Goal: Task Accomplishment & Management: Manage account settings

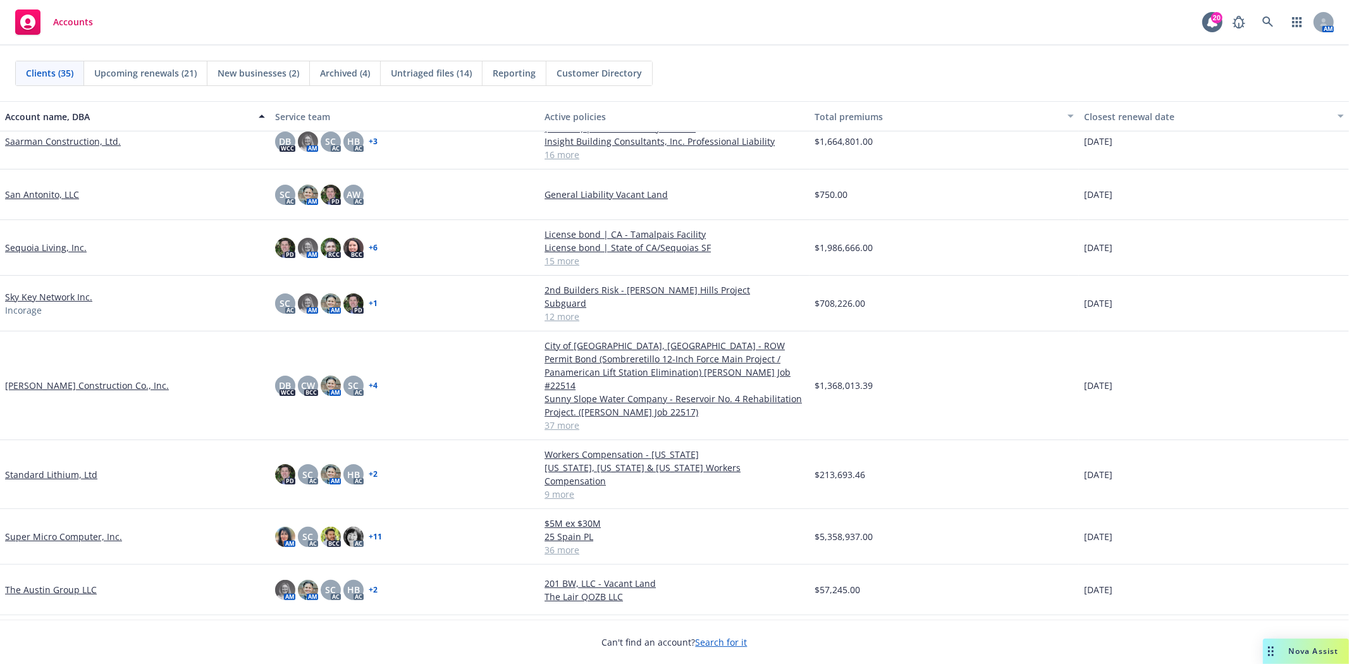
scroll to position [1194, 0]
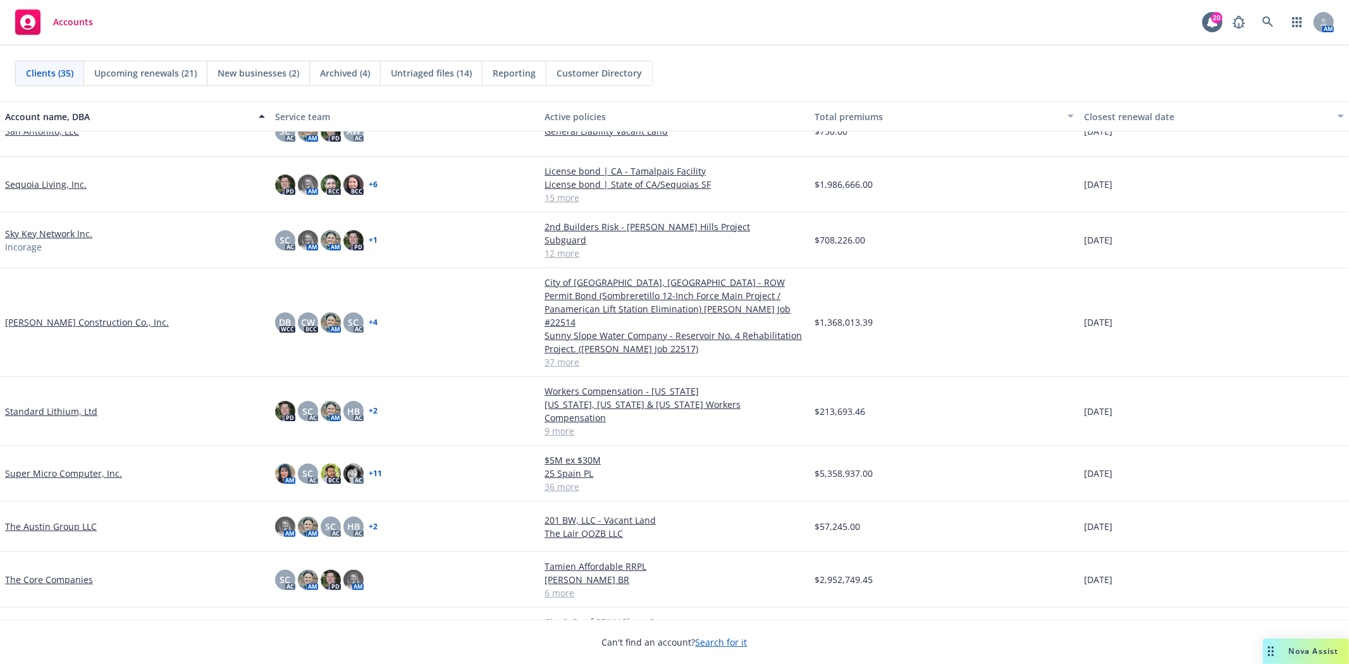
click at [39, 573] on link "The Core Companies" at bounding box center [49, 579] width 88 height 13
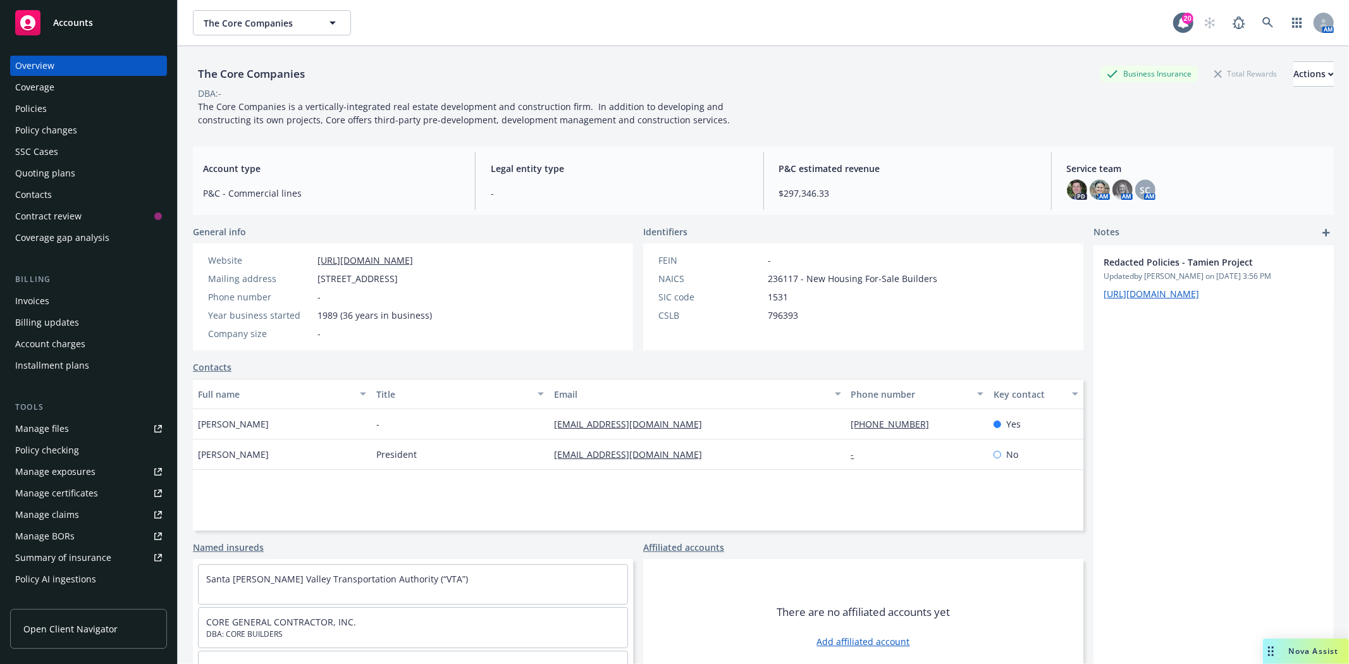
click at [40, 163] on div "Quoting plans" at bounding box center [45, 173] width 60 height 20
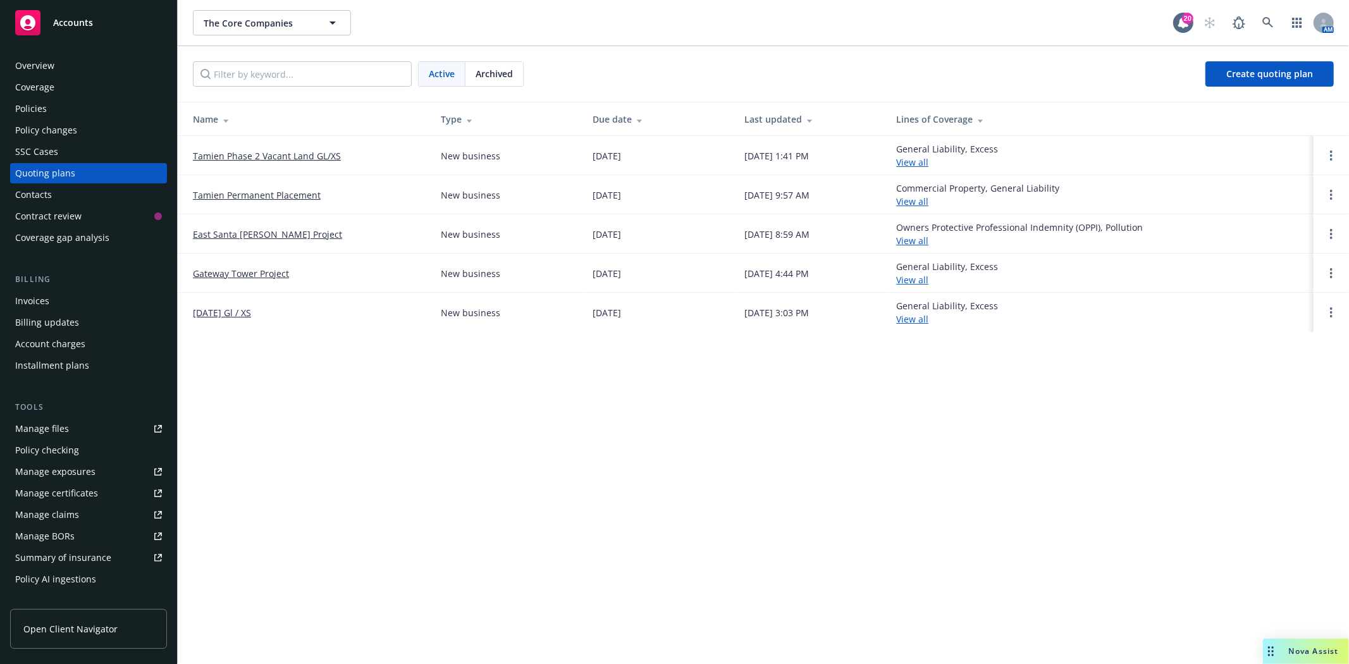
click at [299, 155] on link "Tamien Phase 2 Vacant Land GL/XS" at bounding box center [267, 155] width 148 height 13
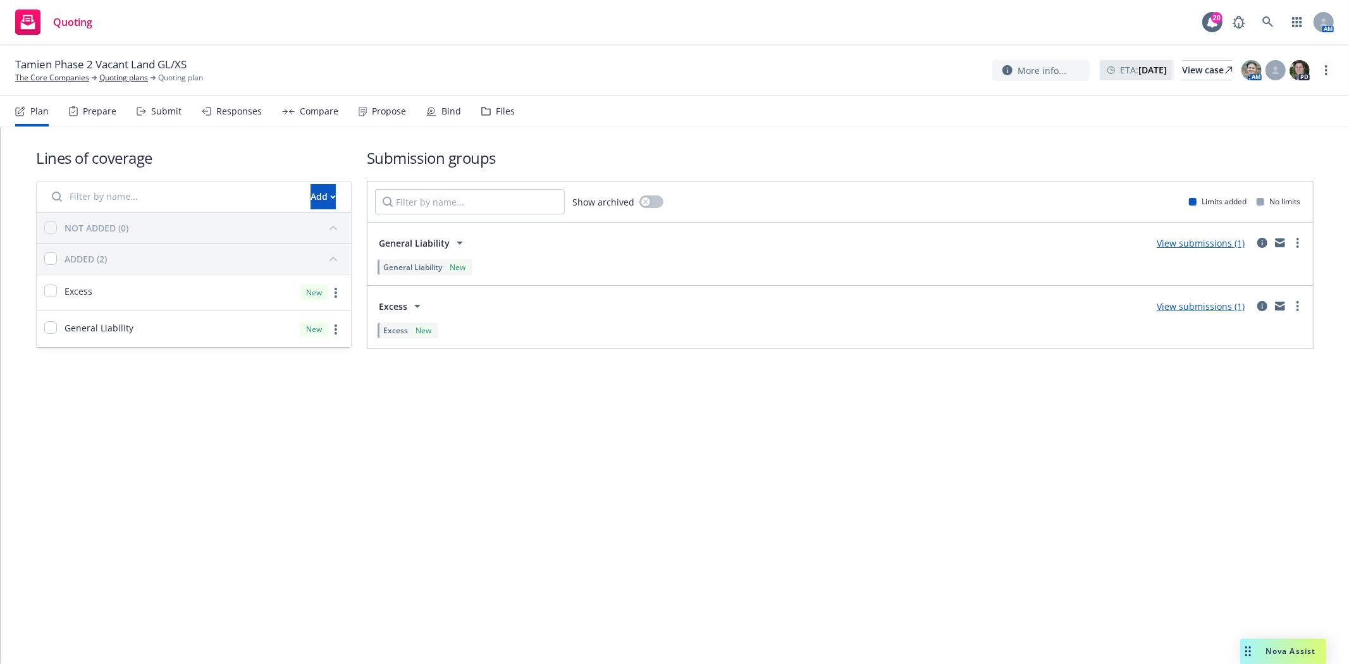
click at [441, 111] on div "Bind" at bounding box center [451, 111] width 20 height 10
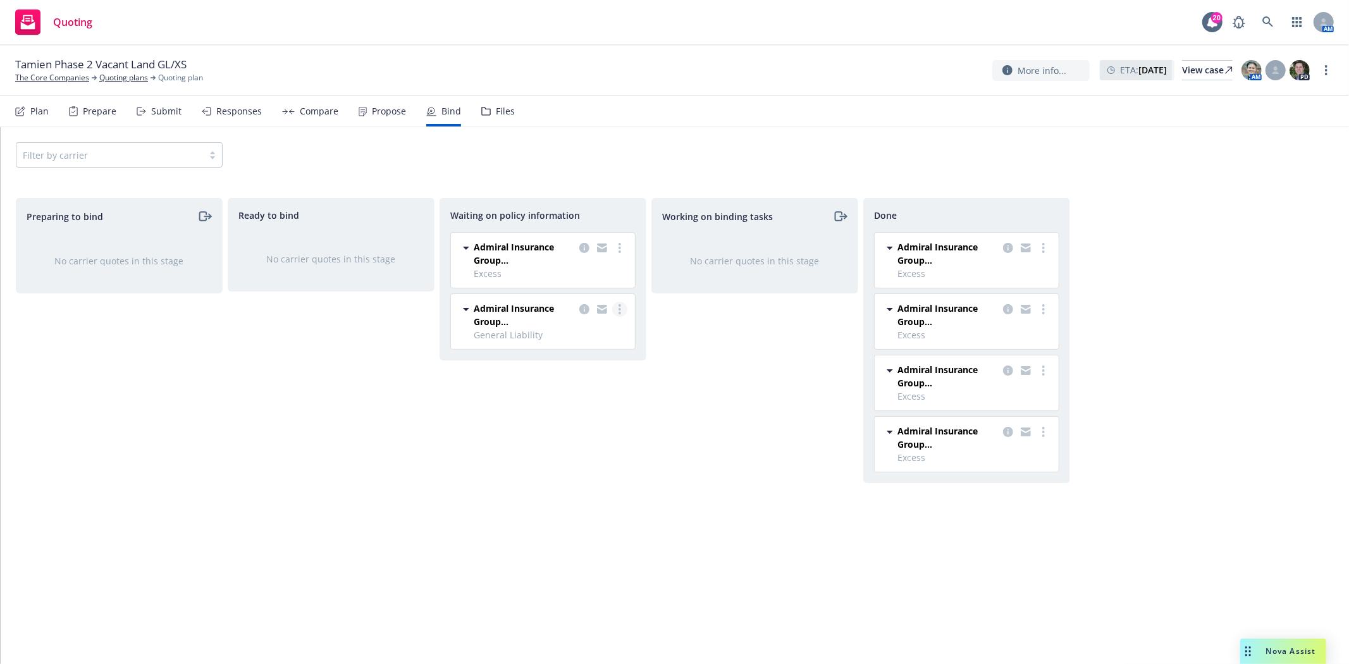
click at [622, 306] on link "more" at bounding box center [619, 309] width 15 height 15
click at [599, 335] on span "Create policies" at bounding box center [558, 335] width 93 height 12
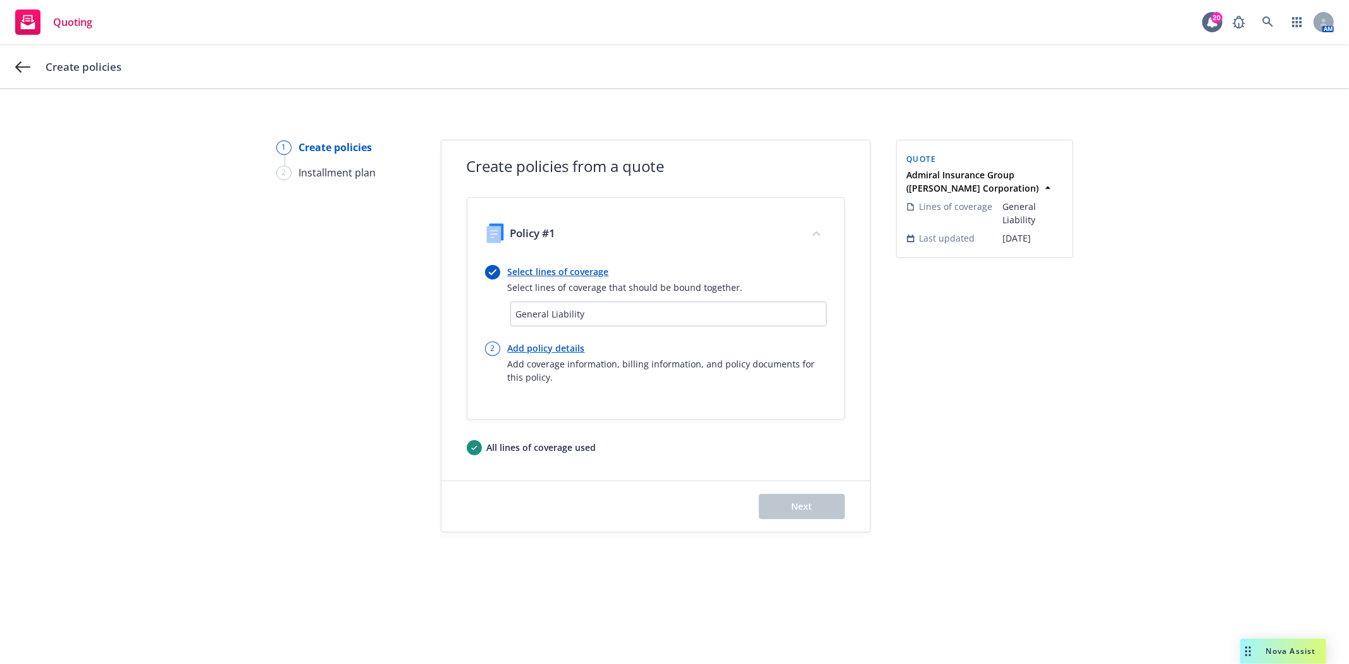
click at [565, 345] on link "Add policy details" at bounding box center [667, 347] width 319 height 13
select select "12"
select select "CA"
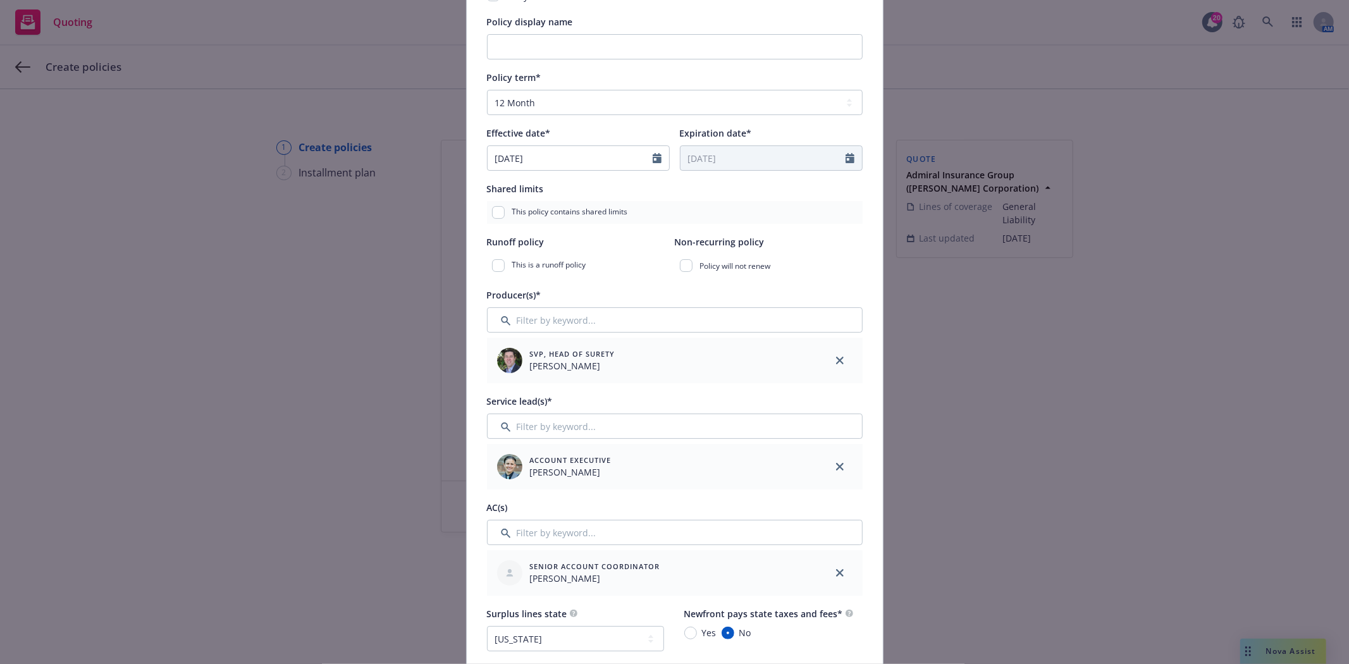
scroll to position [491, 0]
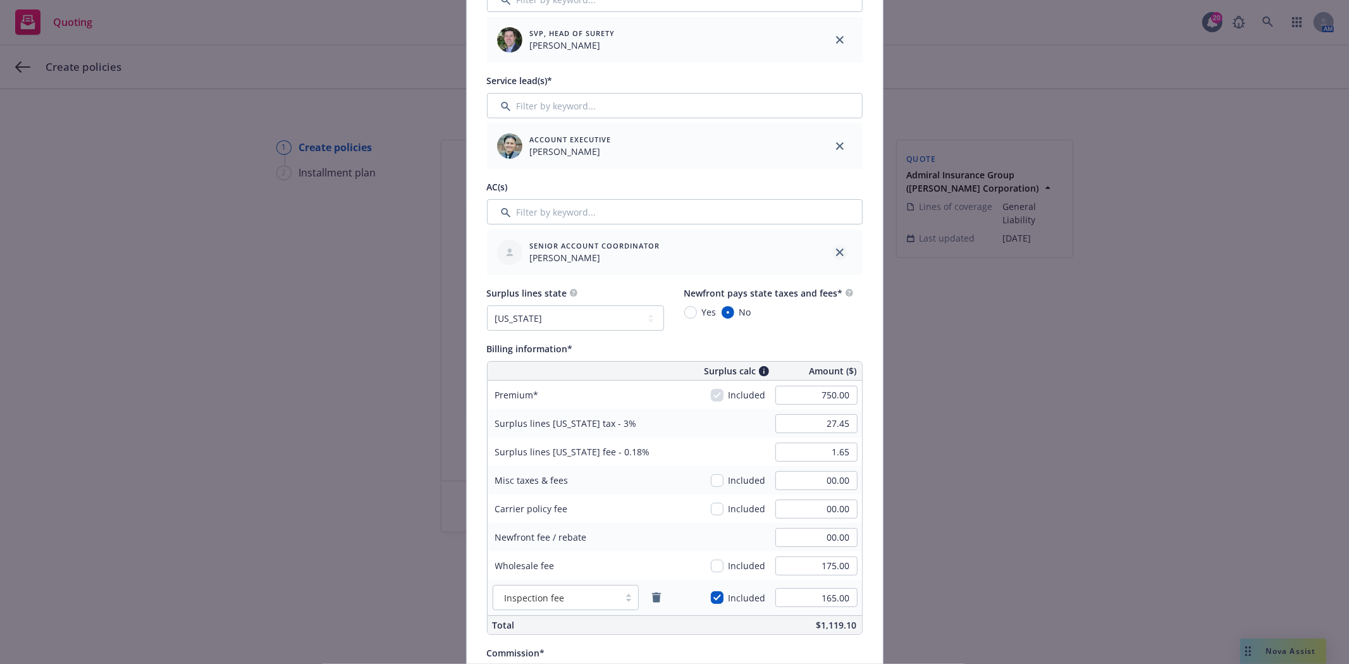
click at [836, 255] on icon "close" at bounding box center [840, 253] width 8 height 8
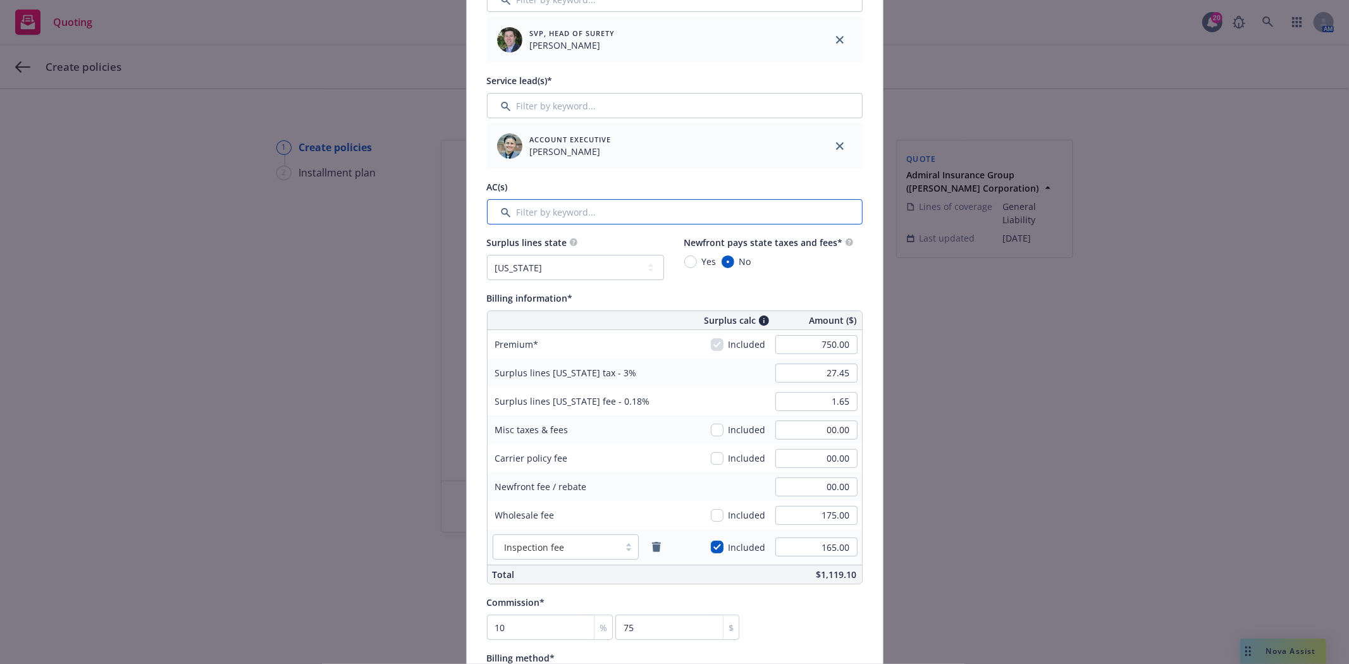
click at [693, 215] on input "Filter by keyword..." at bounding box center [675, 211] width 376 height 25
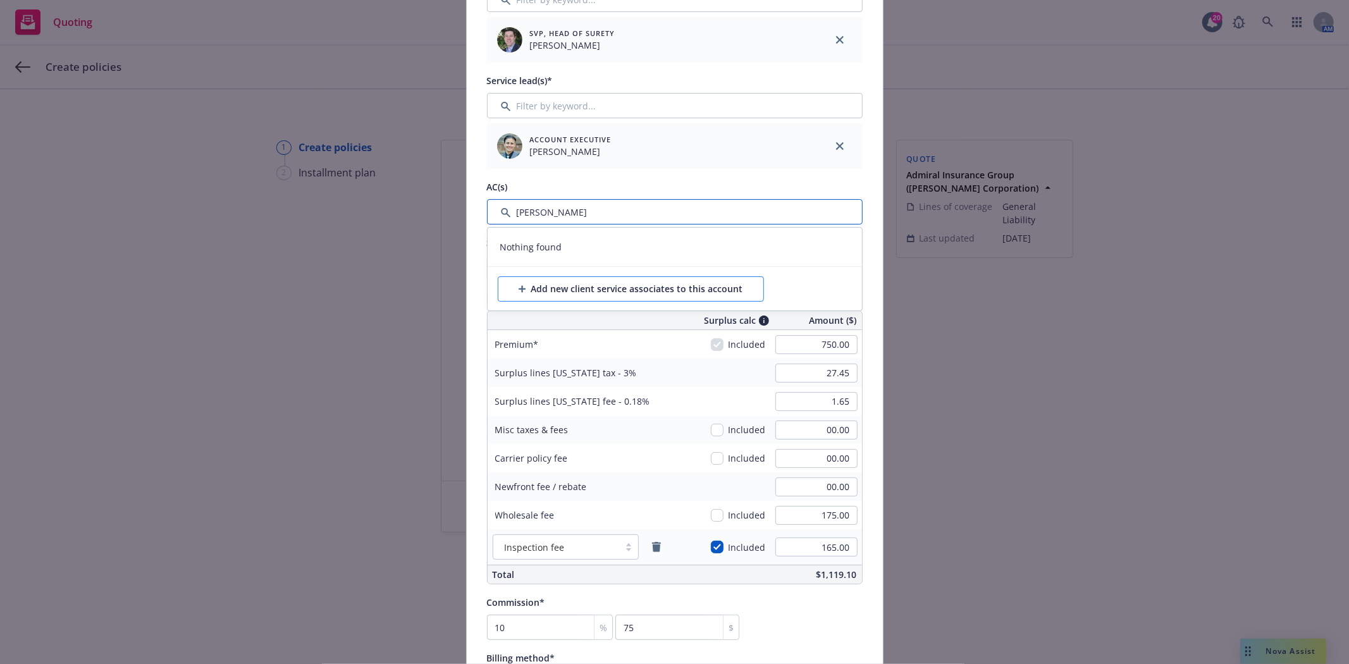
type input "michael"
click at [555, 281] on div "Add new client service associates to this account" at bounding box center [631, 289] width 224 height 24
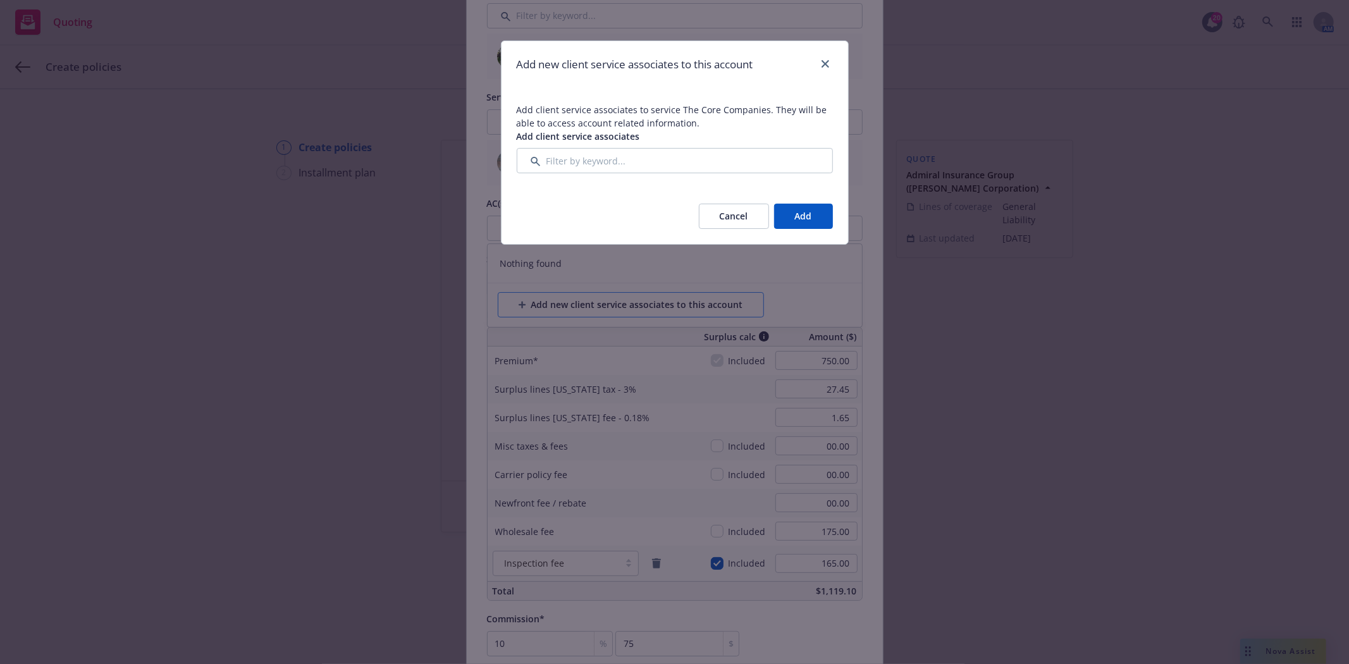
scroll to position [507, 0]
click at [630, 160] on input "Filter by keyword..." at bounding box center [675, 160] width 316 height 25
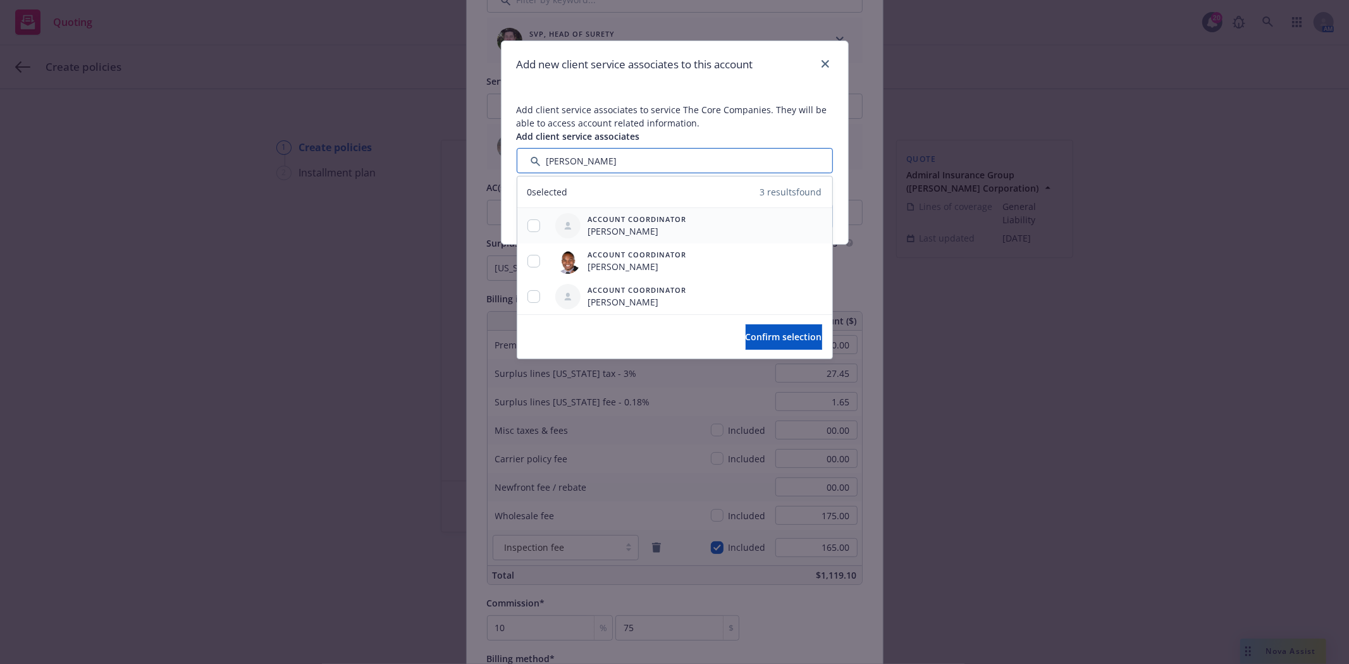
type input "michael"
click at [529, 224] on input "checkbox" at bounding box center [533, 225] width 13 height 13
checkbox input "true"
click at [746, 333] on span "Confirm selection" at bounding box center [784, 337] width 77 height 12
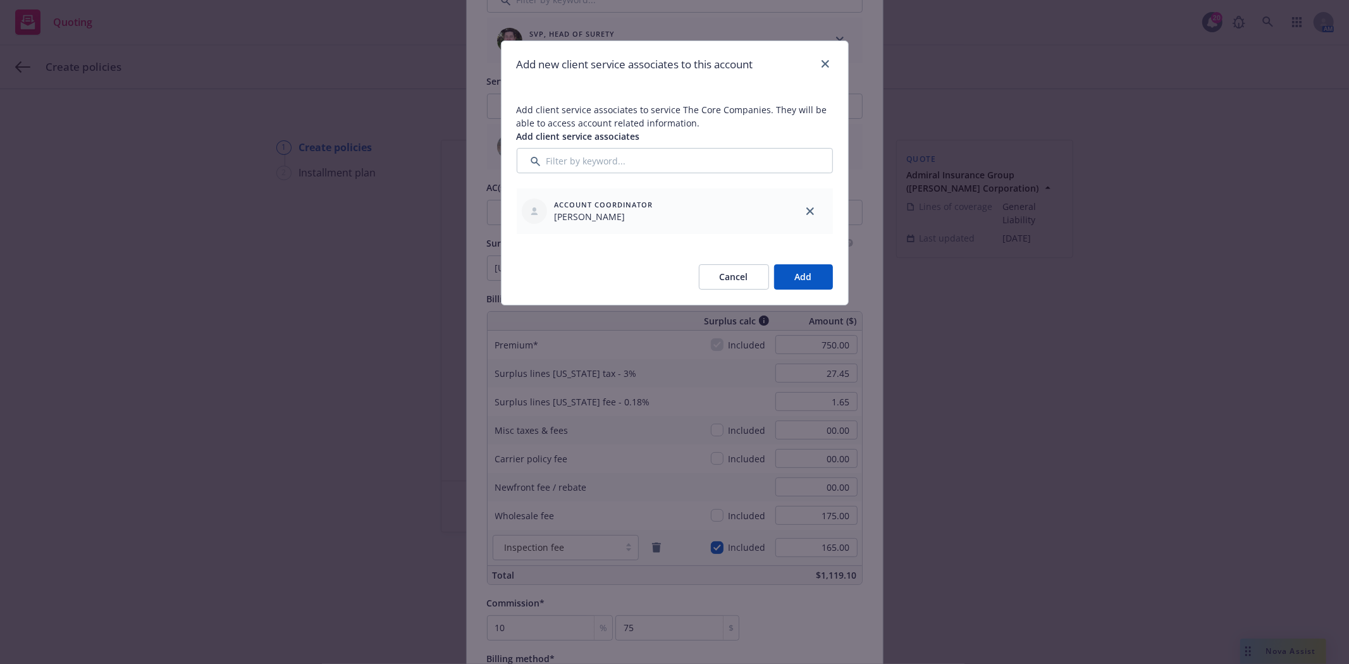
click at [795, 278] on button "Add" at bounding box center [803, 276] width 59 height 25
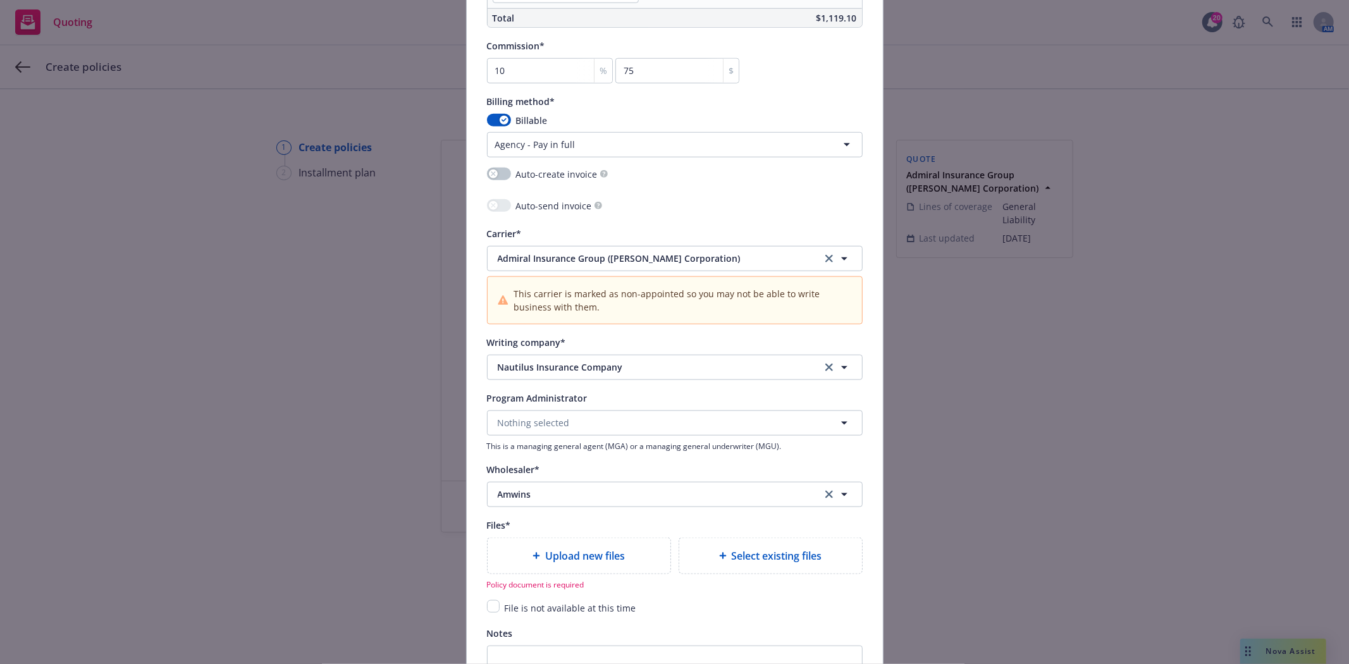
scroll to position [1140, 0]
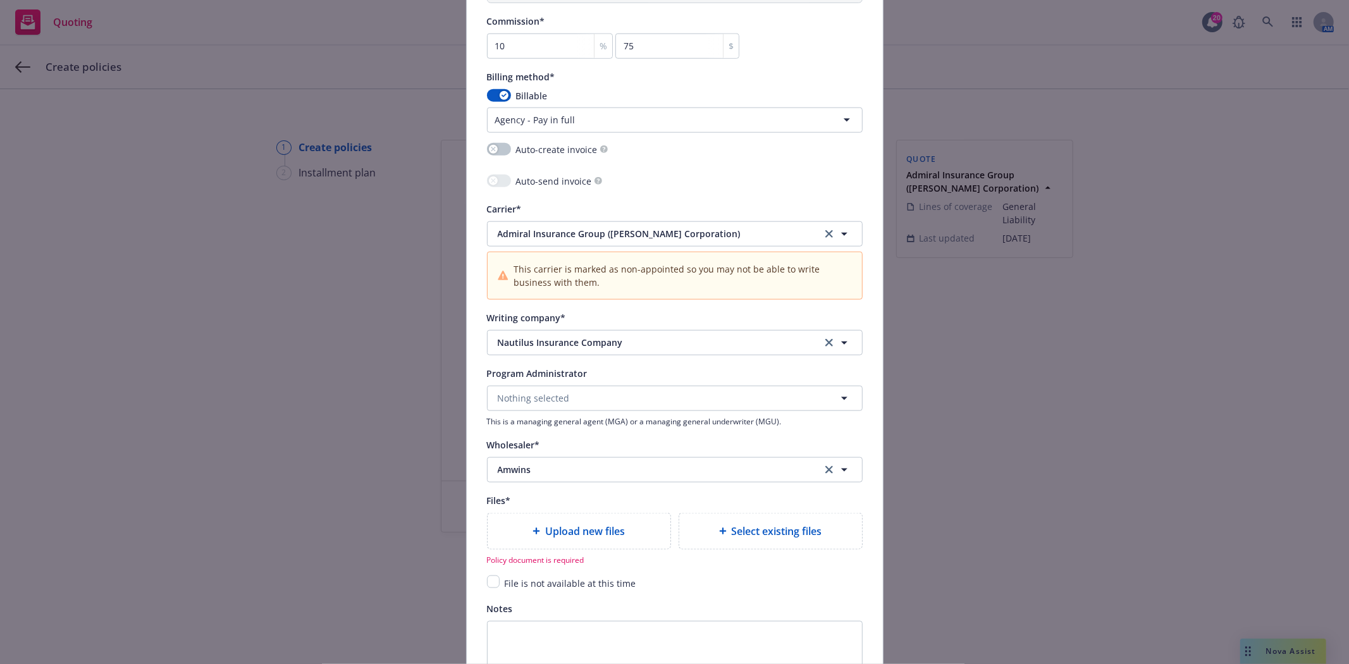
click at [586, 521] on div "Upload new files" at bounding box center [579, 530] width 183 height 35
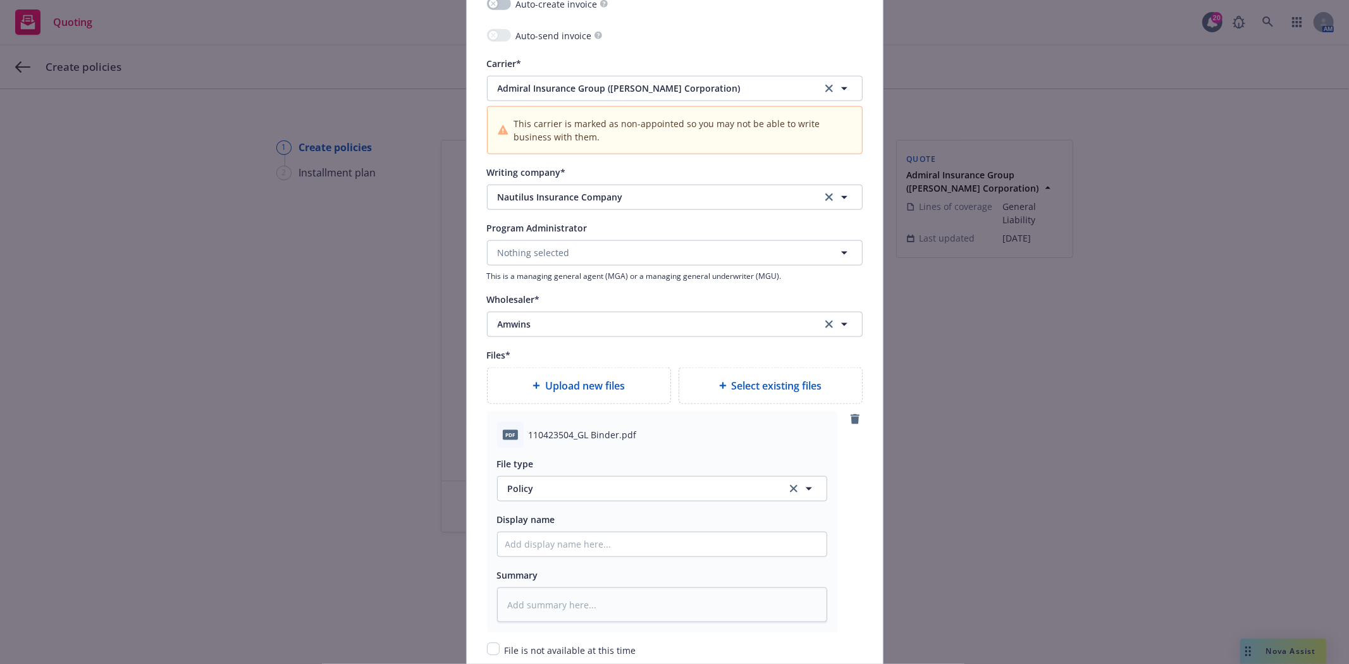
scroll to position [1350, 0]
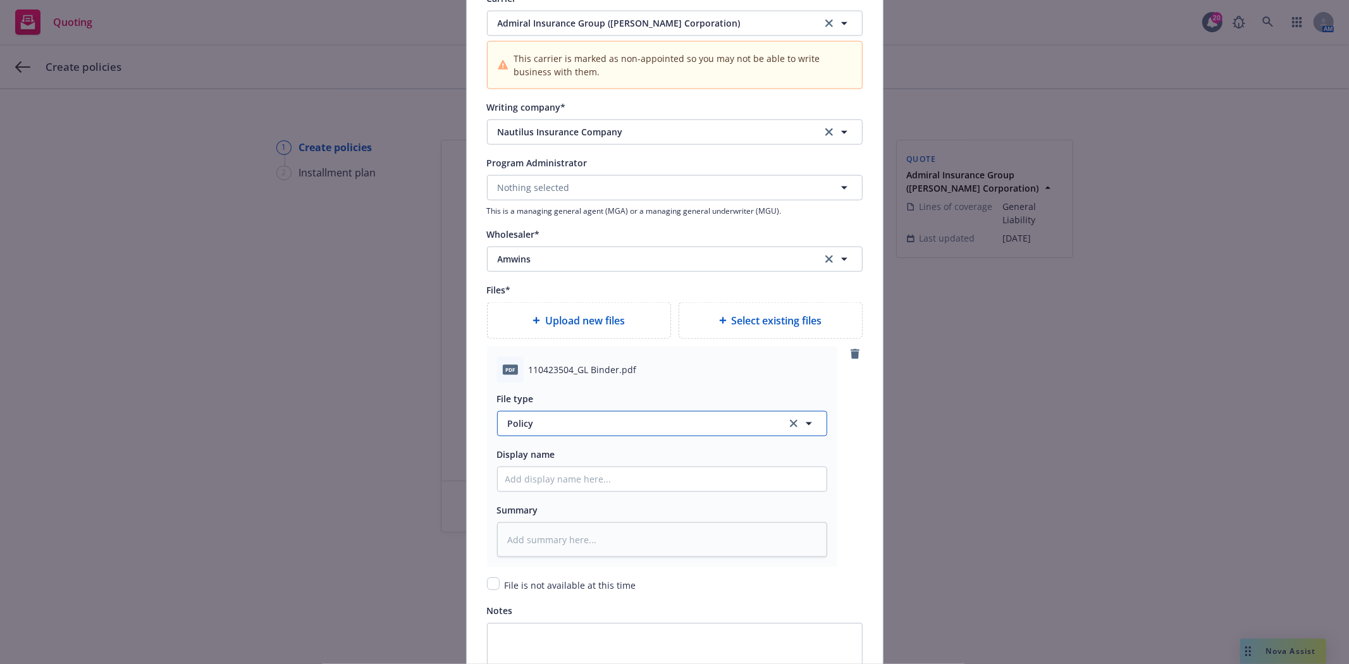
click at [564, 430] on span "Policy" at bounding box center [640, 423] width 264 height 13
type input "binder"
click at [516, 364] on div "Binder" at bounding box center [523, 355] width 36 height 18
click at [570, 484] on input "Policy display name" at bounding box center [662, 479] width 329 height 24
type textarea "x"
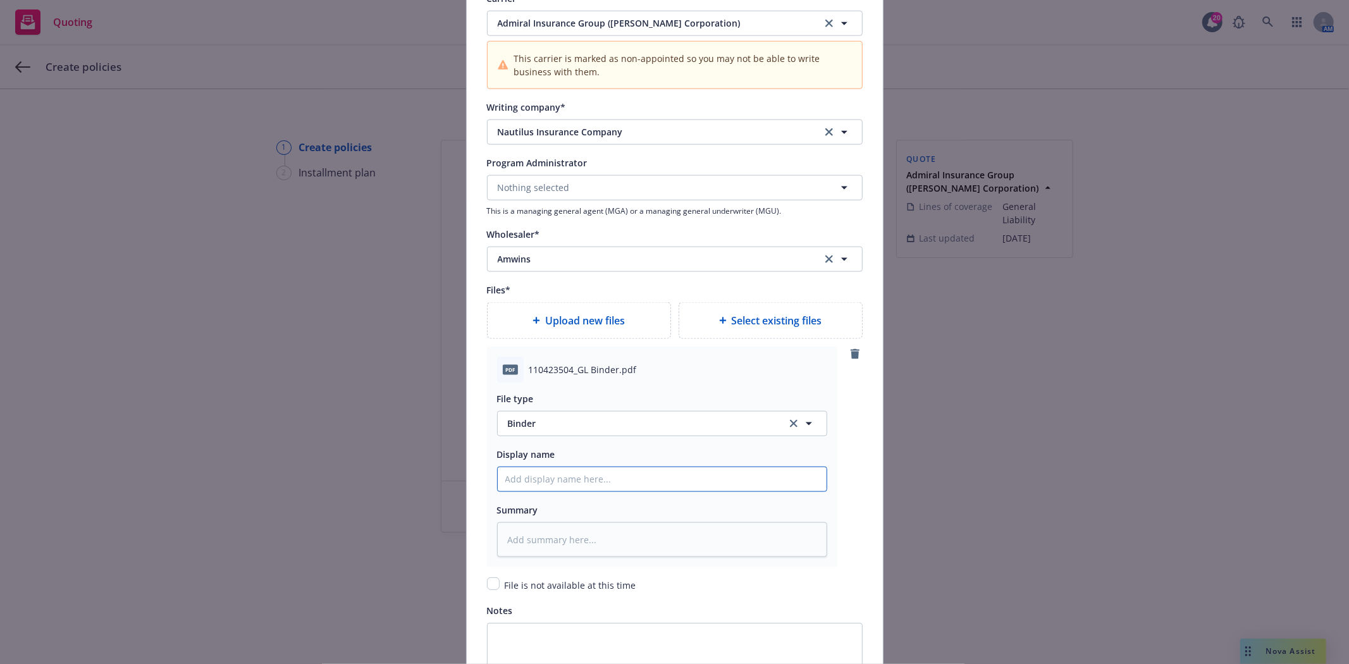
type input "2"
type textarea "x"
type input "202"
type textarea "x"
type input "2025"
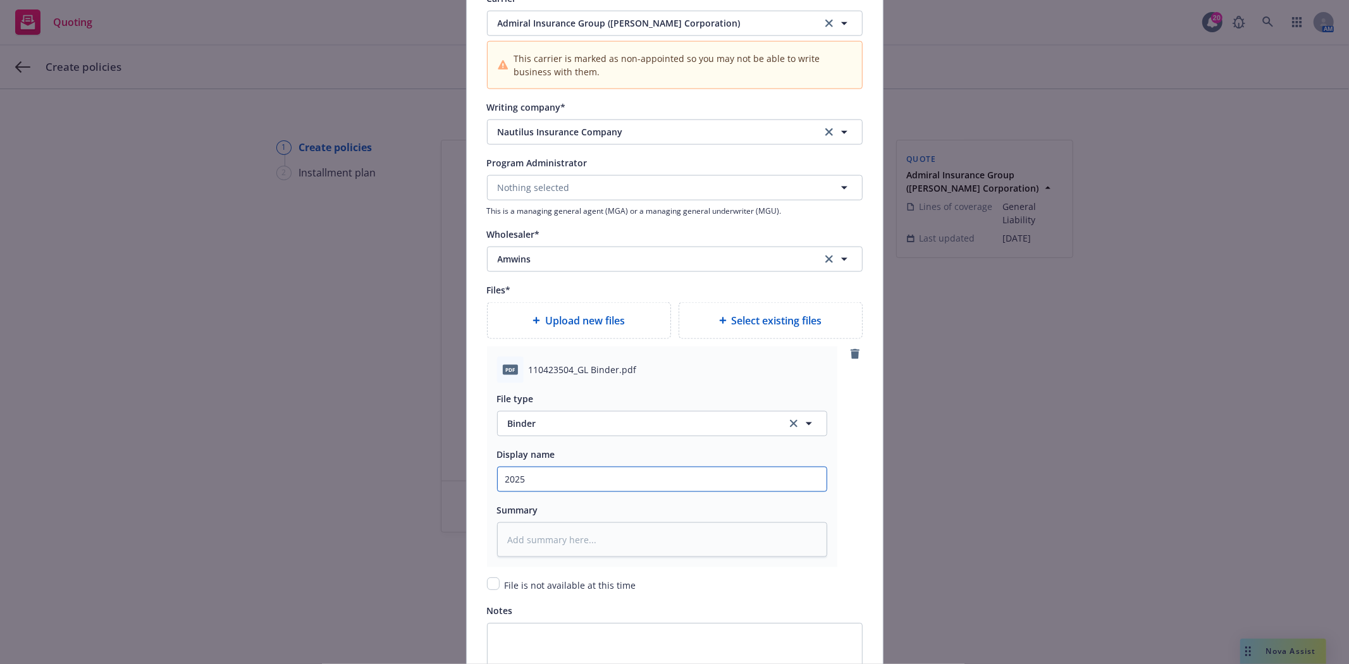
type textarea "x"
type input "2025-2"
type textarea "x"
type input "2025-202"
type textarea "x"
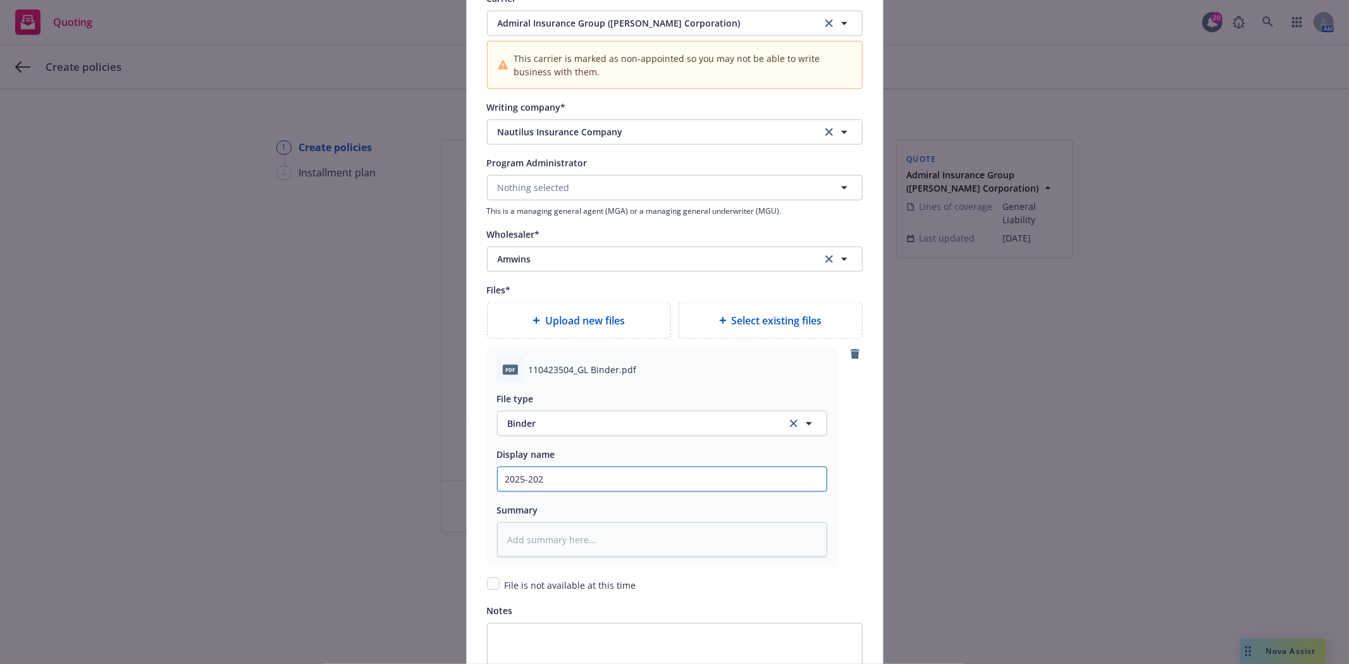
type input "2025-2026"
type textarea "x"
type input "2025-2026"
type textarea "x"
type input "2025-2026 V"
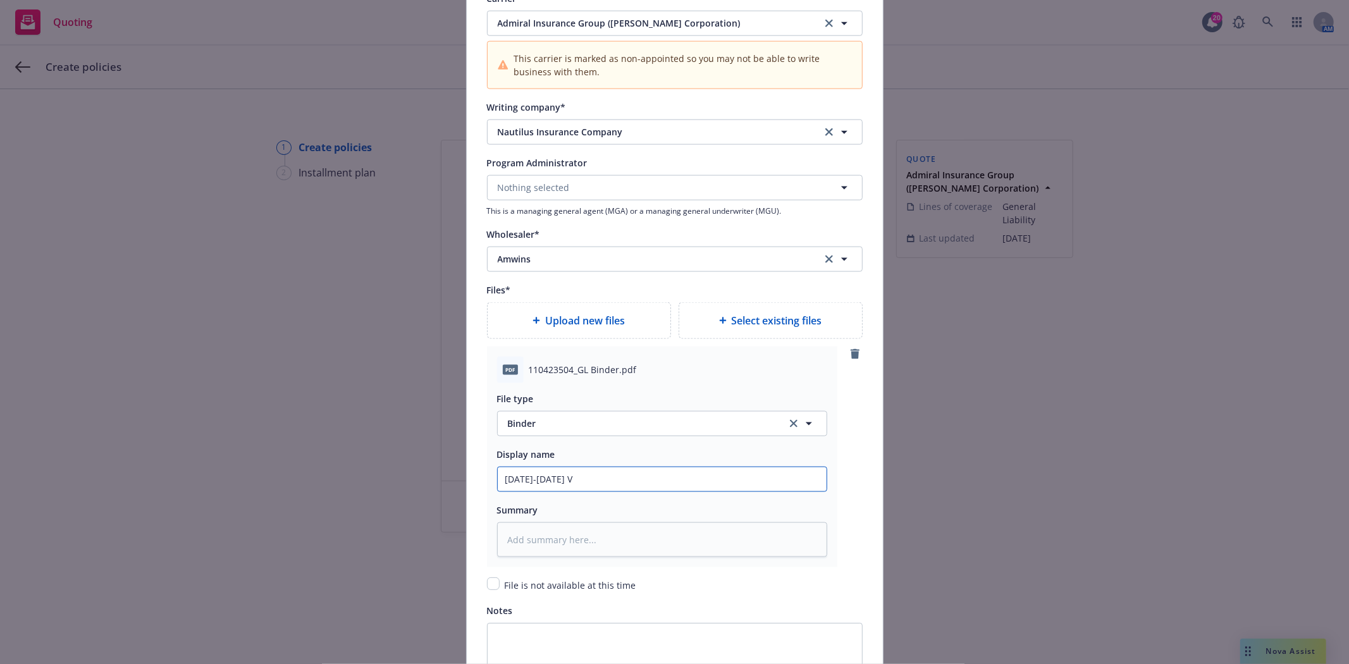
type textarea "x"
type input "2025-2026 Va"
type textarea "x"
type input "2025-2026 Vac"
type textarea "x"
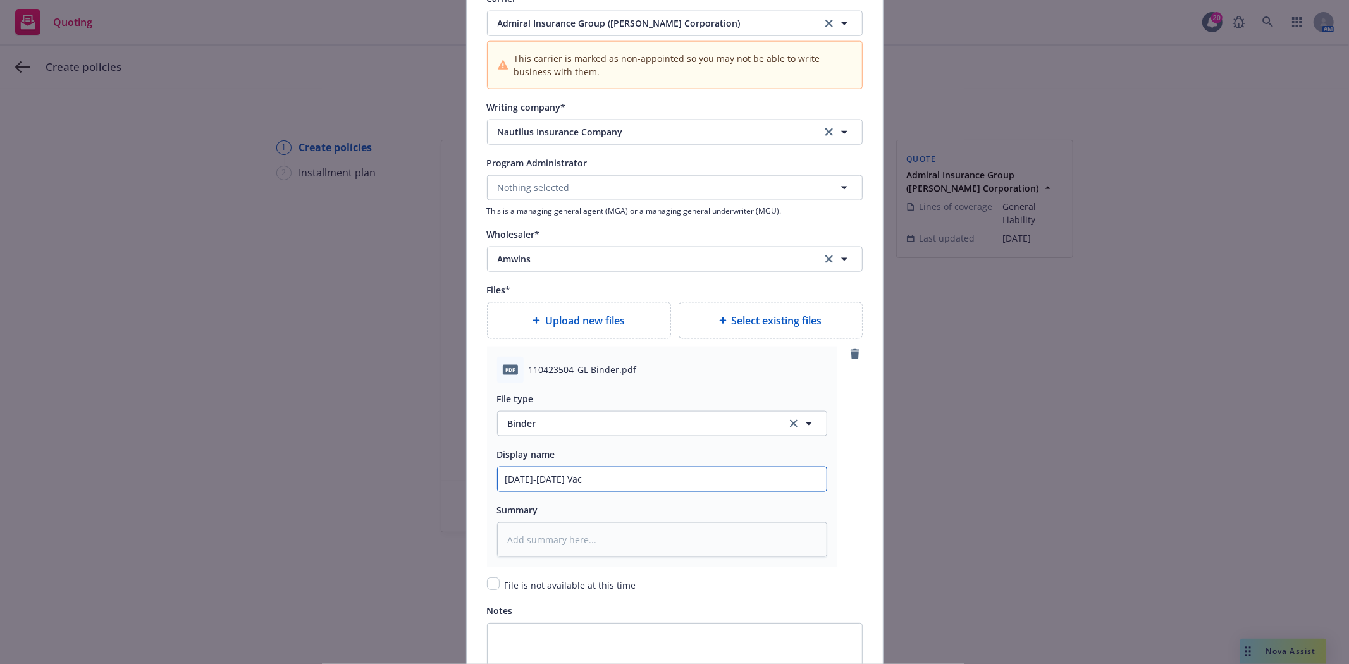
type input "2025-2026 Vaca"
type textarea "x"
type input "2025-2026 Vacan"
type textarea "x"
type input "2025-2026 Vacant"
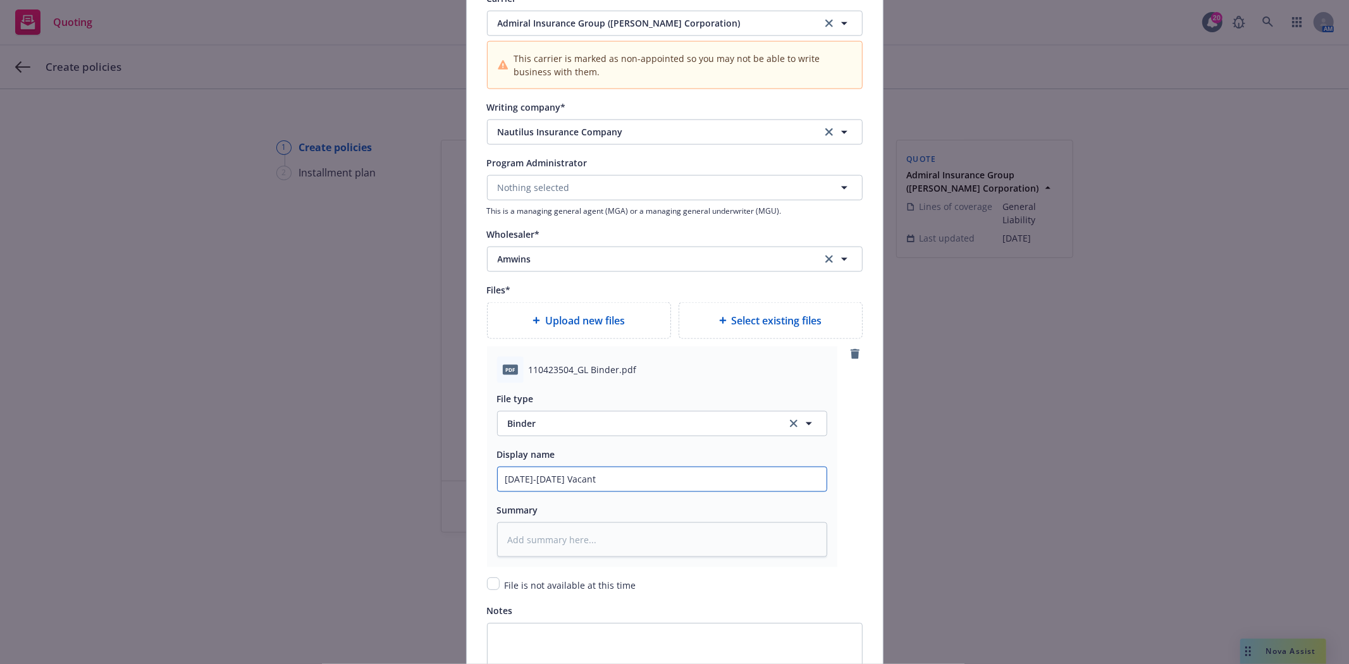
type textarea "x"
type input "2025-2026 Vacant"
type textarea "x"
type input "2025-2026 Vacant L"
type textarea "x"
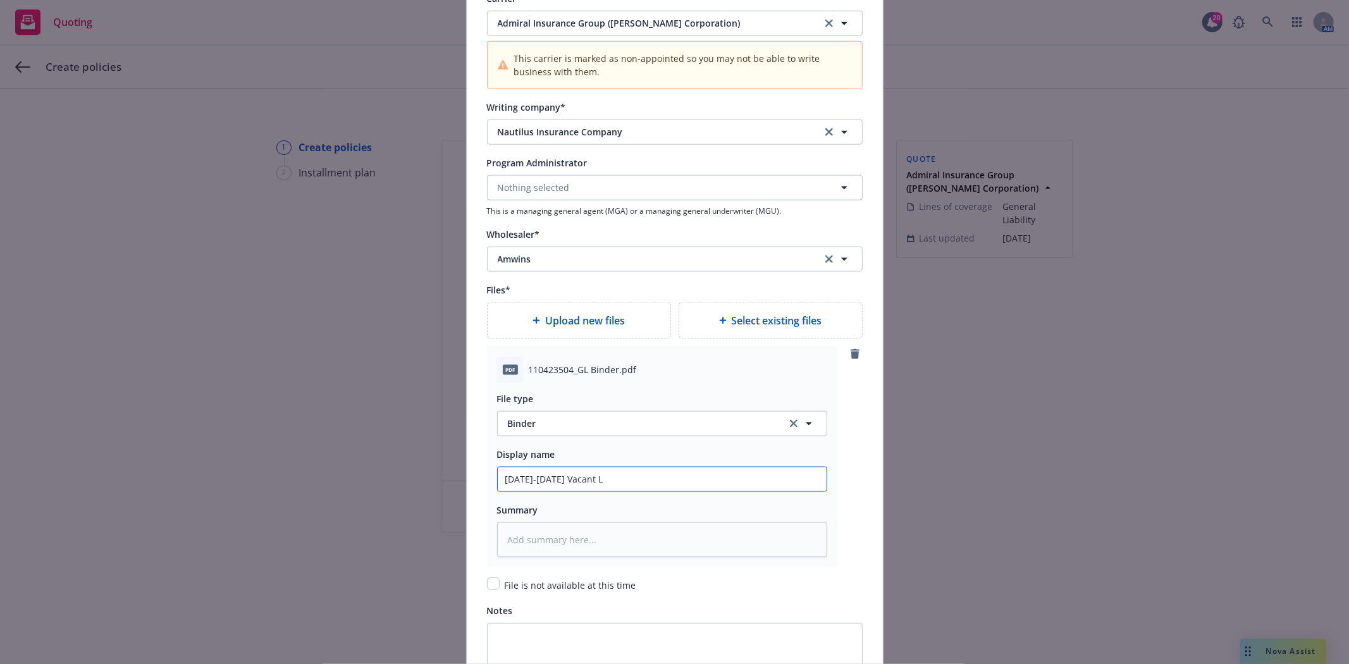
type input "2025-2026 Vacant La"
type textarea "x"
type input "2025-2026 Vacant Land"
type textarea "x"
type input "2025-2026 Vacant Land"
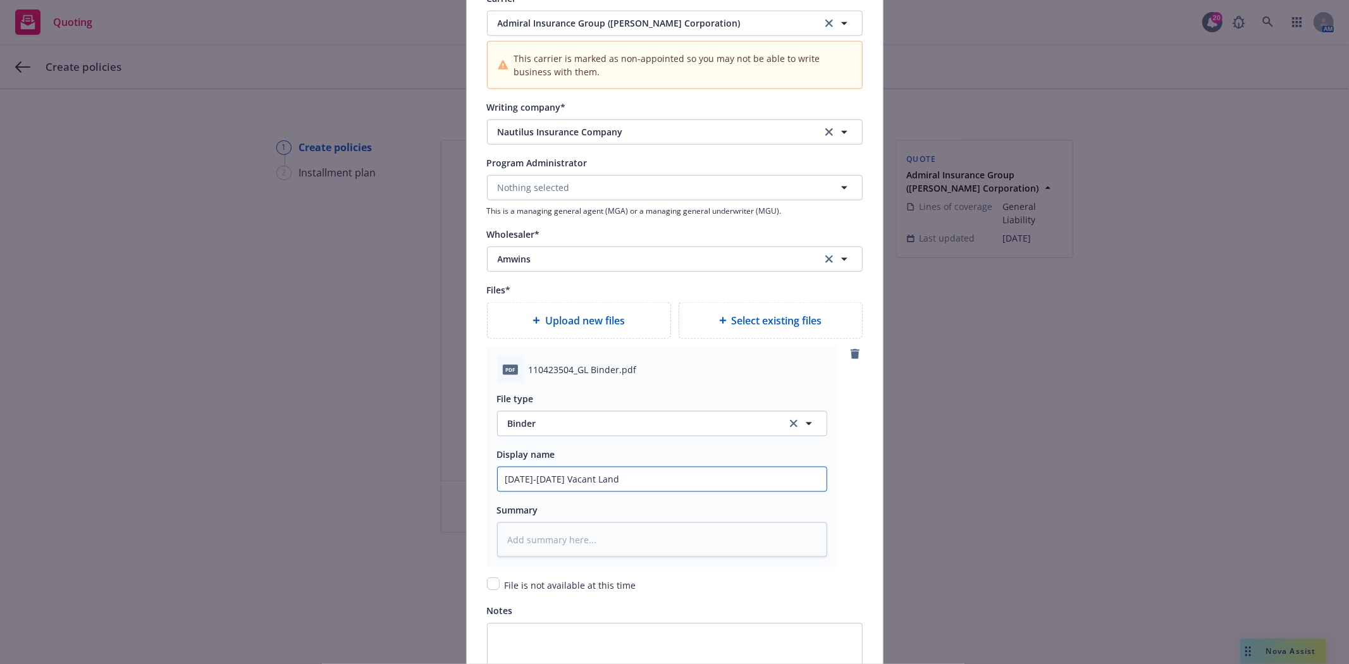
type textarea "x"
type input "2025-2026 Vacant Land G"
type textarea "x"
type input "2025-2026 Vacant Land Ge"
type textarea "x"
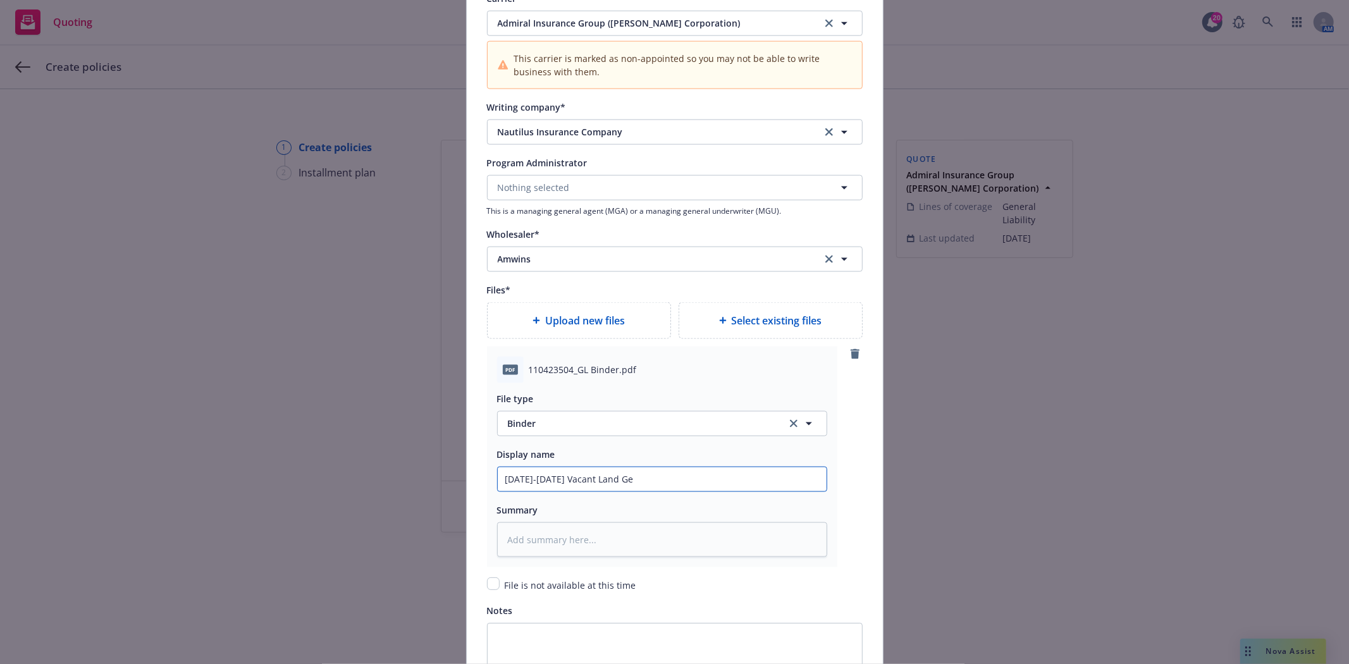
type input "2025-2026 Vacant Land Gen"
type textarea "x"
type input "2025-2026 Vacant Land Gener"
type textarea "x"
type input "2025-2026 Vacant Land Genera"
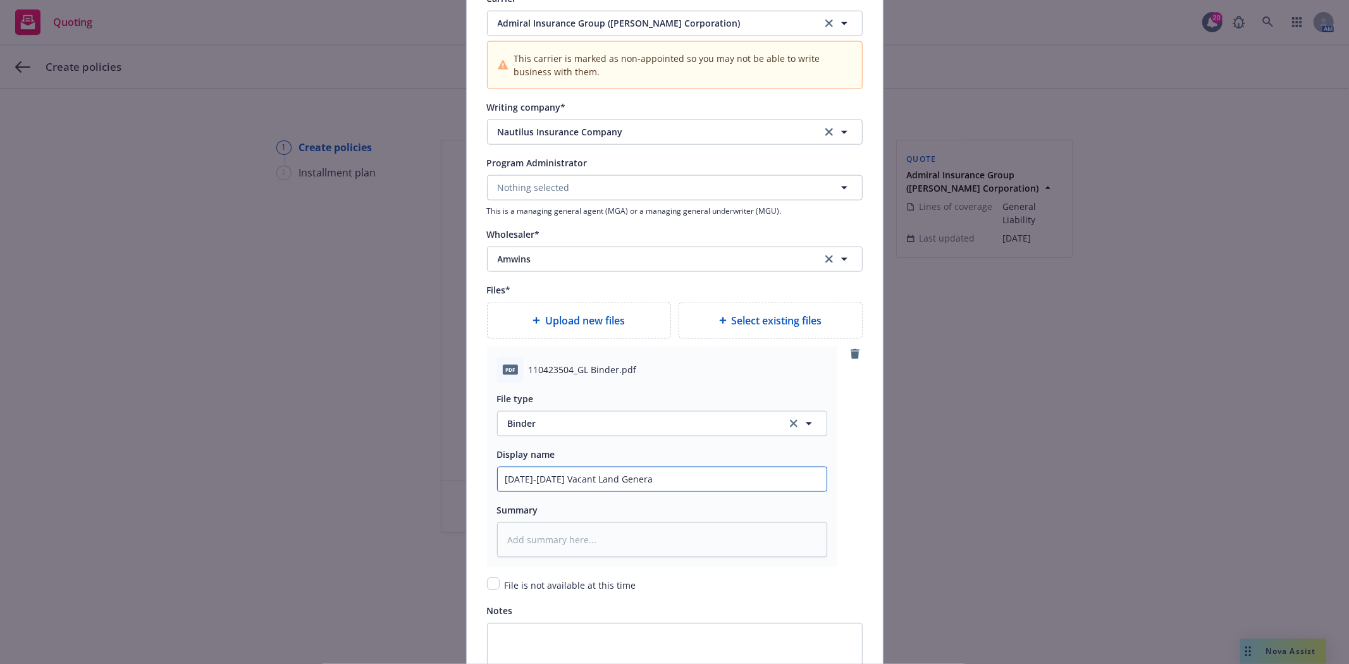
type textarea "x"
type input "2025-2026 Vacant Land General"
type textarea "x"
type input "2025-2026 Vacant Land General"
type textarea "x"
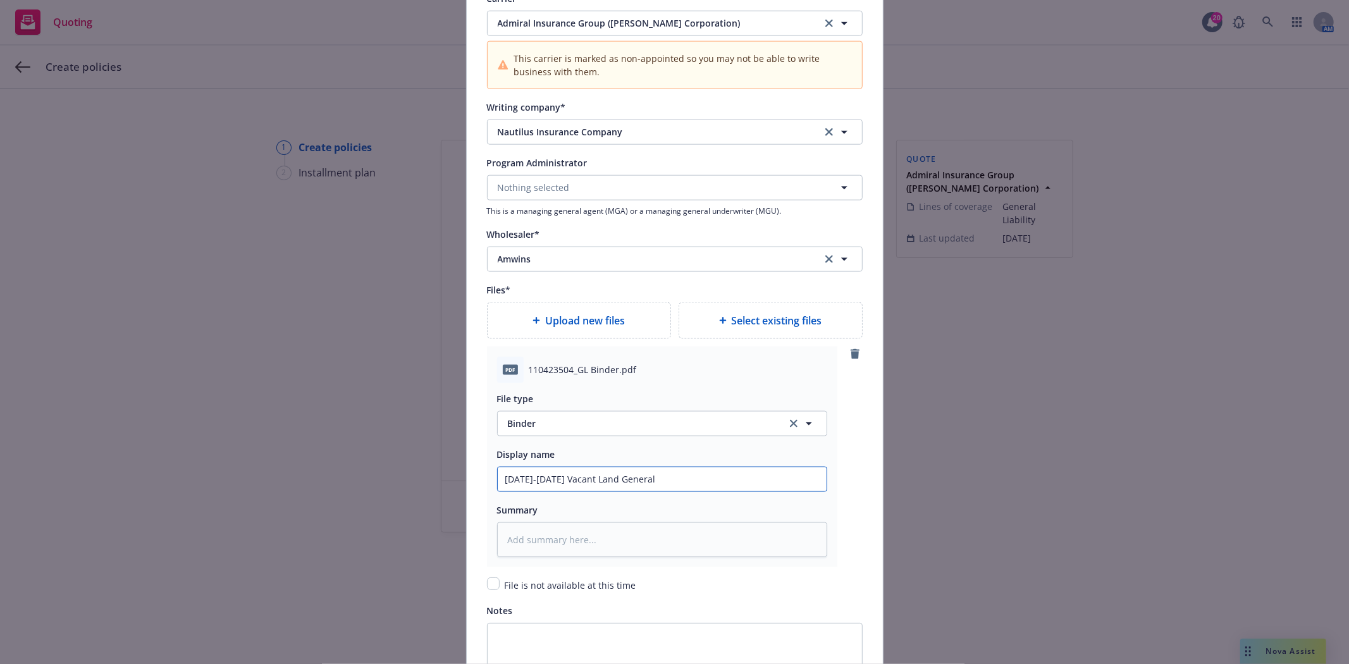
type input "2025-2026 Vacant Land General L"
type textarea "x"
type input "2025-2026 Vacant Land General Li"
type textarea "x"
type input "2025-2026 Vacant Land General Lia"
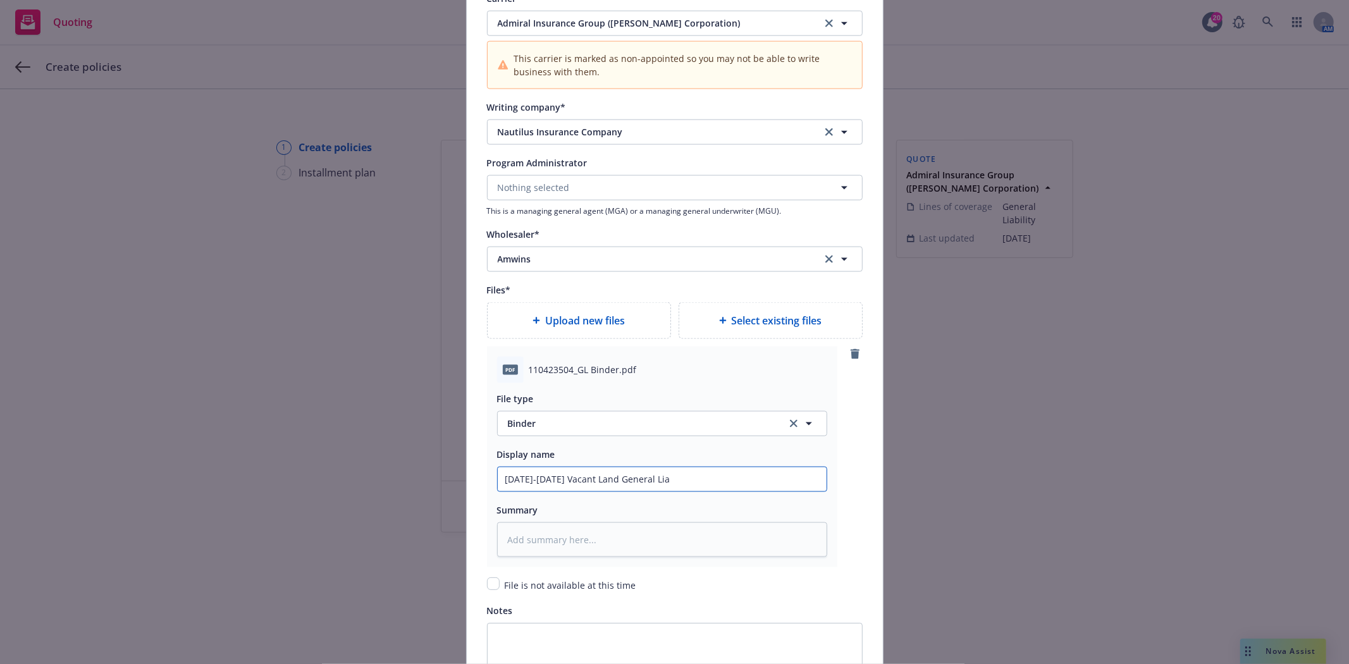
type textarea "x"
type input "2025-2026 Vacant Land General Liab"
type textarea "x"
type input "2025-2026 Vacant Land General Liabi"
type textarea "x"
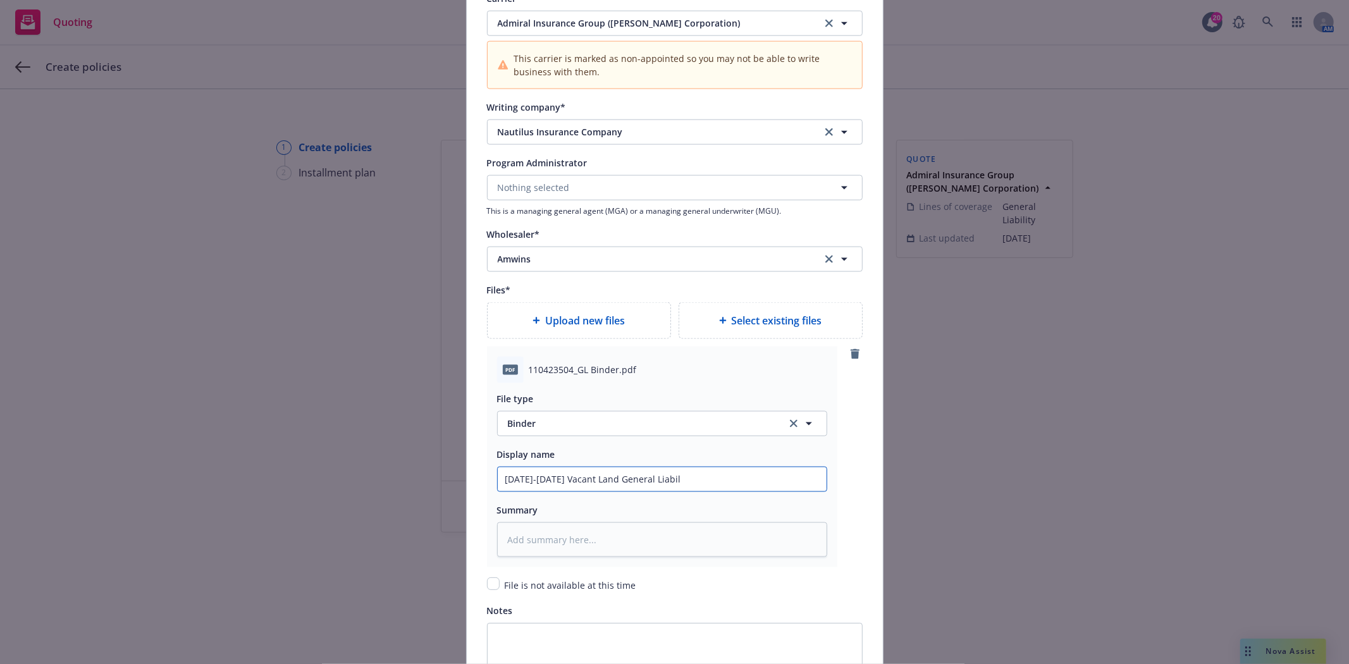
type input "2025-2026 Vacant Land General Liabili"
type textarea "x"
type input "2025-2026 Vacant Land General Liabilit"
type textarea "x"
type input "2025-2026 Vacant Land General Liability"
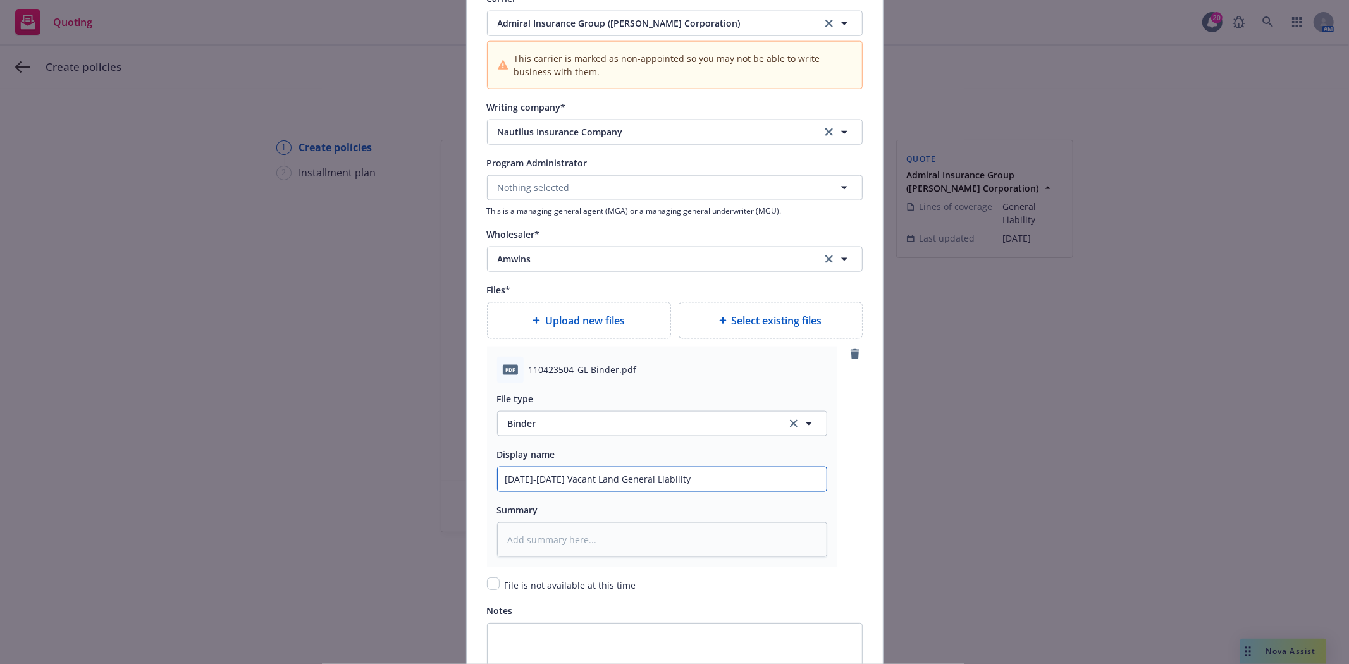
type textarea "x"
type input "2025-2026 Vacant Land General Liability"
type textarea "x"
type input "2025-2026 Vacant Land General Liability P"
type textarea "x"
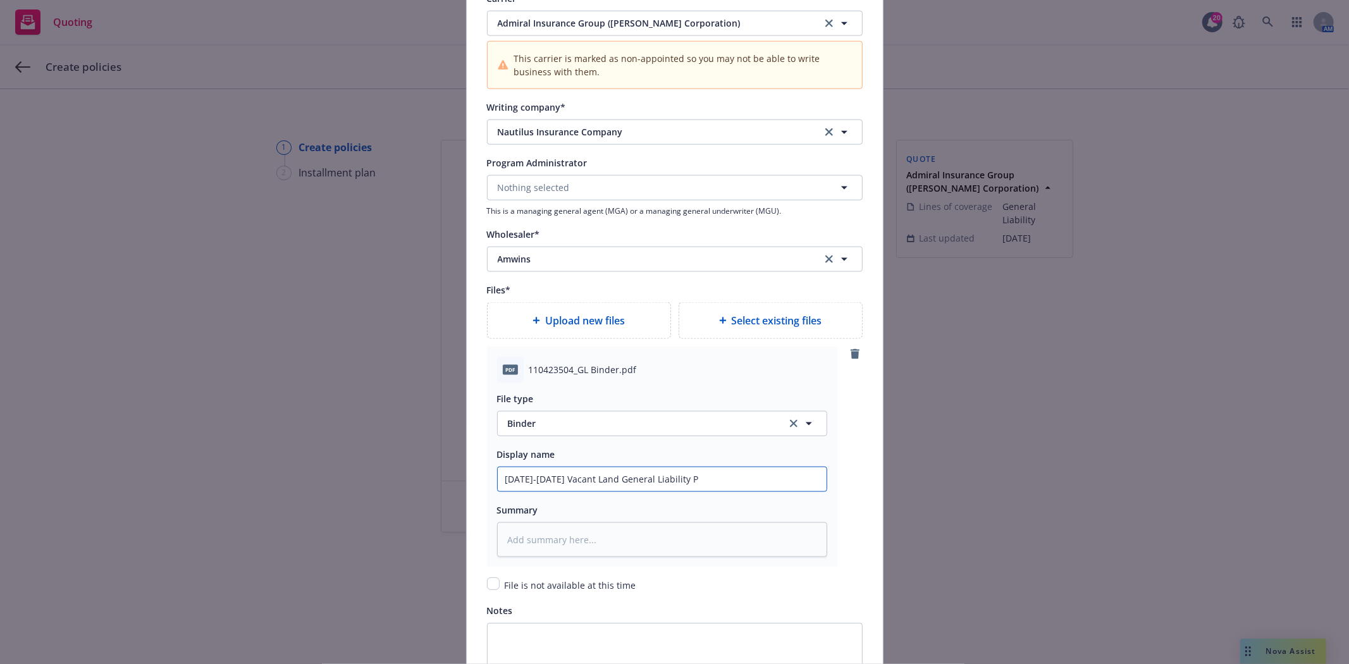
type input "2025-2026 Vacant Land General Liability Po"
type textarea "x"
type input "2025-2026 Vacant Land General Liability Poli"
type textarea "x"
type input "2025-2026 Vacant Land General Liability Polic"
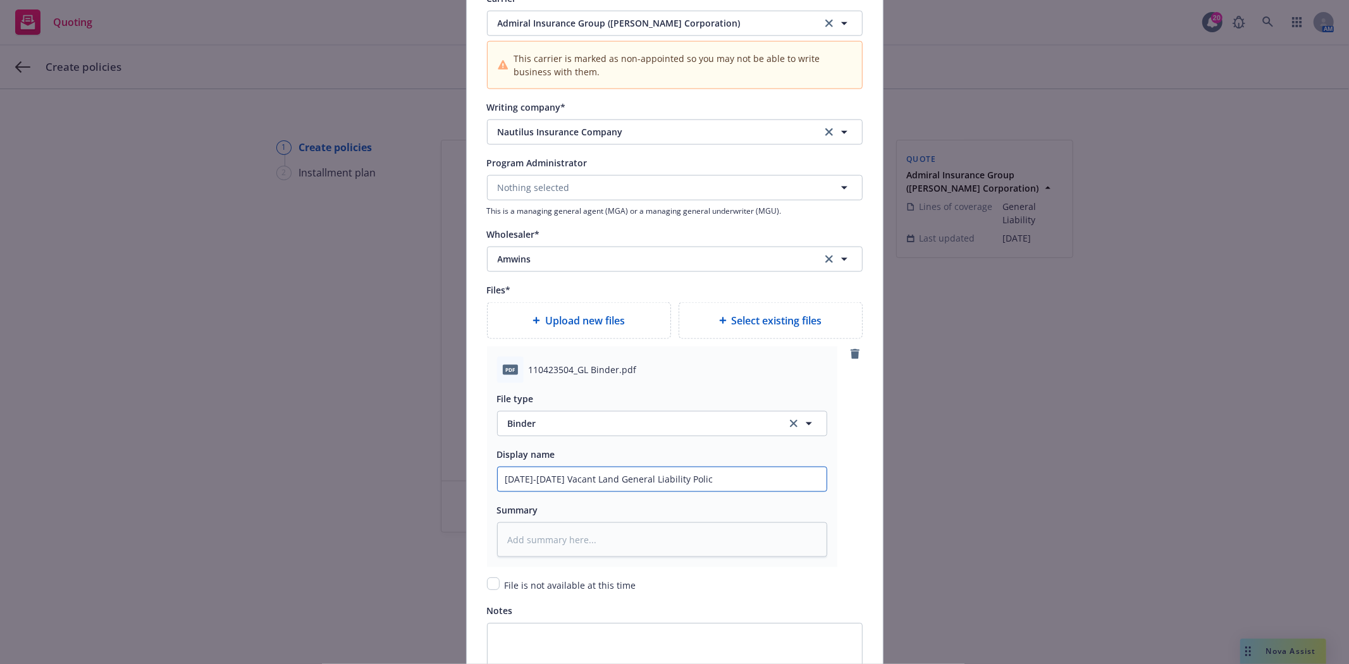
type textarea "x"
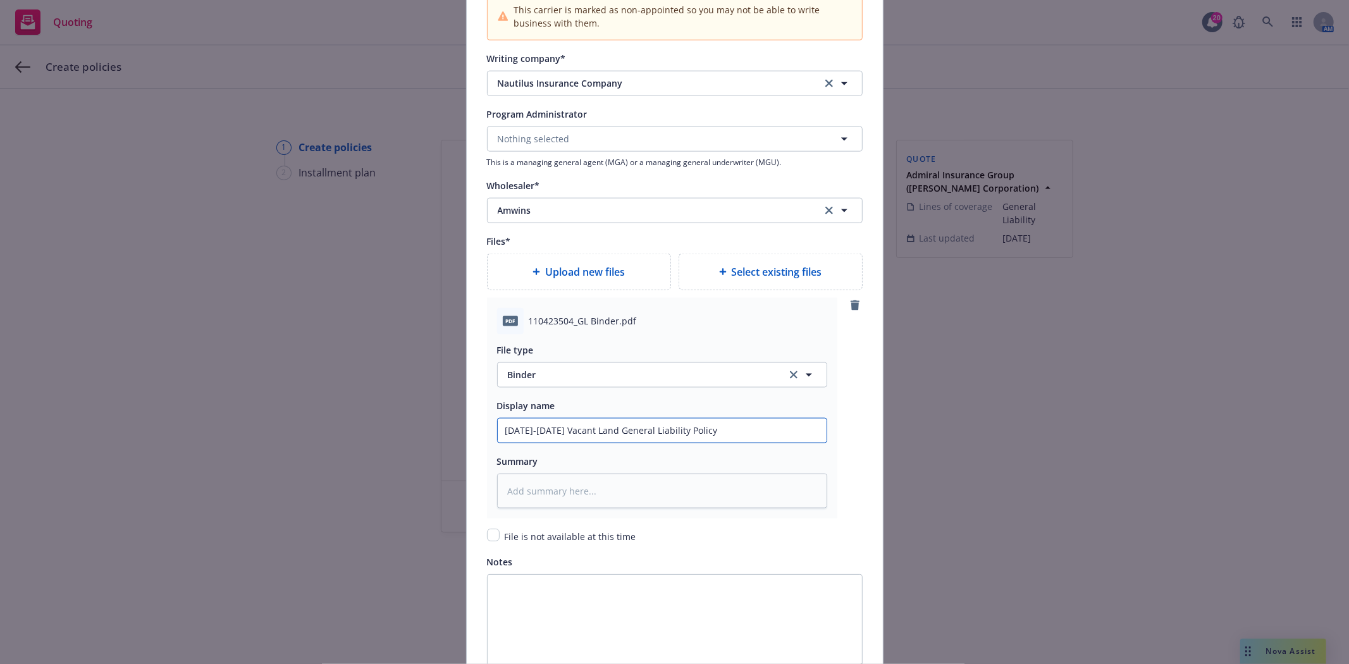
scroll to position [1420, 0]
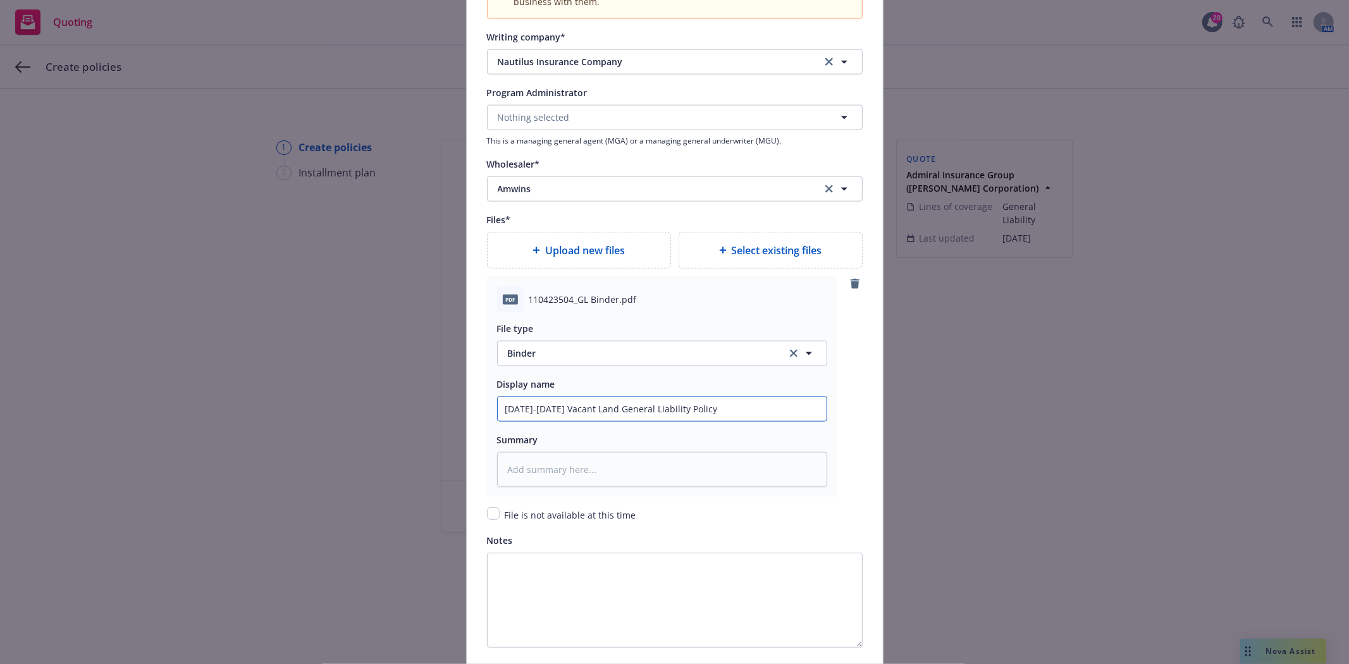
type input "2025-2026 Vacant Land General Liability Policy"
type textarea "x"
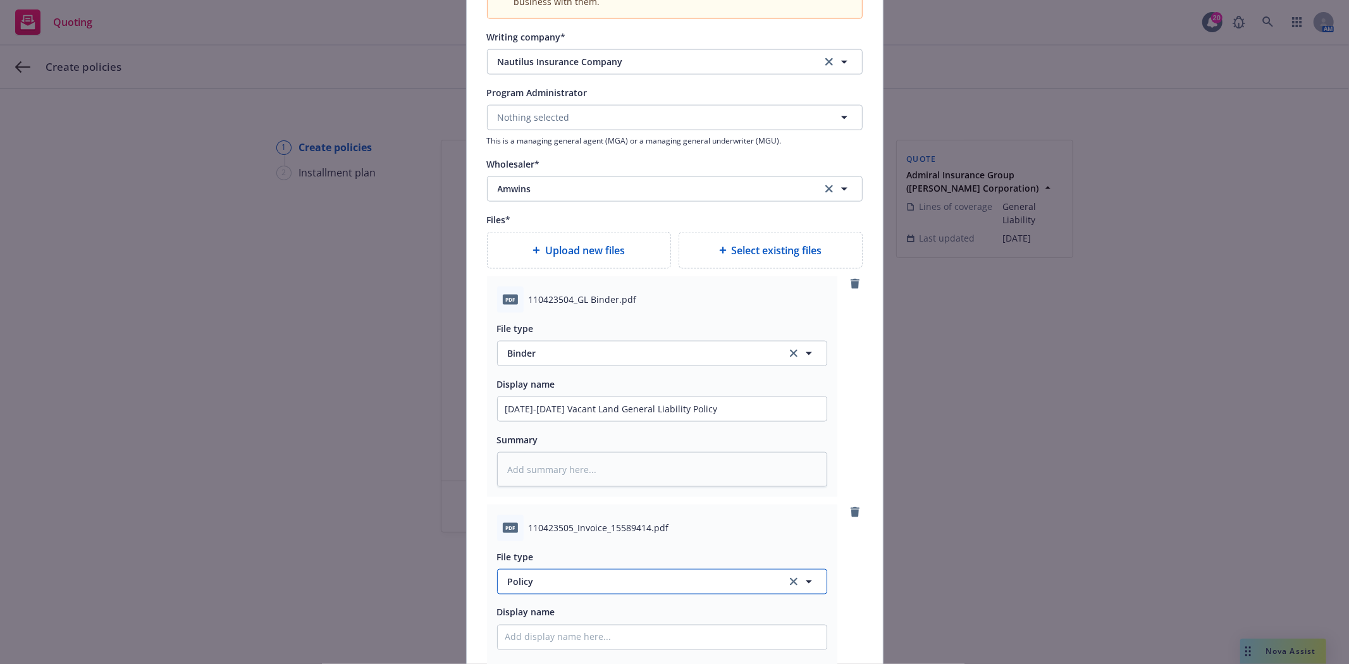
click at [546, 593] on button "Policy" at bounding box center [662, 581] width 330 height 25
type input "invoi"
click at [572, 553] on span "Invoice - Third Party" at bounding box center [553, 546] width 87 height 13
click at [636, 649] on input "Policy display name" at bounding box center [662, 637] width 329 height 24
type textarea "x"
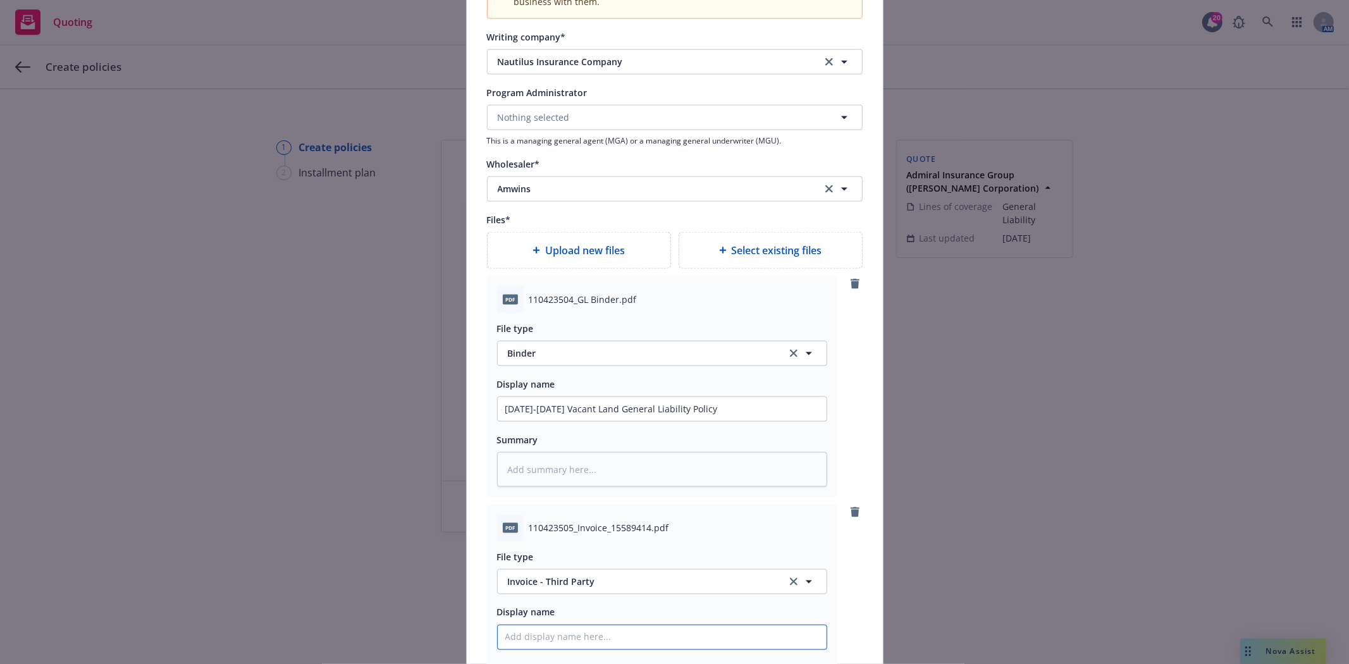
type input "A"
type textarea "x"
type input "AmW"
type textarea "x"
type input "AmWin"
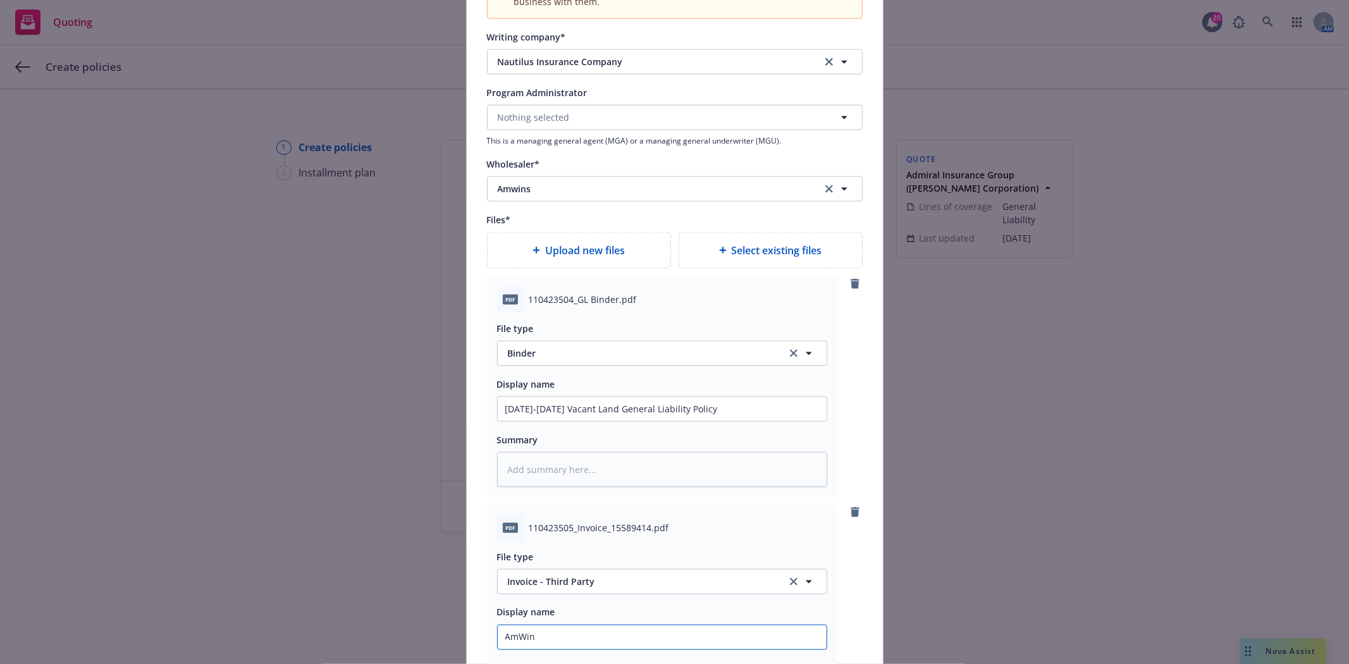
type textarea "x"
type input "AmWind"
type textarea "x"
type input "AmWind"
type textarea "x"
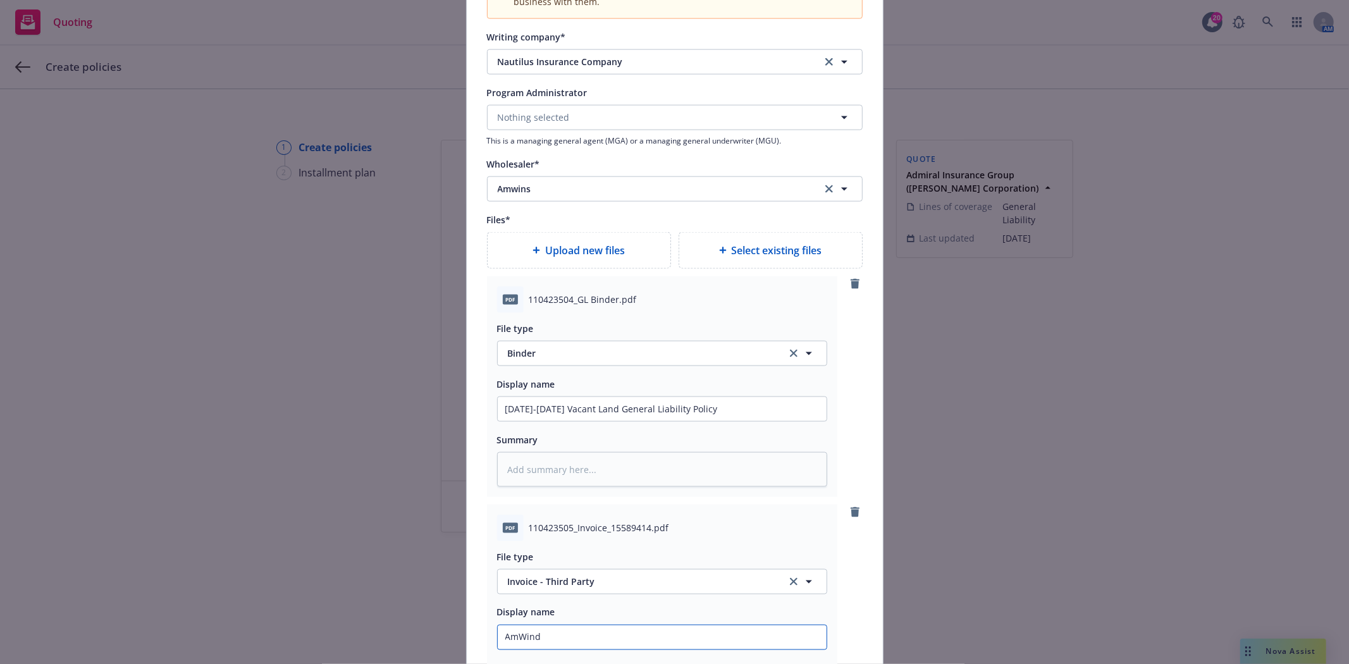
type input "AmWind"
type textarea "x"
type input "AmWins"
type textarea "x"
type input "AmWins V"
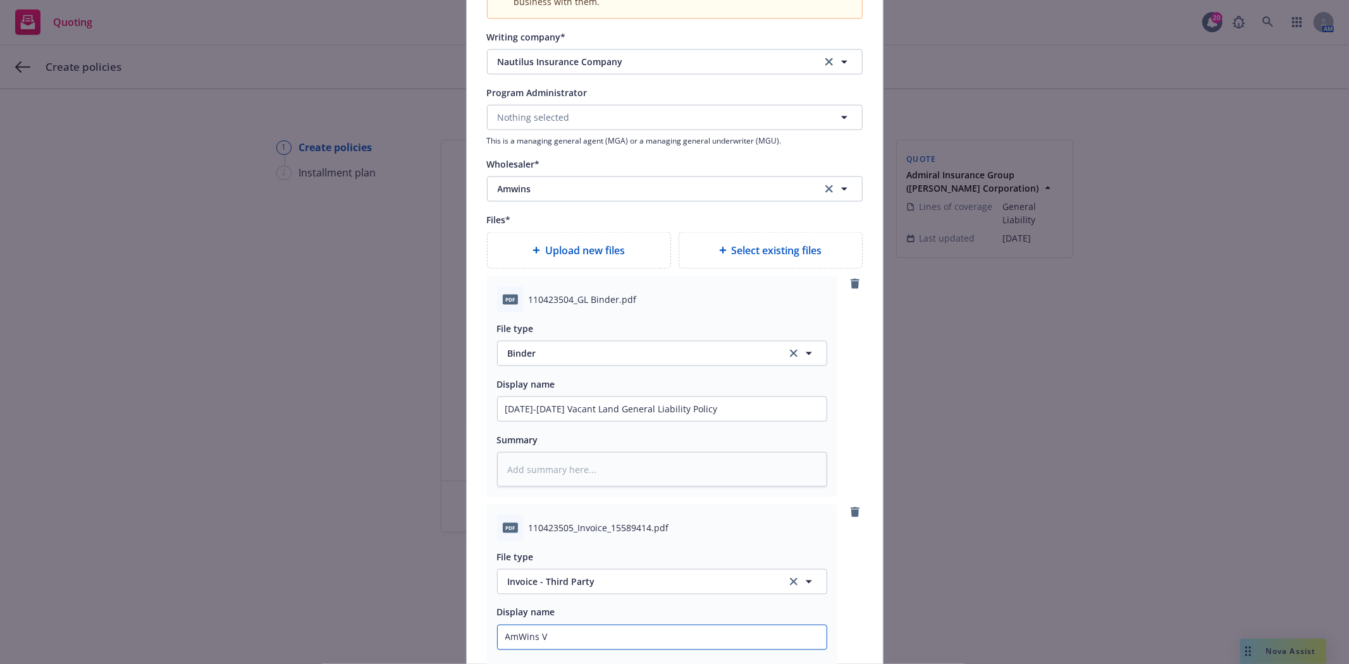
type textarea "x"
type input "AmWins Va"
type textarea "x"
type input "AmWins Vac"
type textarea "x"
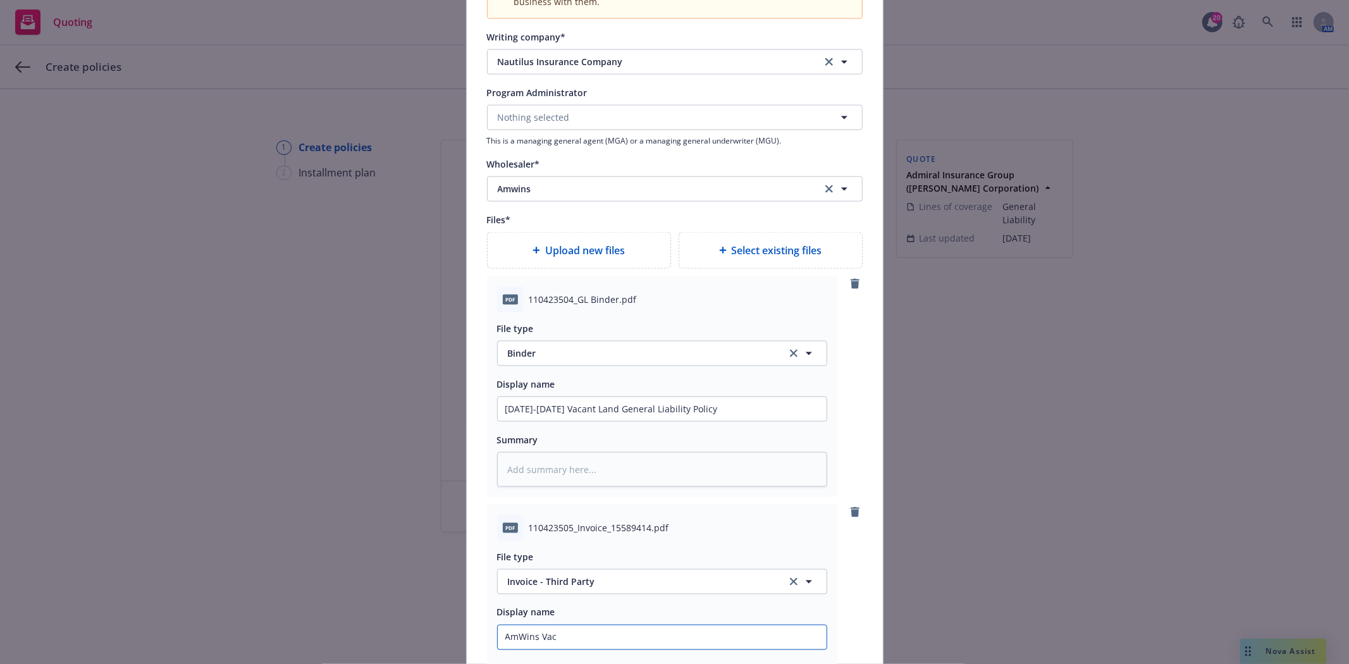
type input "AmWins Vaca"
type textarea "x"
type input "AmWins Vacan"
type textarea "x"
type input "AmWins Vacant"
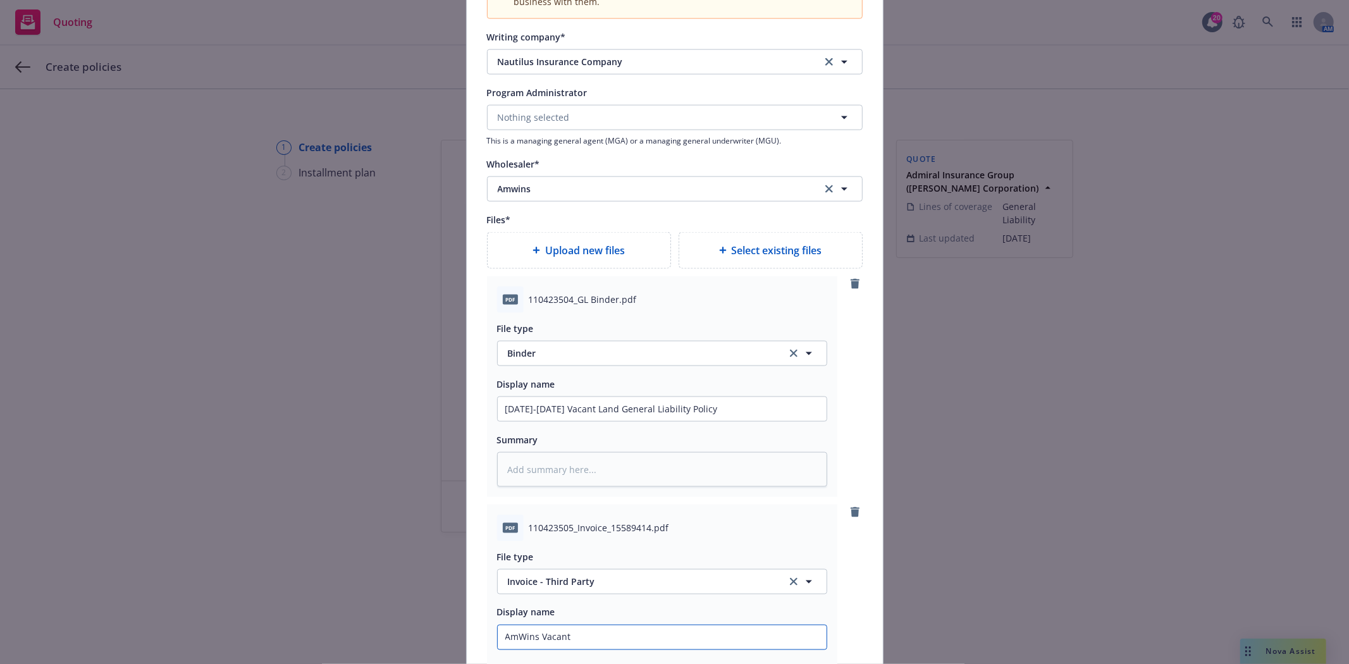
type textarea "x"
type input "AmWins Vacant"
type textarea "x"
type input "AmWins Vacant L"
type textarea "x"
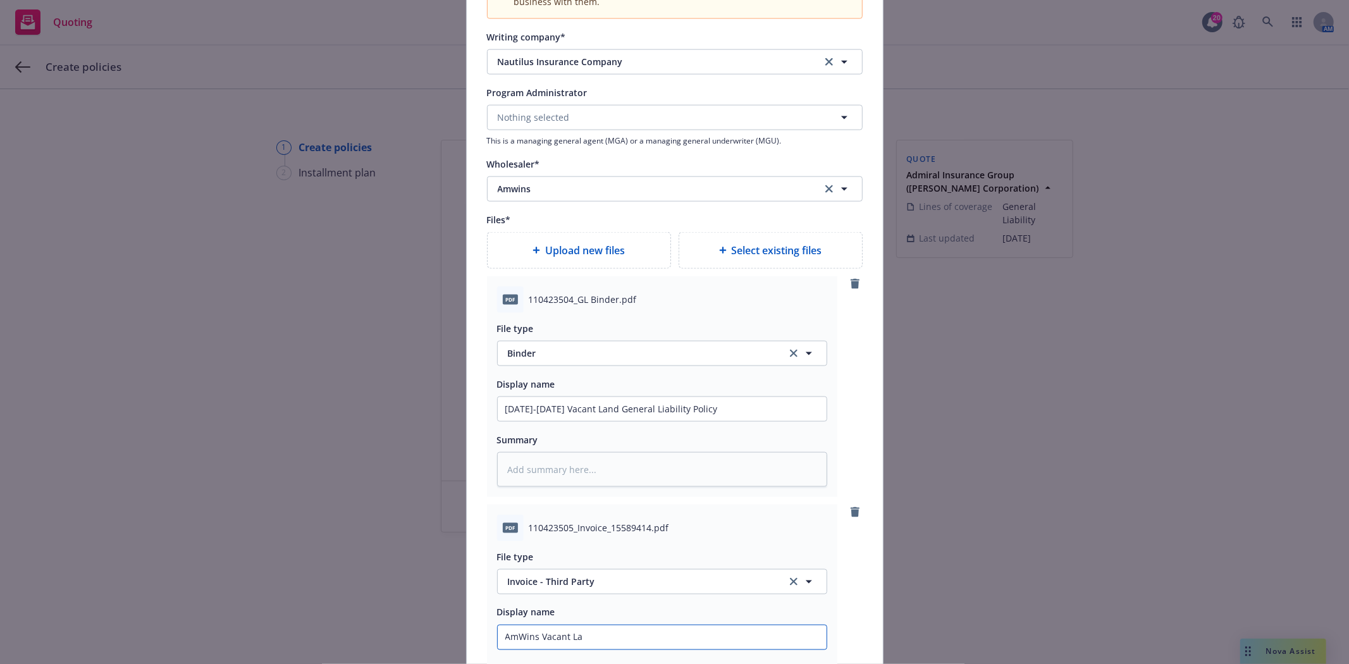
type input "AmWins Vacant Lan"
type textarea "x"
type input "AmWins Vacant Land"
type textarea "x"
type input "AmWins Vacant Land"
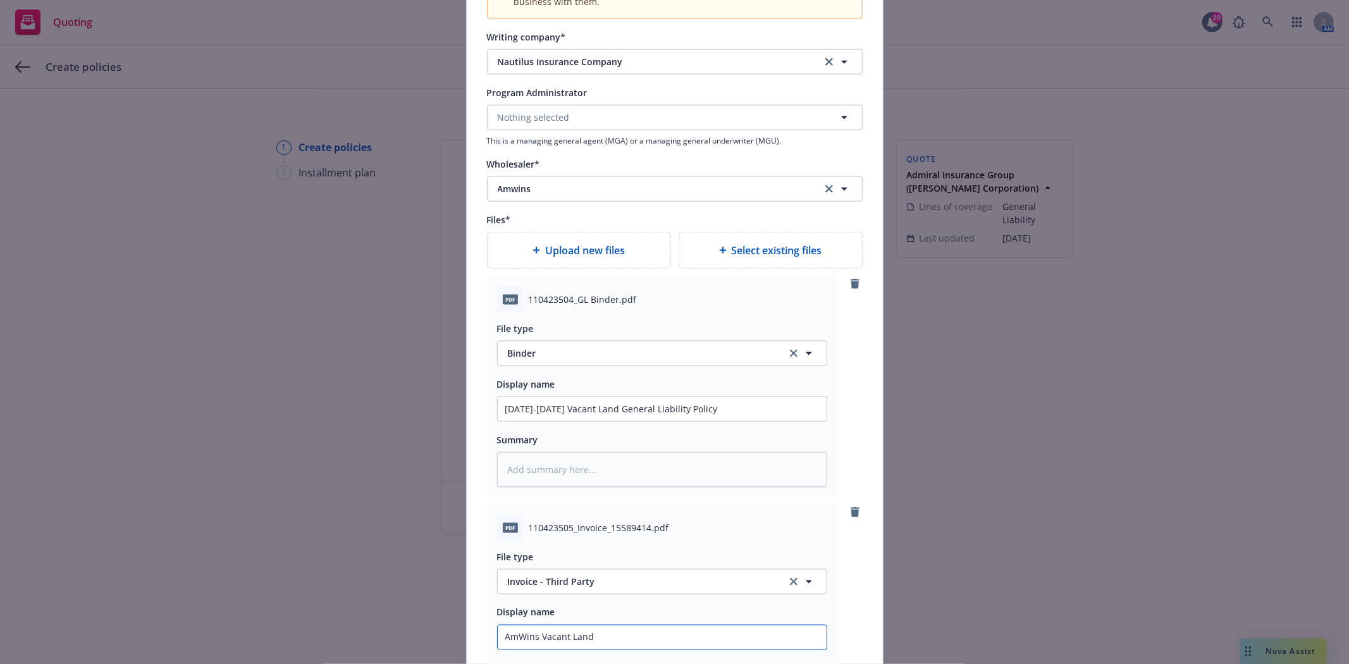
type textarea "x"
type input "AmWins Vacant Land G"
type textarea "x"
type input "AmWins Vacant Land GL"
type textarea "x"
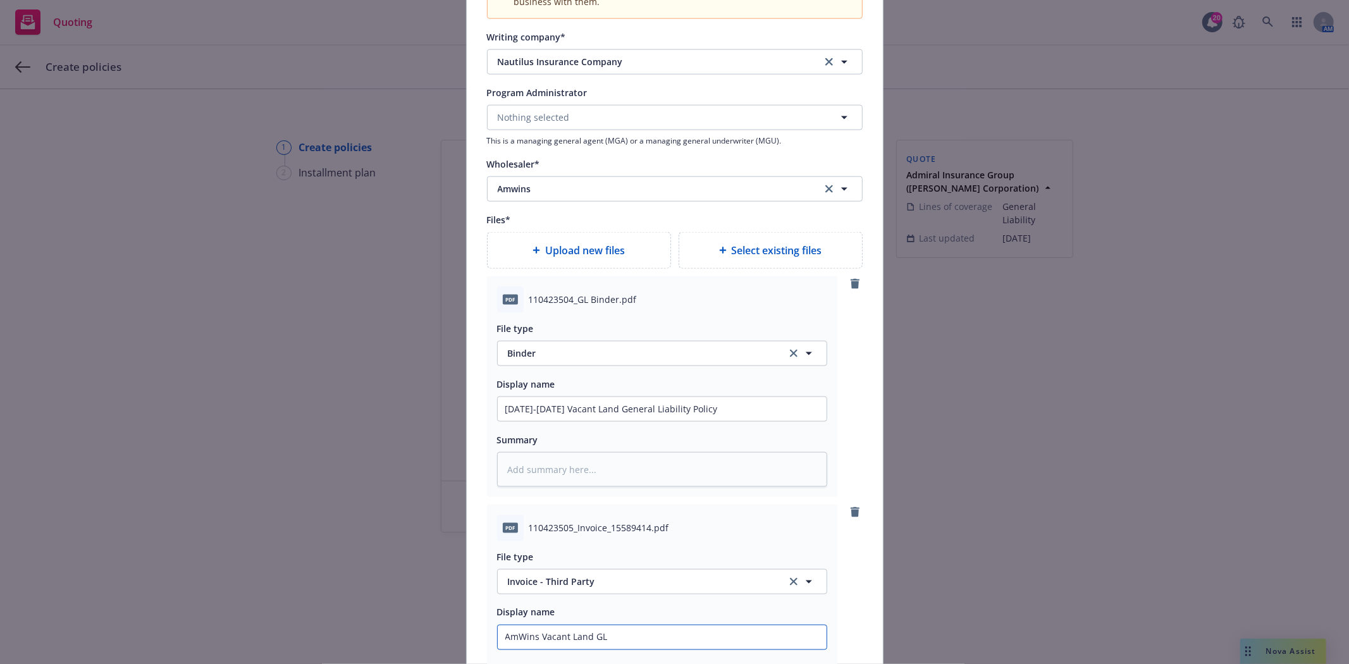
type input "AmWins Vacant Land GL"
type textarea "x"
type input "AmWins Vacant Land GL i"
type textarea "x"
type input "AmWins Vacant Land GL in"
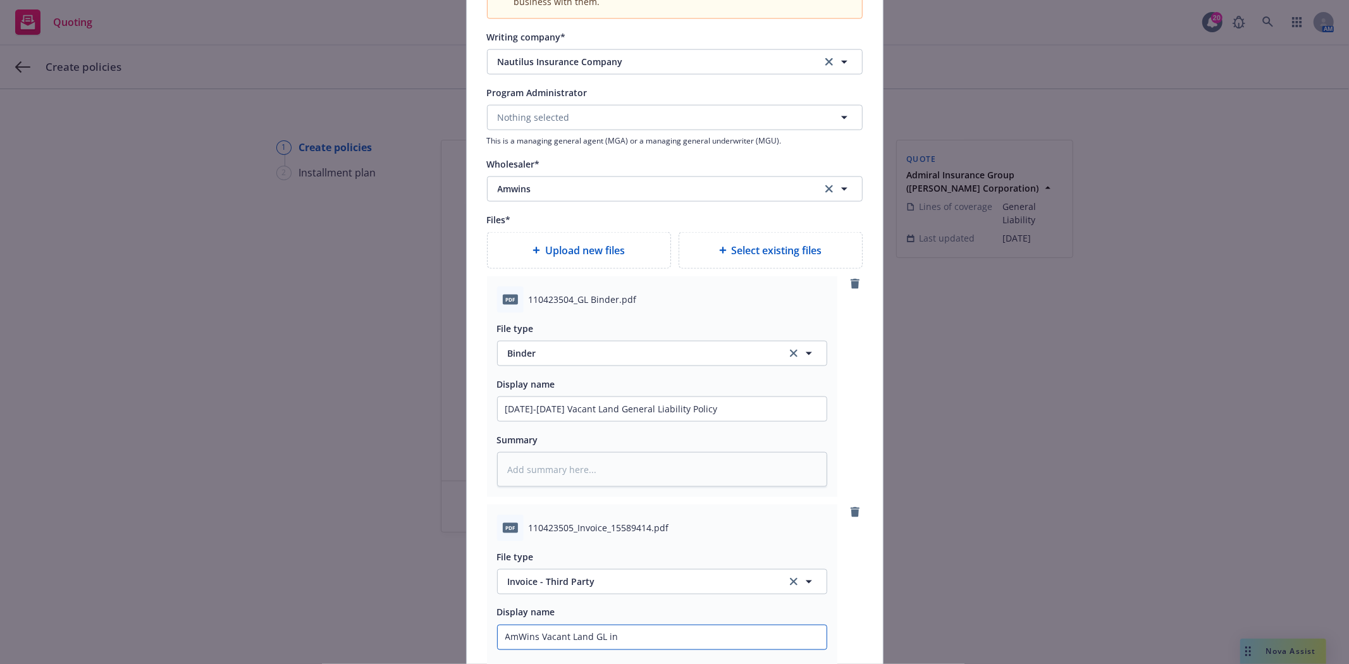
type textarea "x"
type input "AmWins Vacant Land GL inv"
type textarea "x"
type input "AmWins Vacant Land GL invo"
type textarea "x"
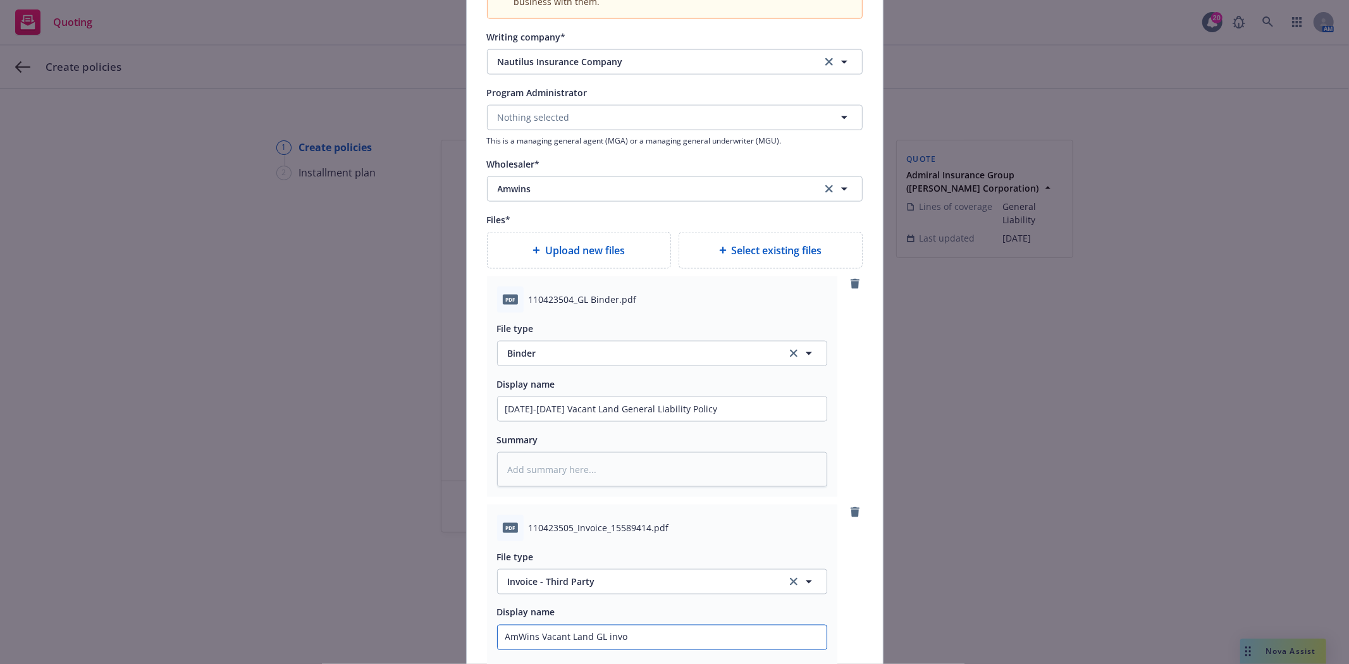
type input "AmWins Vacant Land GL invoi"
type textarea "x"
type input "AmWins Vacant Land GL invoic"
type textarea "x"
type input "AmWins Vacant Land GL invoice"
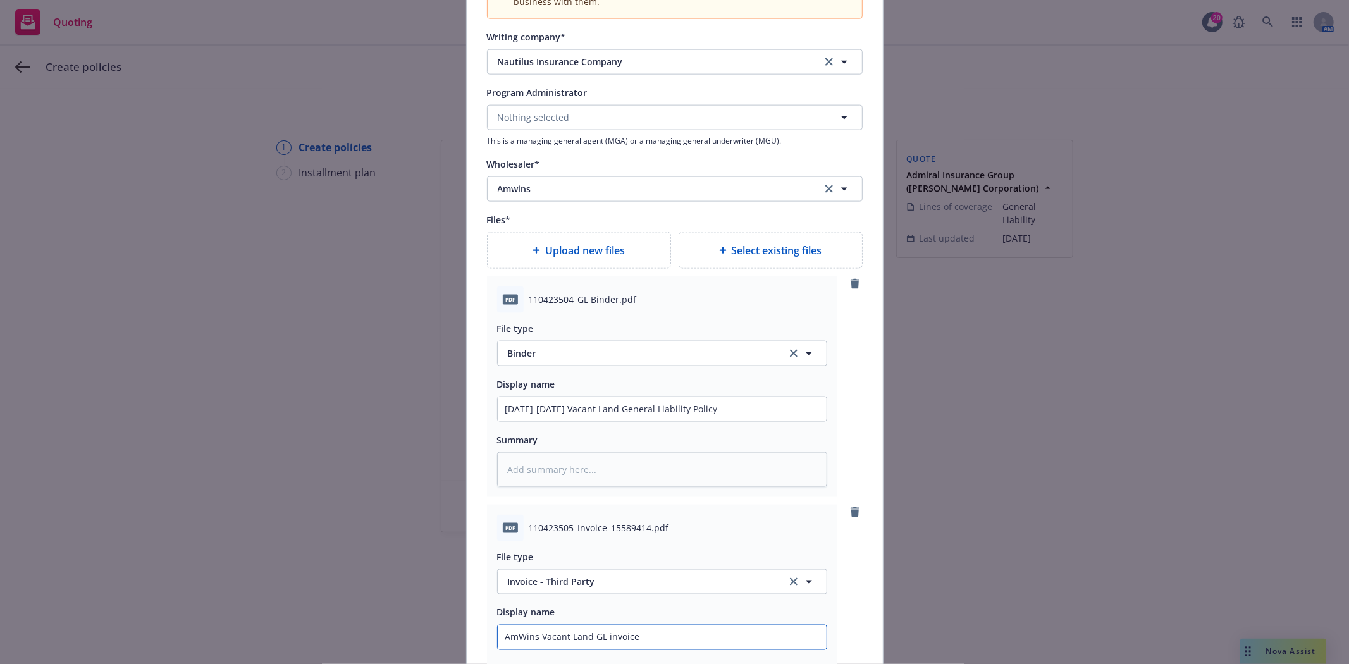
type textarea "x"
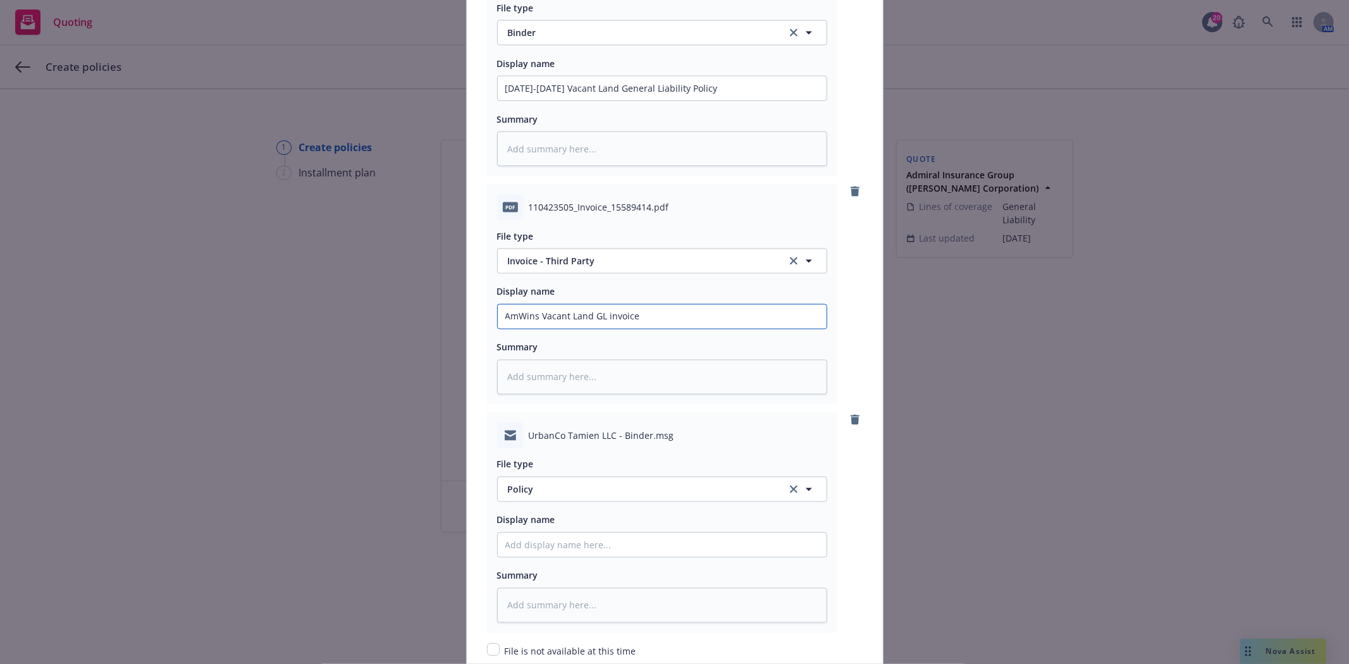
scroll to position [1842, 0]
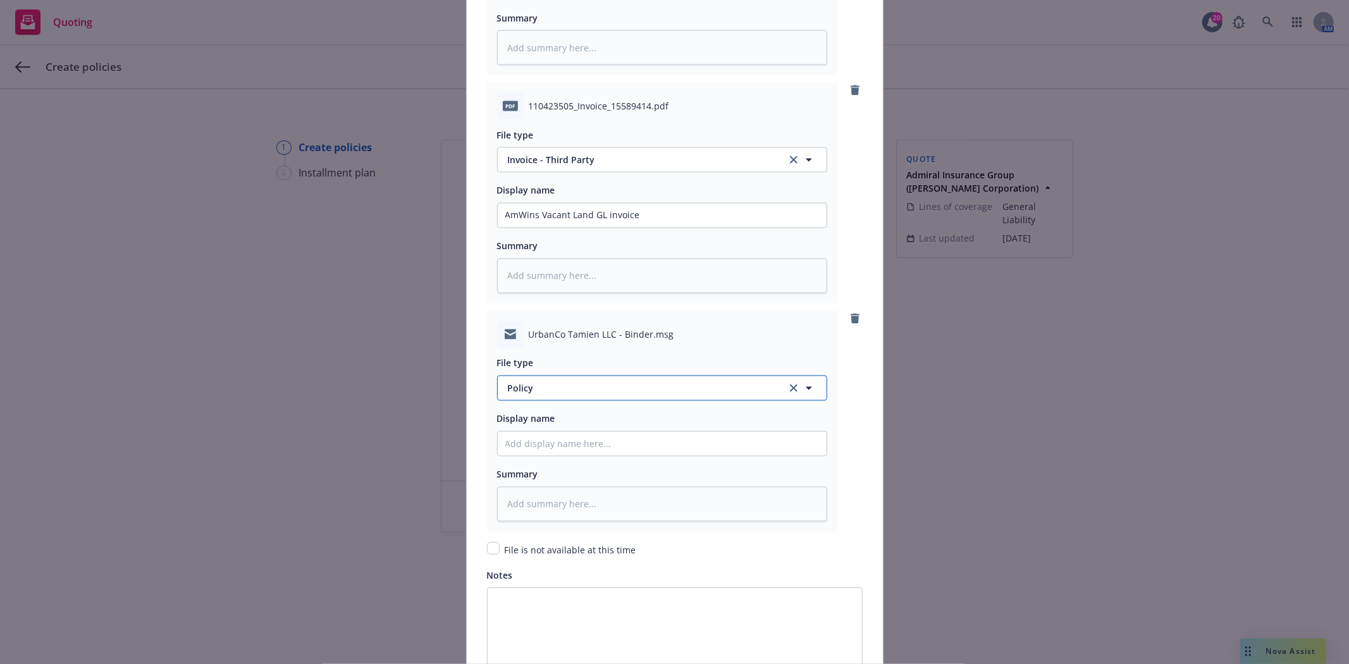
click at [545, 388] on span "Policy" at bounding box center [640, 388] width 264 height 13
type input "email"
click at [527, 357] on span "Email" at bounding box center [521, 353] width 23 height 13
click at [539, 455] on input "Policy display name" at bounding box center [662, 444] width 329 height 24
type textarea "x"
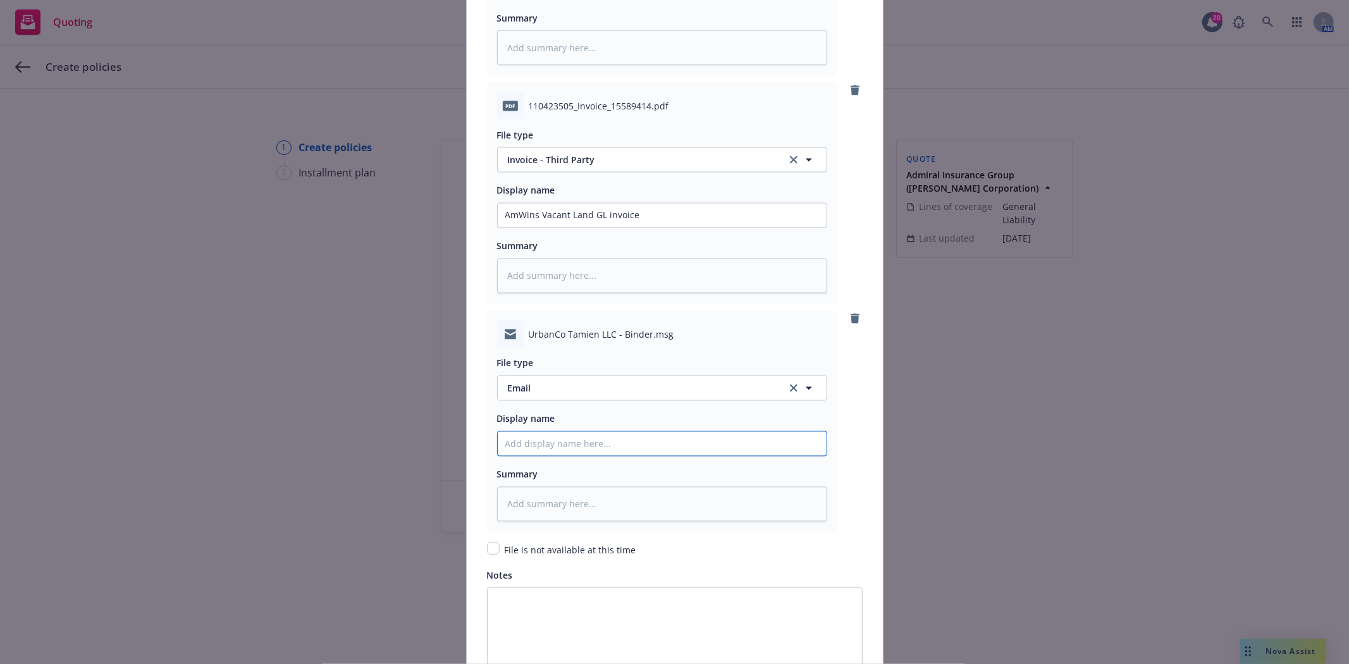
type input "f"
type textarea "x"
type input "f/"
type textarea "x"
type input "f/M"
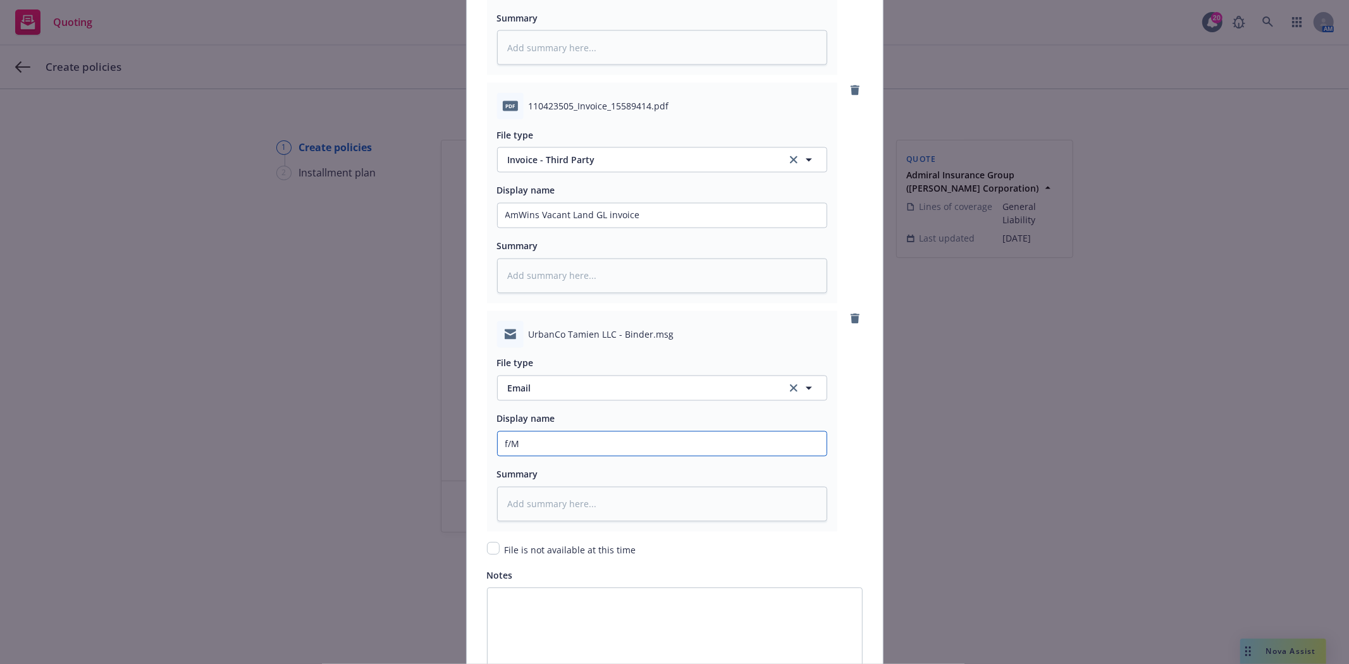
type textarea "x"
type input "f/Mic"
type textarea "x"
type input "f/Mich"
type textarea "x"
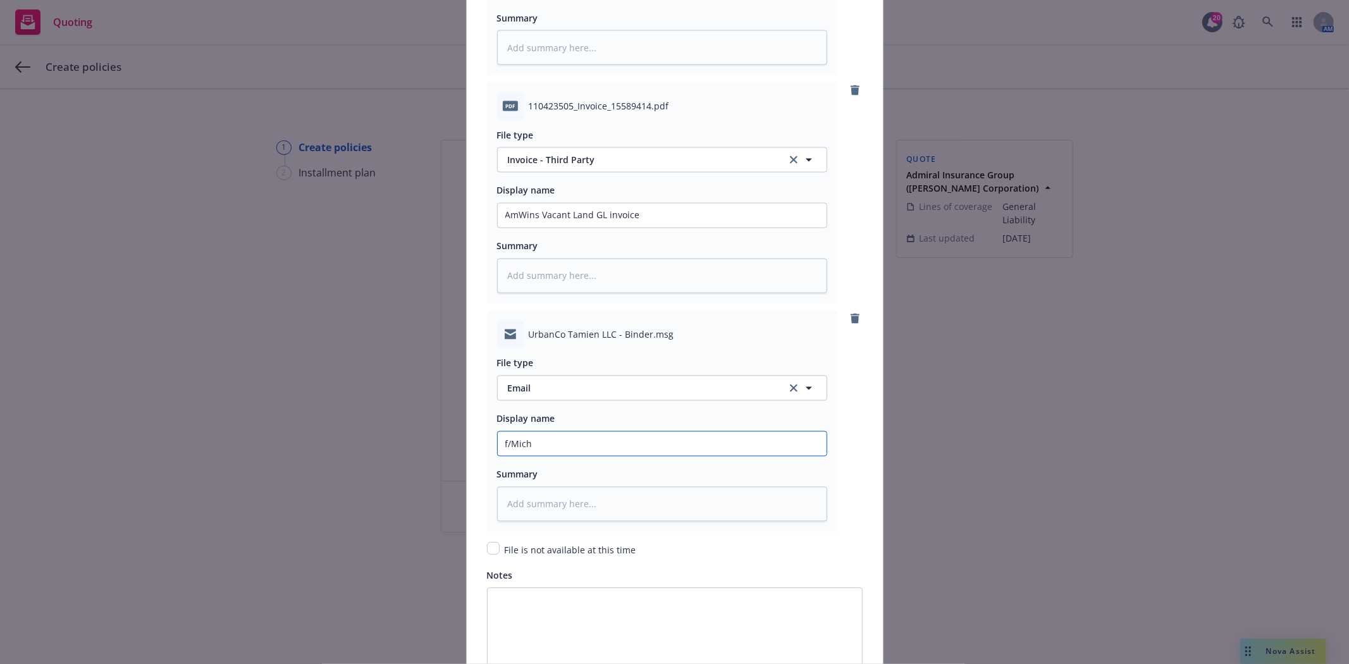
type input "f/Miche"
type textarea "x"
type input "f/Michel"
type textarea "x"
type input "f/Michell"
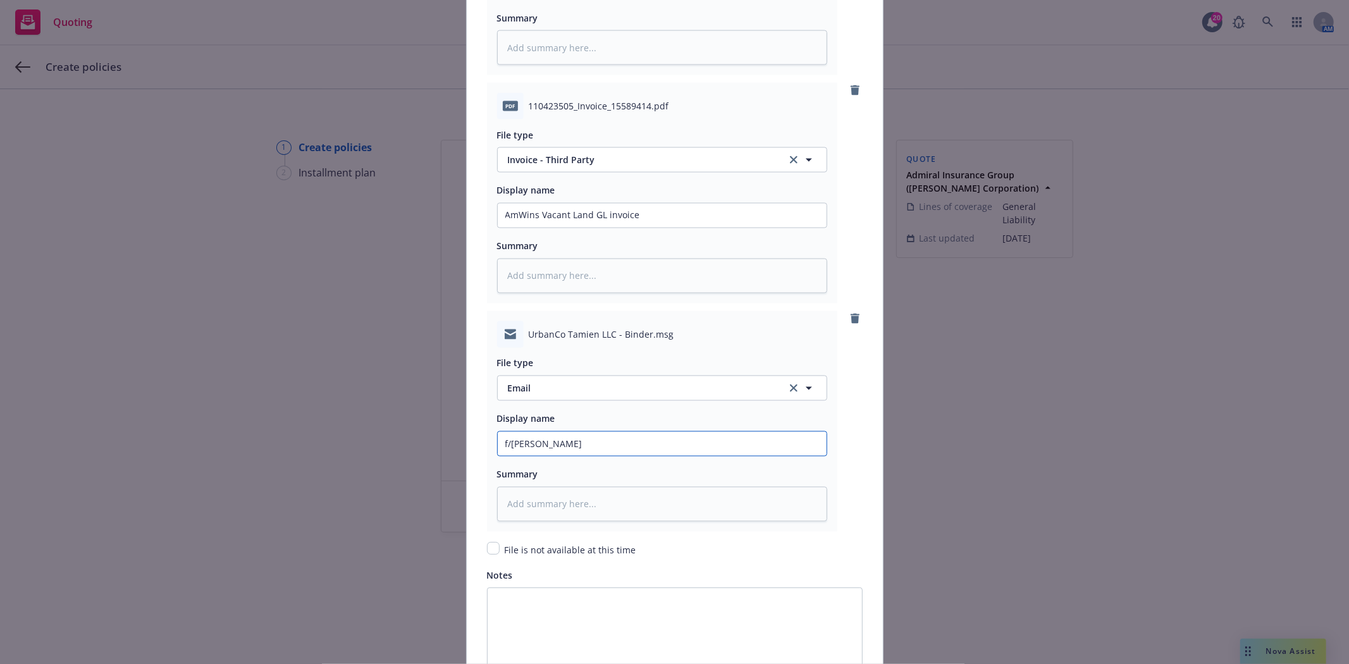
type textarea "x"
type input "f/Michelle"
type textarea "x"
type input "f/Michelle @"
type textarea "x"
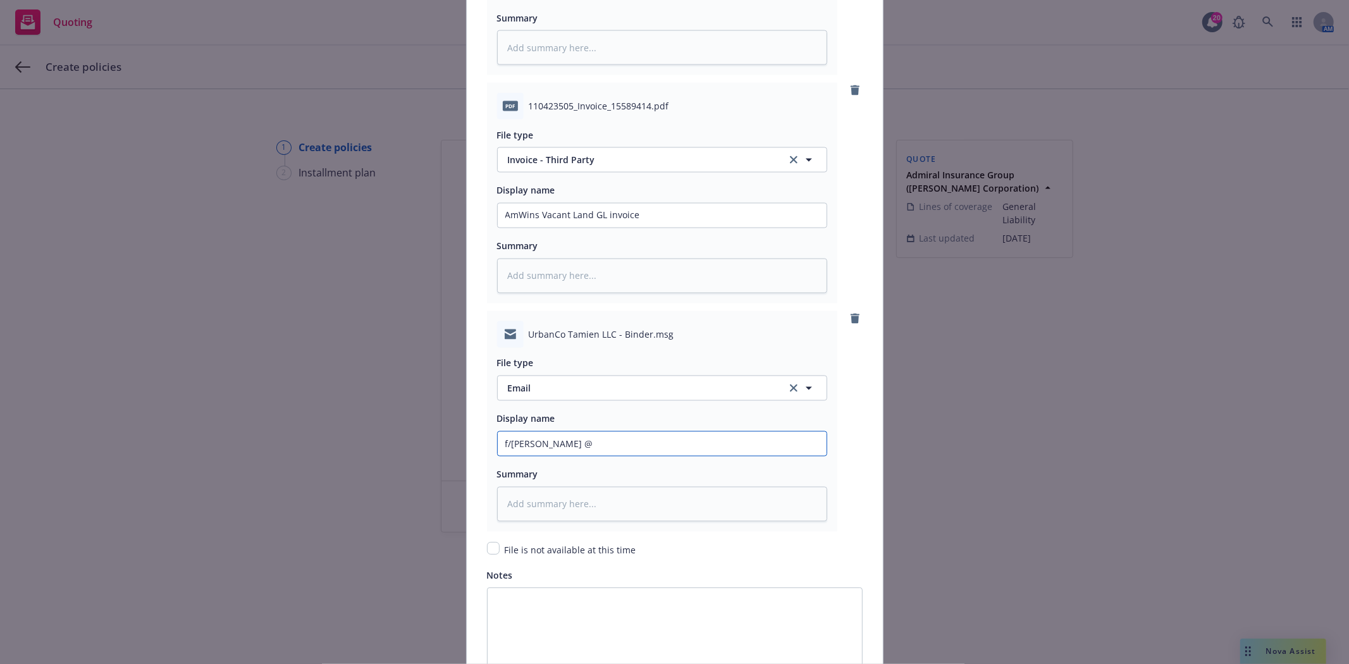
type input "f/Michelle @ A"
type textarea "x"
type input "f/Michelle @ Am"
type textarea "x"
type input "f/Michelle @ AmW"
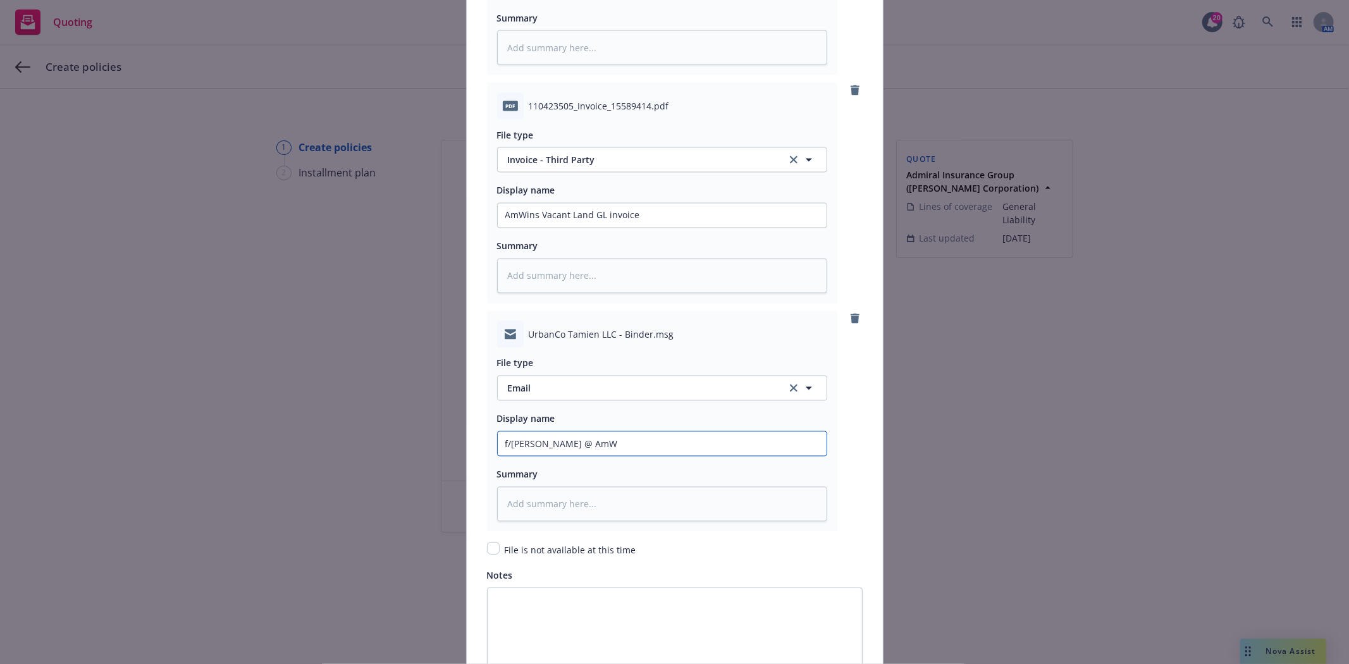
type textarea "x"
type input "f/Michelle @ AmWi"
type textarea "x"
type input "f/Michelle @ AmWin"
type textarea "x"
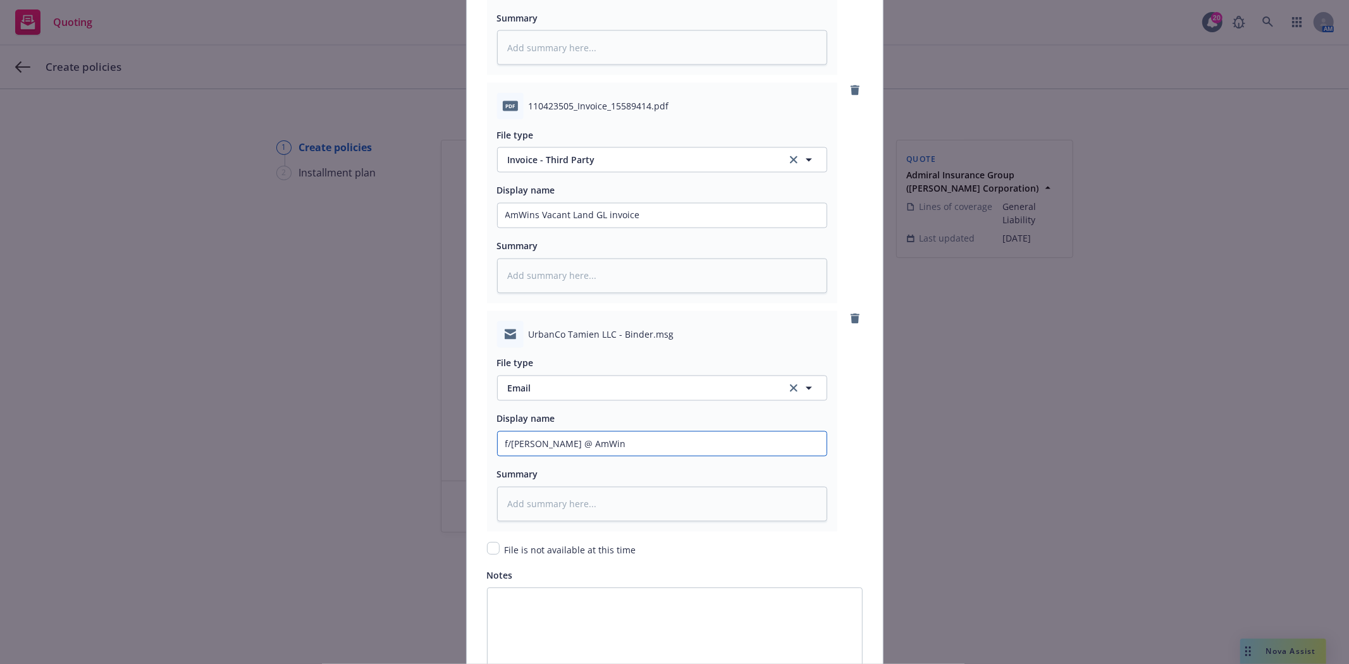
type input "f/Michelle @ AmWins"
type textarea "x"
type input "f/Michelle @ AmWins"
type textarea "x"
type input "f/Michelle @ AmWins t"
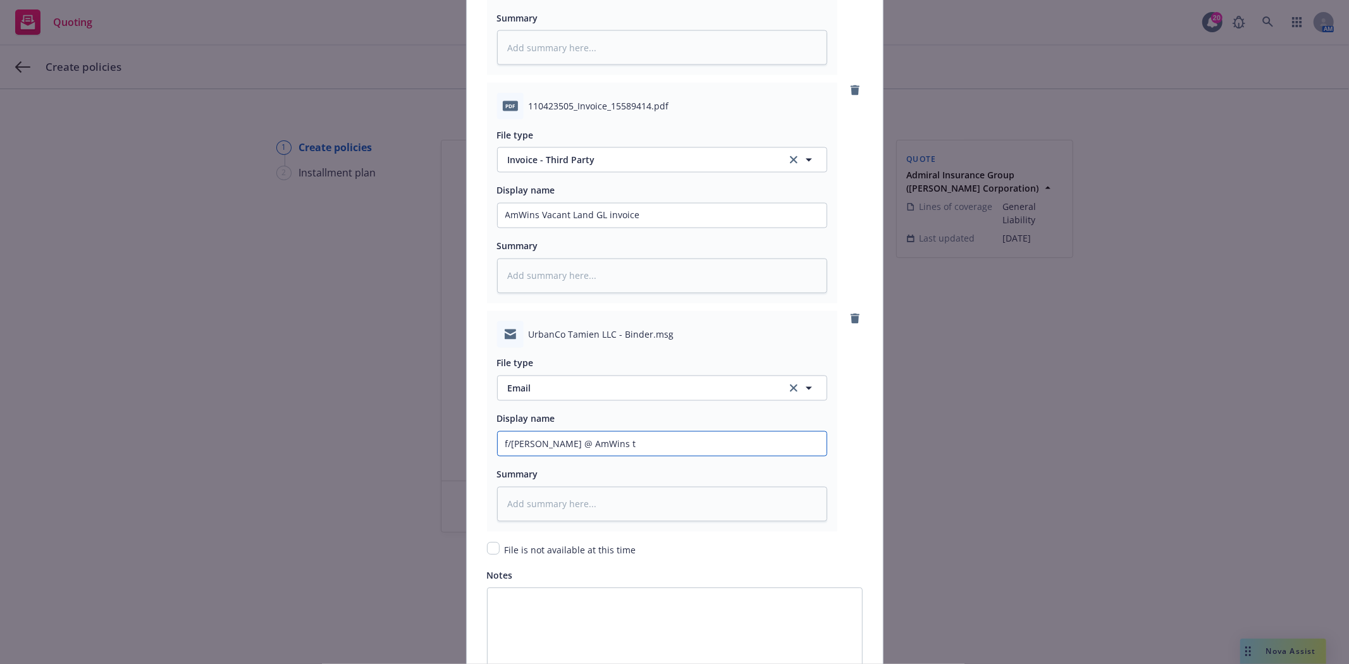
type textarea "x"
type input "f/Michelle @ AmWins tr"
type textarea "x"
type input "f/Michelle @ AmWins tra"
type textarea "x"
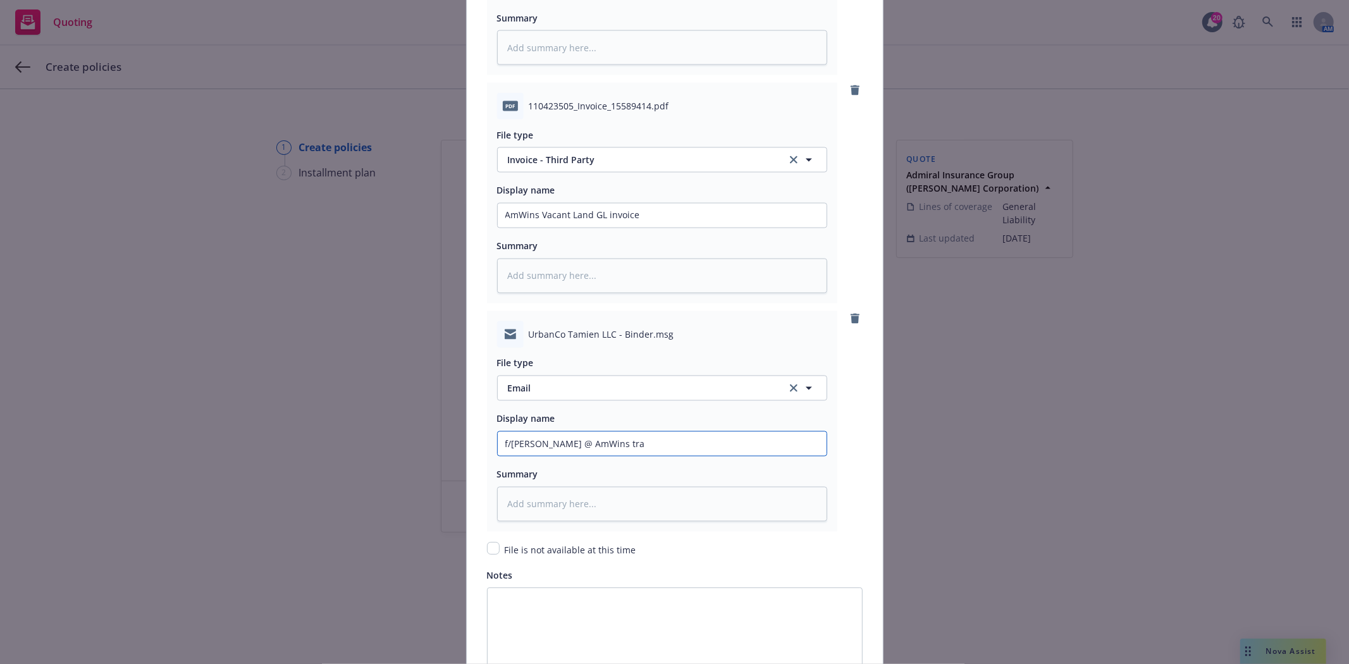
type input "f/Michelle @ AmWins tran"
type textarea "x"
type input "f/Michelle @ AmWins trans"
type textarea "x"
type input "f/Michelle @ AmWins transm"
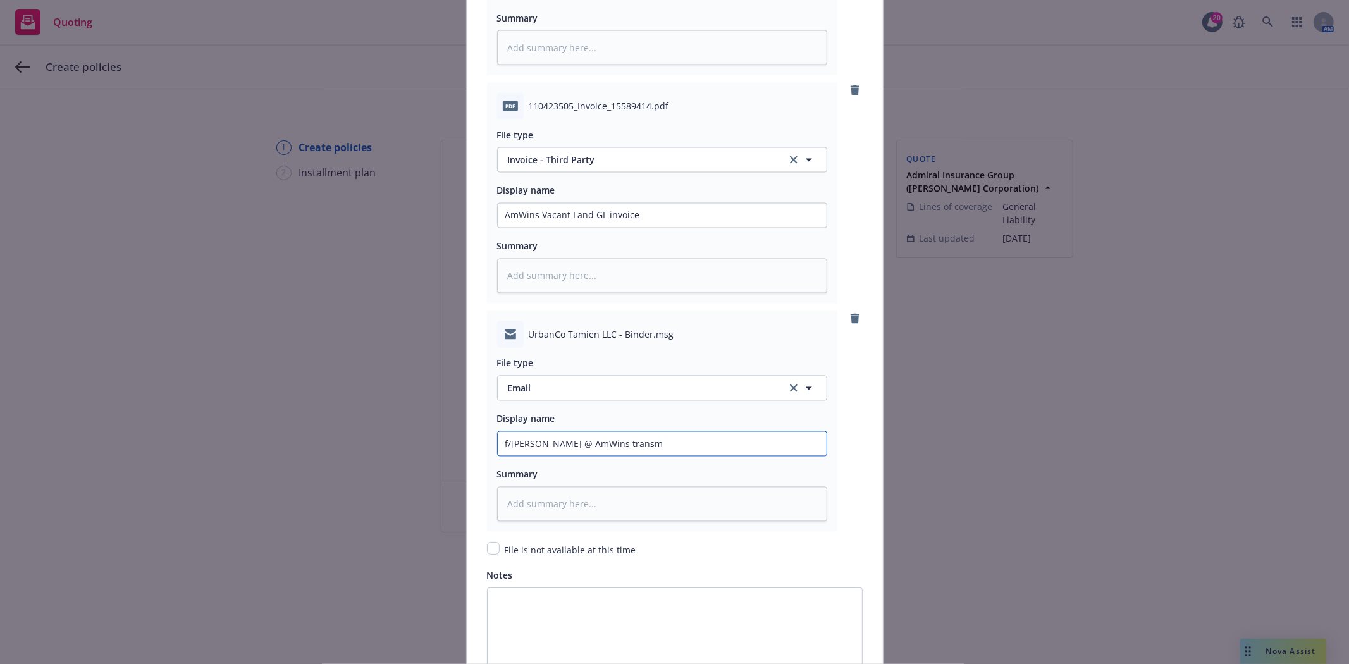
type textarea "x"
type input "f/Michelle @ AmWins transmi"
type textarea "x"
type input "f/Michelle @ AmWins transmit"
type textarea "x"
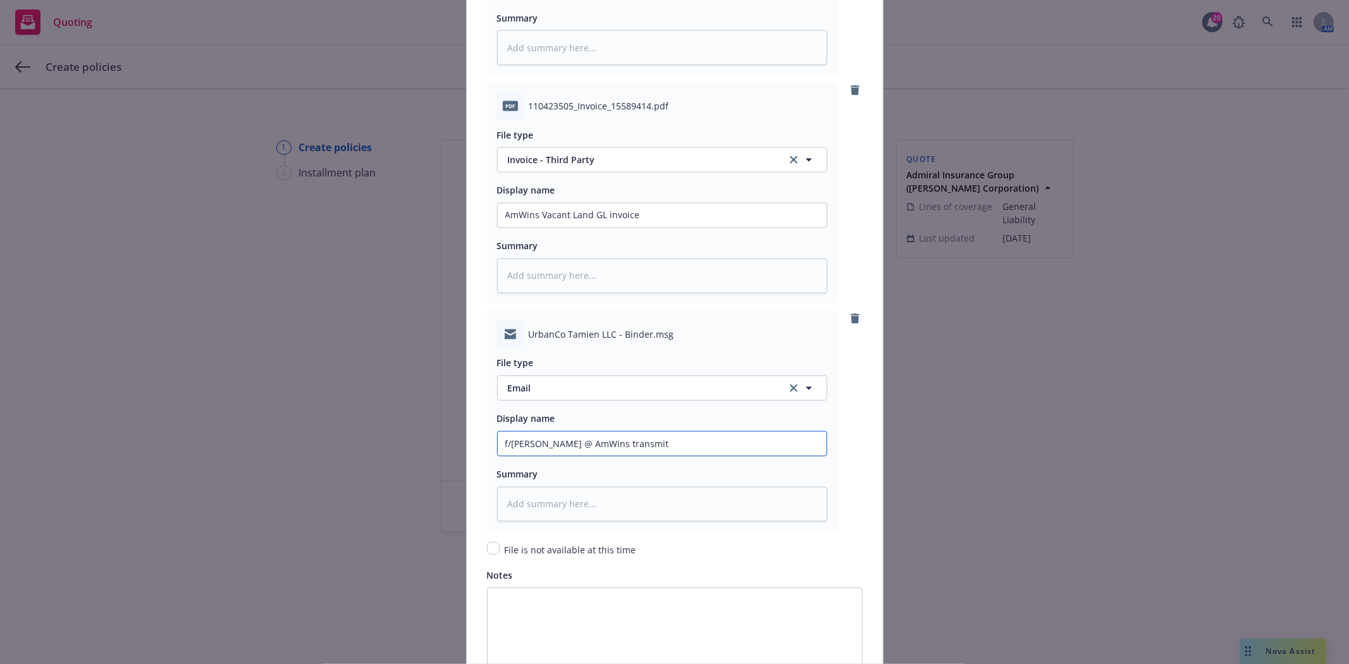
type input "f/Michelle @ AmWins transmitt"
type textarea "x"
type input "f/Michelle @ AmWins transmitti"
type textarea "x"
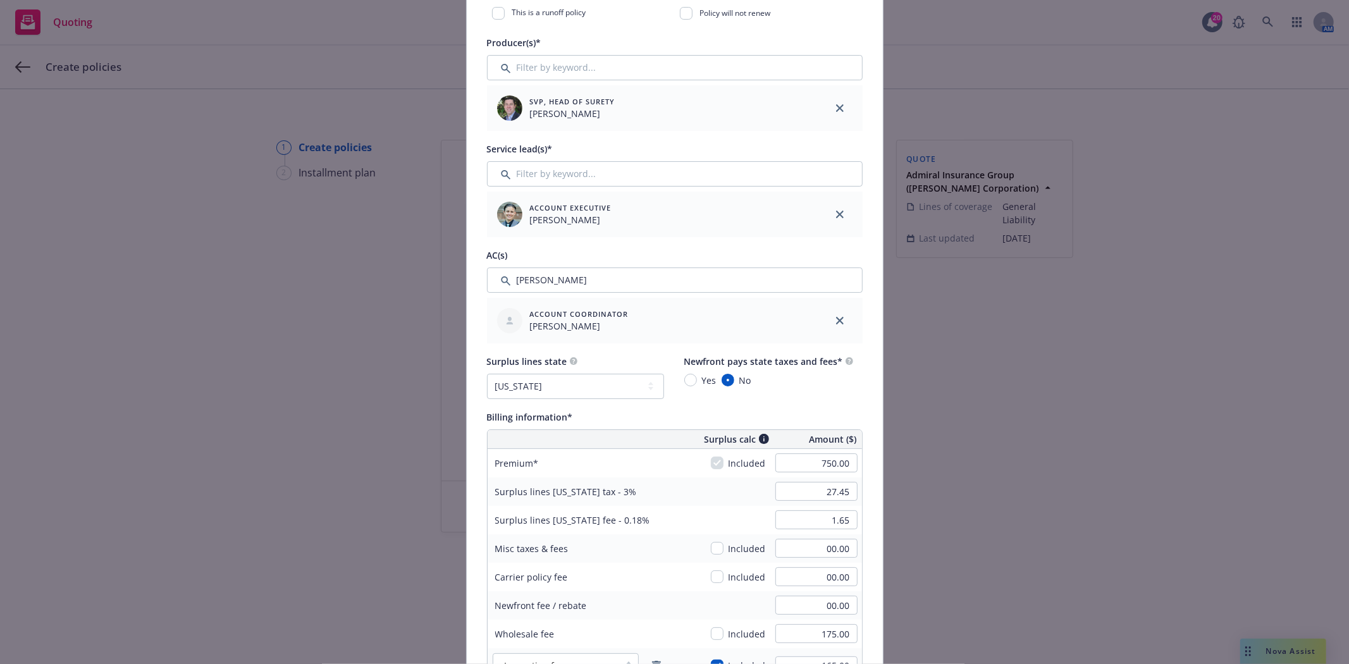
scroll to position [439, 0]
click at [540, 285] on input "Filter by keyword..." at bounding box center [675, 280] width 376 height 25
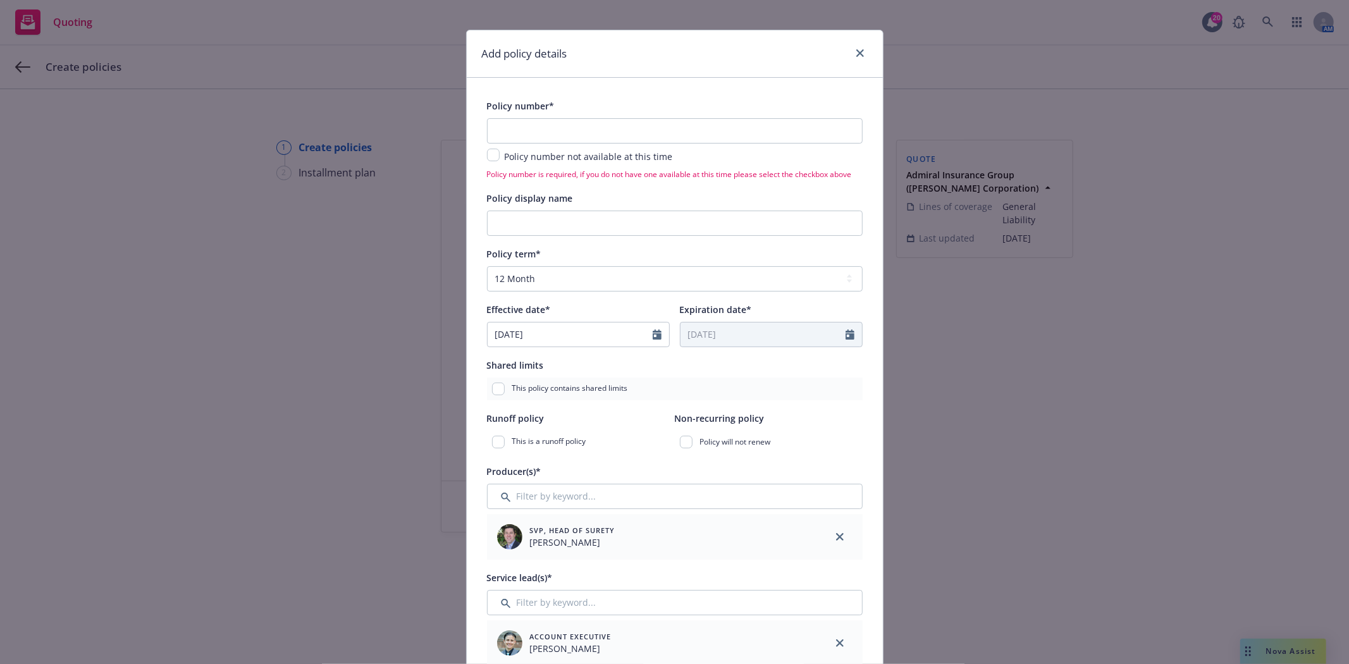
scroll to position [0, 0]
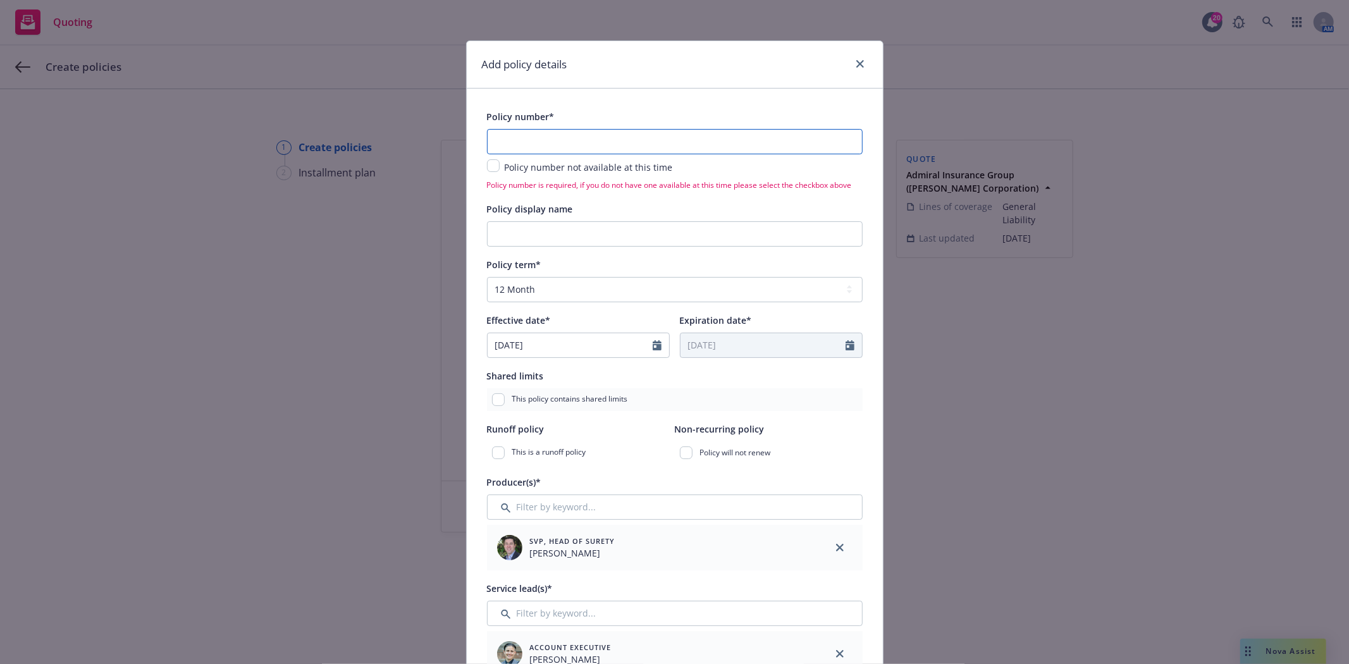
click at [562, 142] on input "text" at bounding box center [675, 141] width 376 height 25
paste input "NN1909252"
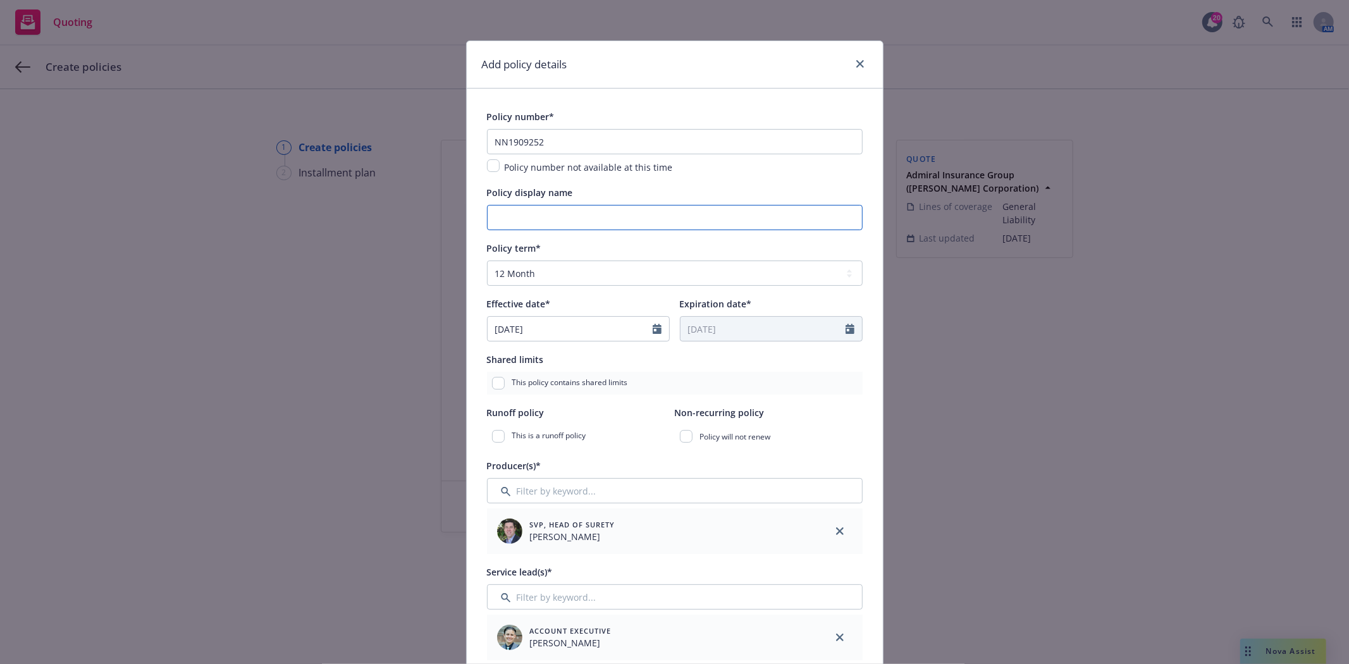
click at [527, 216] on input "Policy display name" at bounding box center [675, 217] width 376 height 25
click at [556, 331] on input "09/30/2025" at bounding box center [570, 329] width 165 height 24
click at [625, 363] on icon "button" at bounding box center [627, 360] width 4 height 8
click at [596, 426] on span "10" at bounding box center [604, 422] width 17 height 16
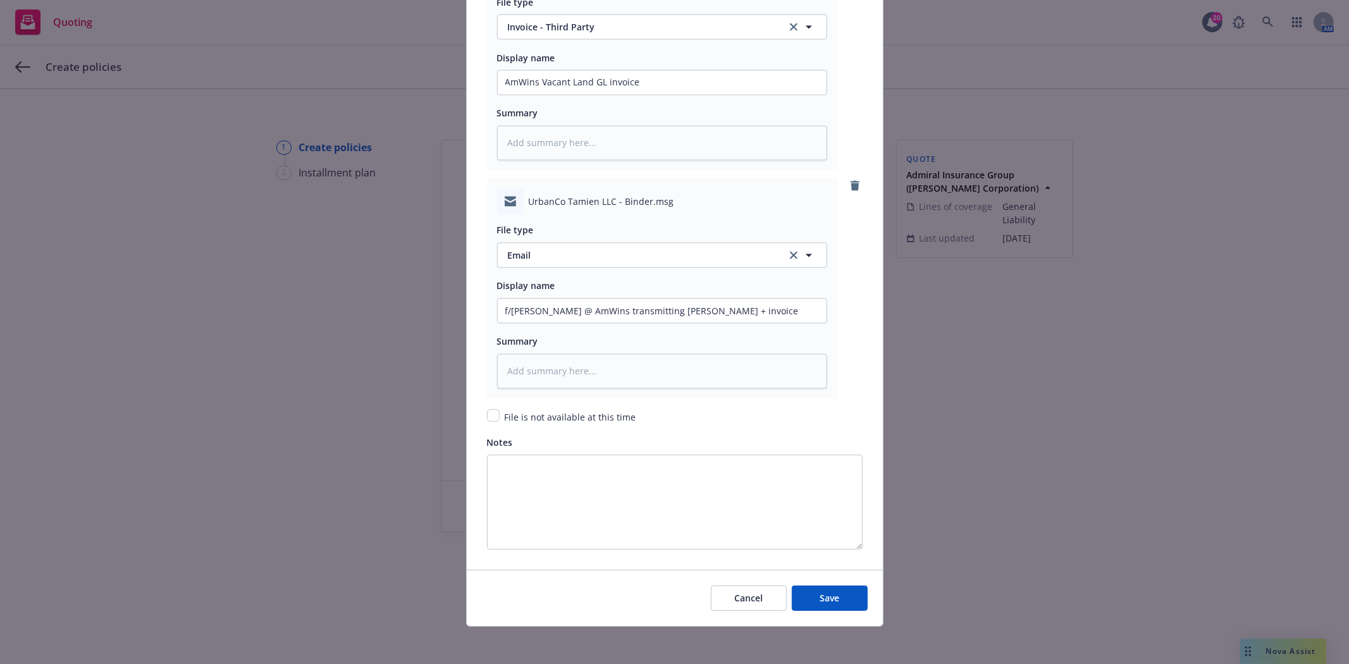
scroll to position [1969, 0]
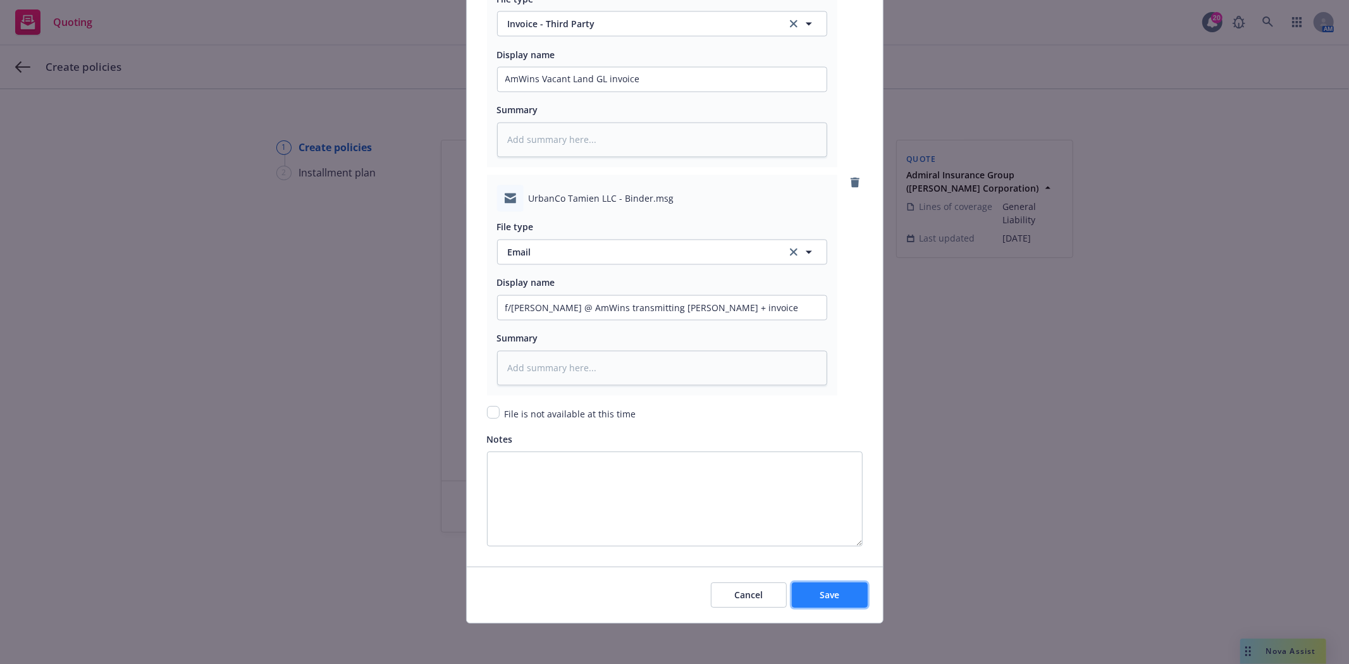
click at [847, 599] on button "Save" at bounding box center [830, 594] width 76 height 25
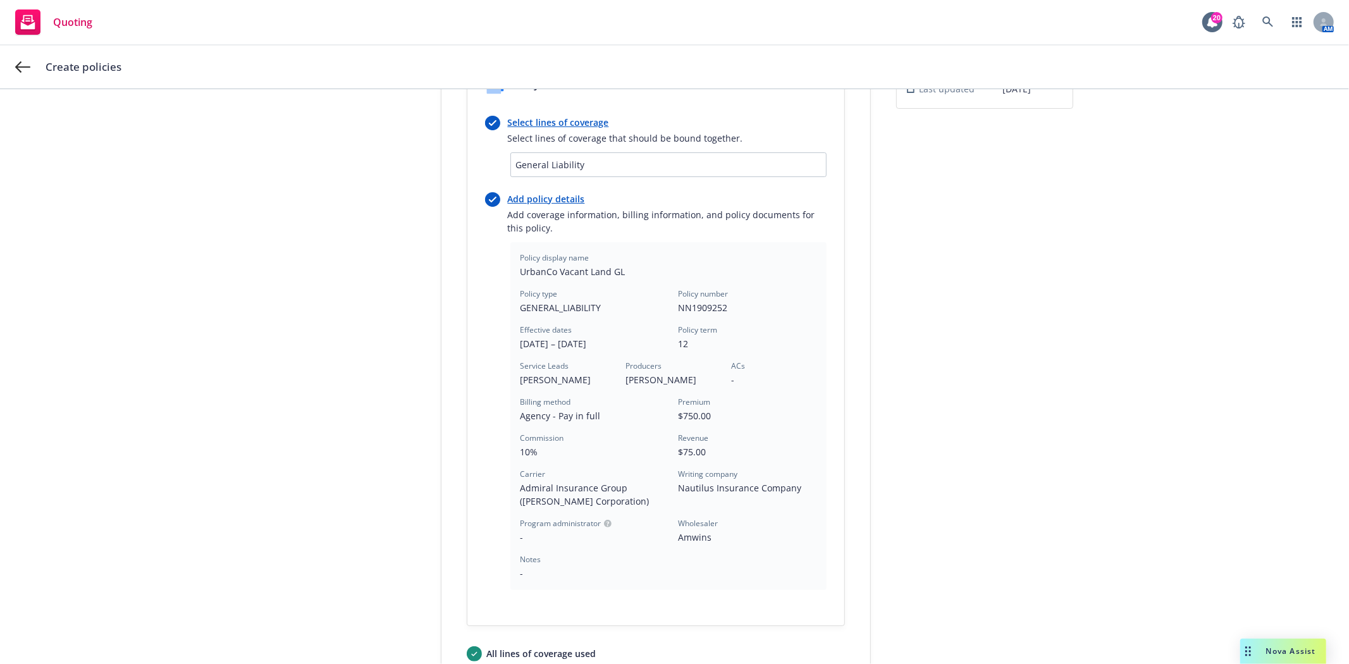
scroll to position [318, 0]
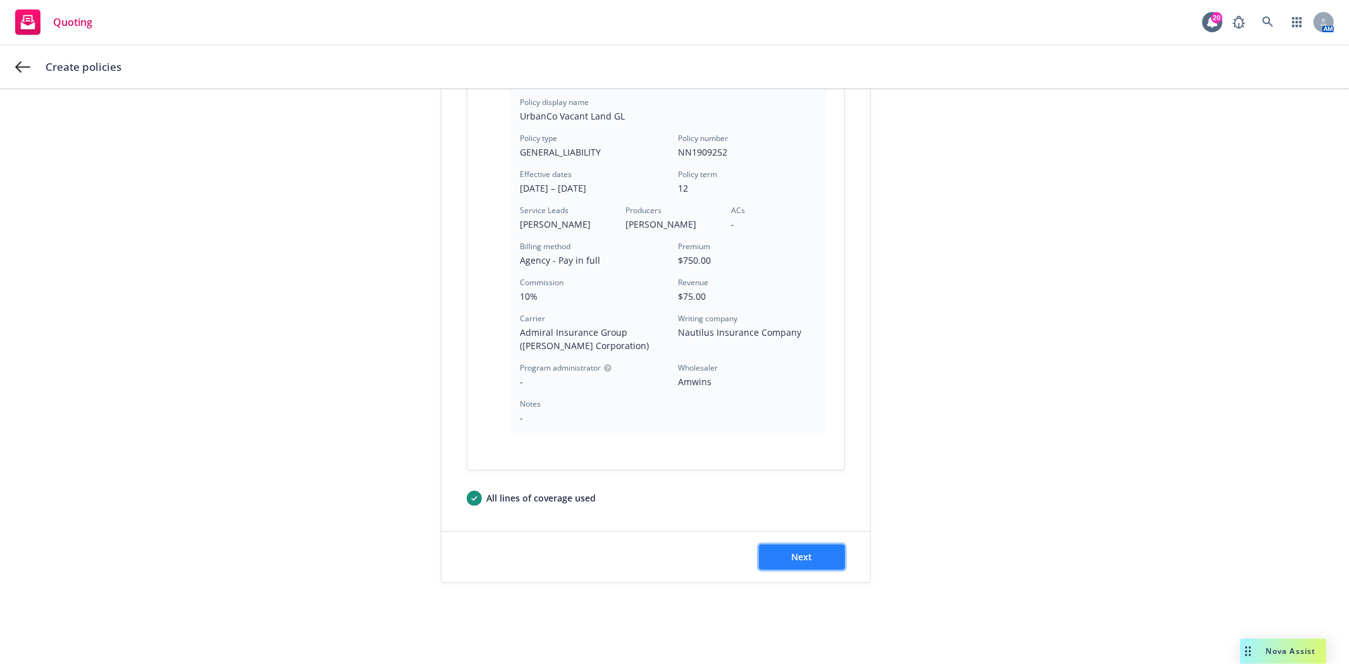
click at [791, 562] on span "Next" at bounding box center [801, 557] width 21 height 12
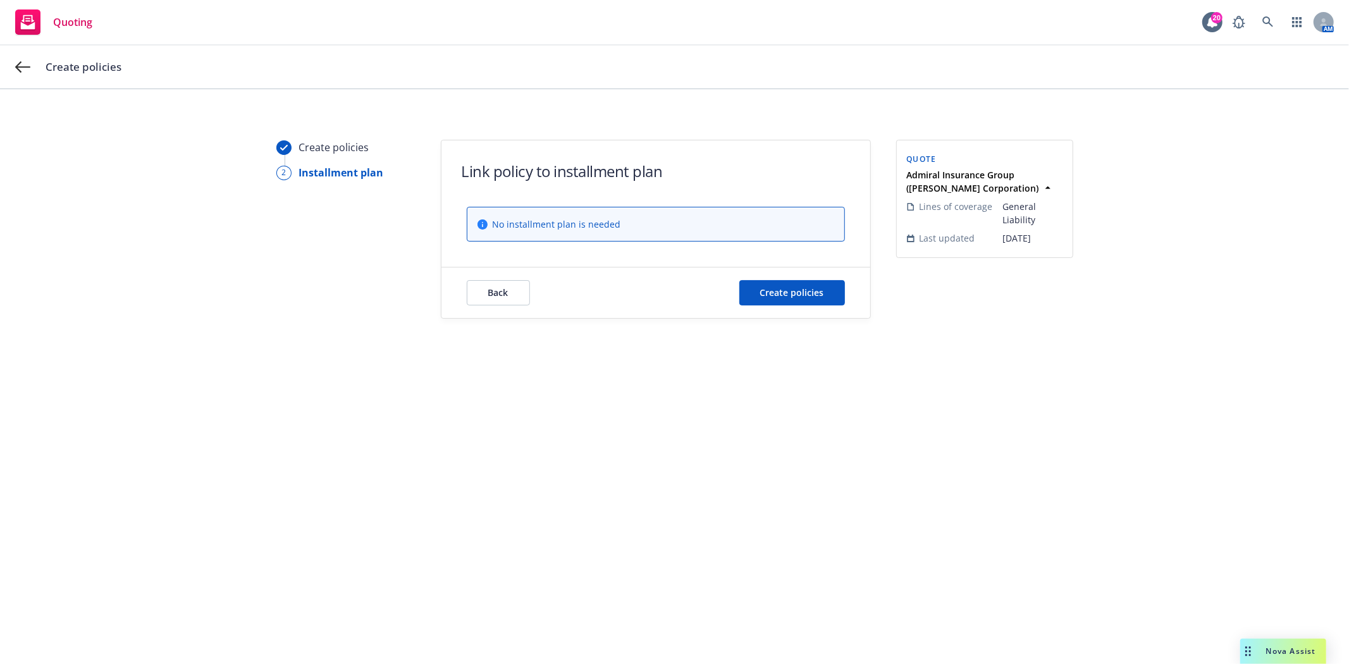
scroll to position [0, 0]
click at [774, 299] on button "Create policies" at bounding box center [792, 292] width 106 height 25
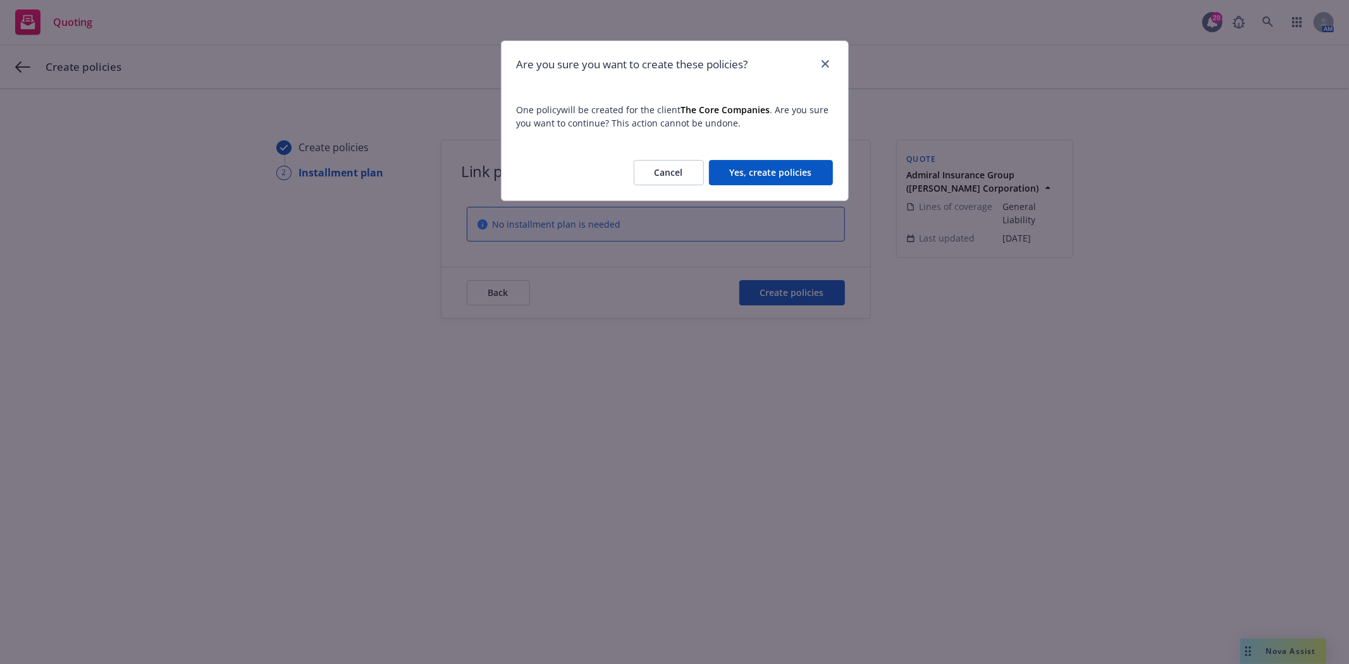
click at [756, 171] on button "Yes, create policies" at bounding box center [771, 172] width 124 height 25
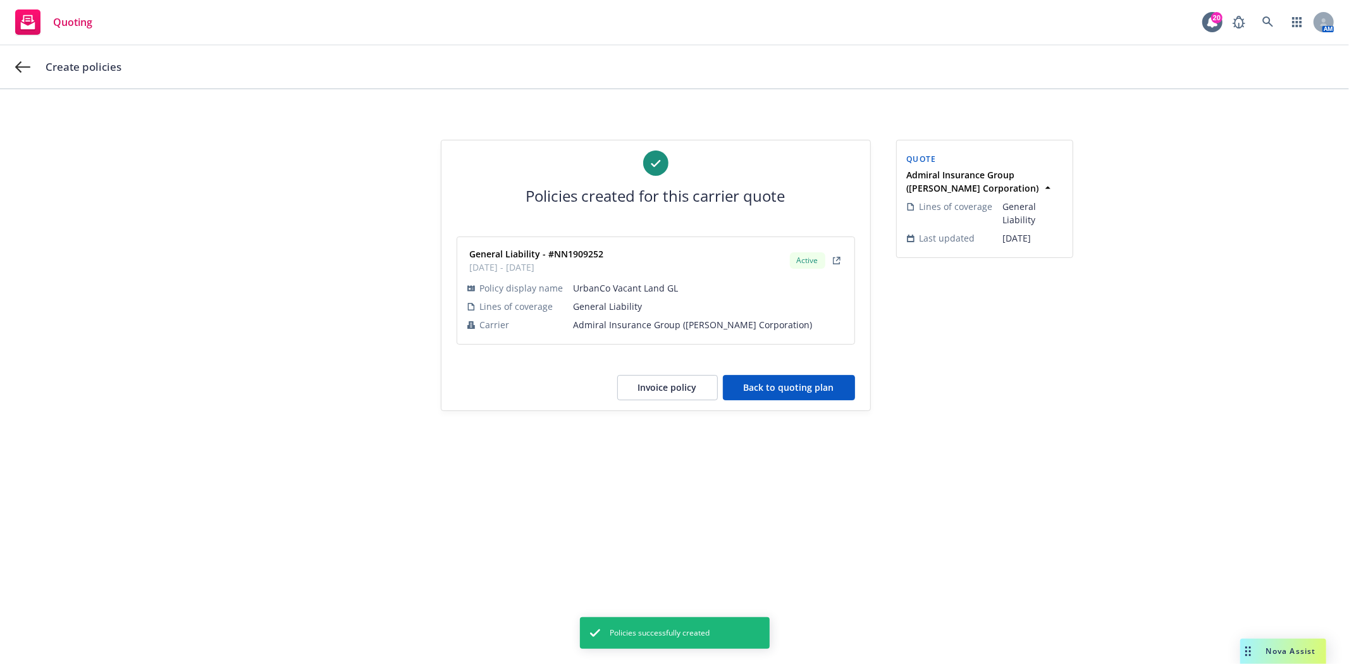
click at [792, 387] on button "Back to quoting plan" at bounding box center [789, 387] width 132 height 25
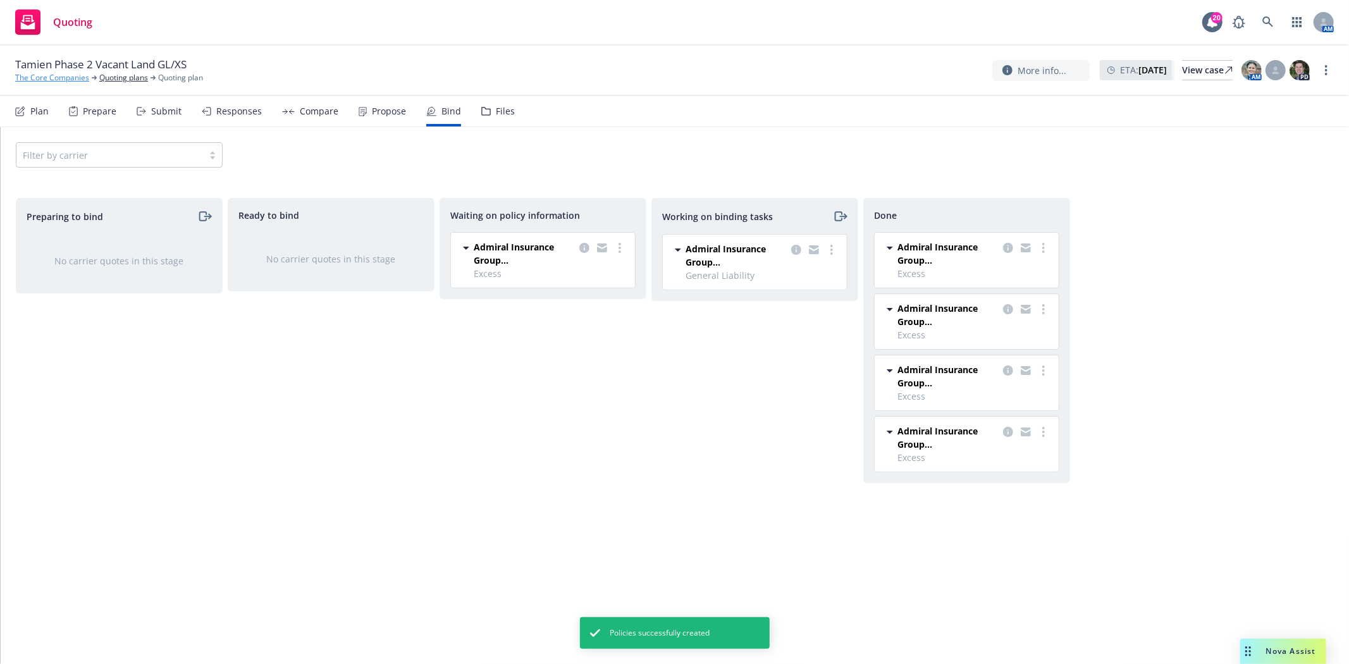
click at [74, 80] on link "The Core Companies" at bounding box center [52, 77] width 74 height 11
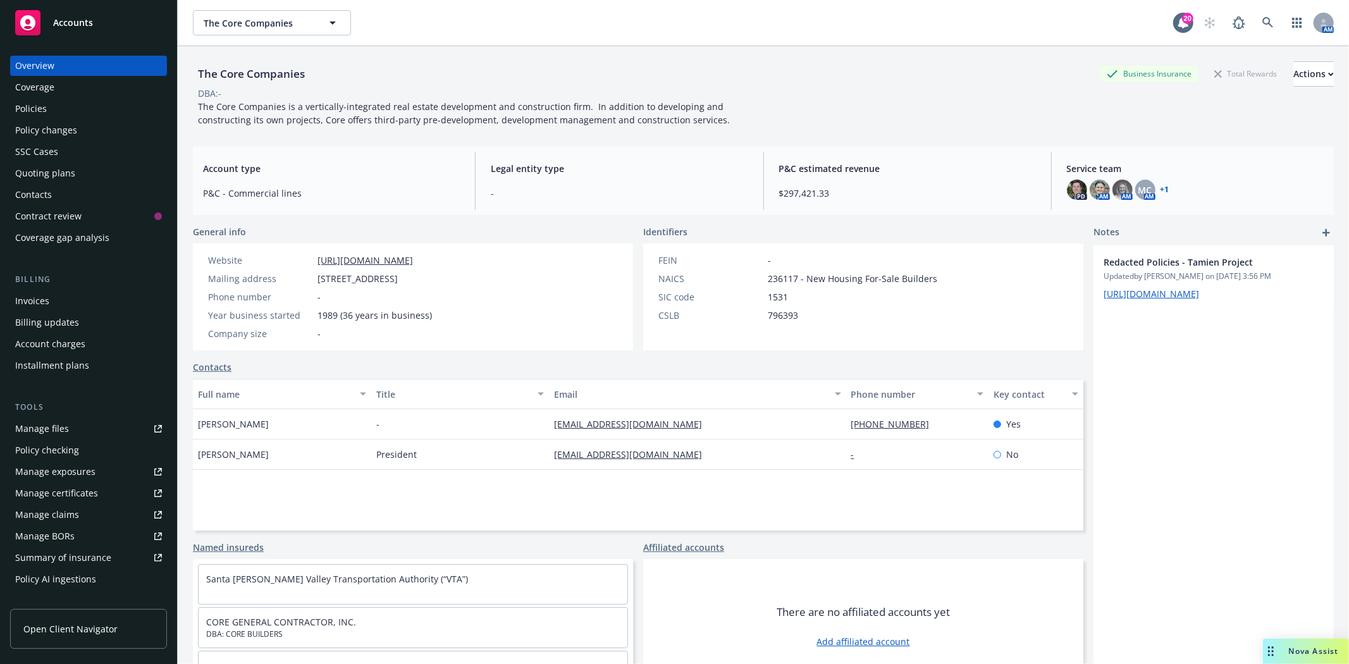
scroll to position [46, 0]
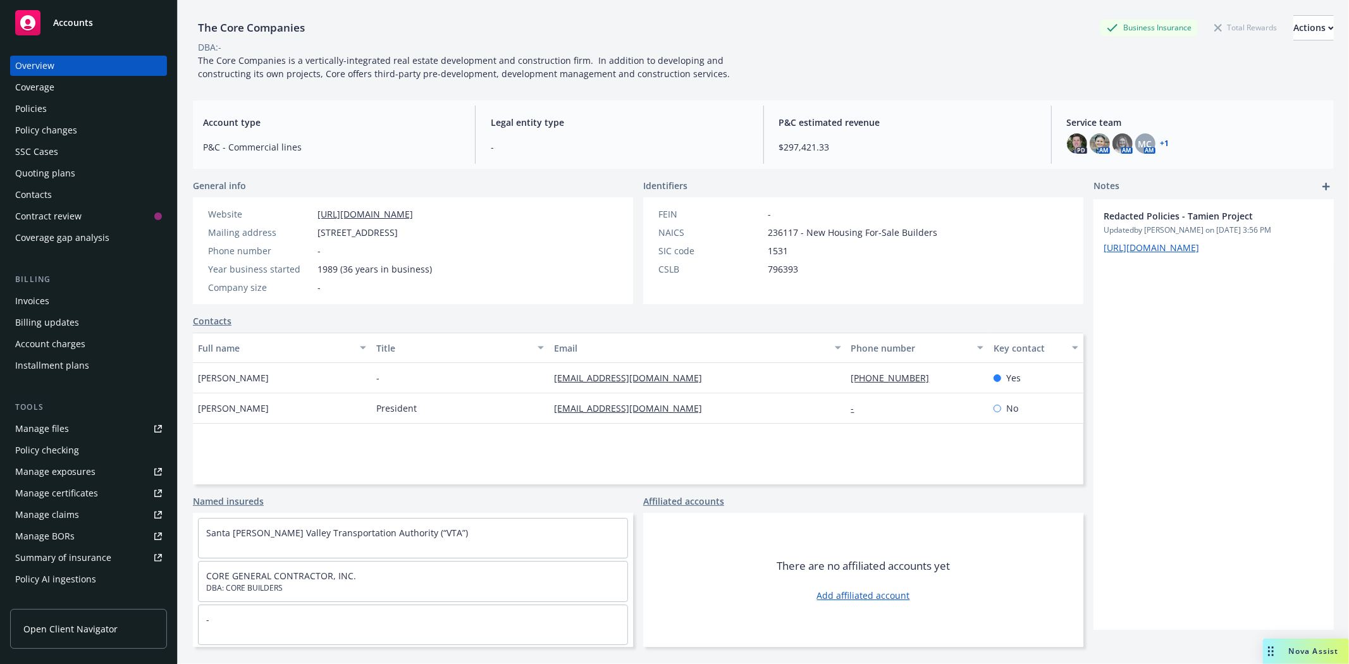
click at [230, 510] on div "Named insureds Santa Clara Valley Transportation Authority (“VTA”) CORE GENERAL…" at bounding box center [413, 571] width 440 height 152
click at [230, 500] on link "Named insureds" at bounding box center [228, 501] width 71 height 13
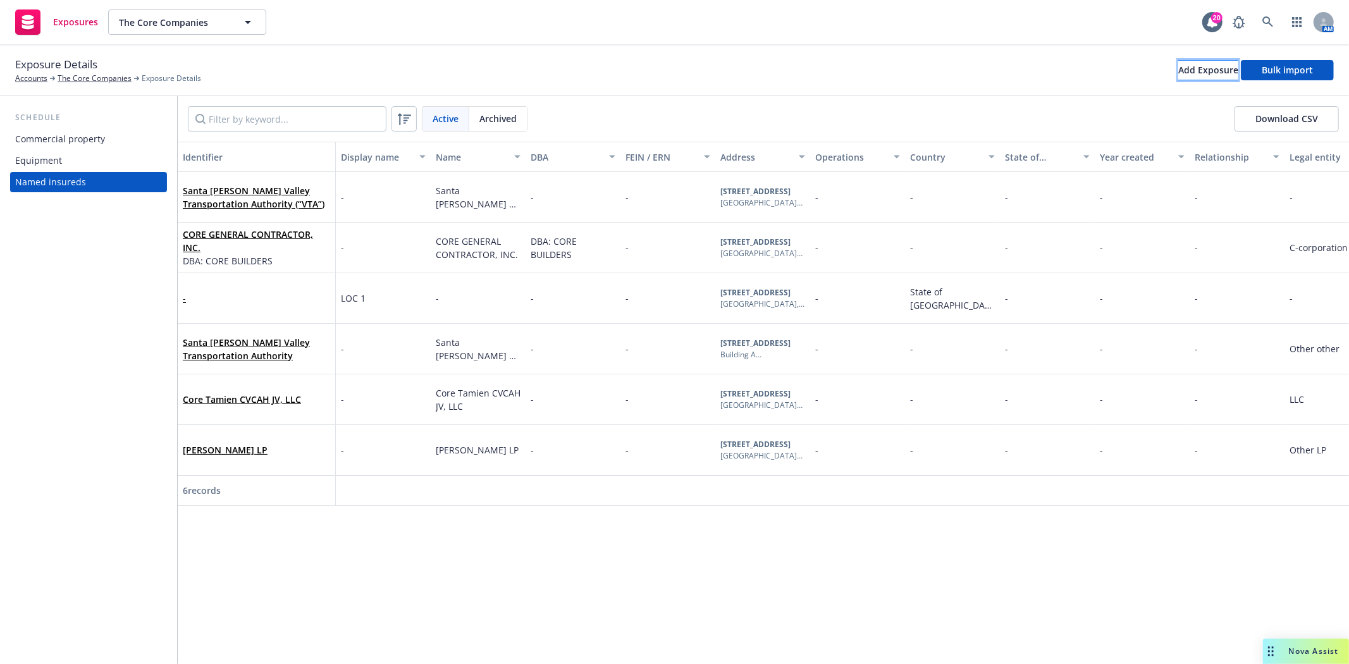
click at [1190, 71] on div "Add Exposure" at bounding box center [1208, 70] width 60 height 19
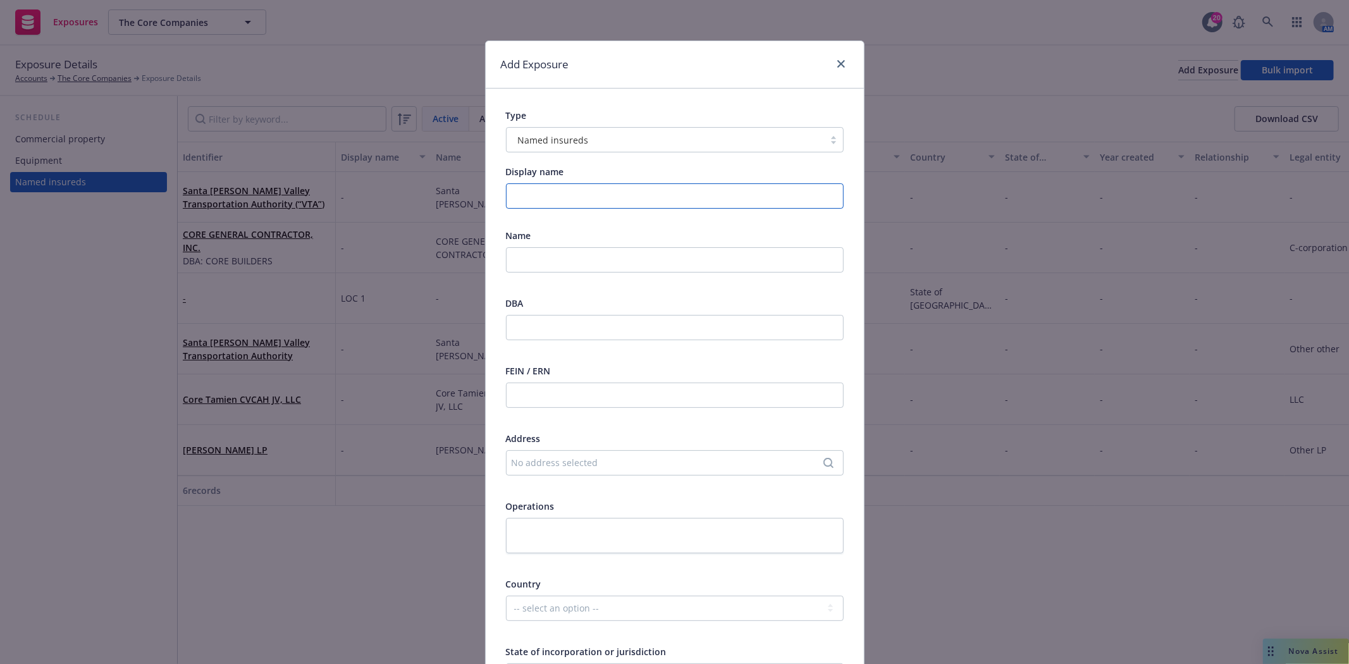
click at [586, 195] on input "Display name" at bounding box center [675, 195] width 338 height 25
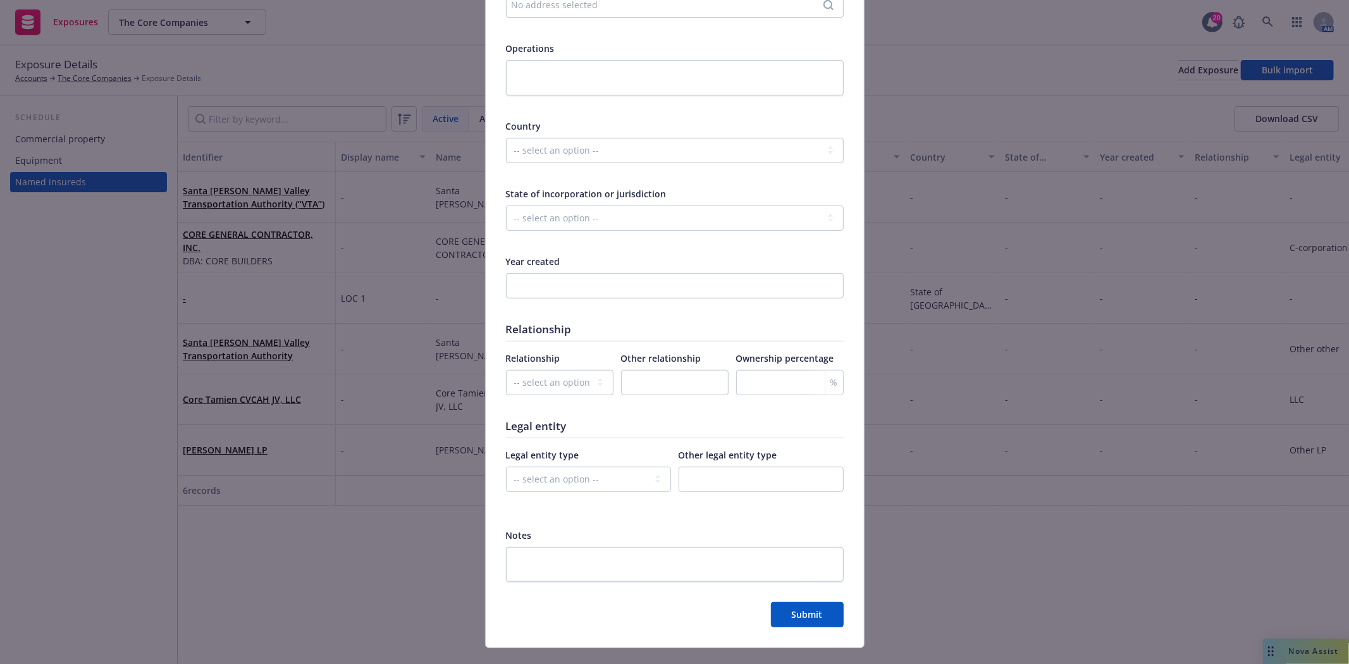
scroll to position [482, 0]
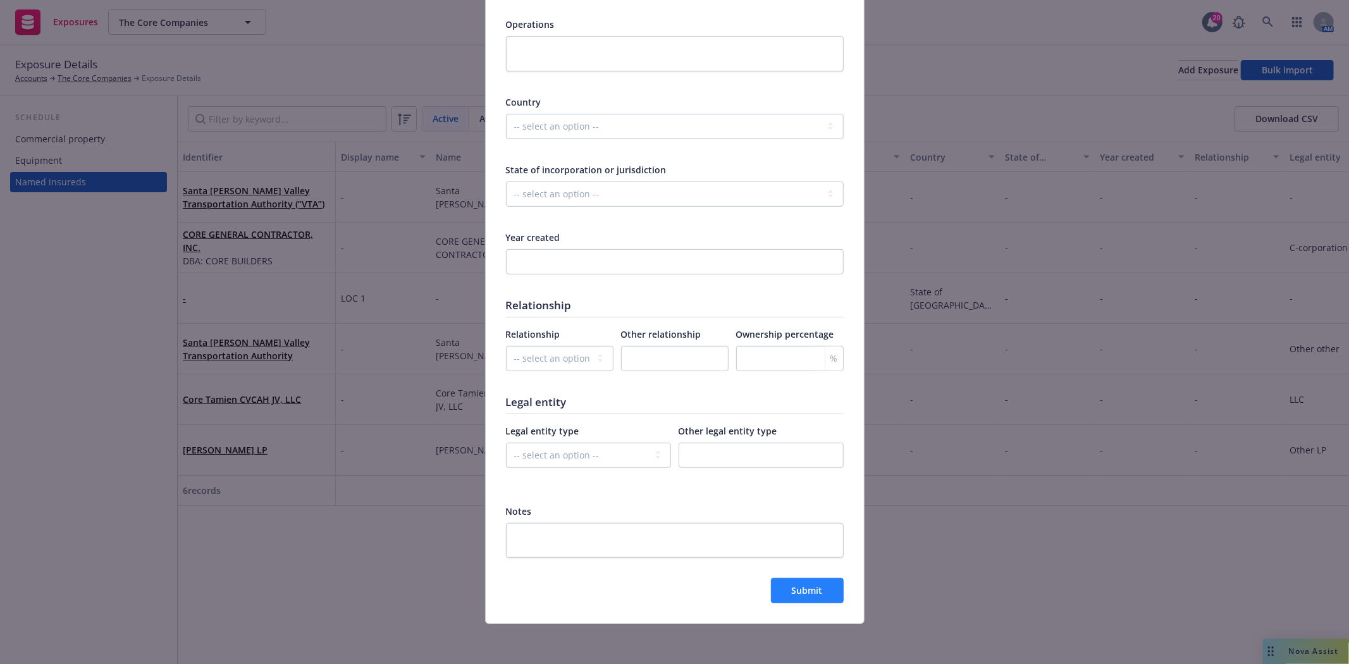
type input "UrbanCo Tamien LLC"
click at [802, 593] on span "Submit" at bounding box center [807, 590] width 31 height 12
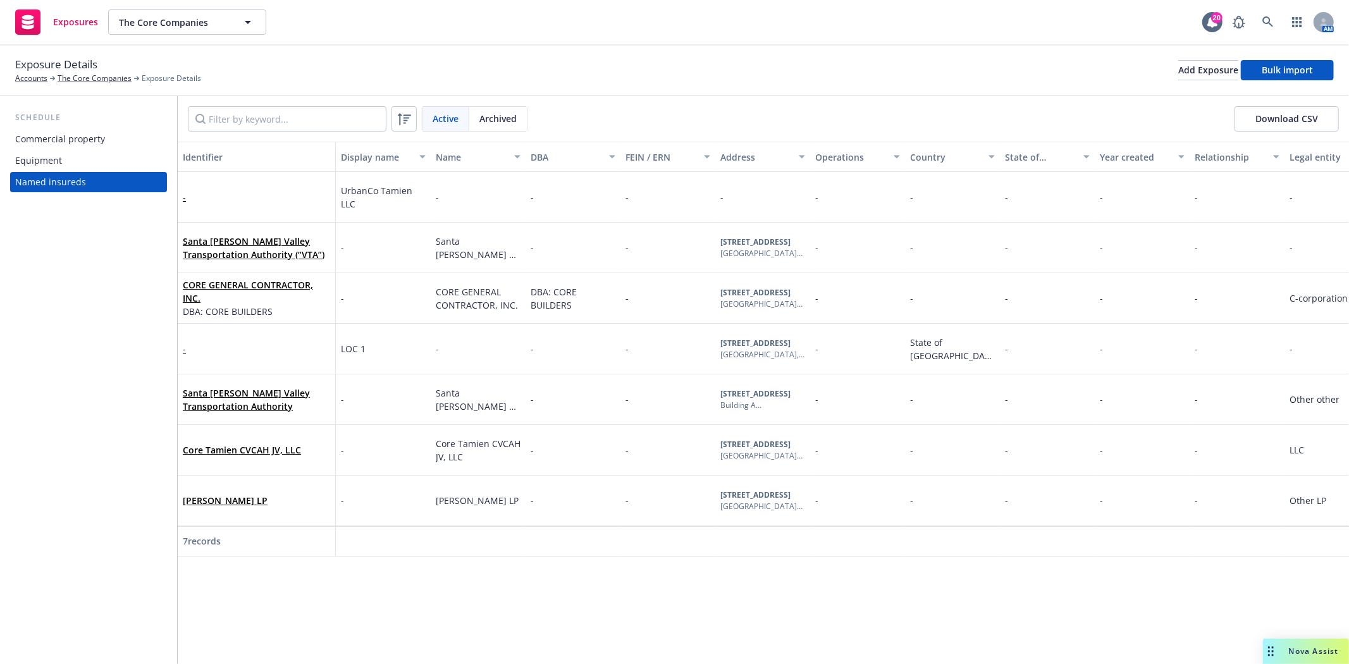
click at [281, 203] on div "-" at bounding box center [256, 197] width 147 height 35
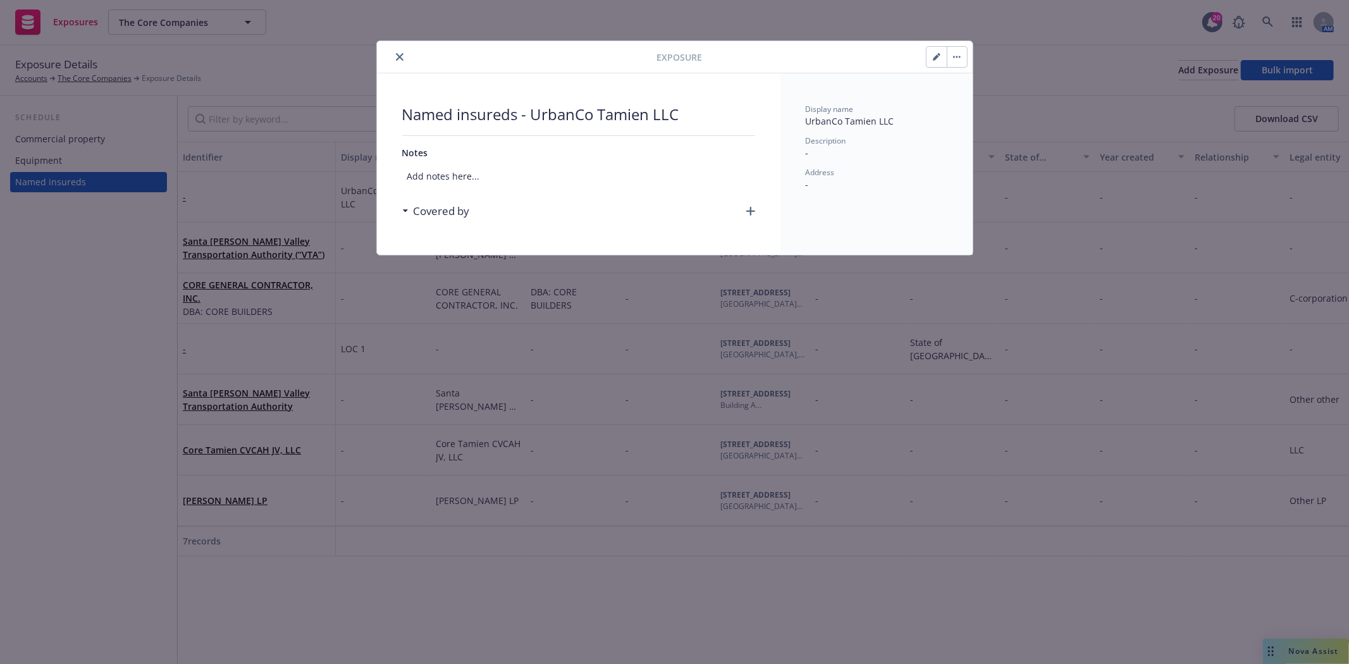
click at [936, 62] on button "button" at bounding box center [936, 57] width 20 height 20
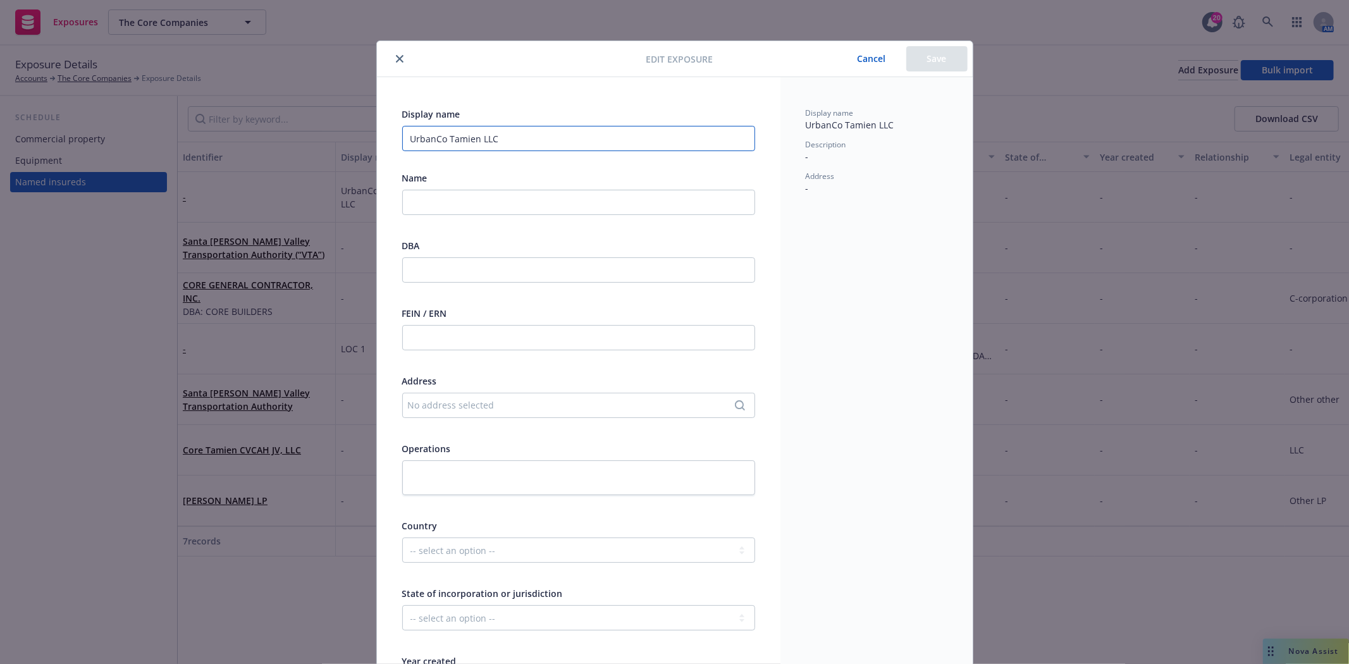
click at [443, 147] on input "UrbanCo Tamien LLC" at bounding box center [578, 138] width 353 height 25
click at [446, 202] on input "text" at bounding box center [578, 202] width 353 height 25
paste input "UrbanCo Tamien LLC"
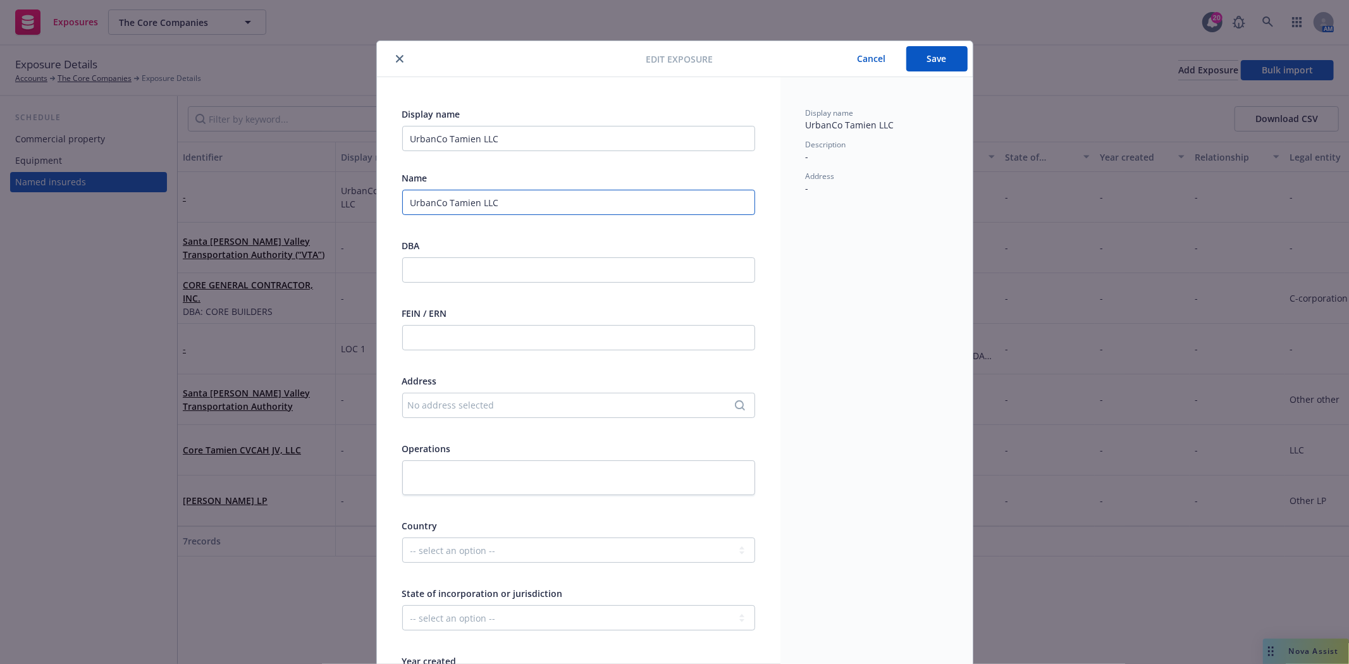
type input "UrbanCo Tamien LLC"
click at [441, 403] on div "No address selected" at bounding box center [572, 404] width 329 height 13
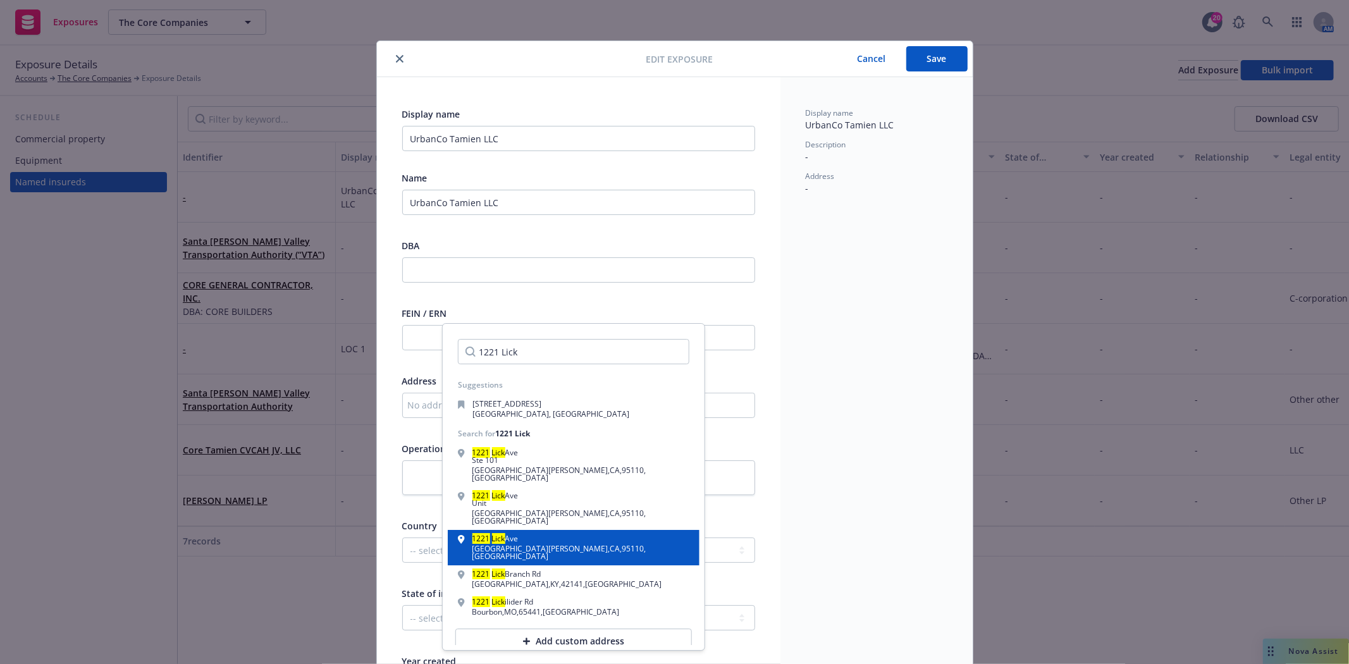
type input "1221 Lick"
click at [509, 545] on div "San Jose , CA , 95110 , USA" at bounding box center [580, 552] width 217 height 15
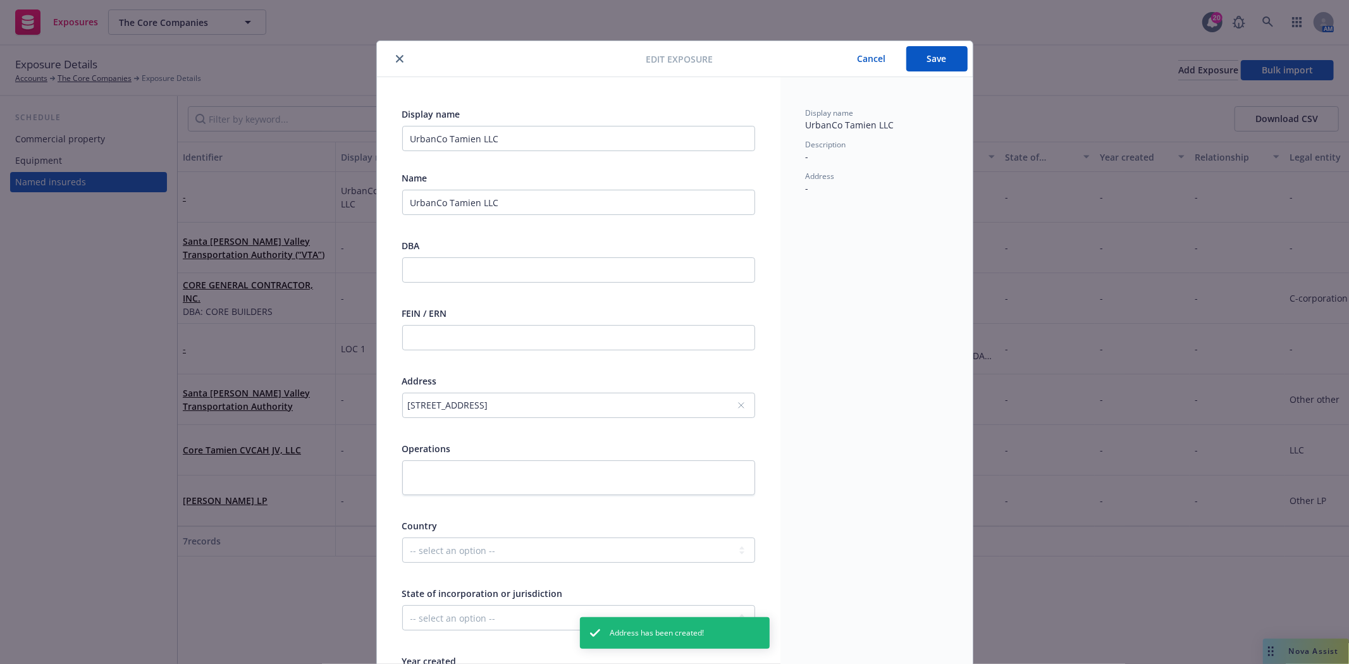
scroll to position [70, 0]
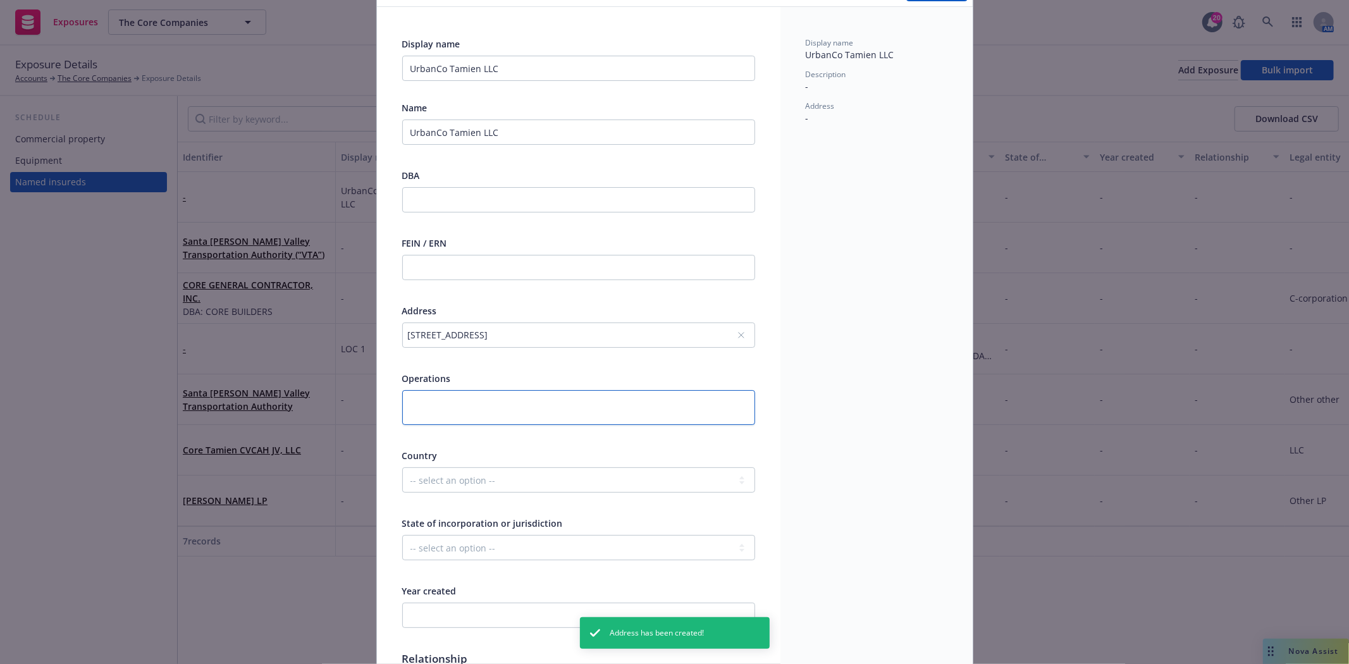
click at [460, 407] on textarea at bounding box center [578, 407] width 353 height 35
type textarea "x"
type textarea "V"
type textarea "x"
type textarea "Va"
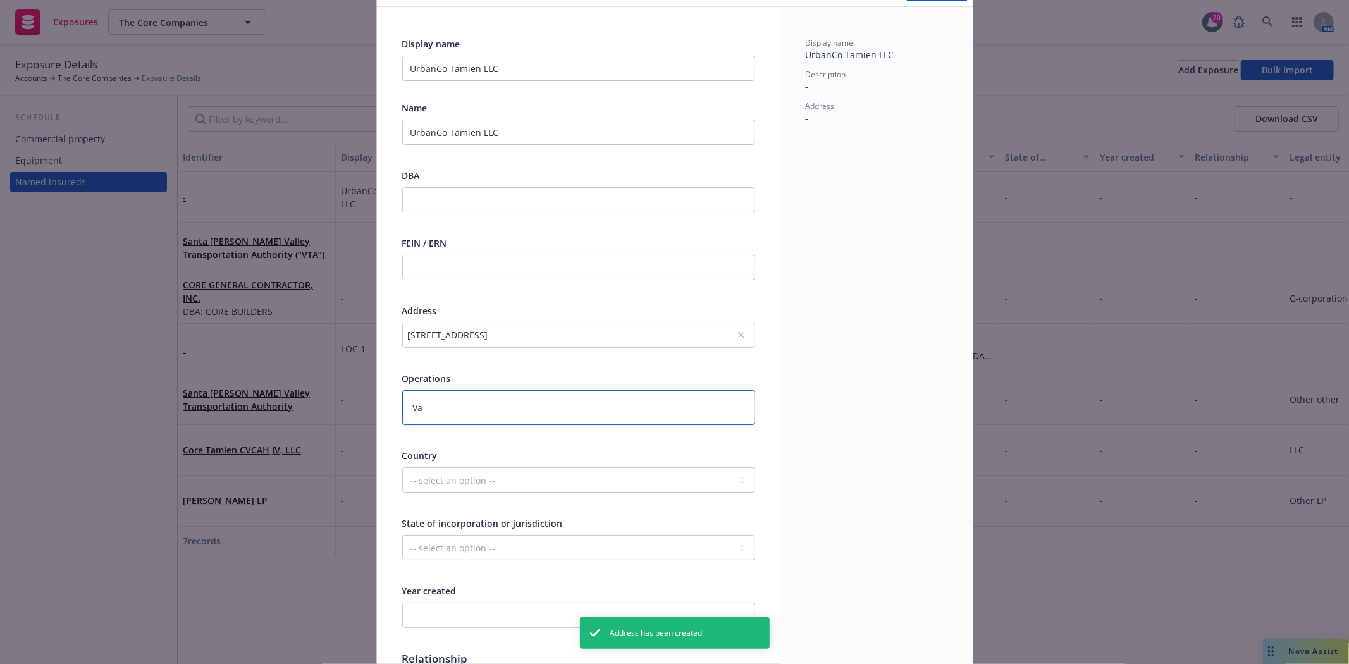
type textarea "x"
type textarea "Vac"
type textarea "x"
type textarea "[PERSON_NAME]"
type textarea "x"
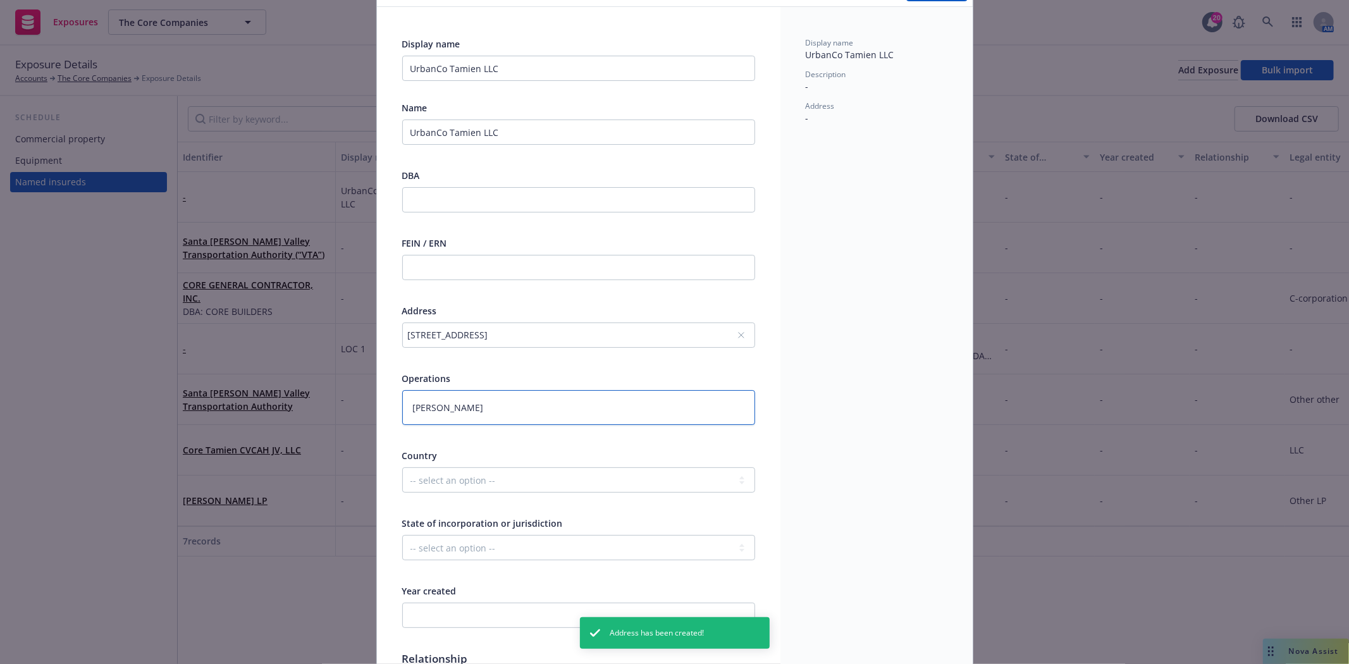
type textarea "Vac"
type textarea "x"
type textarea "Va"
type textarea "x"
type textarea "V"
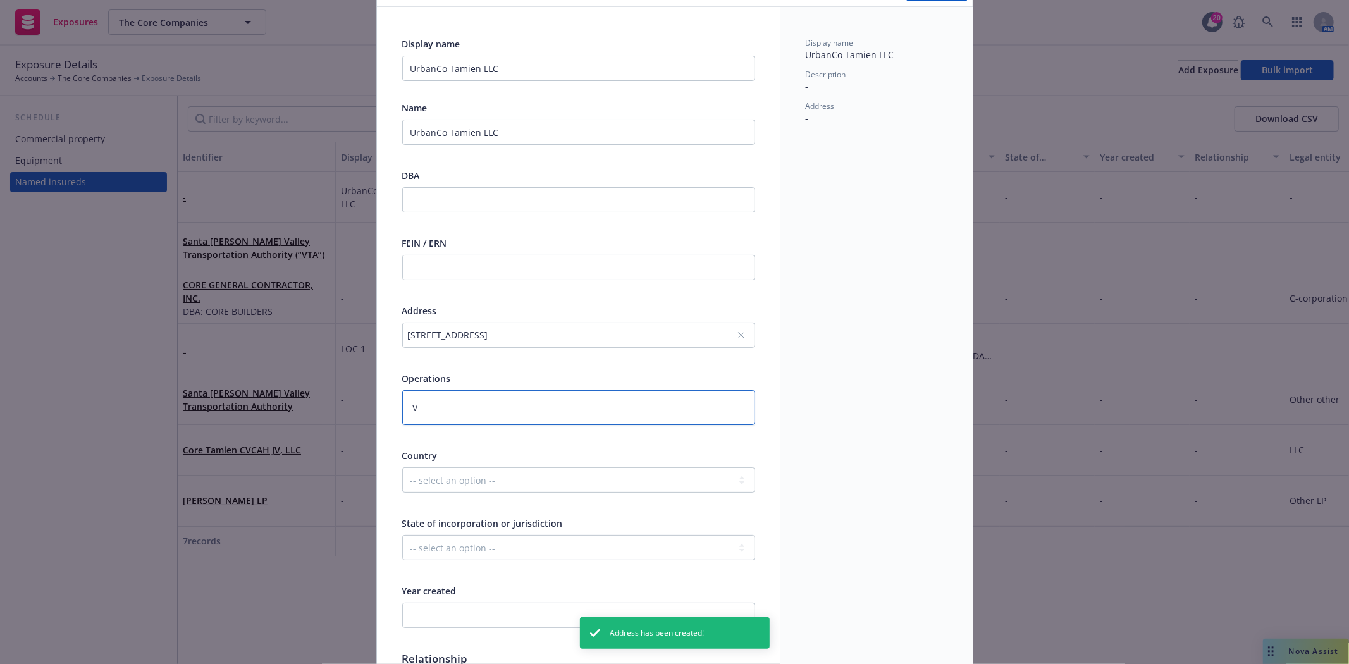
type textarea "x"
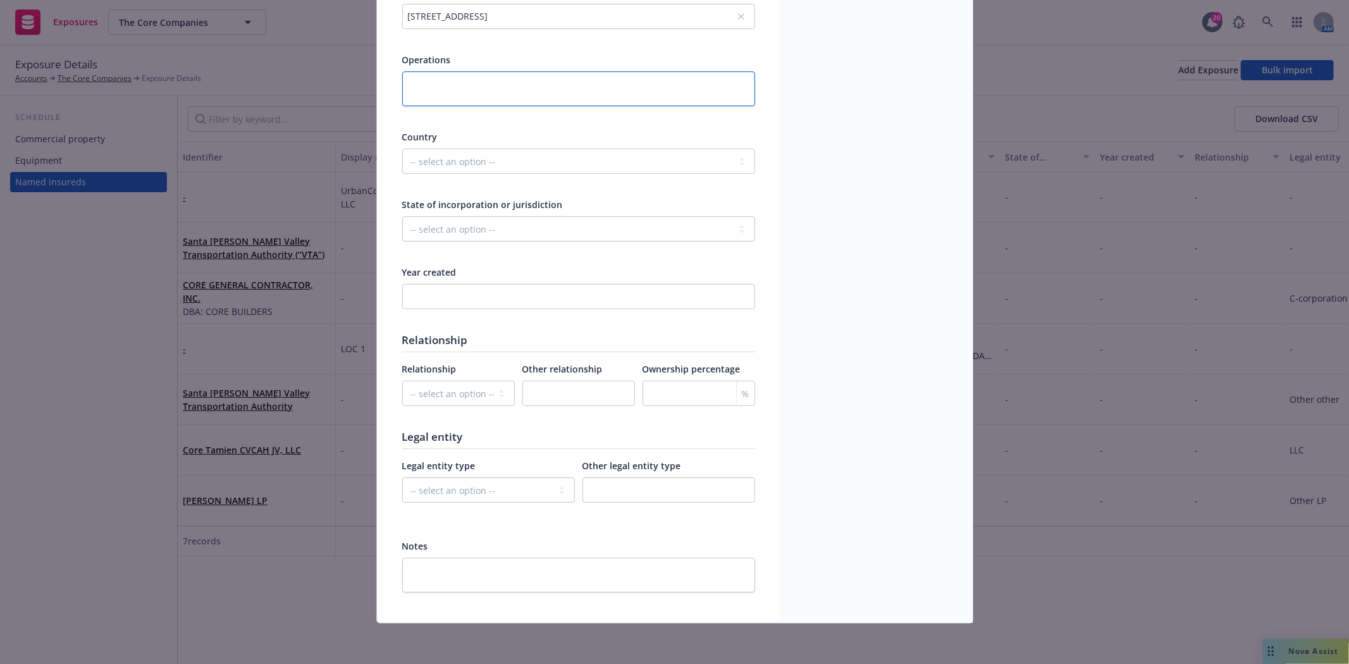
scroll to position [0, 0]
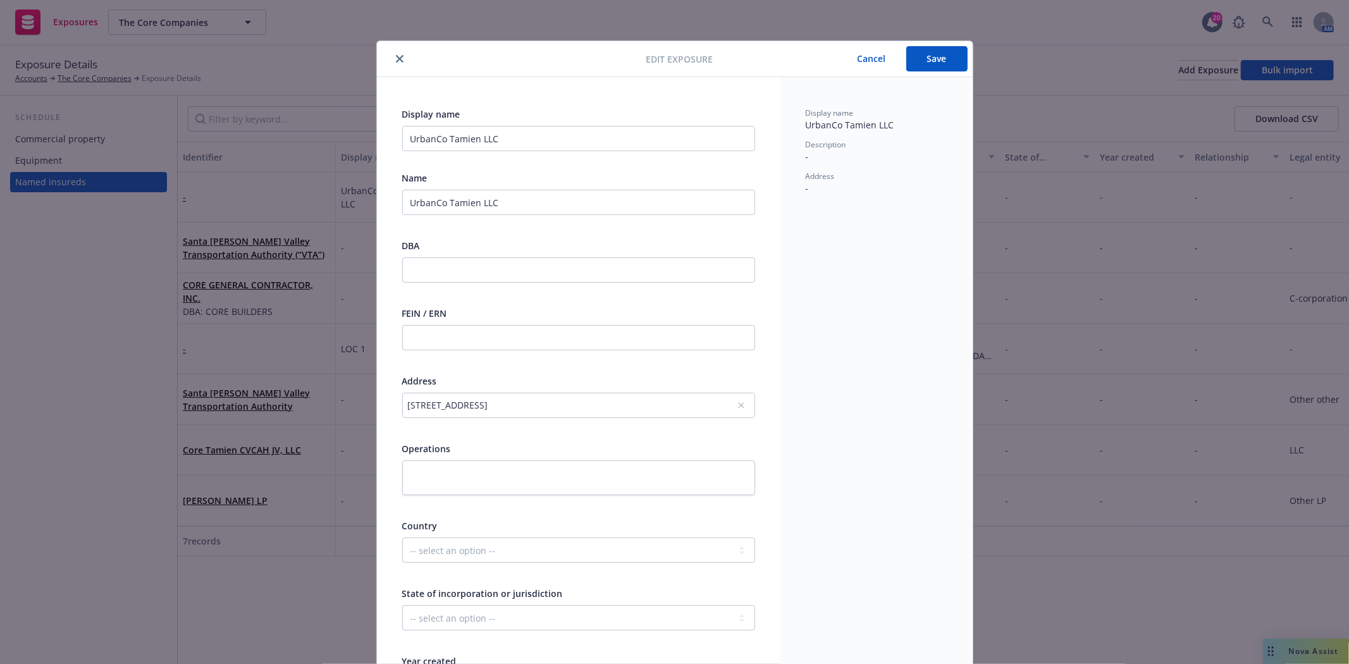
click at [933, 63] on button "Save" at bounding box center [936, 58] width 61 height 25
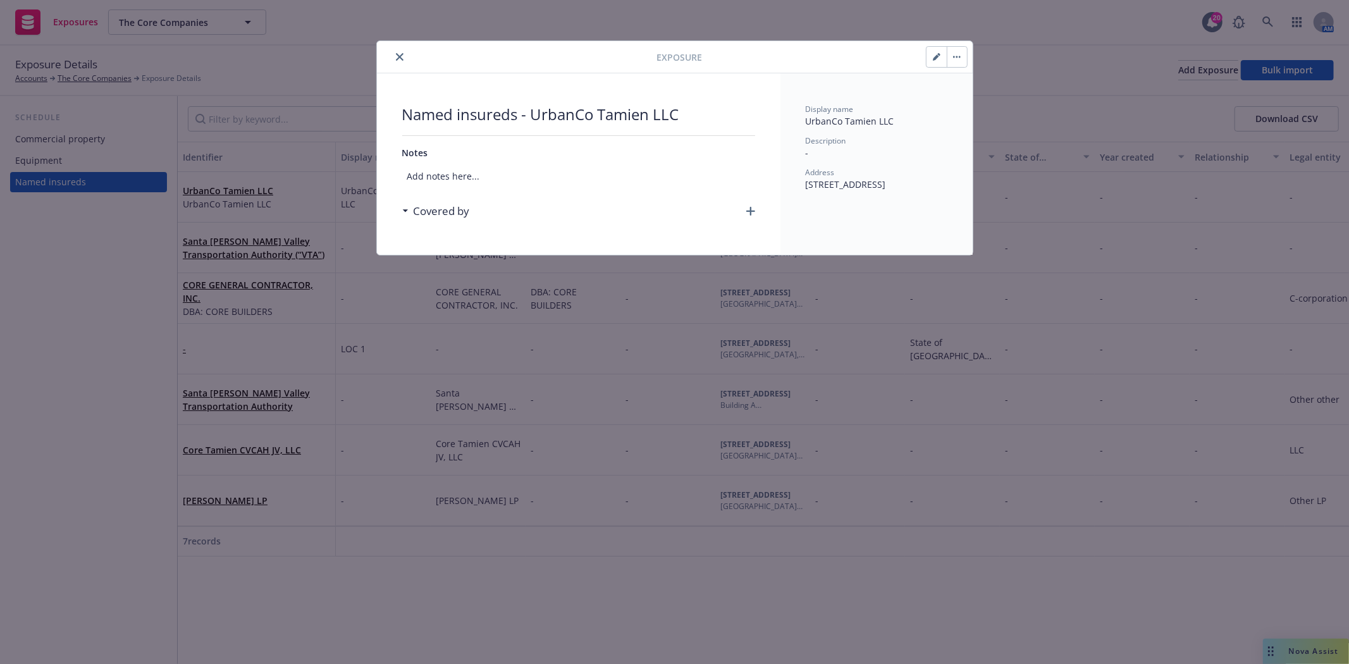
click at [951, 54] on button "button" at bounding box center [957, 57] width 20 height 20
click at [751, 216] on icon "button" at bounding box center [750, 211] width 9 height 9
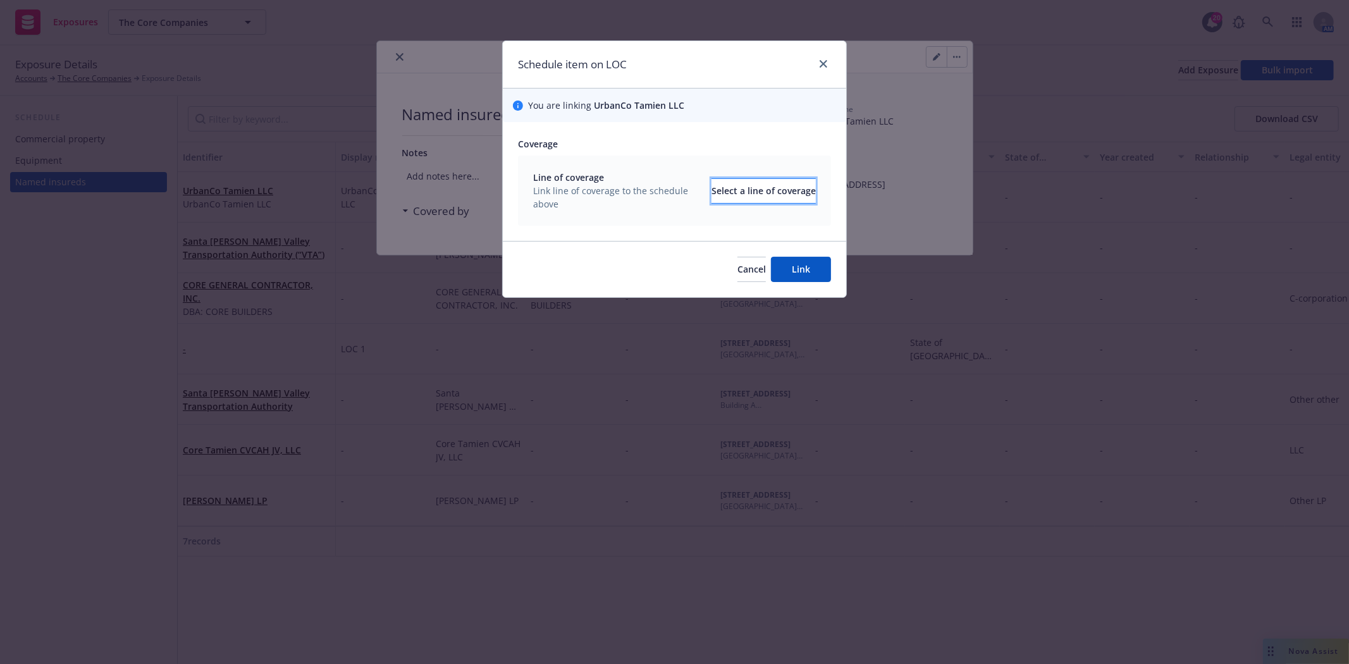
click at [758, 195] on div "Select a line of coverage" at bounding box center [763, 191] width 104 height 24
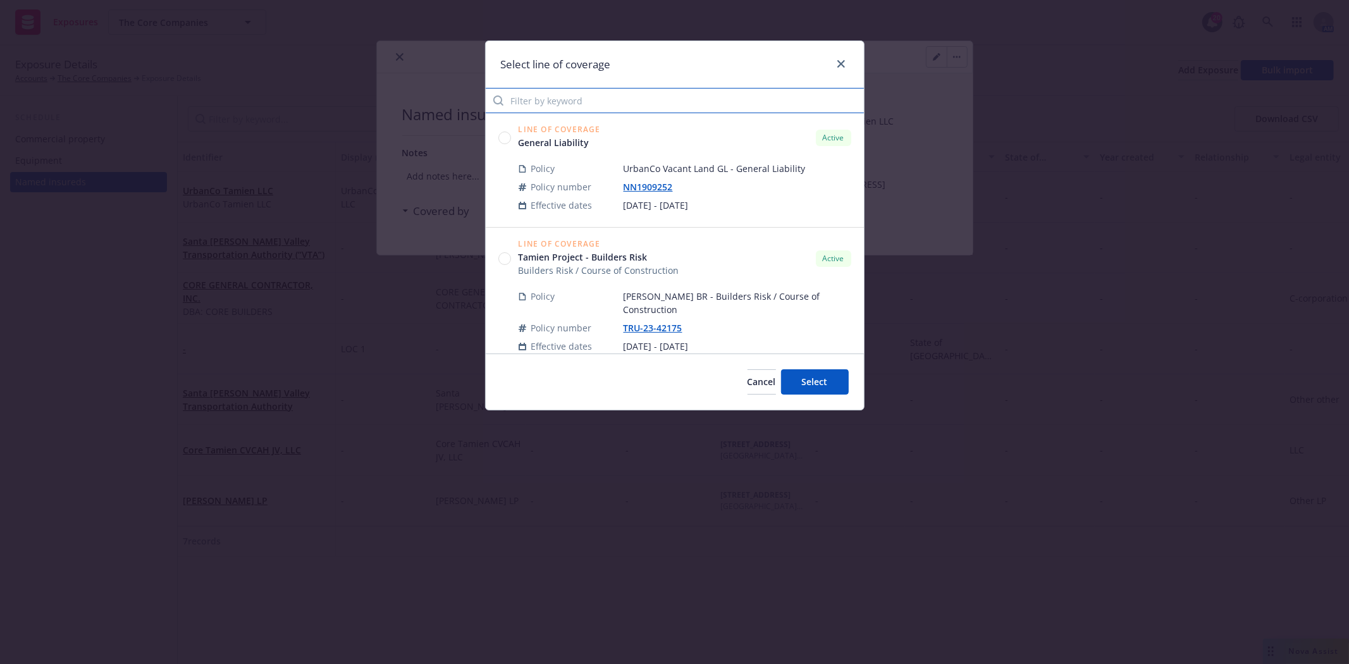
click at [610, 97] on input "Filter by keyword" at bounding box center [675, 100] width 378 height 25
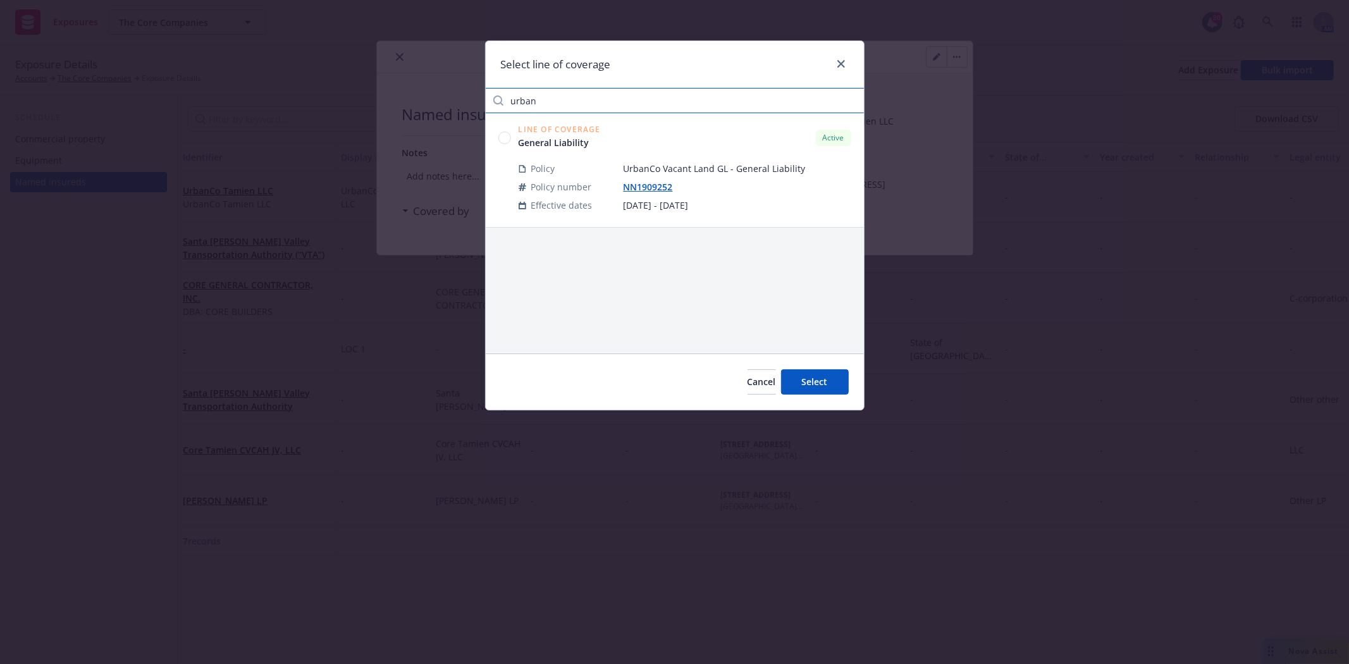
type input "urban"
click at [504, 138] on circle at bounding box center [504, 138] width 12 height 12
click at [824, 388] on button "Select" at bounding box center [815, 381] width 68 height 25
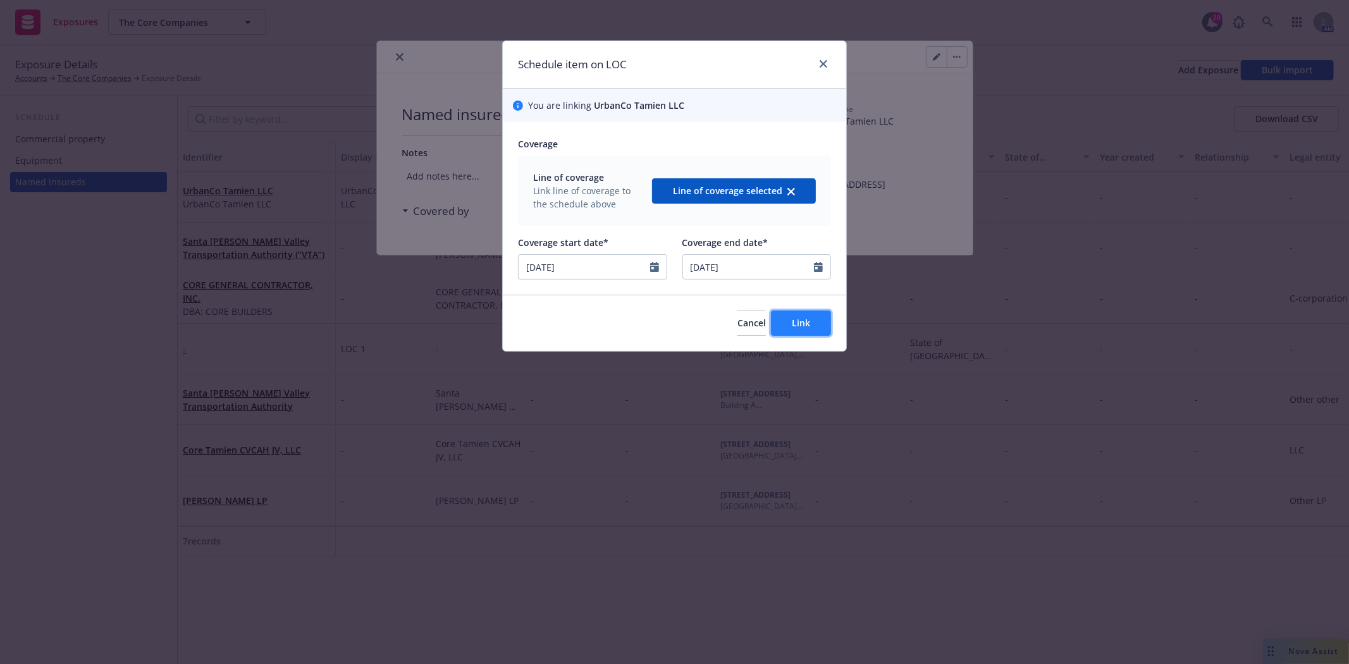
click at [803, 323] on span "Link" at bounding box center [801, 323] width 18 height 12
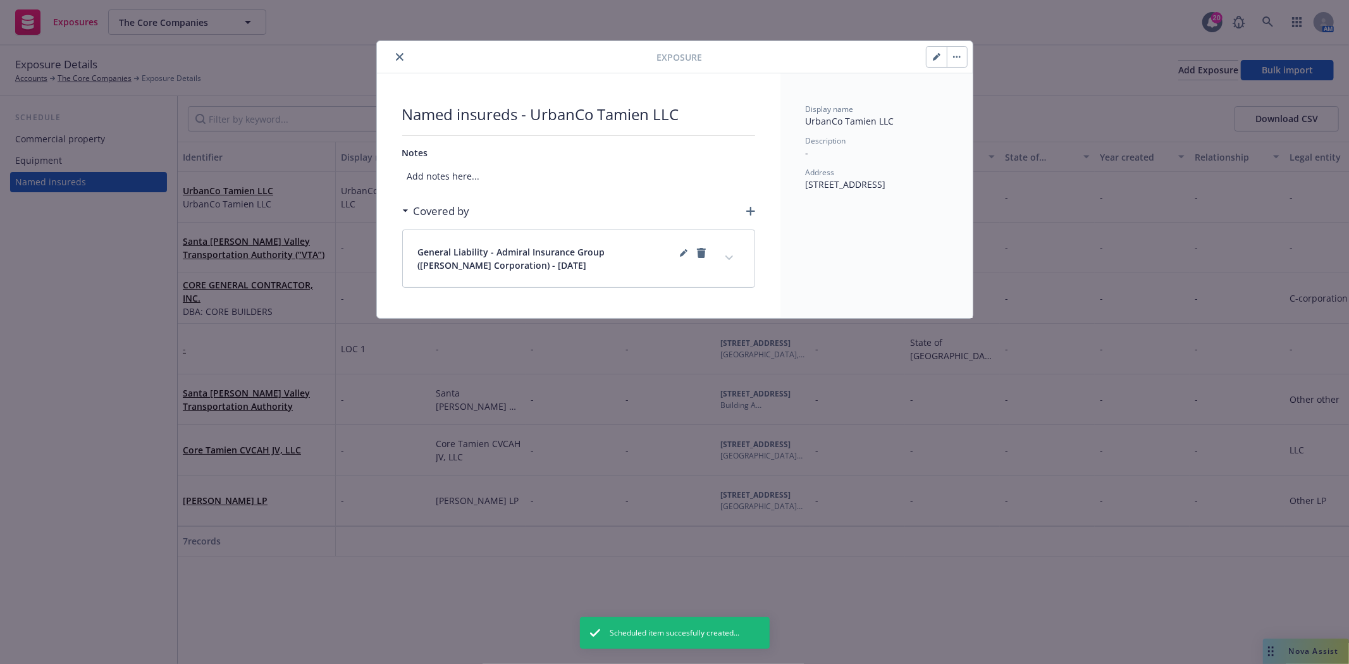
click at [400, 54] on icon "close" at bounding box center [400, 57] width 8 height 8
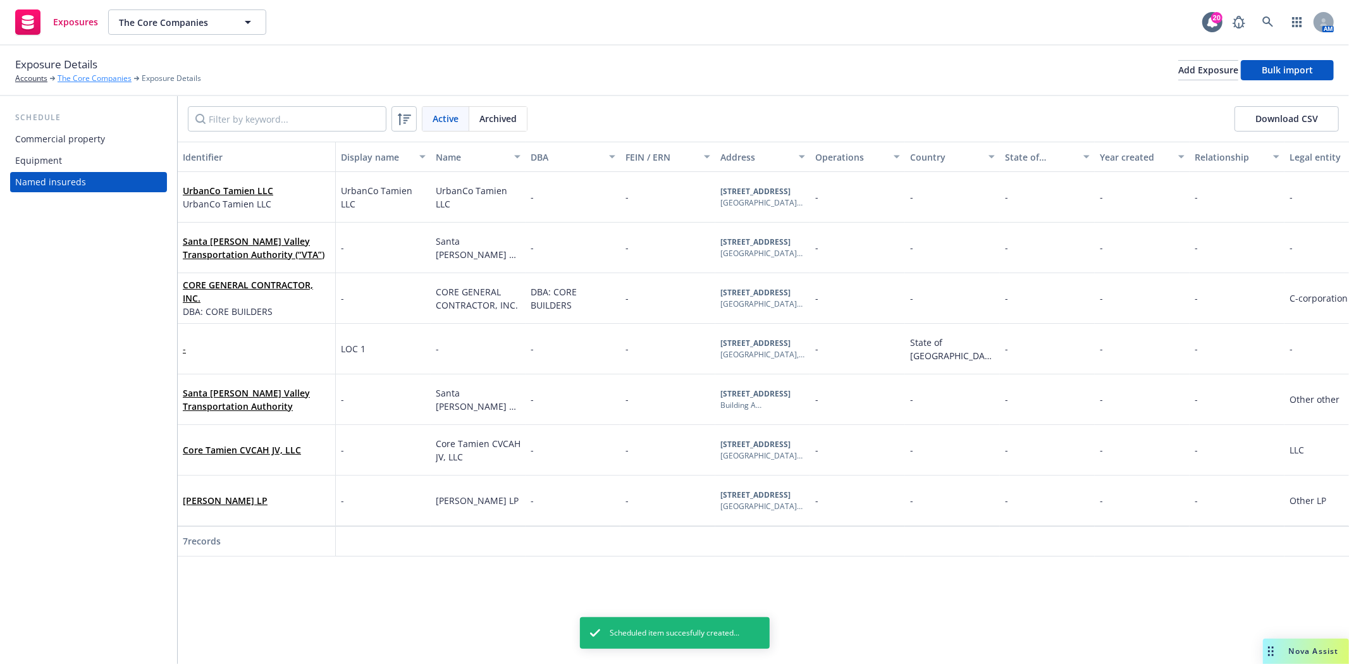
click at [76, 80] on link "The Core Companies" at bounding box center [95, 78] width 74 height 11
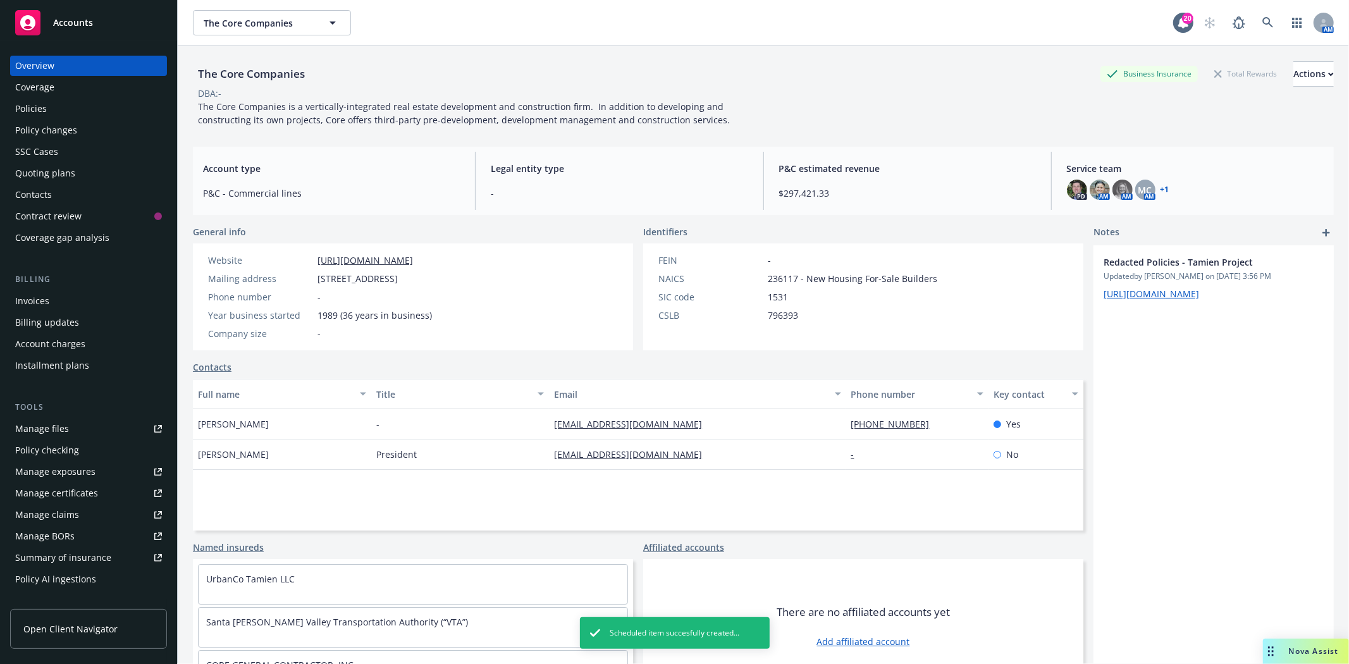
click at [47, 174] on div "Quoting plans" at bounding box center [45, 173] width 60 height 20
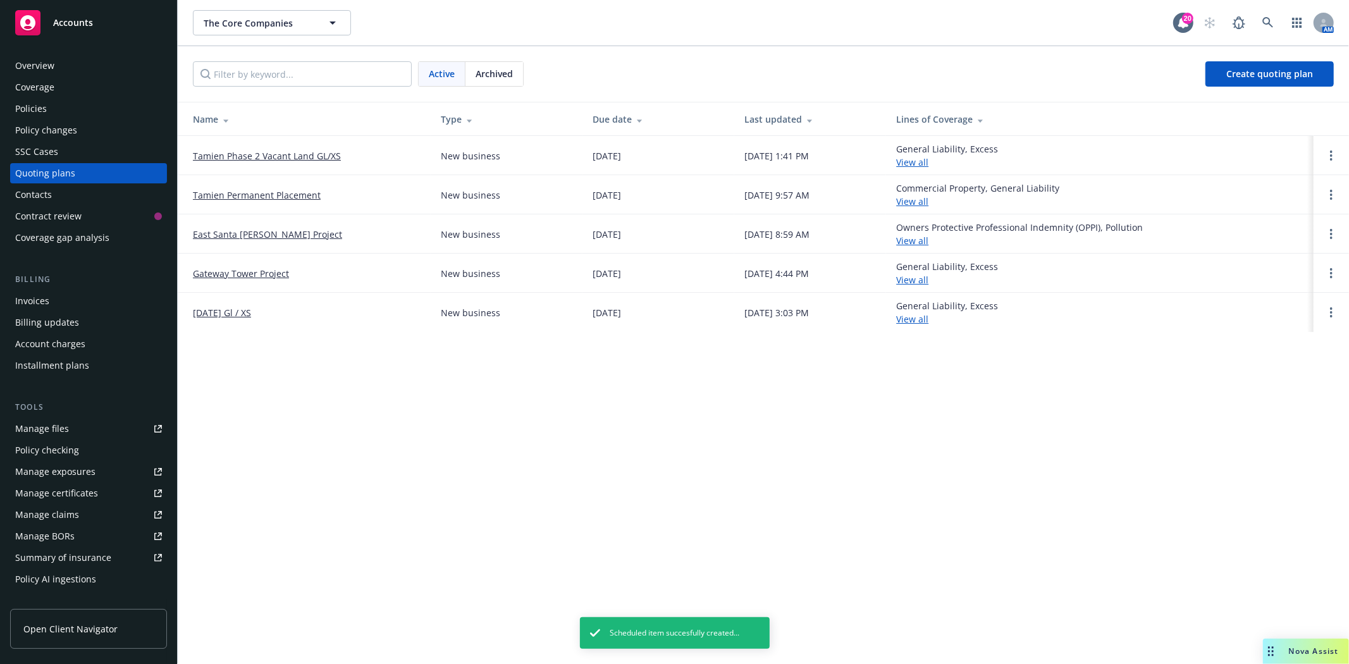
click at [259, 153] on link "Tamien Phase 2 Vacant Land GL/XS" at bounding box center [267, 155] width 148 height 13
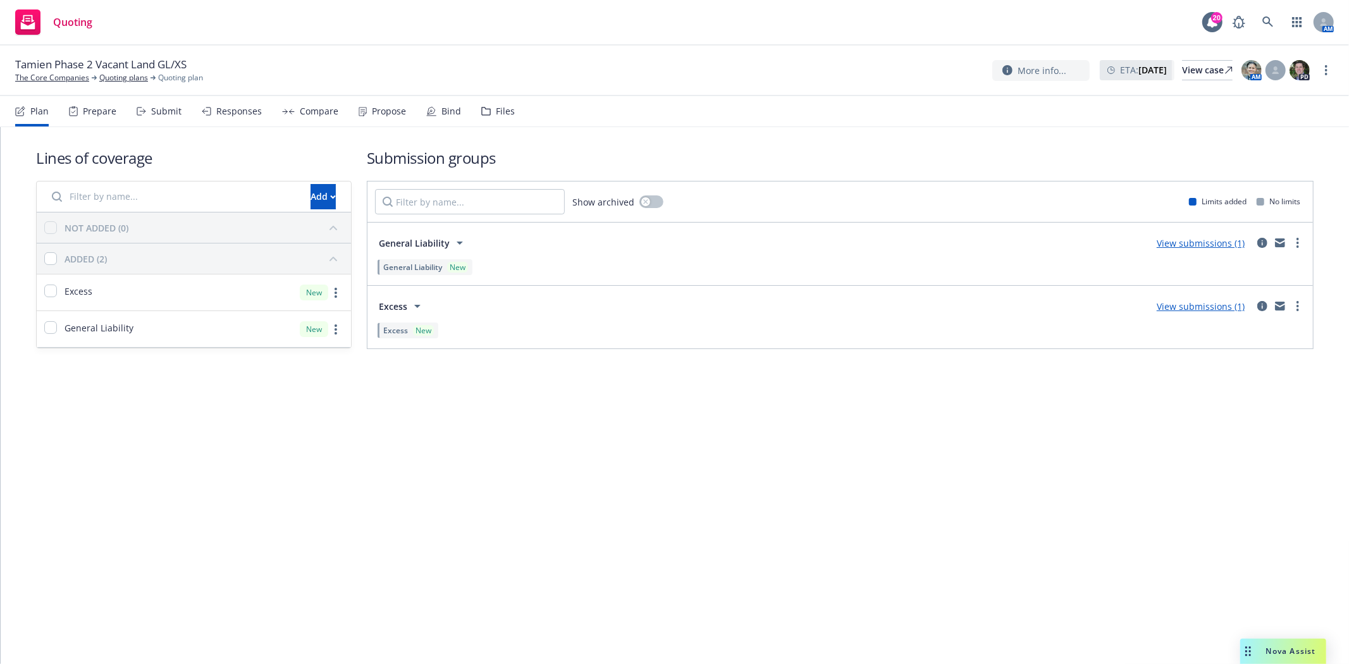
click at [441, 106] on div "Bind" at bounding box center [451, 111] width 20 height 10
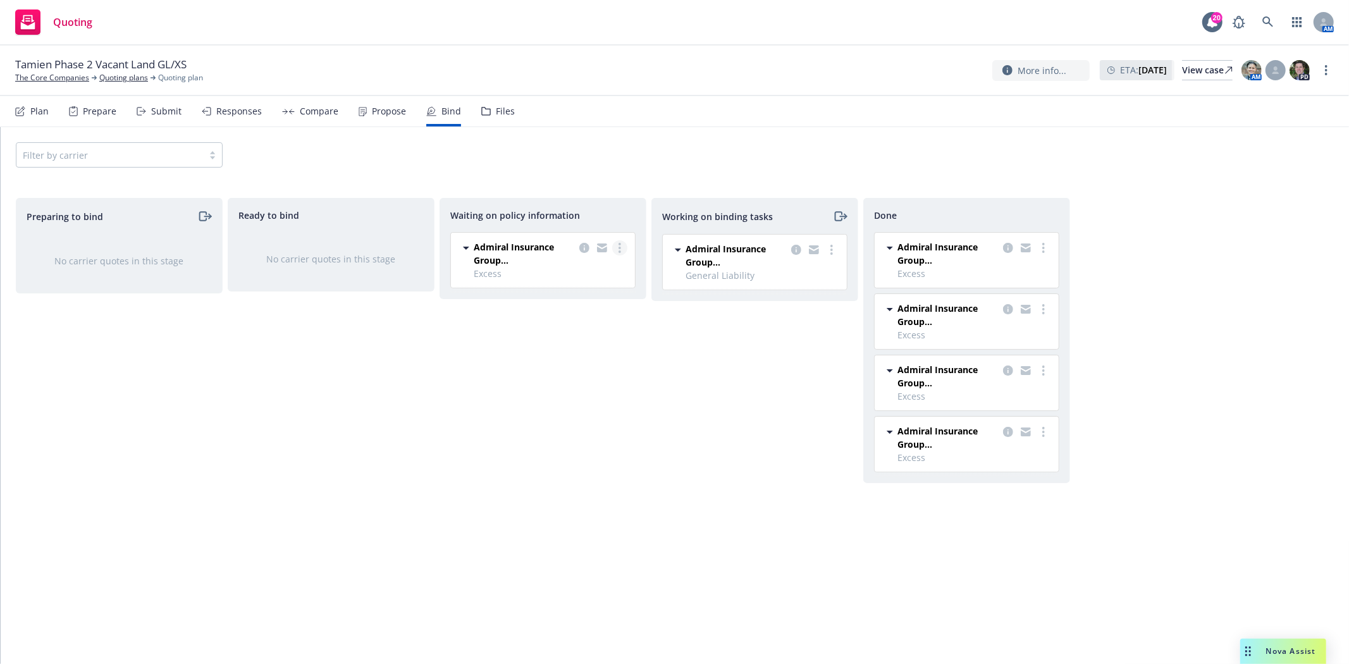
click at [618, 245] on icon "more" at bounding box center [619, 248] width 3 height 10
click at [596, 264] on link "Create policies" at bounding box center [569, 273] width 114 height 25
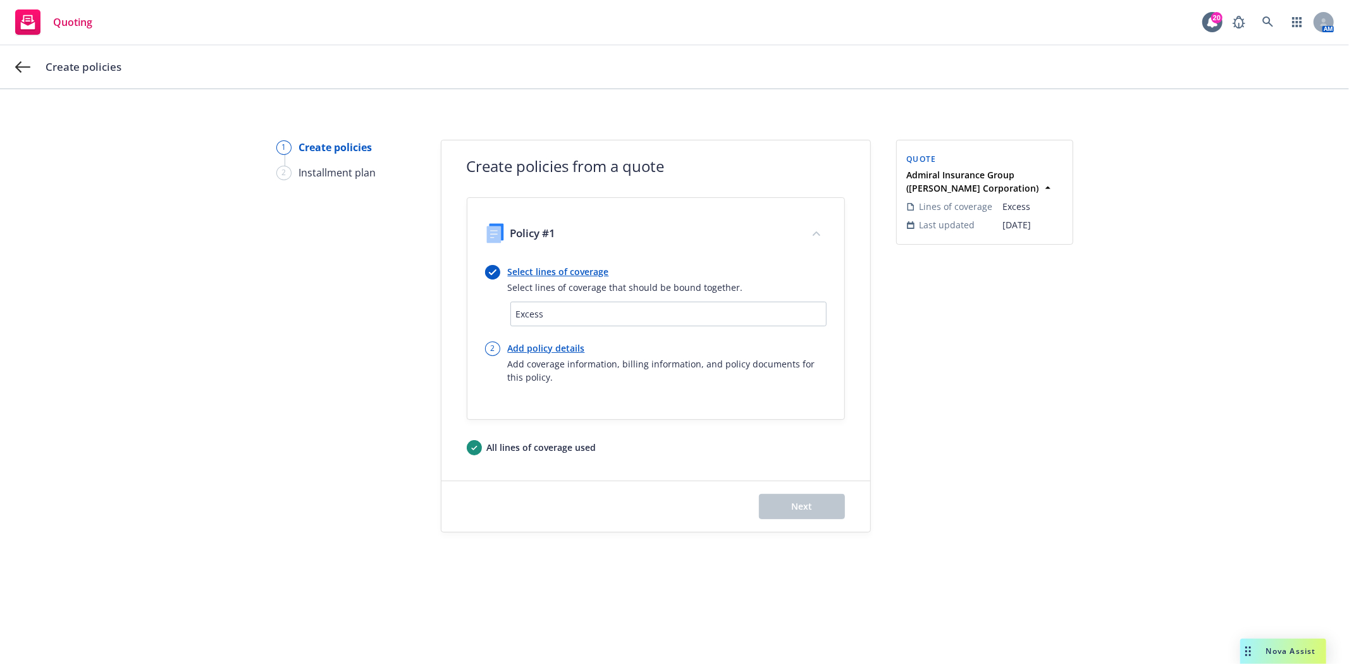
click at [551, 346] on link "Add policy details" at bounding box center [667, 347] width 319 height 13
select select "12"
select select "CA"
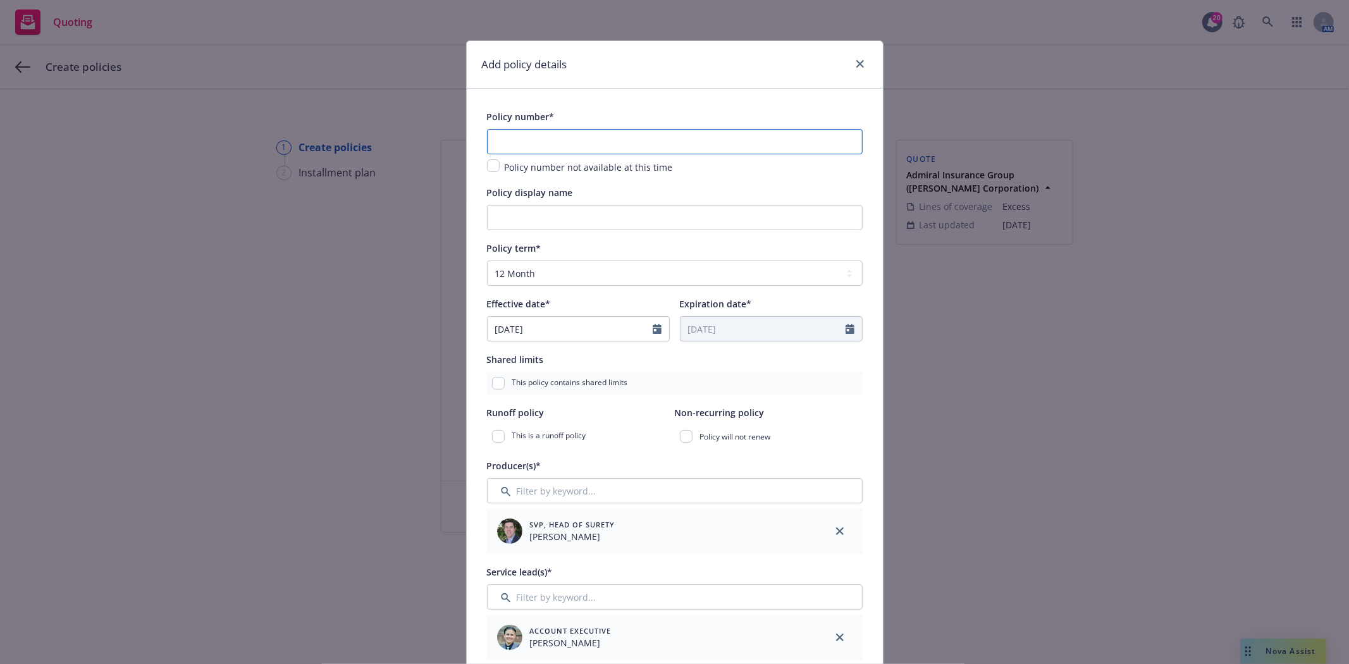
click at [641, 142] on input "text" at bounding box center [675, 141] width 376 height 25
paste input "AN1364203"
type input "AN1364203"
click at [593, 216] on input "Policy display name" at bounding box center [675, 217] width 376 height 25
type input "UrbanCo $5M XS"
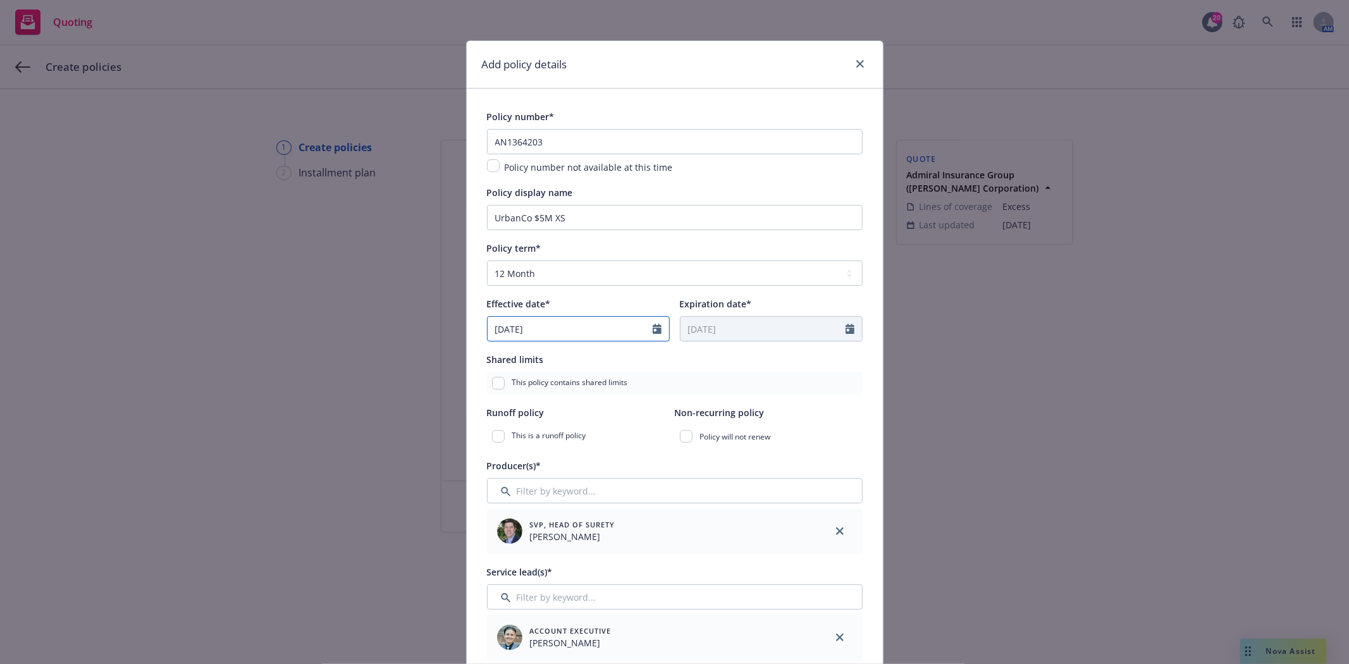
click at [653, 330] on icon "Calendar" at bounding box center [657, 329] width 9 height 10
click at [624, 360] on icon "button" at bounding box center [628, 360] width 8 height 8
select select "10"
click at [603, 421] on span "10" at bounding box center [604, 422] width 17 height 16
type input "[DATE]"
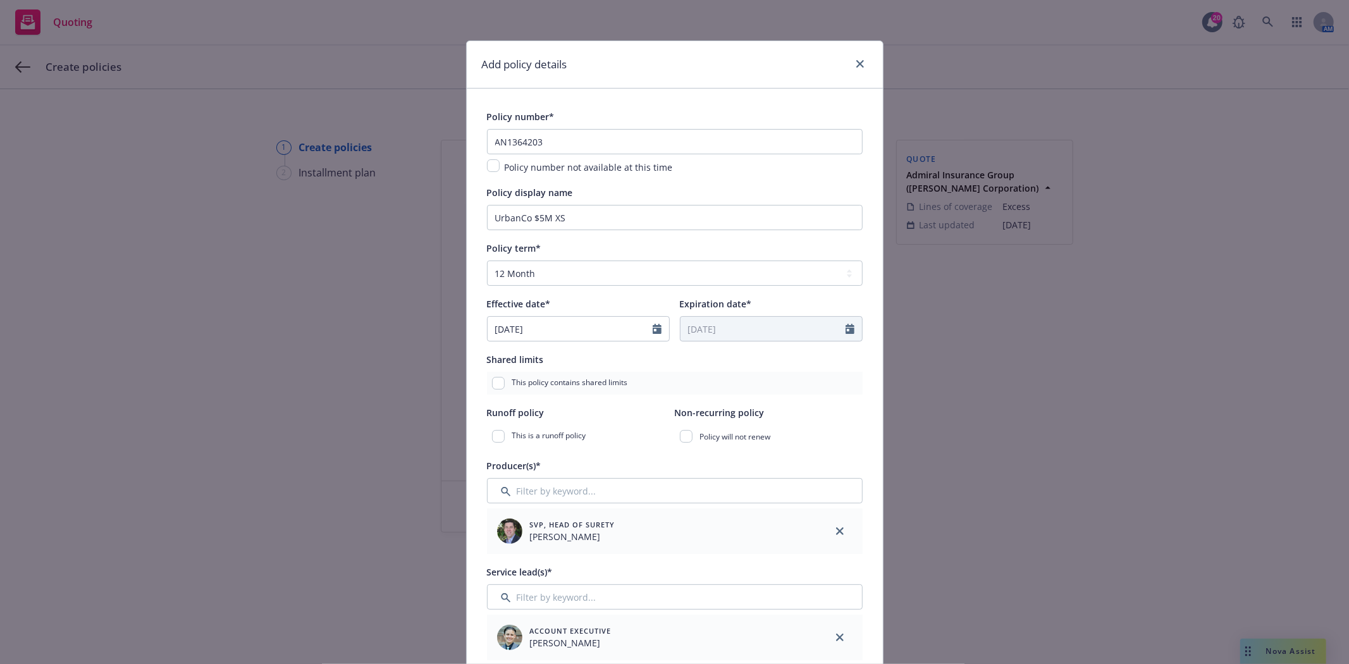
type input "10/10/2026"
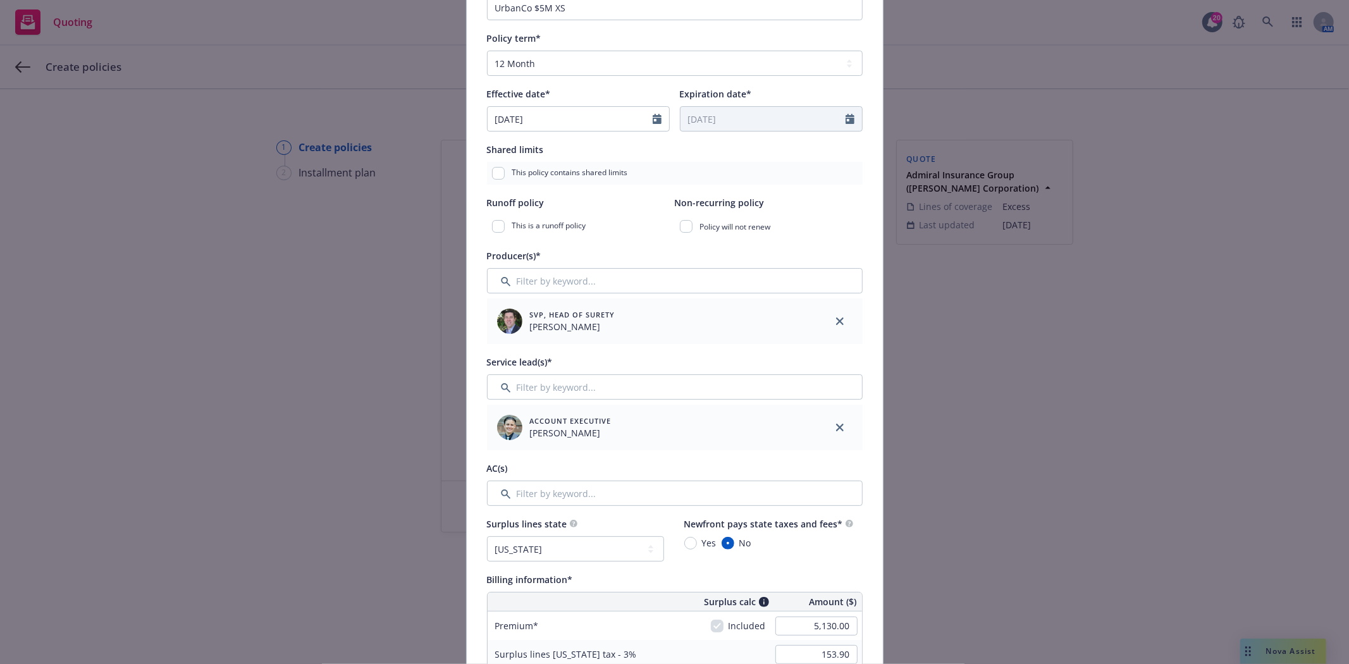
scroll to position [211, 0]
click at [610, 500] on input "Filter by keyword..." at bounding box center [675, 492] width 376 height 25
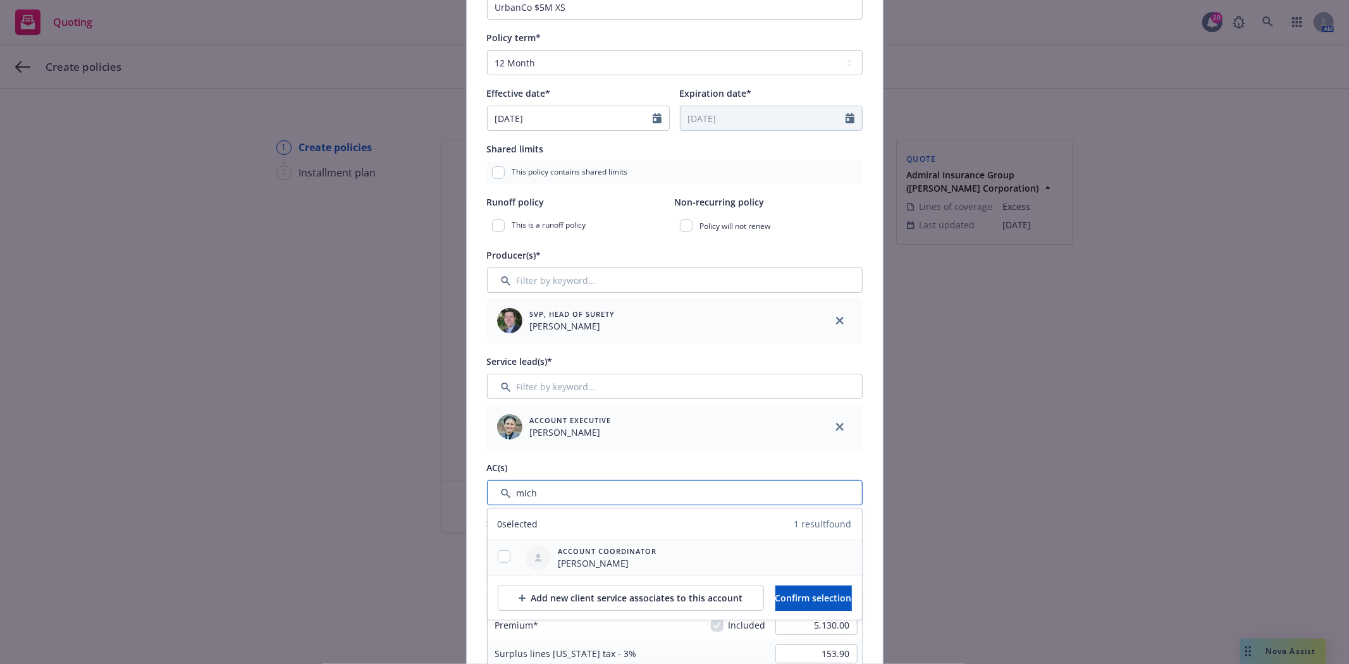
type input "mich"
click at [500, 560] on input "checkbox" at bounding box center [504, 556] width 13 height 13
checkbox input "true"
click at [791, 597] on span "Confirm selection" at bounding box center [813, 598] width 77 height 12
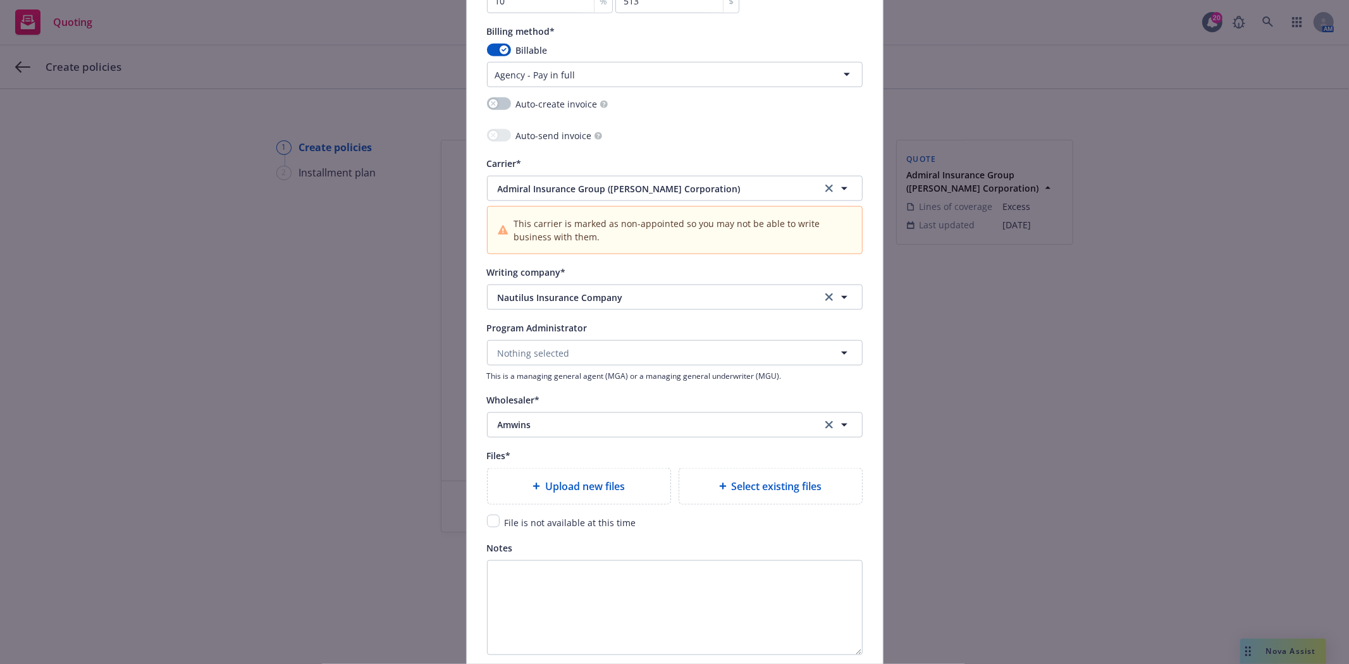
scroll to position [1272, 0]
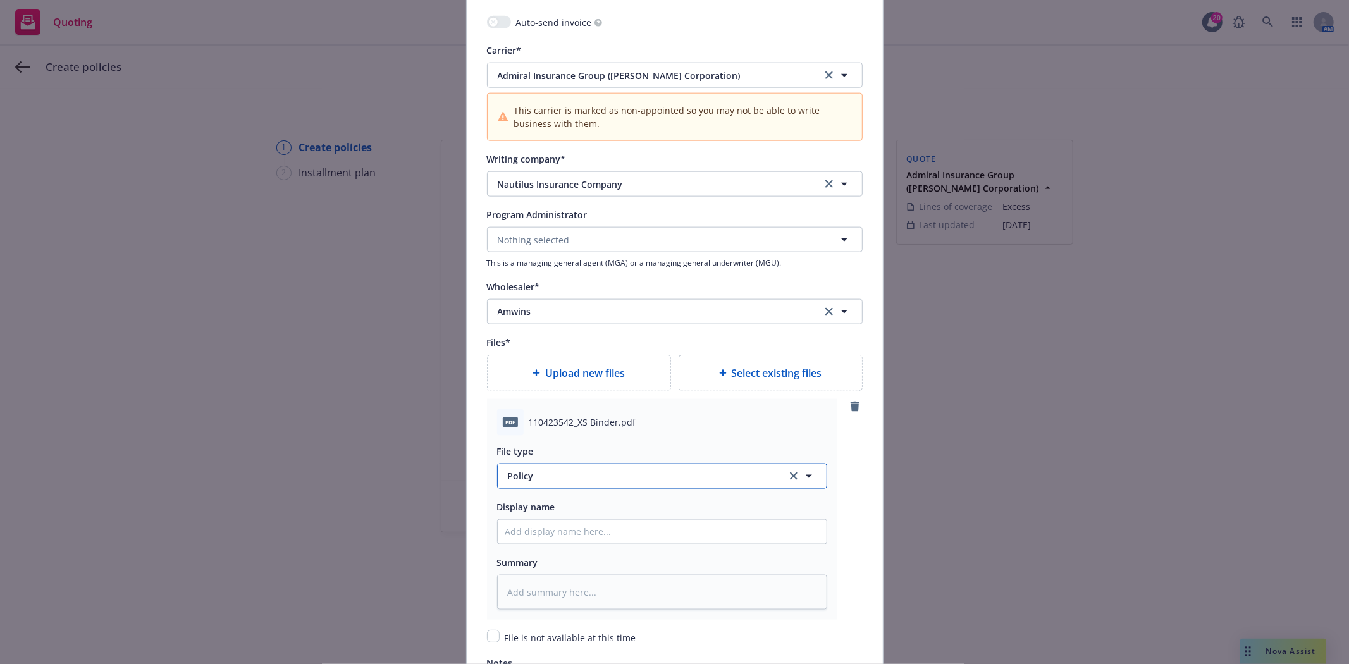
click at [536, 482] on span "Policy" at bounding box center [640, 475] width 264 height 13
type input "binder"
click at [536, 422] on div "Binder" at bounding box center [662, 408] width 329 height 34
click at [542, 534] on input "Policy display name" at bounding box center [662, 532] width 329 height 24
type textarea "x"
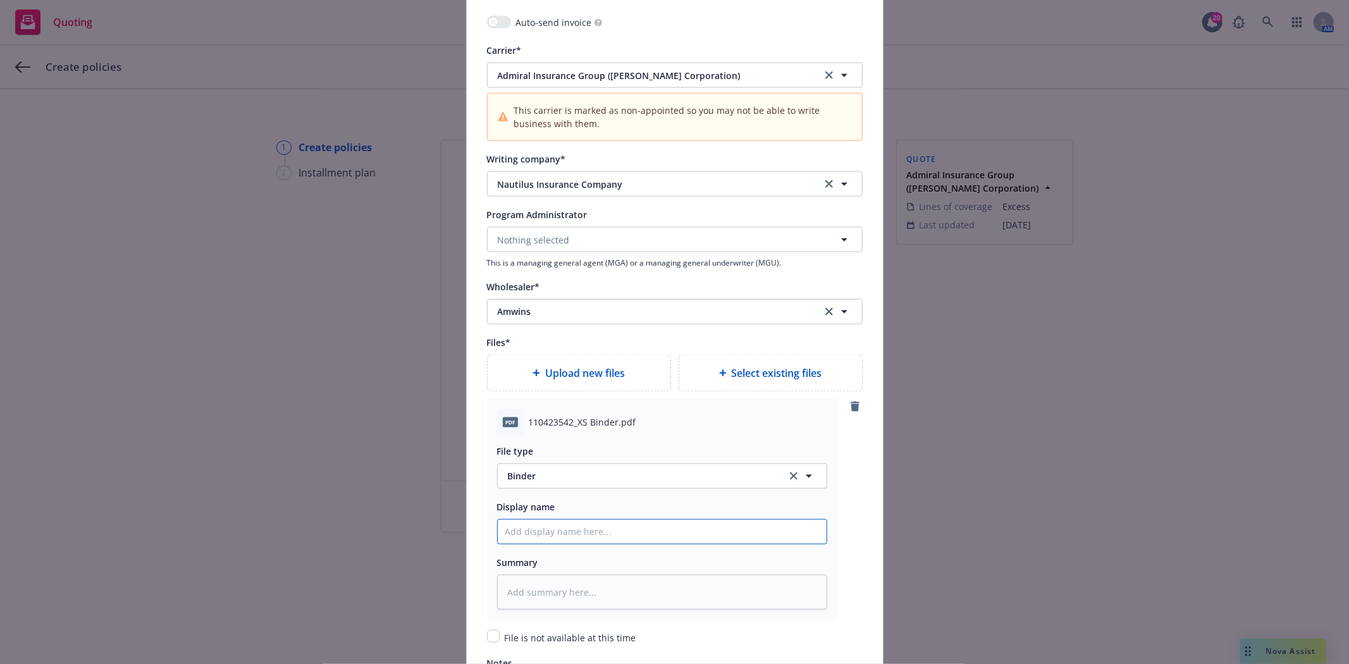
type input "$"
type textarea "x"
type input "$5"
type textarea "x"
type input "$5M"
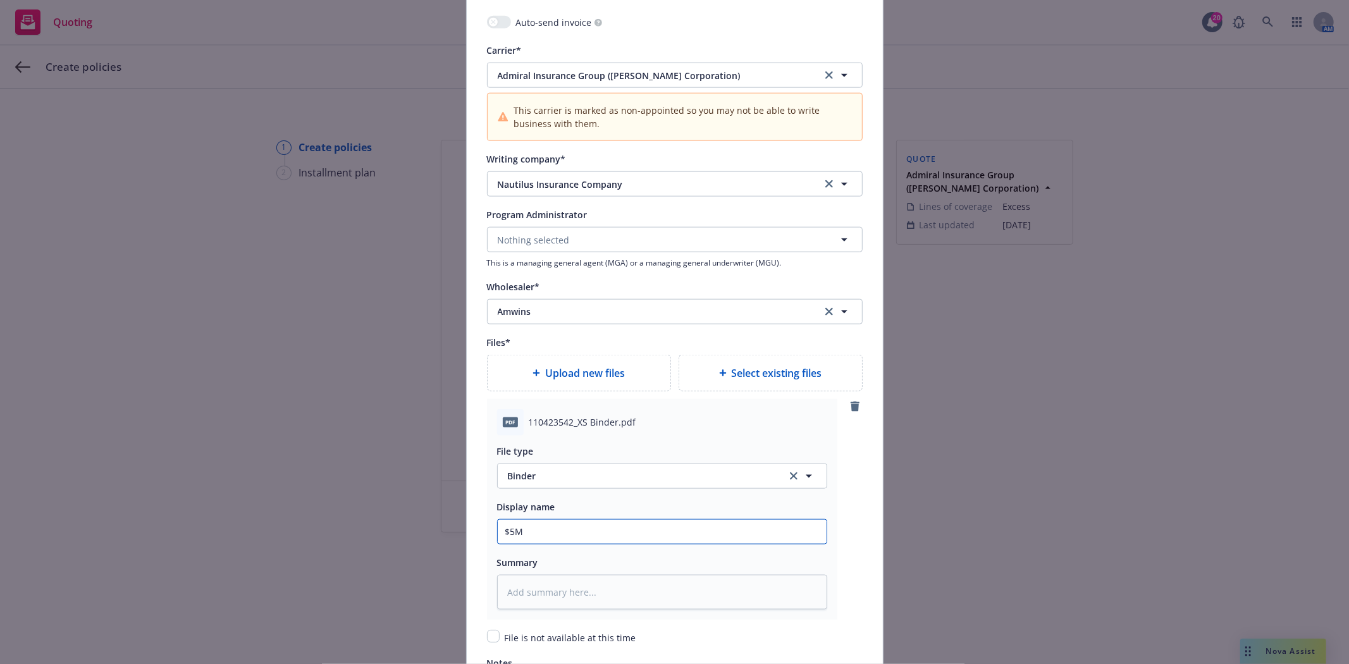
type textarea "x"
type input "$5M"
click at [554, 538] on input "$5M" at bounding box center [662, 532] width 329 height 24
type textarea "x"
type input "$5M N"
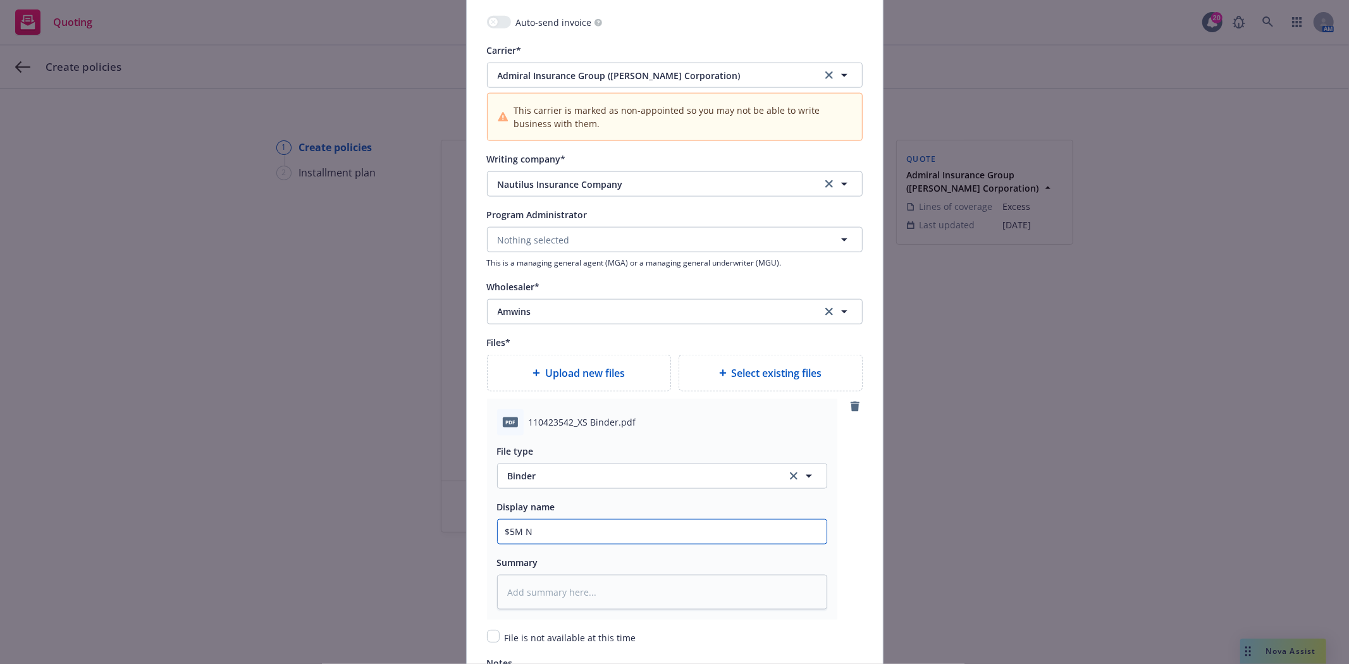
type textarea "x"
type input "$5M Nau"
type textarea "x"
type input "$5M Naut"
type textarea "x"
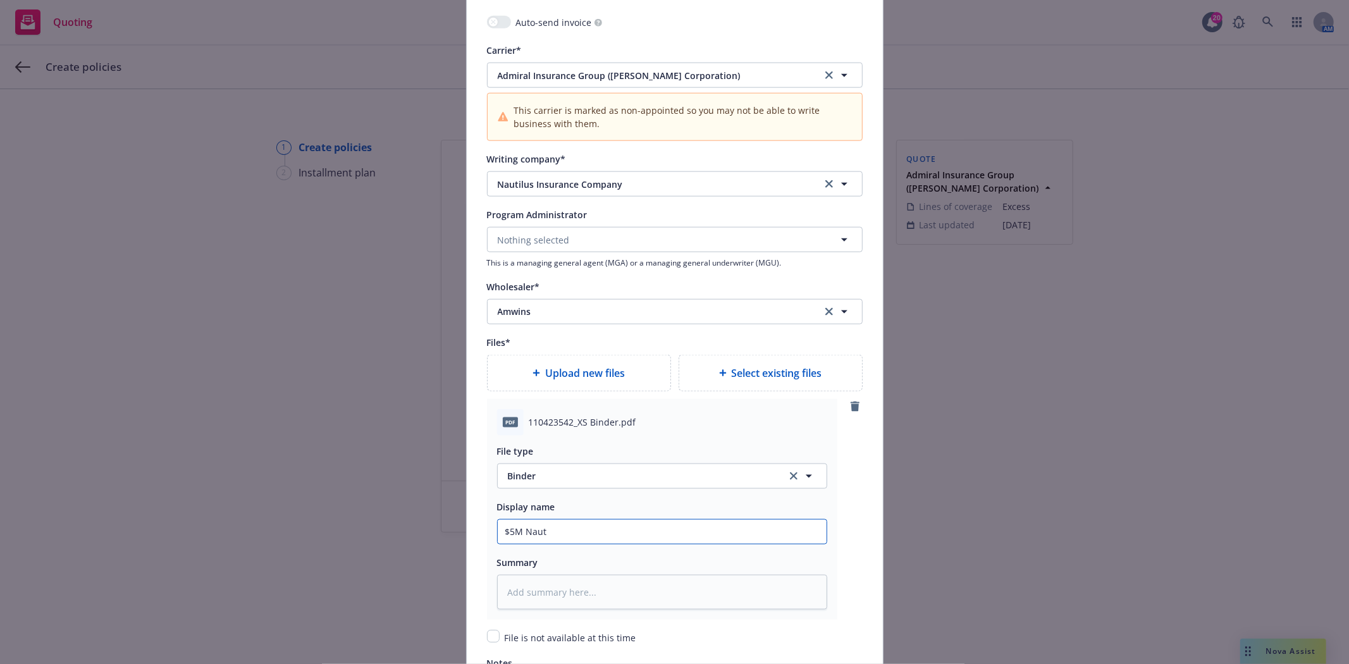
type input "$5M Nauti"
type textarea "x"
type input "$5M Nautil"
type textarea "x"
type input "$5M Nautilu"
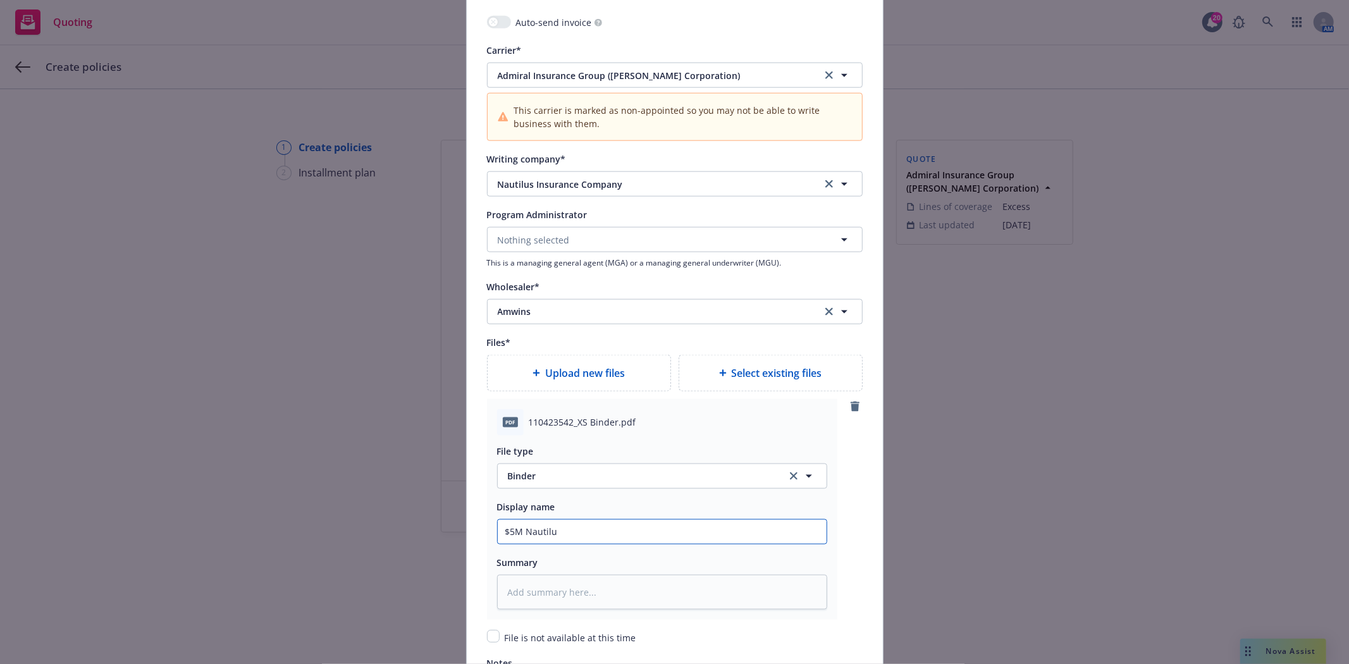
type textarea "x"
type input "$5M Nautilus"
type textarea "x"
type input "$5M Nautilus"
type textarea "x"
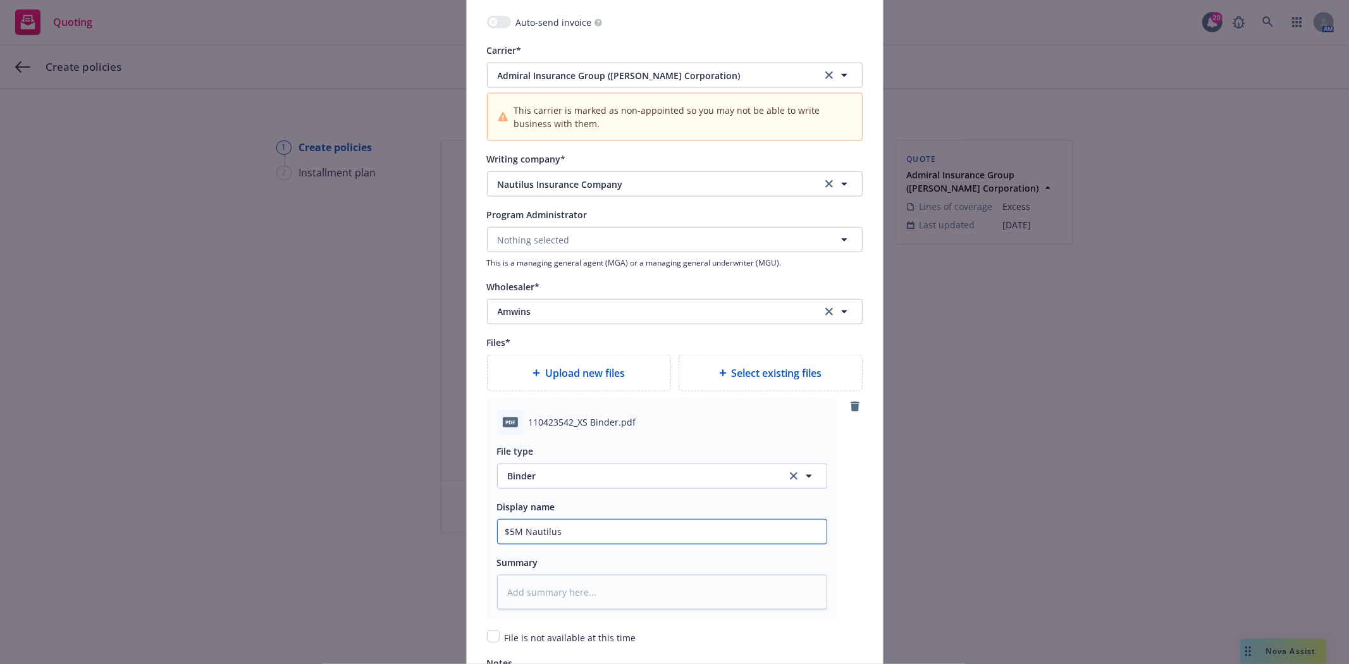
type input "$5M Nautilus X"
type textarea "x"
type input "$5M Nautilus XS"
type textarea "x"
type input "$5M Nautilus XS"
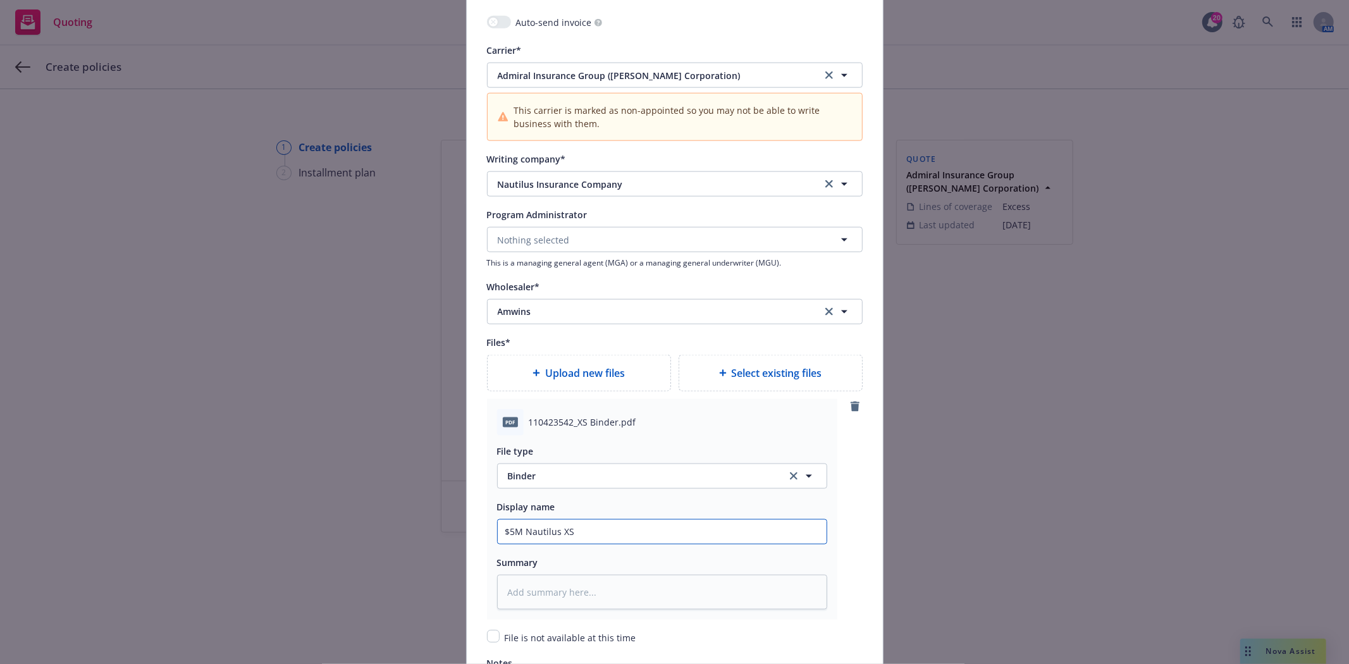
type textarea "x"
type input "$5M Nautilus XS P"
type textarea "x"
type input "$5M Nautilus XS Po"
type textarea "x"
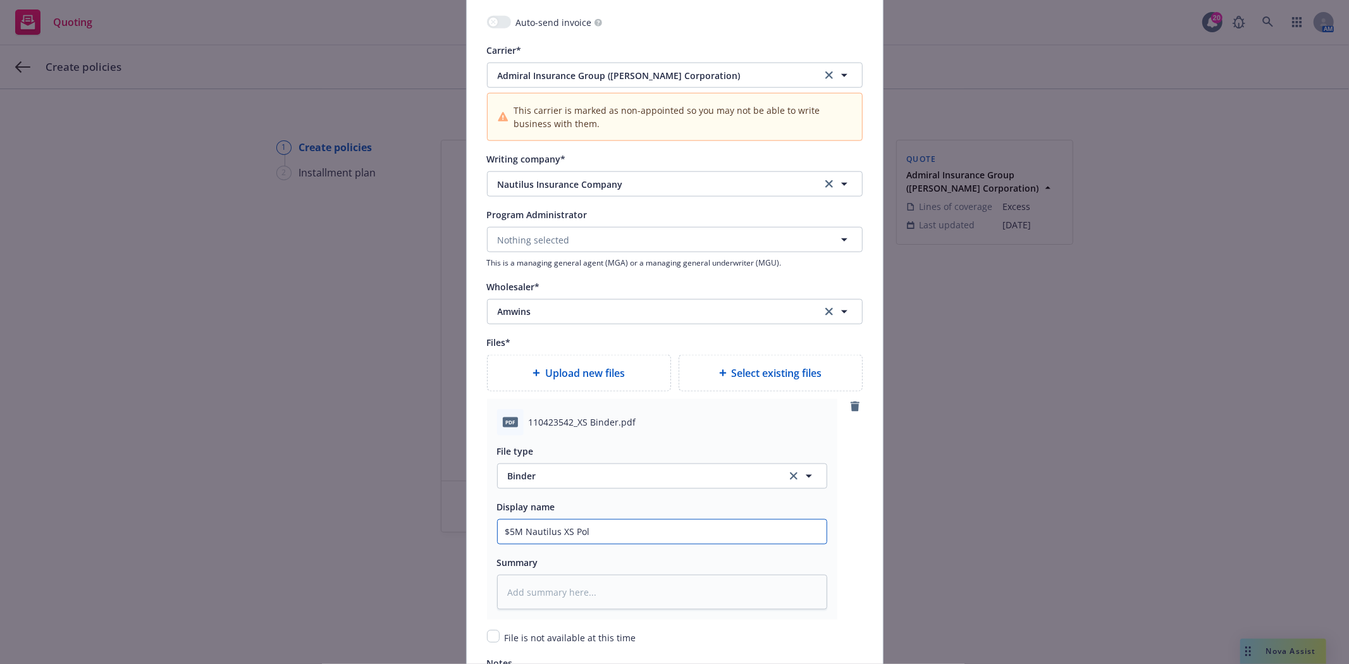
type input "$5M Nautilus XS Poli"
type textarea "x"
type input "$5M Nautilus XS Policy"
type textarea "x"
type input "$5M Nautilus XS Policy"
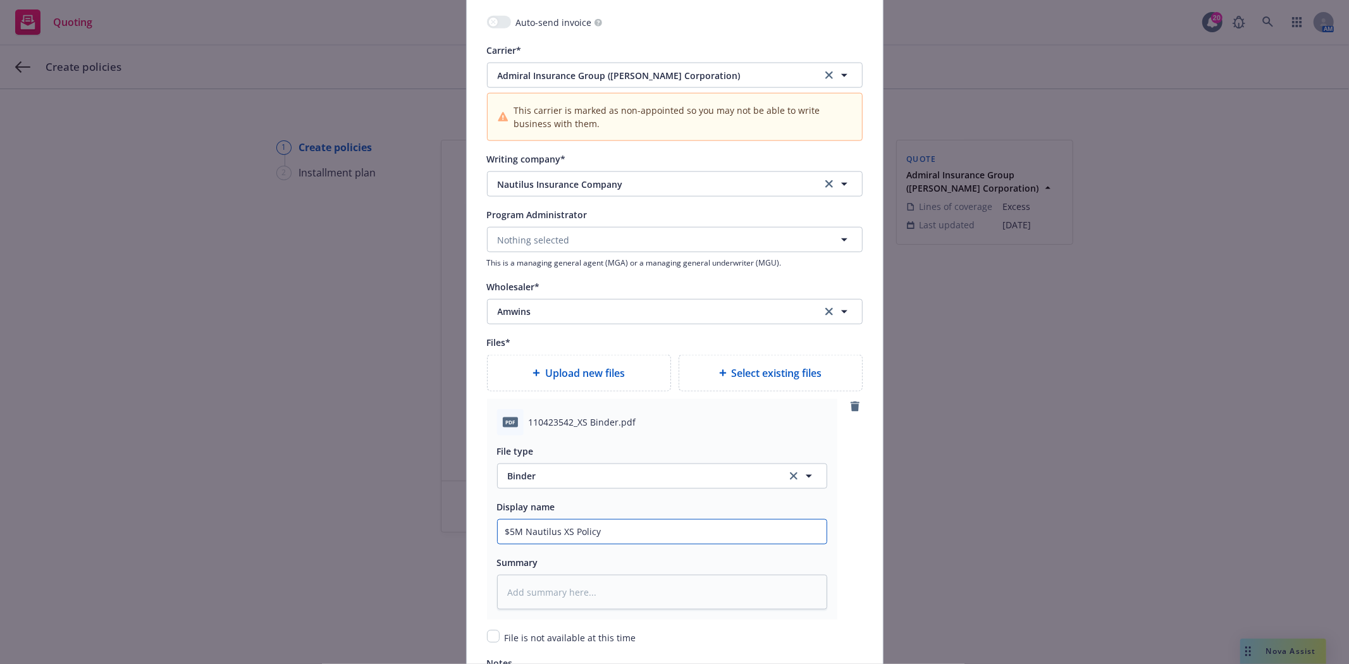
type textarea "x"
type input "$5M Nautilus XS Policy"
type textarea "x"
type input "$5M Nautilus XS Polic"
type textarea "x"
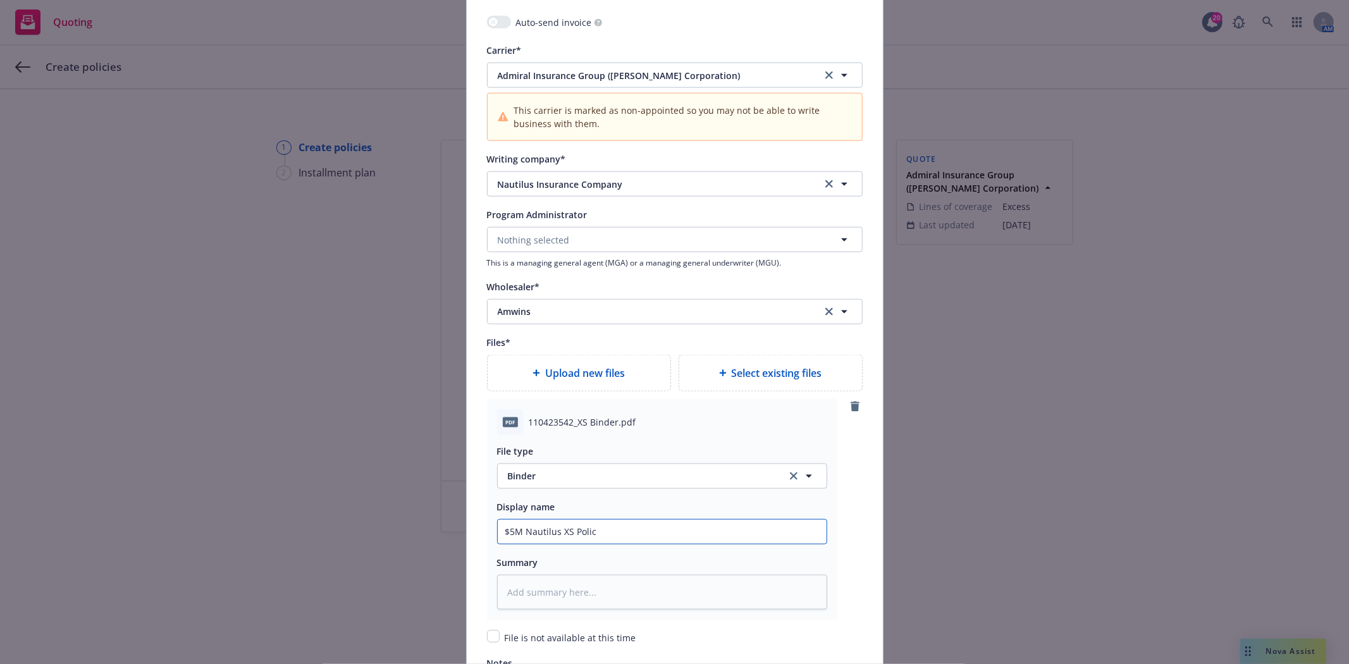
type input "$5M Nautilus XS Poli"
type textarea "x"
type input "$5M Nautilus XS Pol"
type textarea "x"
type input "$5M Nautilus XS Po"
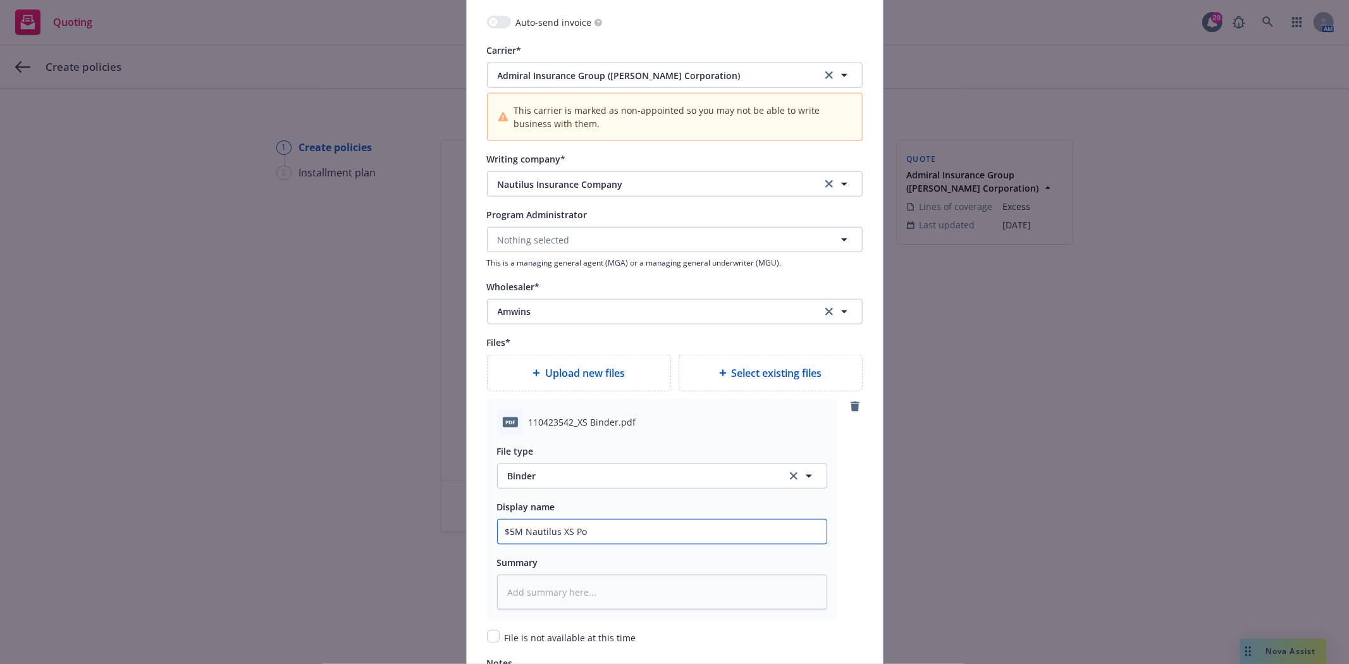
type textarea "x"
type input "$5M Nautilus XS P"
type textarea "x"
type input "$5M Nautilus XS"
type textarea "x"
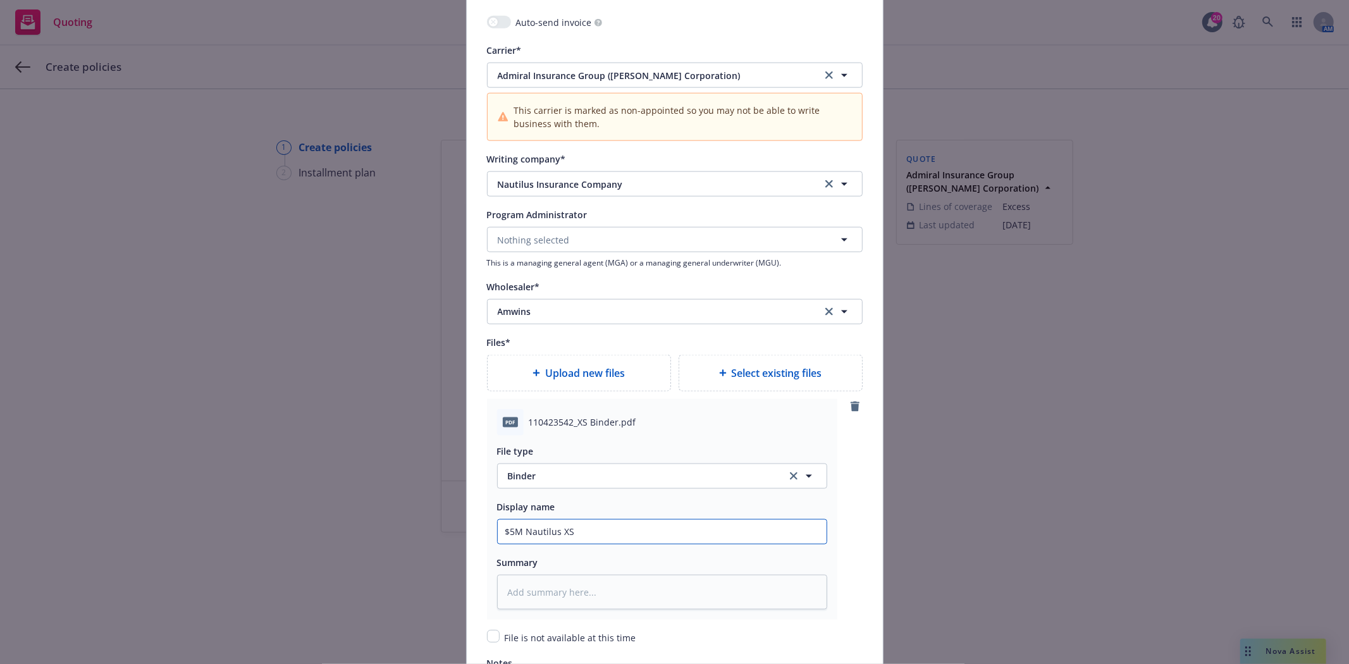
type input "$5M Nautilus XS b"
type textarea "x"
type input "$5M Nautilus XS bi"
type textarea "x"
type input "$5M Nautilus XS bin"
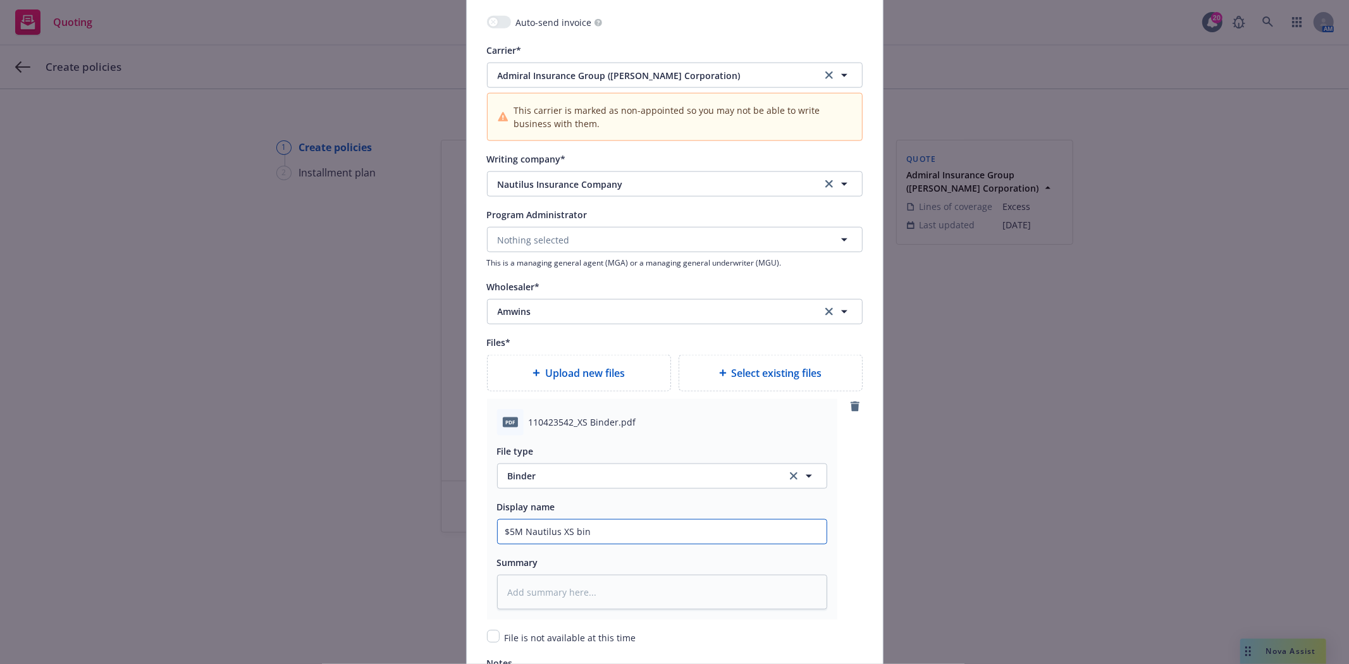
type textarea "x"
type input "$5M Nautilus XS bind"
type textarea "x"
type input "$5M Nautilus XS binde"
type textarea "x"
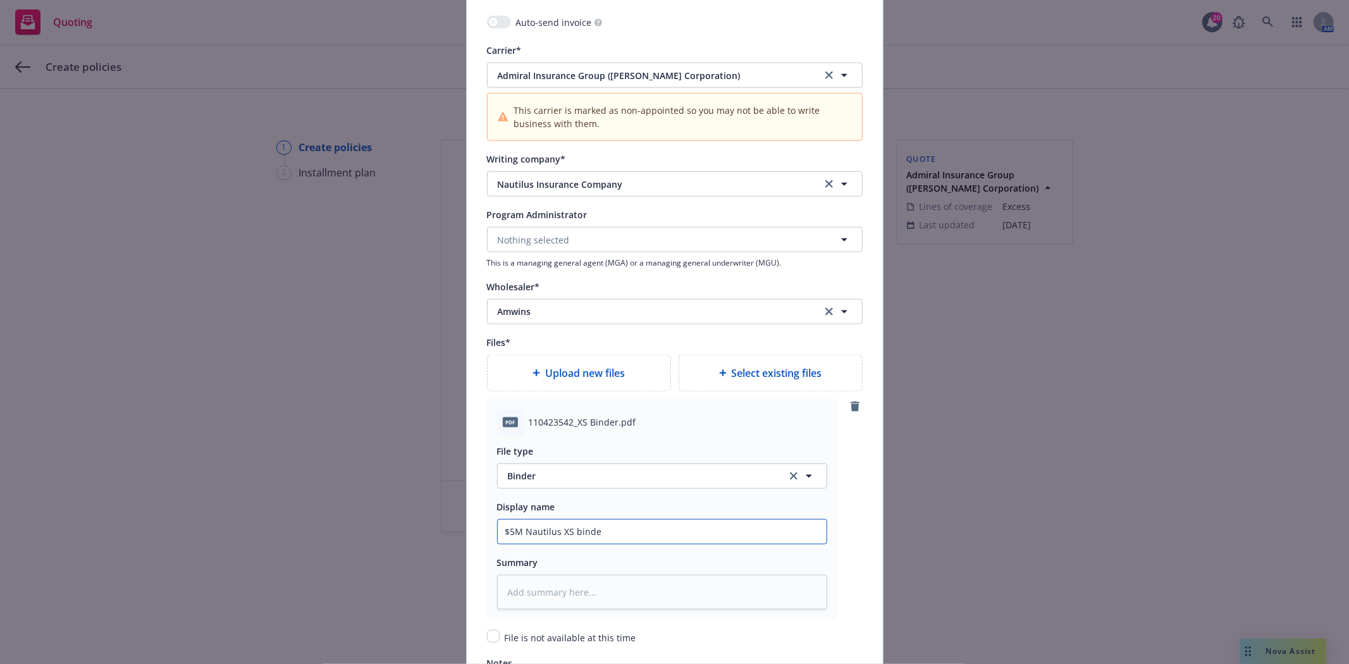
type input "$5M Nautilus XS binder"
type textarea "x"
type input "$5M Nautilus XS binder"
type textarea "x"
type input "$5M Nautilus XS binder -"
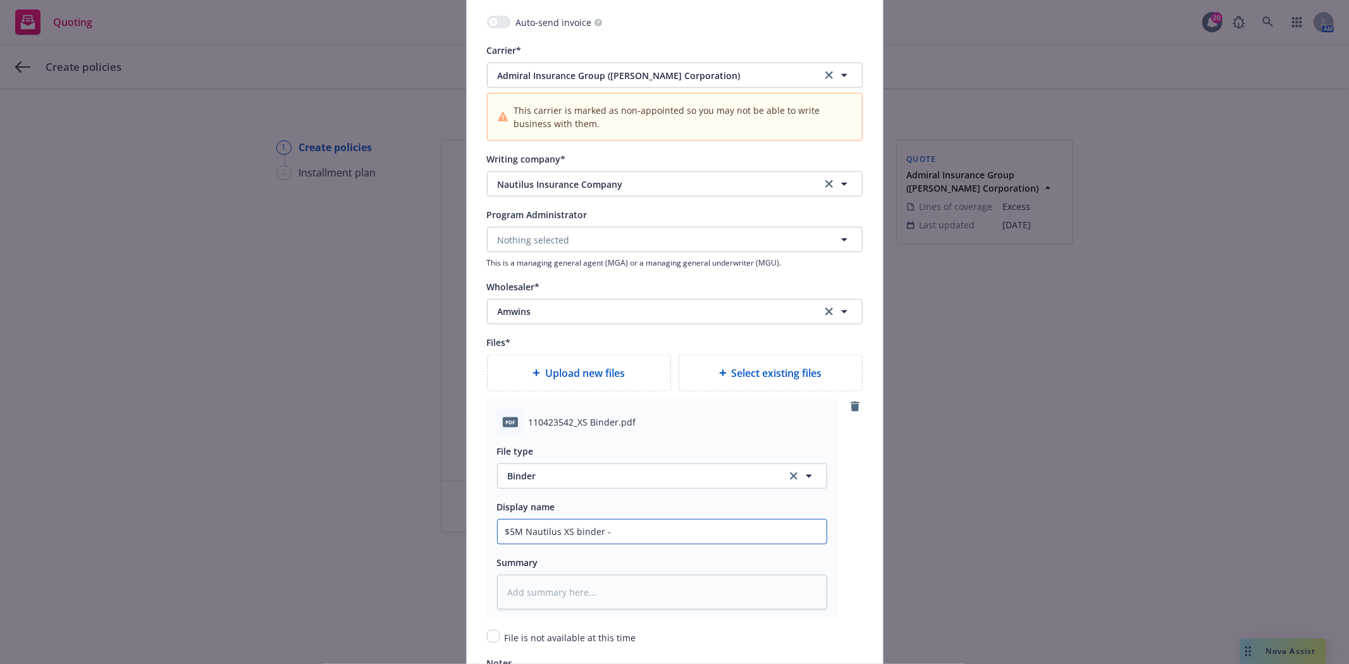
type textarea "x"
type input "$5M Nautilus XS binder -"
type textarea "x"
type input "$5M Nautilus XS binder - U"
type textarea "x"
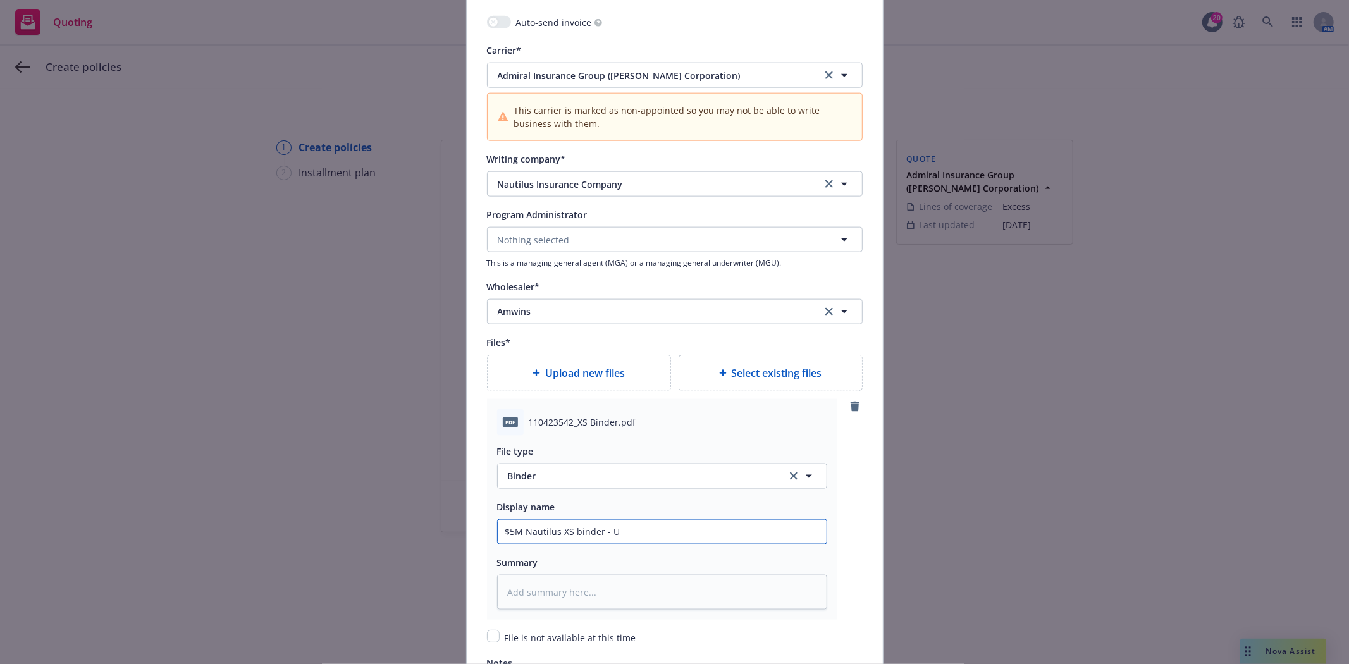
type input "$5M Nautilus XS binder - Ur"
type textarea "x"
type input "$5M Nautilus XS binder - Urb"
type textarea "x"
type input "$5M Nautilus XS binder - Urba"
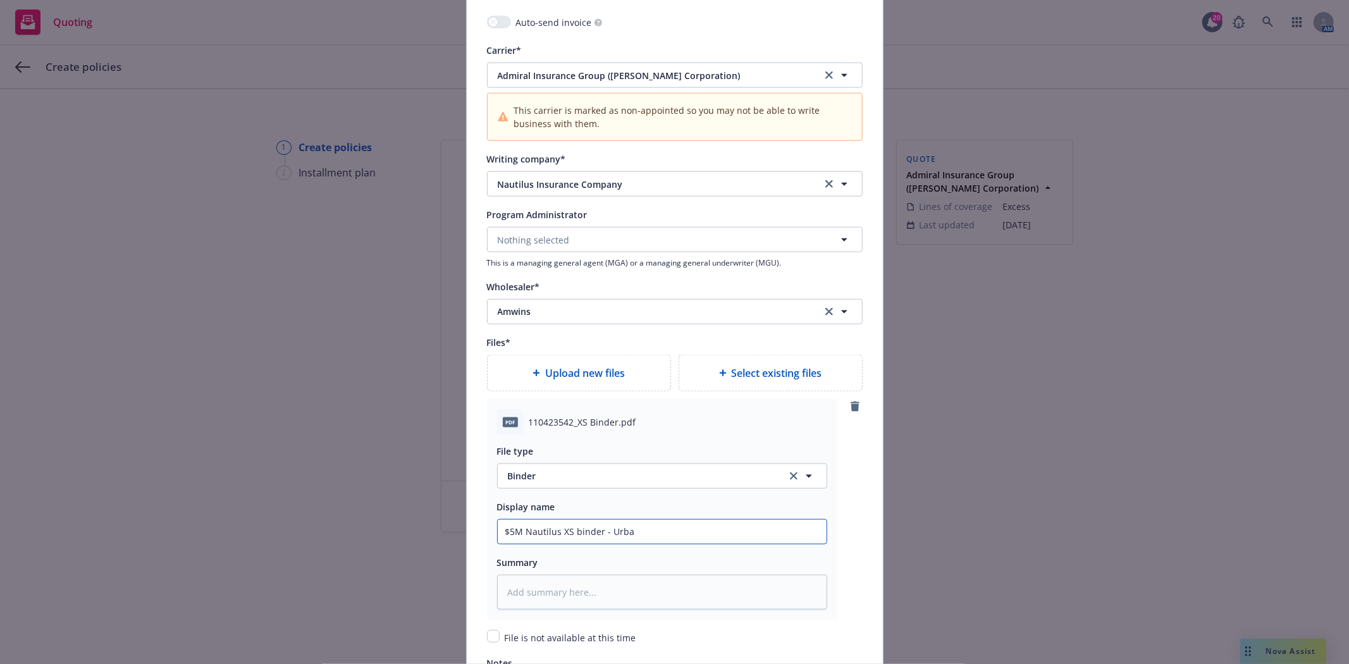
type textarea "x"
type input "$5M Nautilus XS binder - Urban"
type textarea "x"
type input "$5M Nautilus XS binder - UrbanC"
type textarea "x"
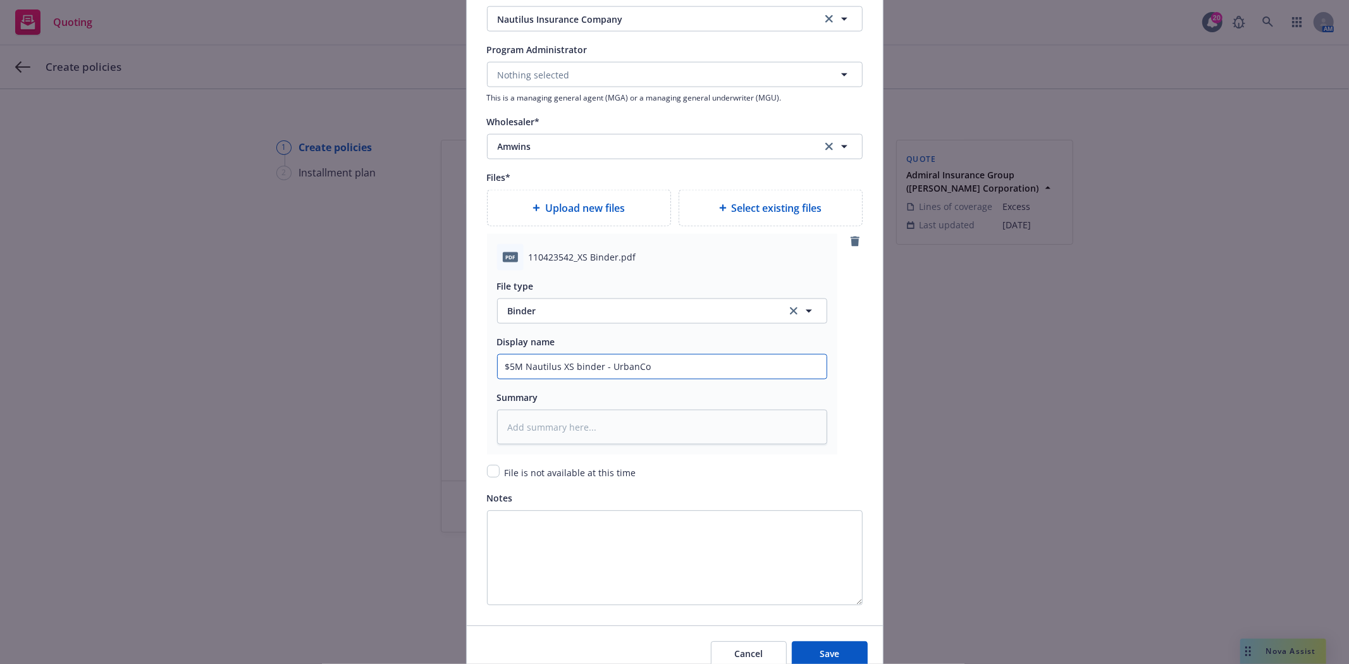
scroll to position [1412, 0]
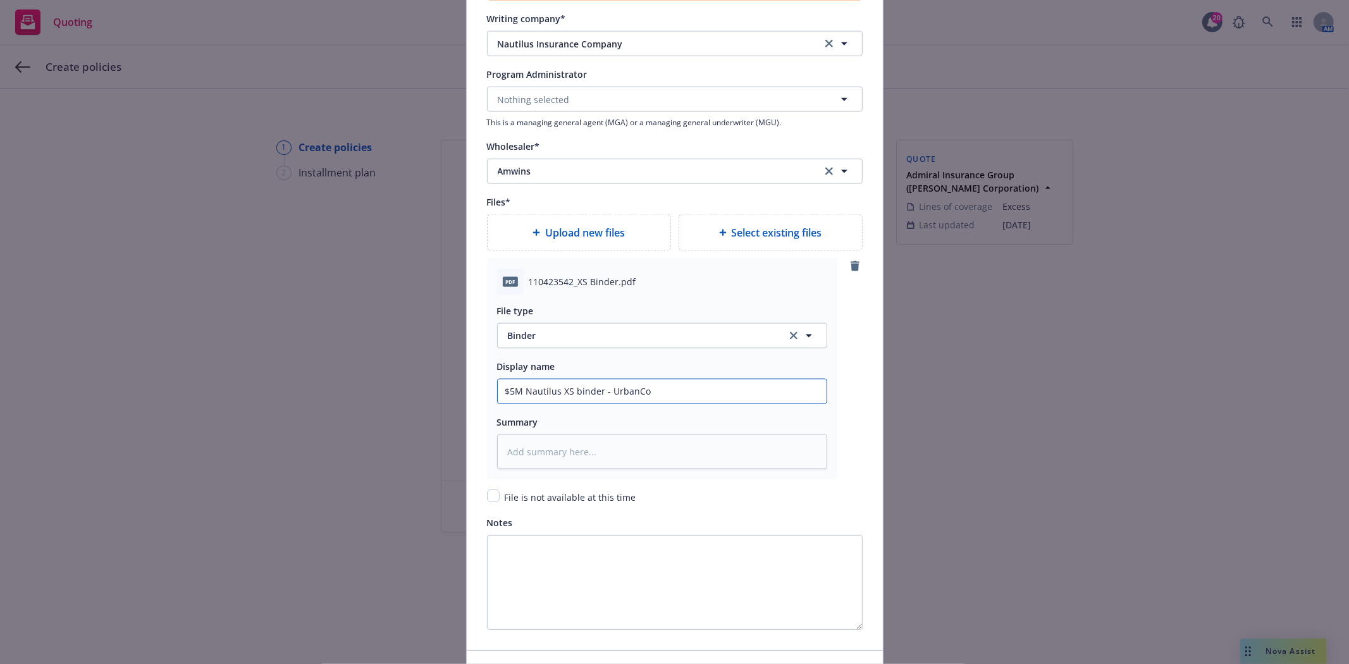
type input "$5M Nautilus XS binder - UrbanCo"
type textarea "x"
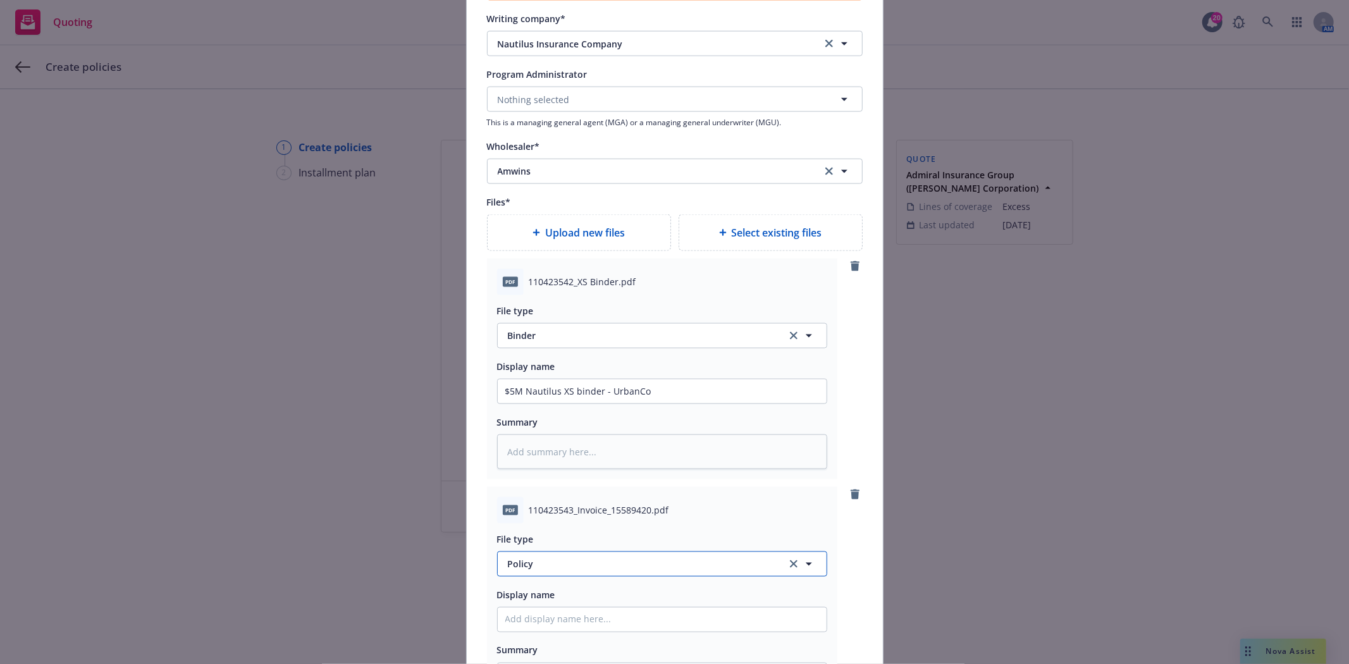
click at [594, 577] on button "Policy" at bounding box center [662, 563] width 330 height 25
type input "invoice"
click at [583, 538] on div "Invoice - Third Party" at bounding box center [552, 529] width 95 height 18
click at [560, 611] on div at bounding box center [662, 619] width 330 height 25
click at [556, 626] on input "Policy display name" at bounding box center [662, 620] width 329 height 24
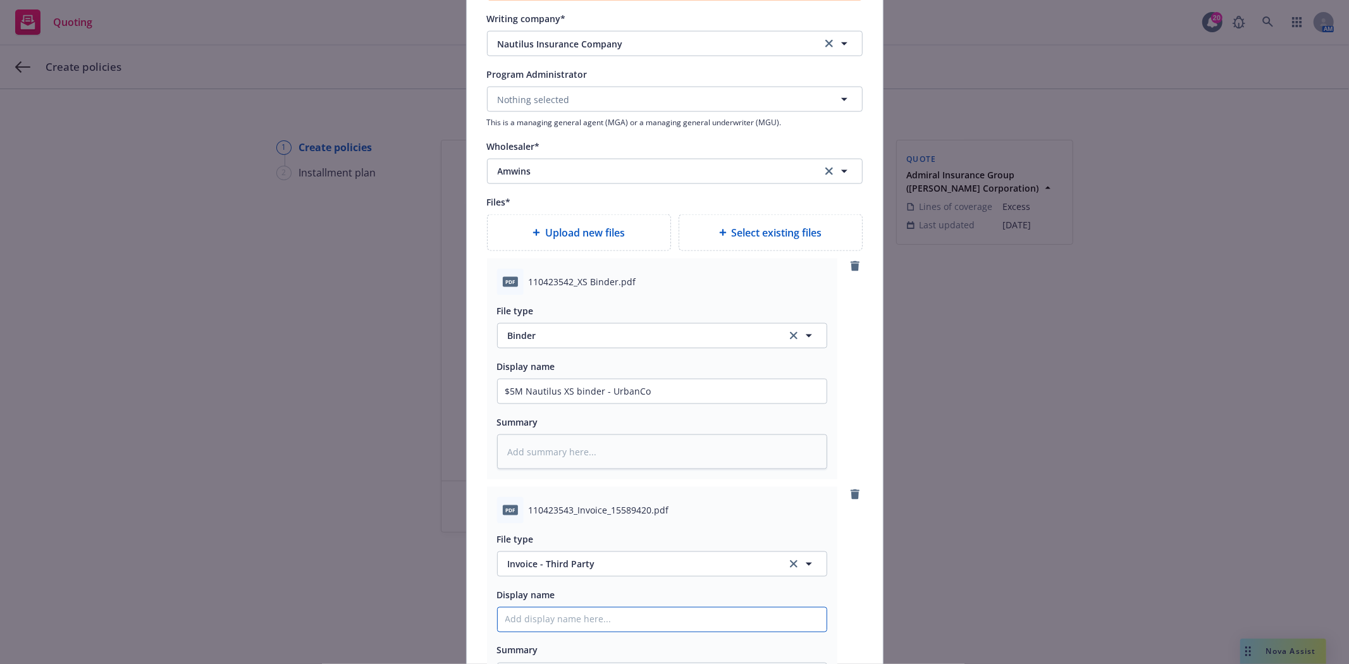
type textarea "x"
type input "A"
type textarea "x"
type input "Am"
type textarea "x"
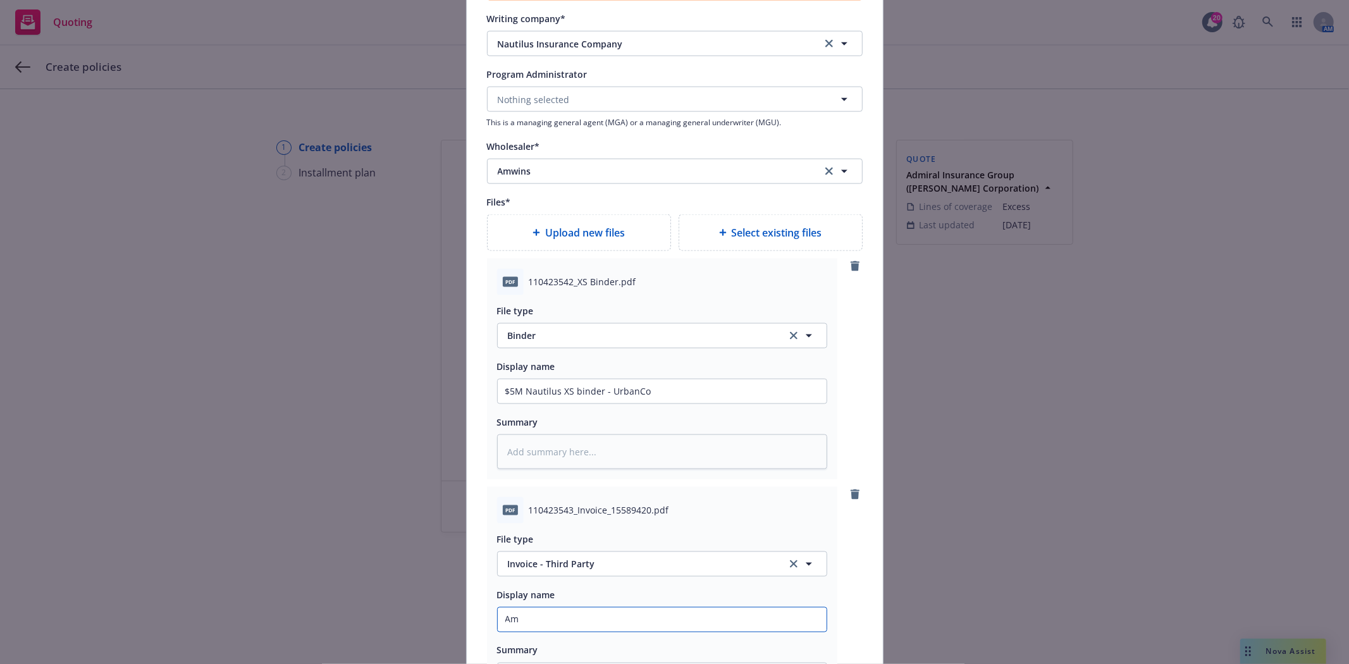
type input "AmW"
type textarea "x"
type input "AmWi"
type textarea "x"
type input "AmWin"
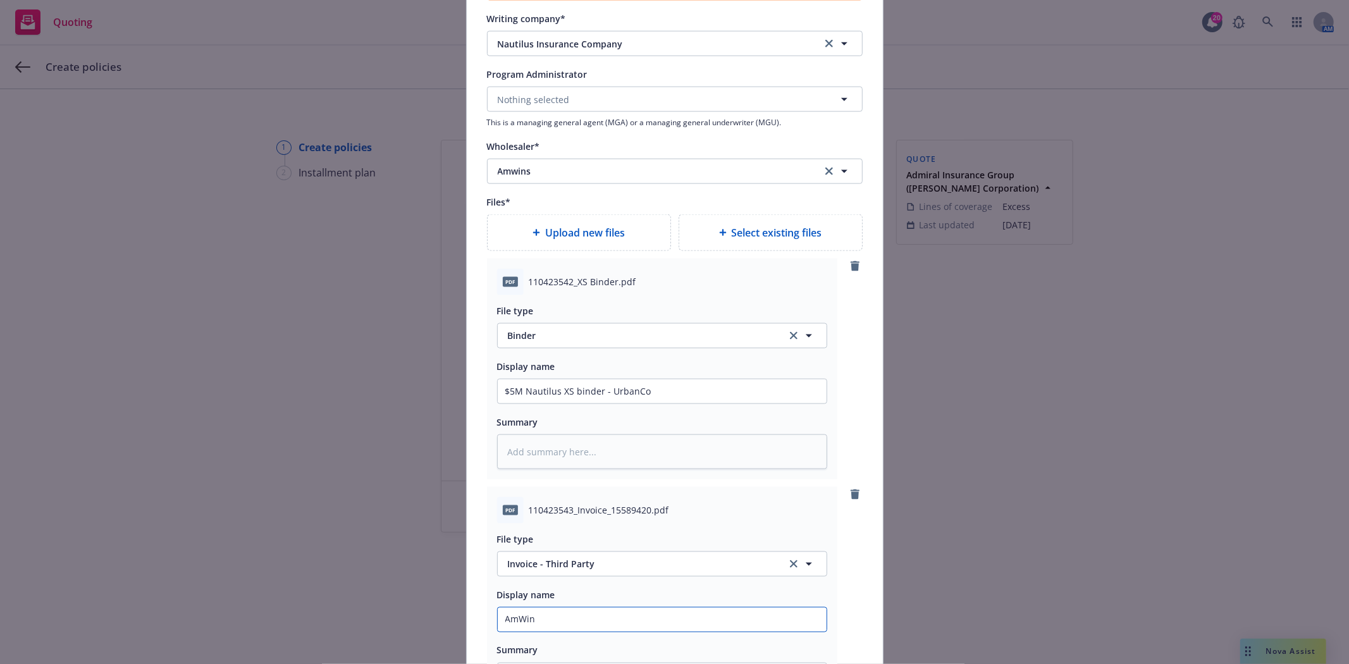
type textarea "x"
type input "AmWins"
type textarea "x"
type input "AmWins"
type textarea "x"
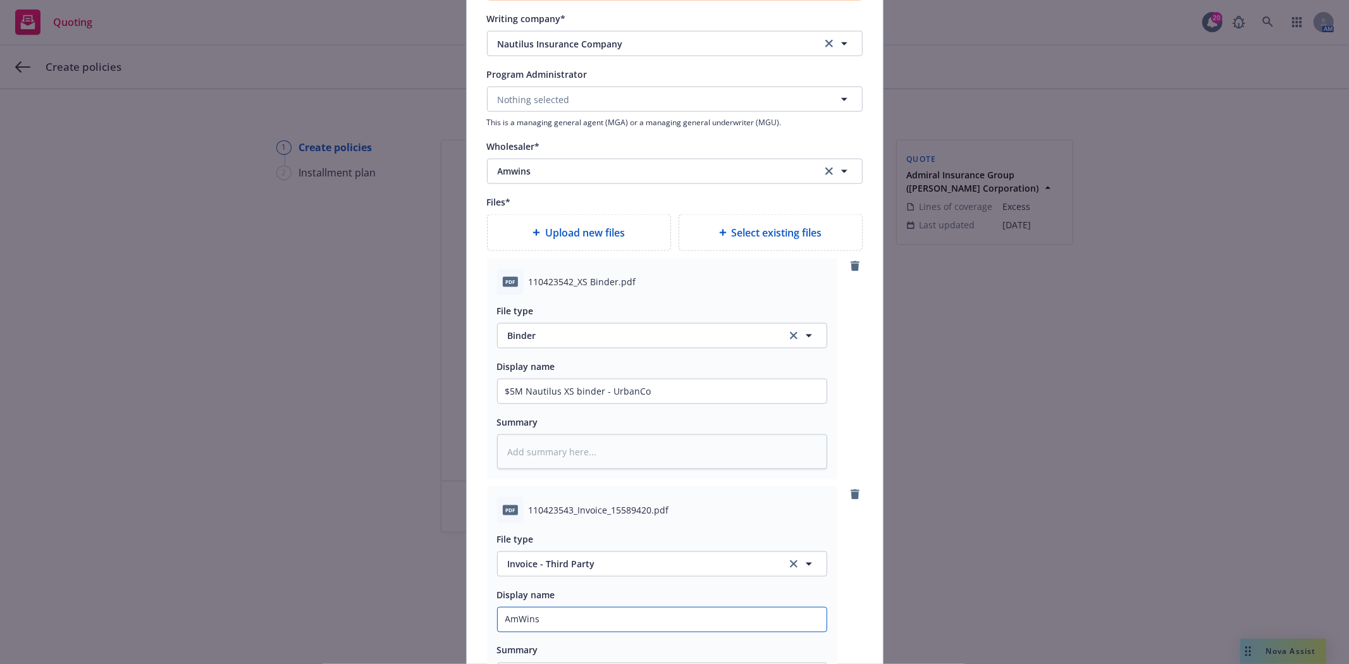
type input "AmWins i"
type textarea "x"
type input "AmWins in"
type textarea "x"
type input "AmWins invo"
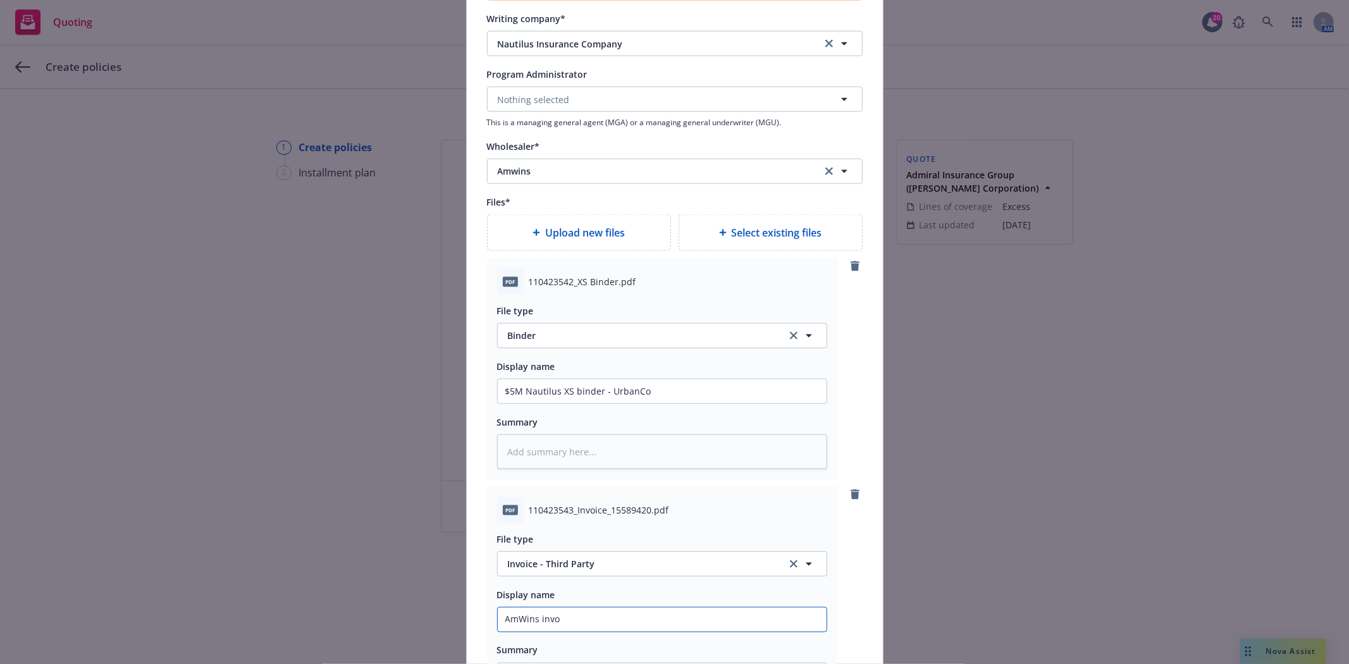
type textarea "x"
type input "AmWins invoc"
type textarea "x"
type input "AmWins invoci"
type textarea "x"
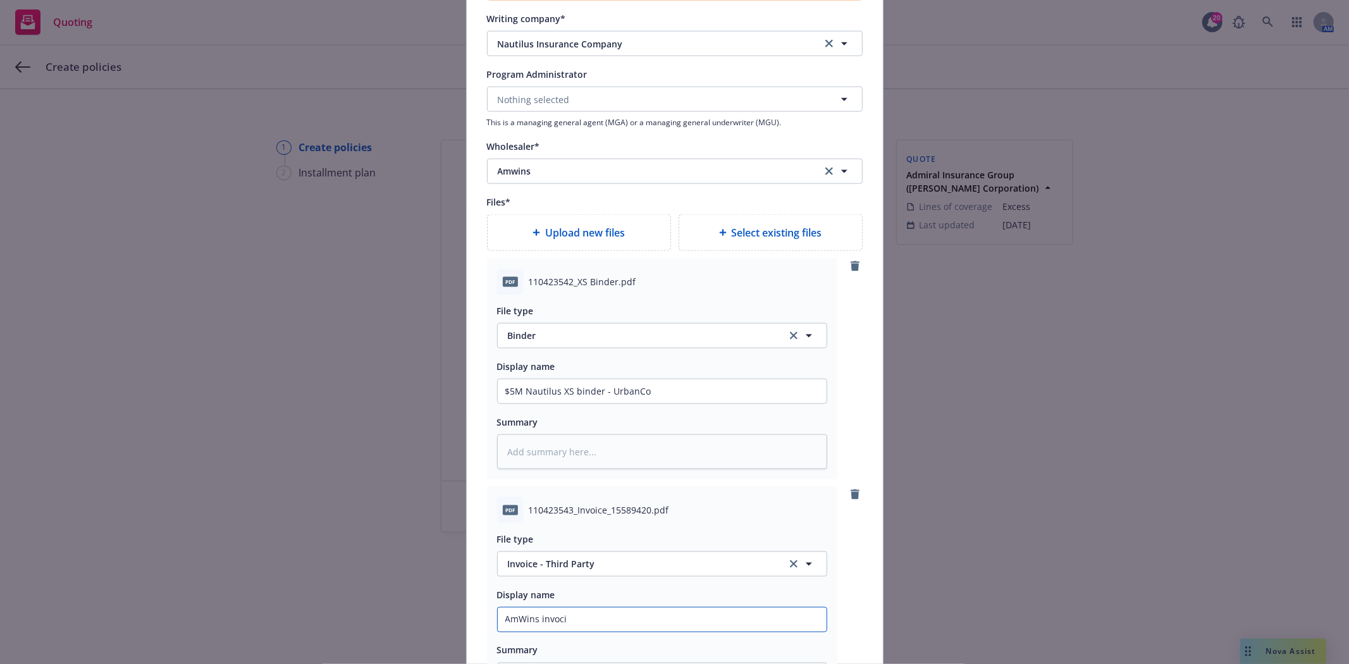
type input "AmWins invocie"
type textarea "x"
type input "AmWins invocie"
type textarea "x"
type input "AmWins invocie fo"
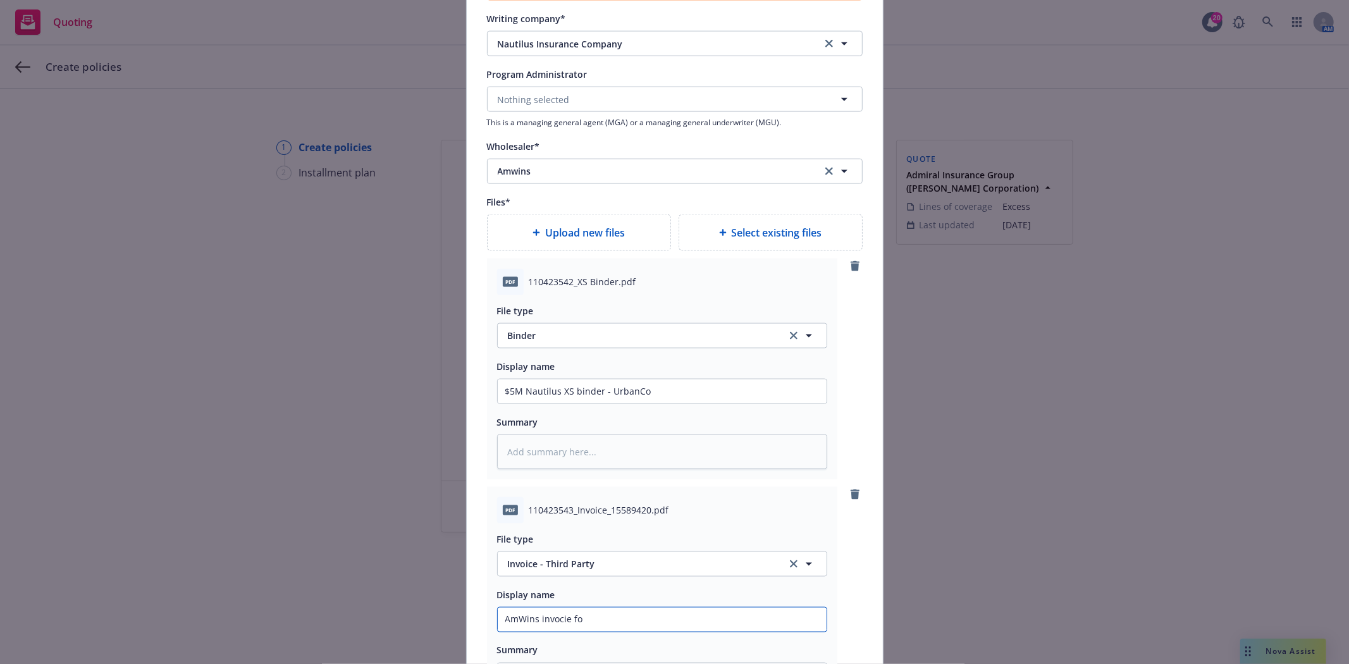
type textarea "x"
type input "AmWins invocie for"
type textarea "x"
type input "AmWins invocie for"
type textarea "x"
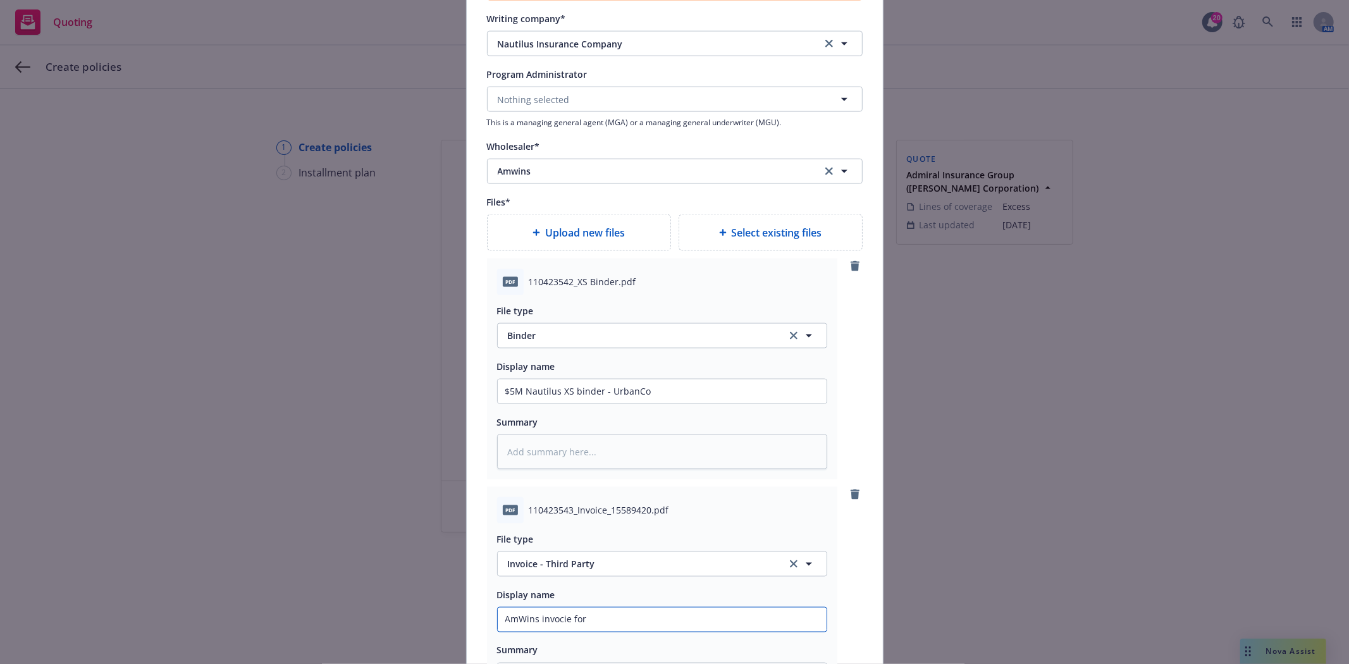
type input "AmWins invocie fo"
type textarea "x"
type input "AmWins invocie f"
type textarea "x"
type input "AmWins invocie"
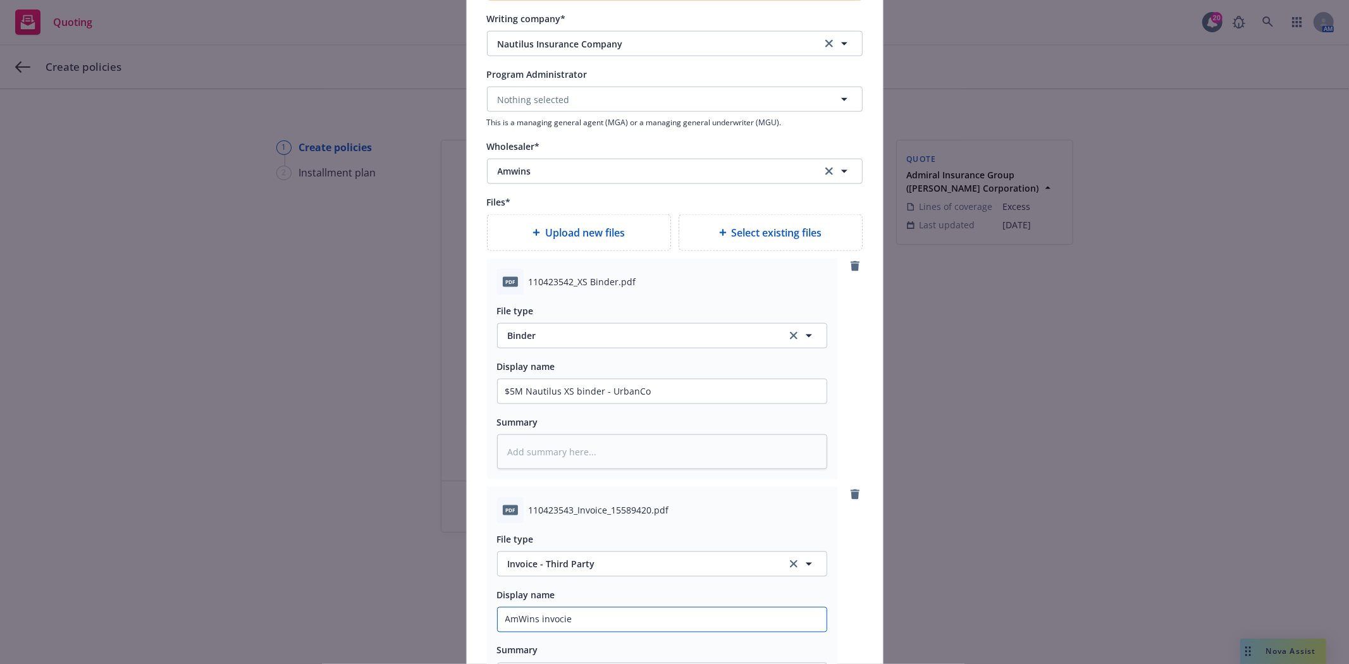
type textarea "x"
type input "AmWins invocie"
type textarea "x"
type input "AmWins invoci"
type textarea "x"
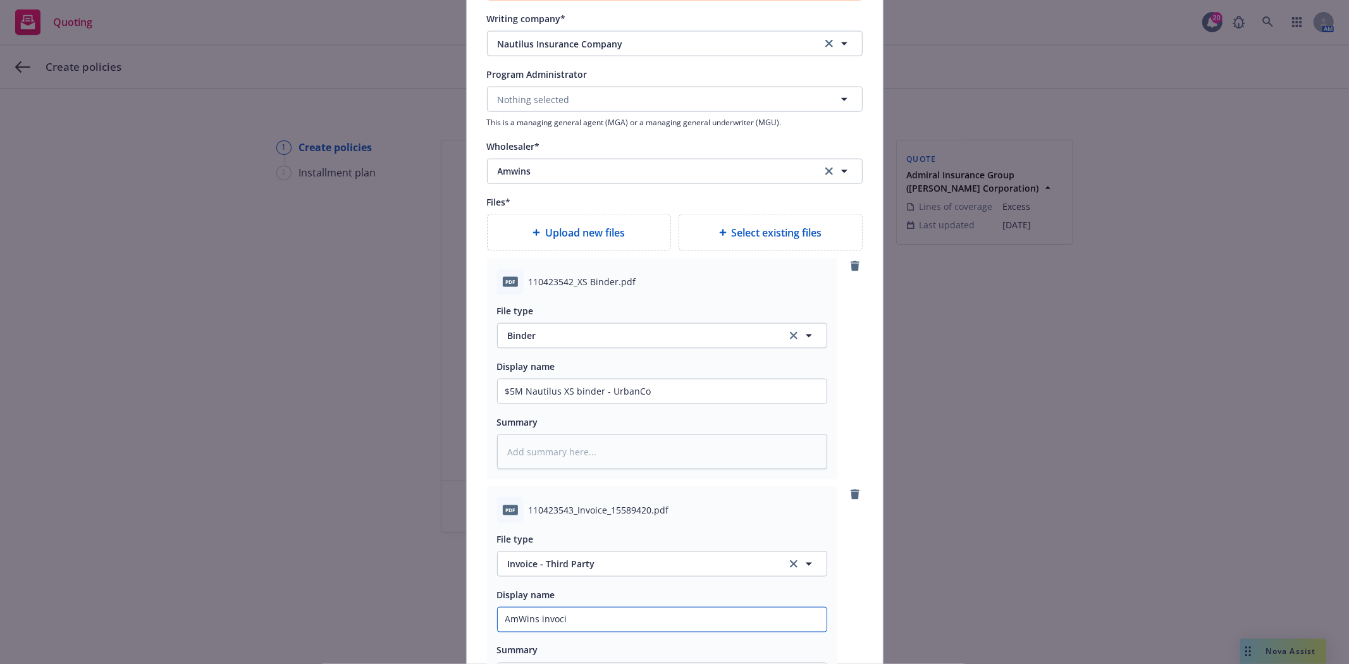
type input "AmWins invoc"
type textarea "x"
type input "AmWins invo"
type textarea "x"
type input "AmWins invoi"
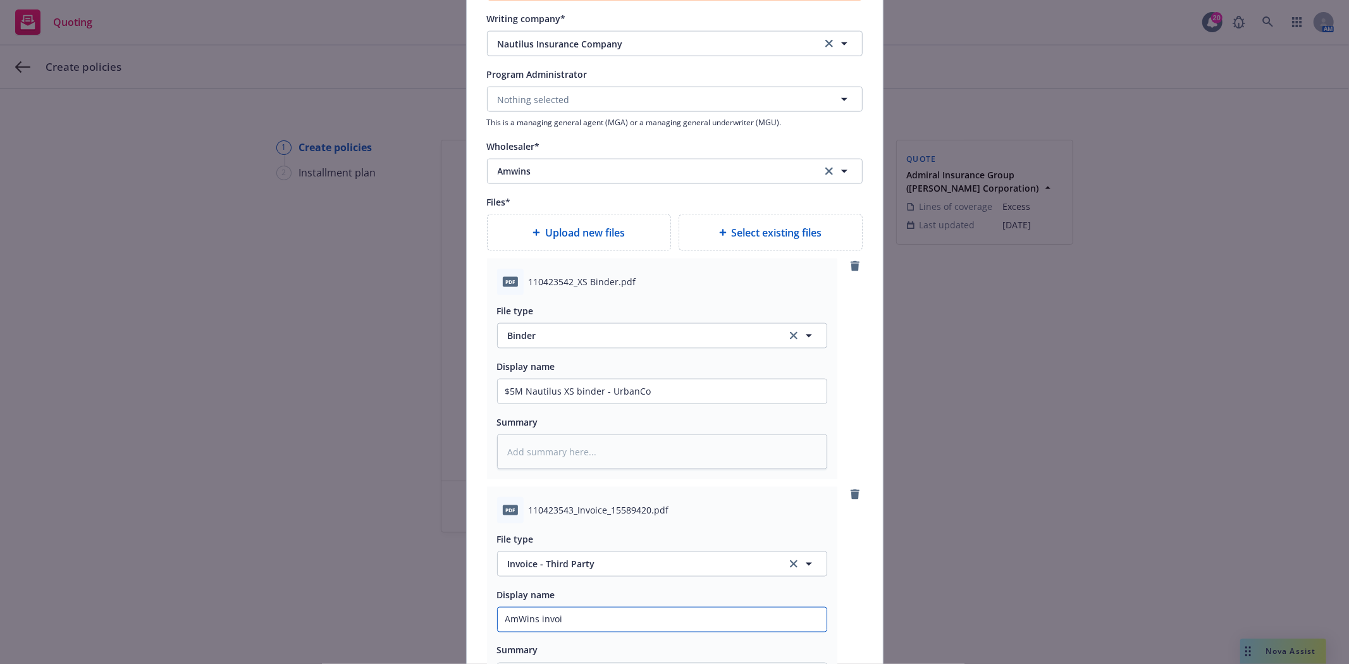
type textarea "x"
type input "AmWins invoic"
type textarea "x"
type input "AmWins invoice"
type textarea "x"
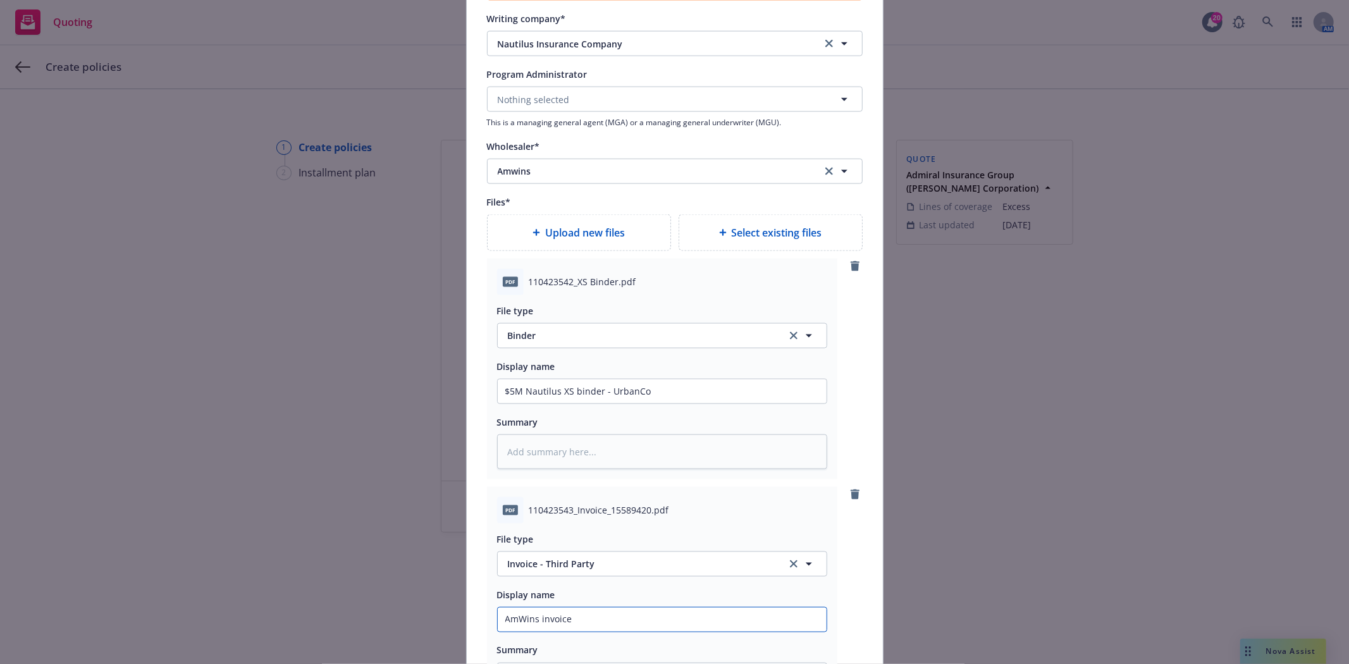
type input "AmWins invoice"
type textarea "x"
type input "AmWins invoice f"
type textarea "x"
type input "AmWins invoice fo"
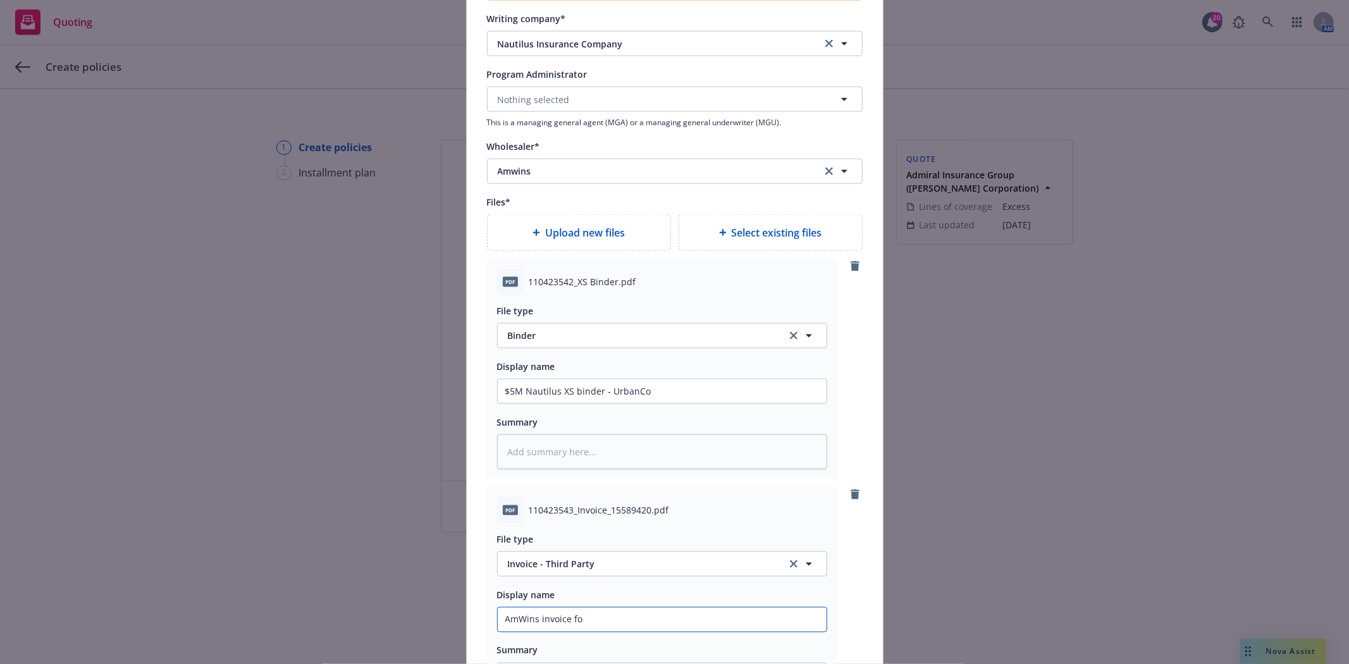
type textarea "x"
type input "AmWins invoice for"
type textarea "x"
type input "AmWins invoice for $"
type textarea "x"
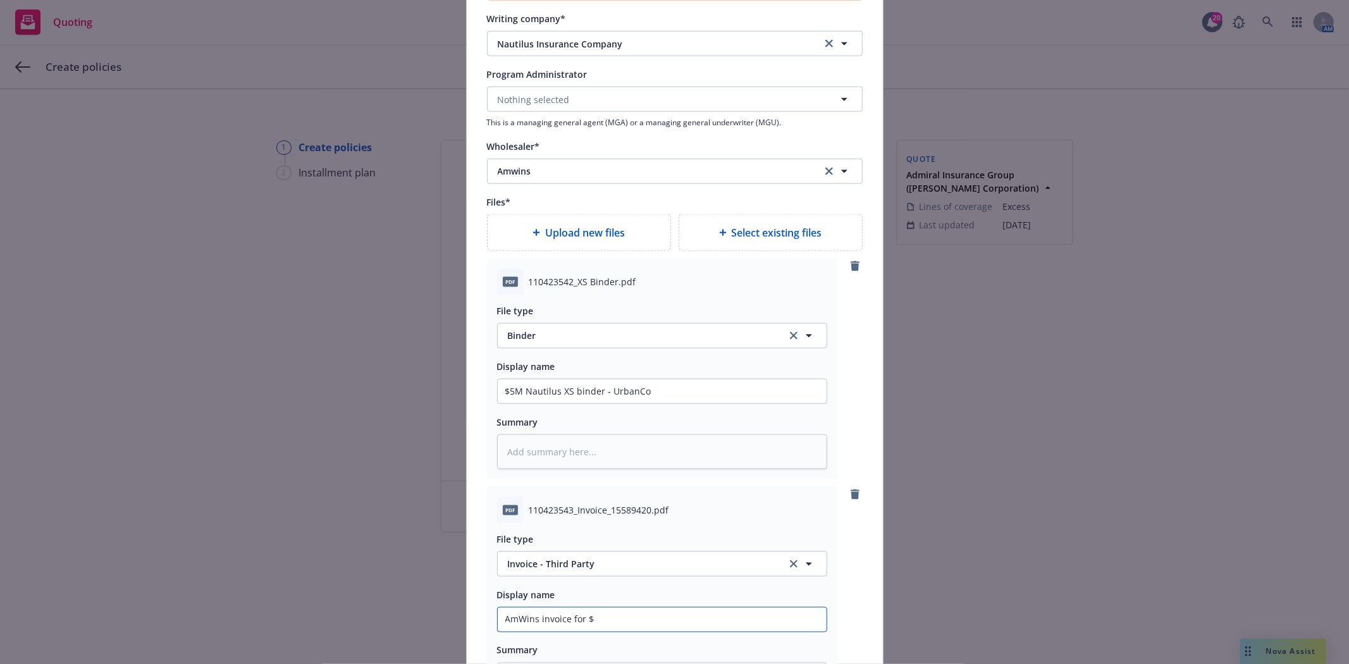
type input "AmWins invoice for $5"
type textarea "x"
type input "AmWins invoice for $5M"
type textarea "x"
type input "AmWins invoice for $5M"
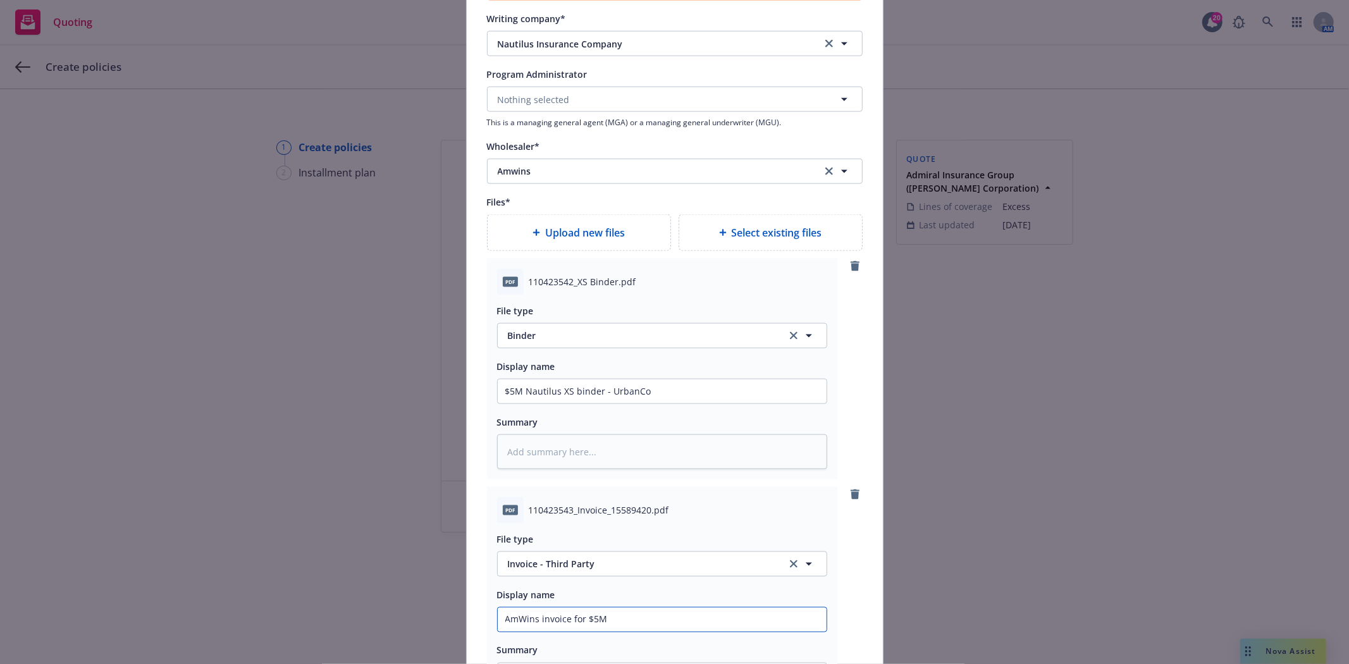
type textarea "x"
type input "AmWins invoice for $5M U"
type textarea "x"
type input "AmWins invoice for $5M Ur"
type textarea "x"
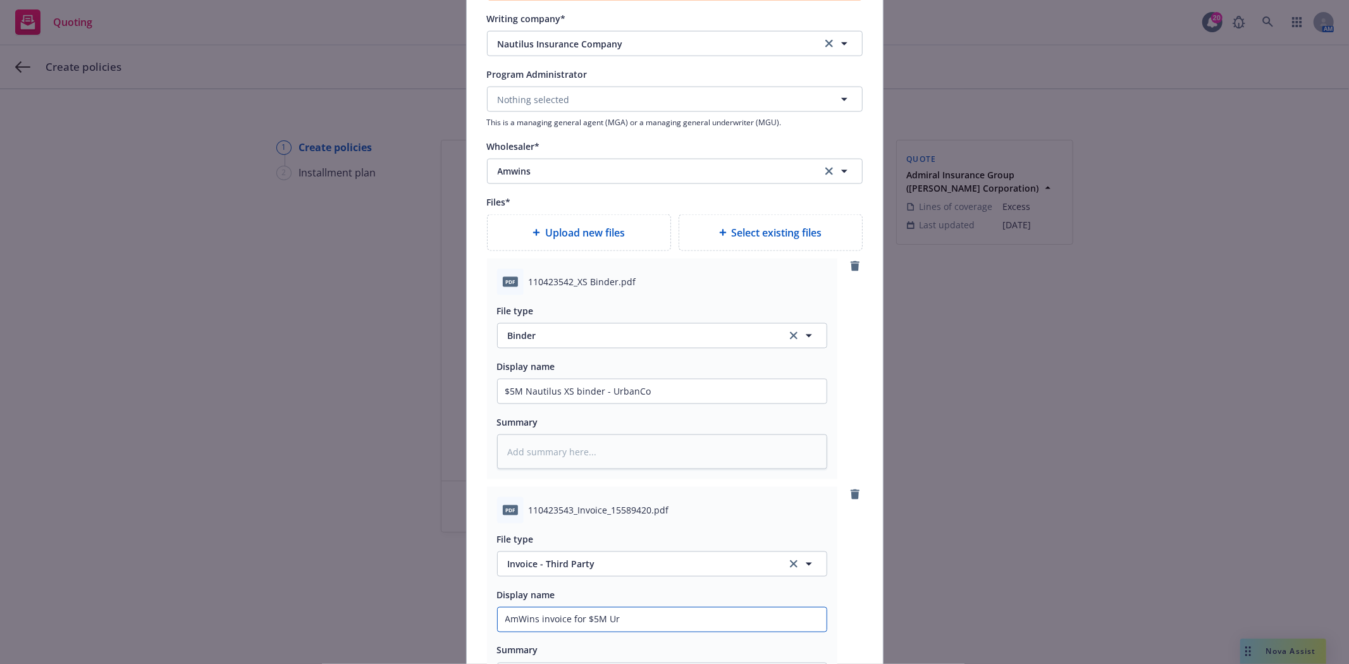
type input "AmWins invoice for $5M U"
type textarea "x"
type input "AmWins invoice for $5M"
type textarea "x"
type input "AmWins invoice for $5M"
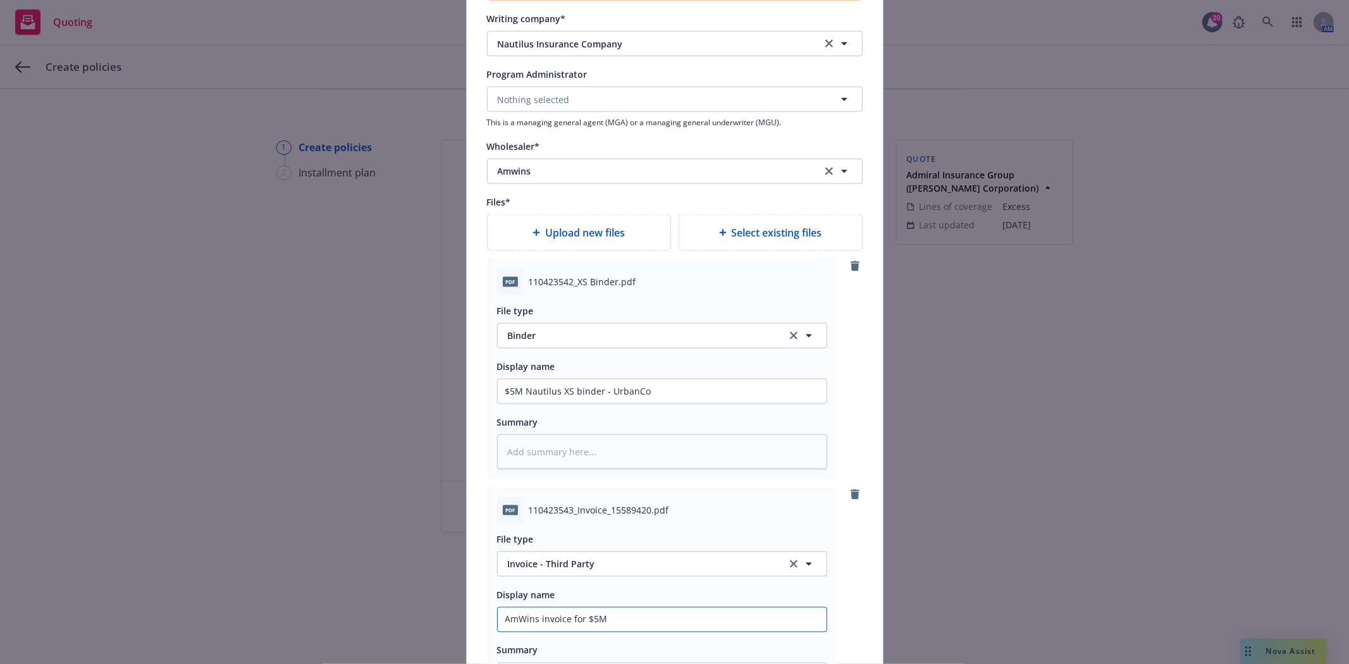
type textarea "x"
type input "AmWins invoice for $5M"
type textarea "x"
type input "AmWins invoice for $5M X"
type textarea "x"
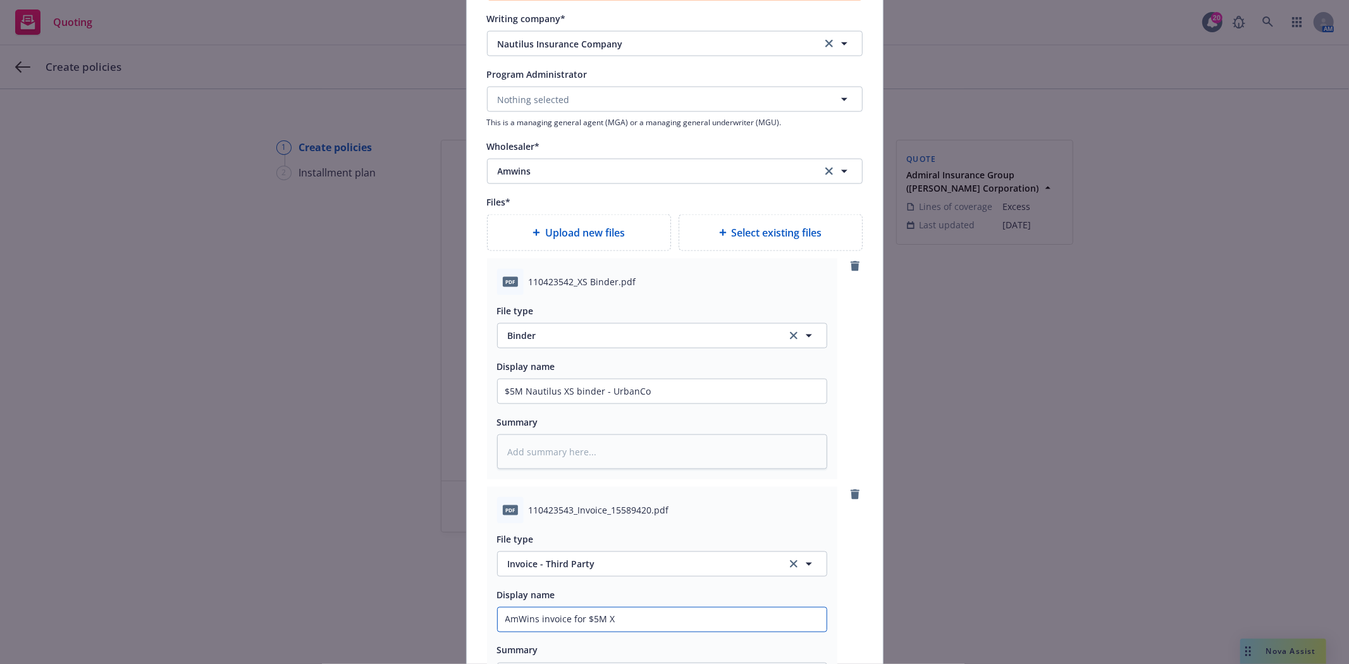
type input "AmWins invoice for $5M XS"
type textarea "x"
type input "AmWins invoice for $5M XS"
type textarea "x"
type input "AmWins invoice for $5M XS po"
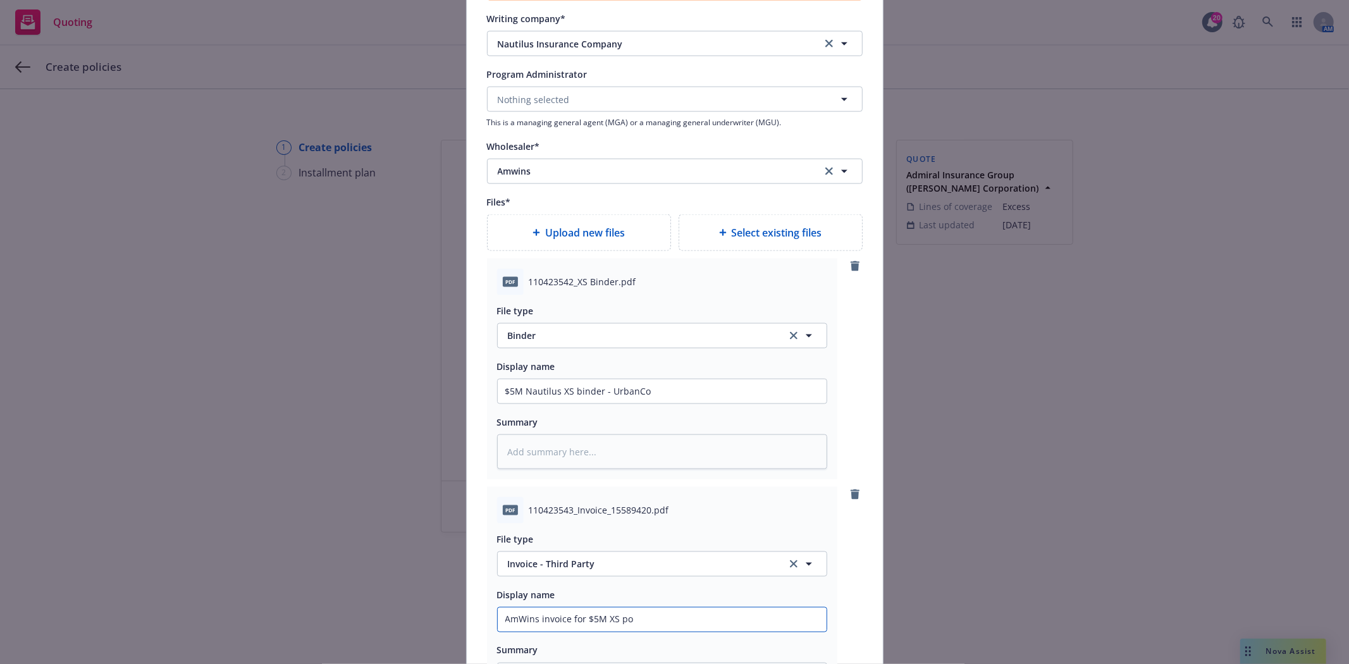
type textarea "x"
type input "AmWins invoice for $5M XS poli"
type textarea "x"
type input "AmWins invoice for $5M XS policy"
type textarea "x"
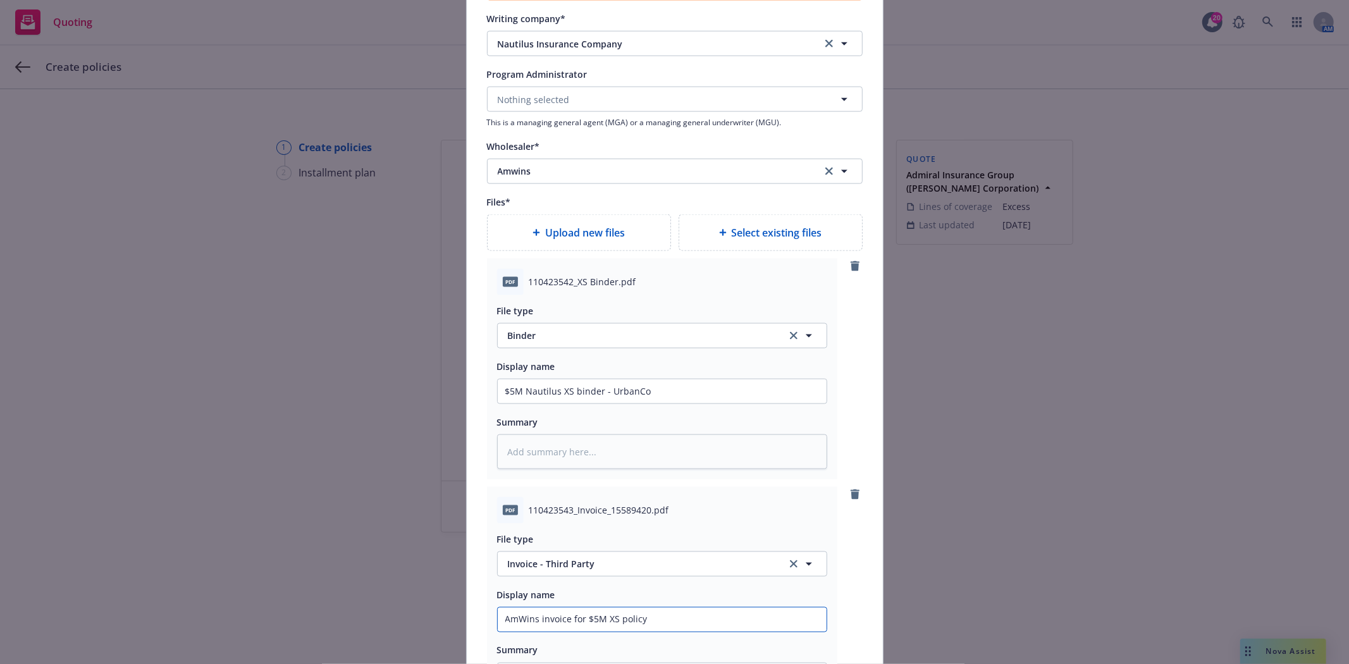
type input "AmWins invoice for $5M XS policy"
type textarea "x"
type input "AmWins invoice for $5M XS policy f"
type textarea "x"
type input "AmWins invoice for $5M XS policy fo"
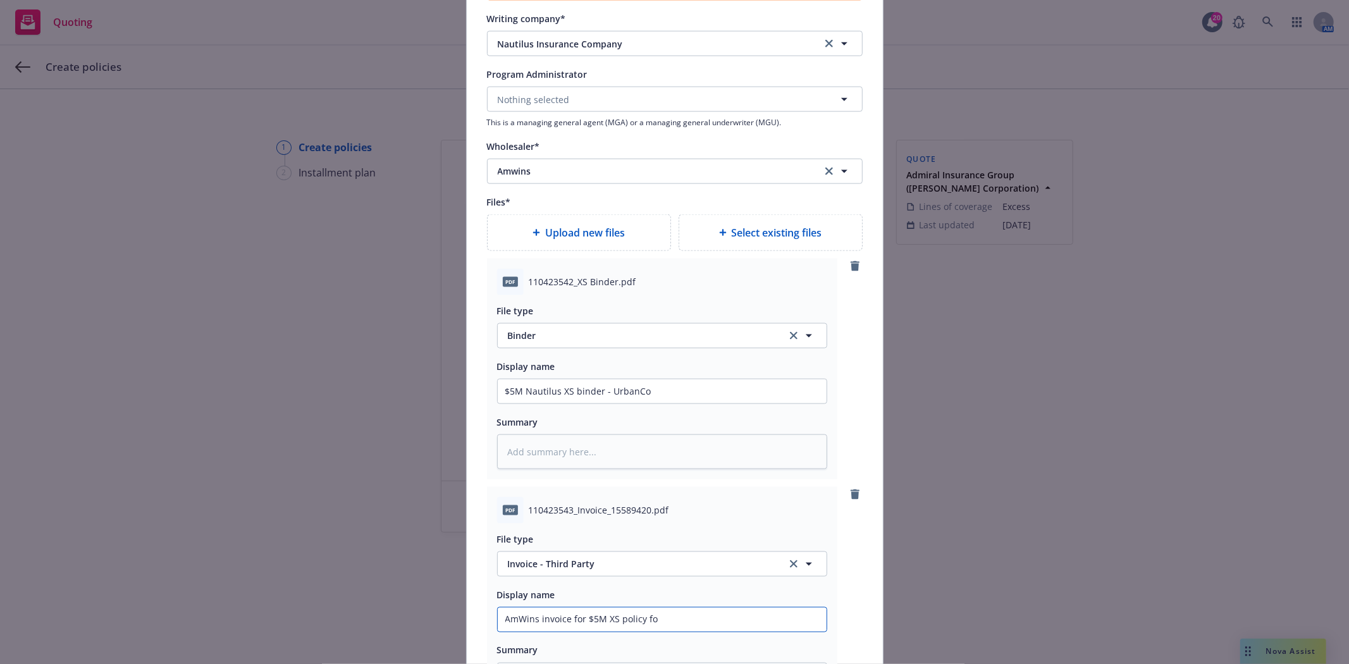
type textarea "x"
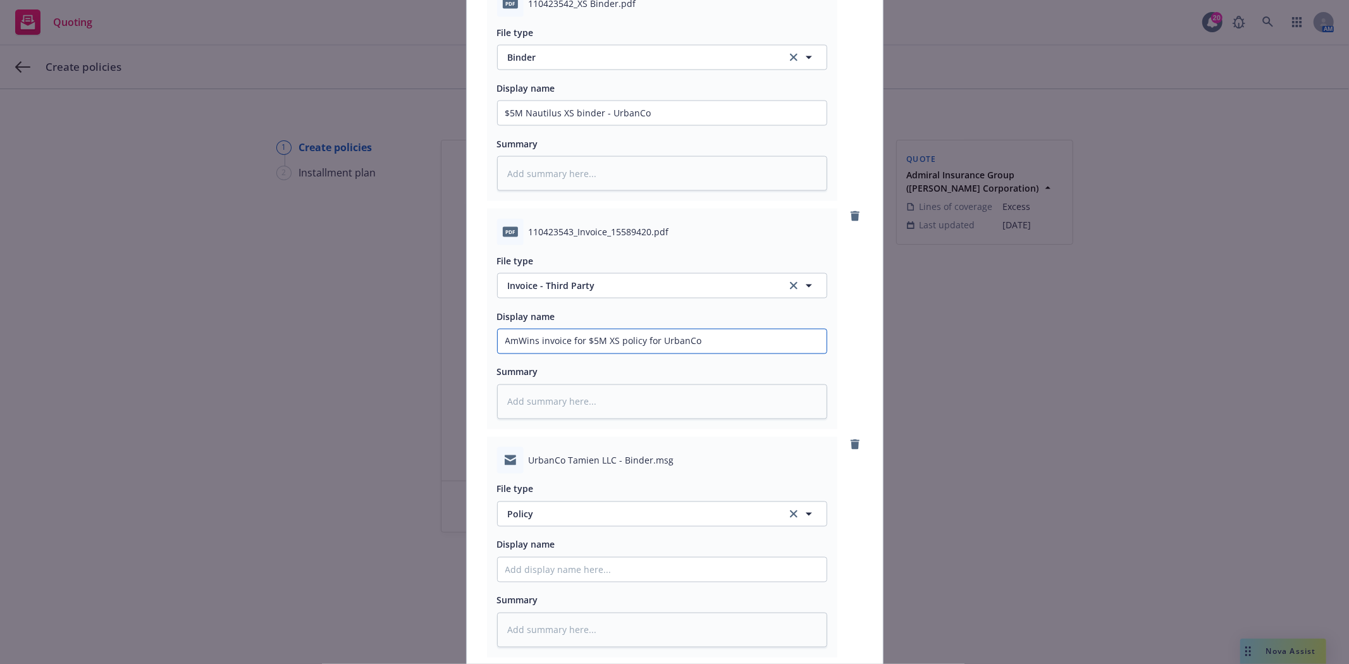
scroll to position [1834, 0]
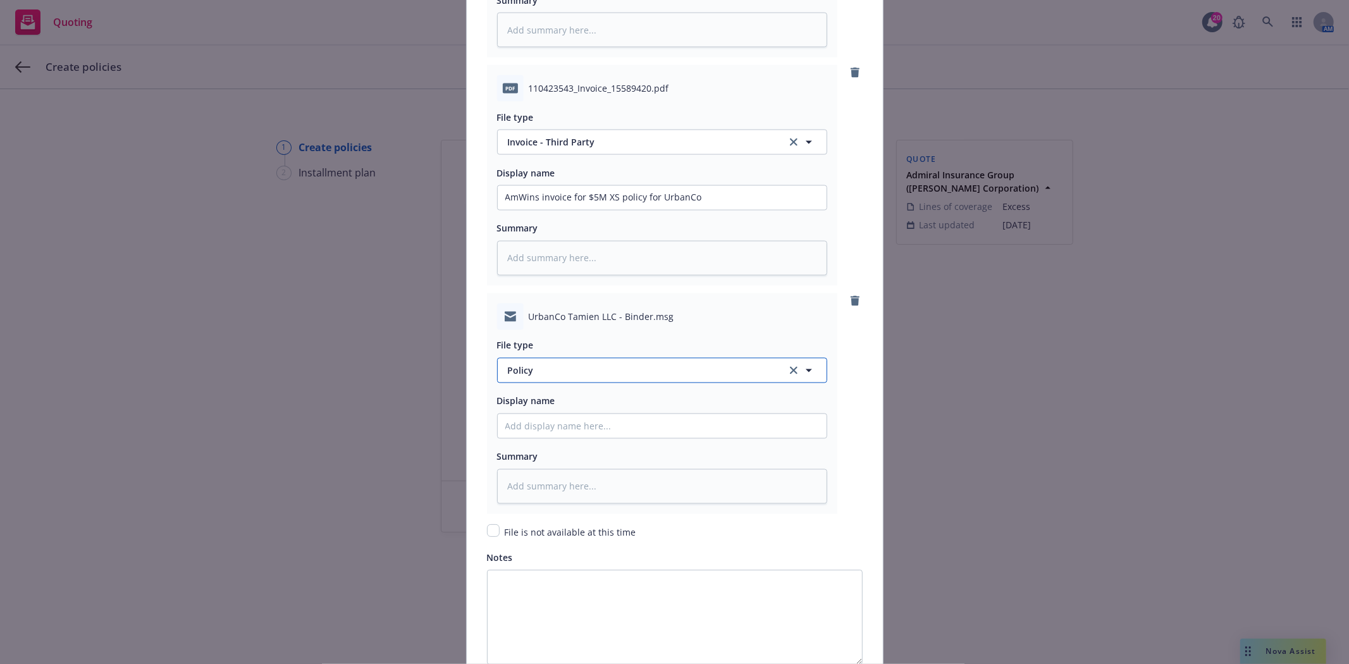
click at [558, 374] on span "Policy" at bounding box center [640, 370] width 264 height 13
click at [563, 340] on div "Email" at bounding box center [662, 335] width 314 height 18
click at [576, 434] on input "Policy display name" at bounding box center [662, 426] width 329 height 24
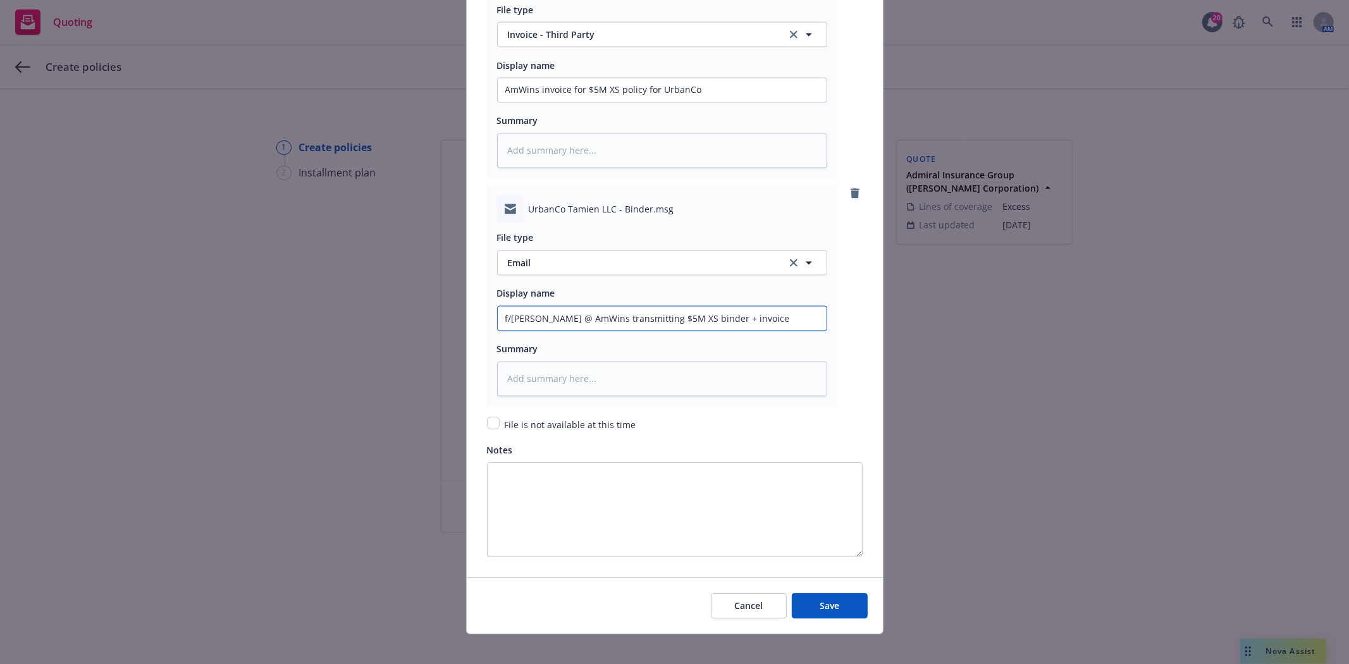
scroll to position [1958, 0]
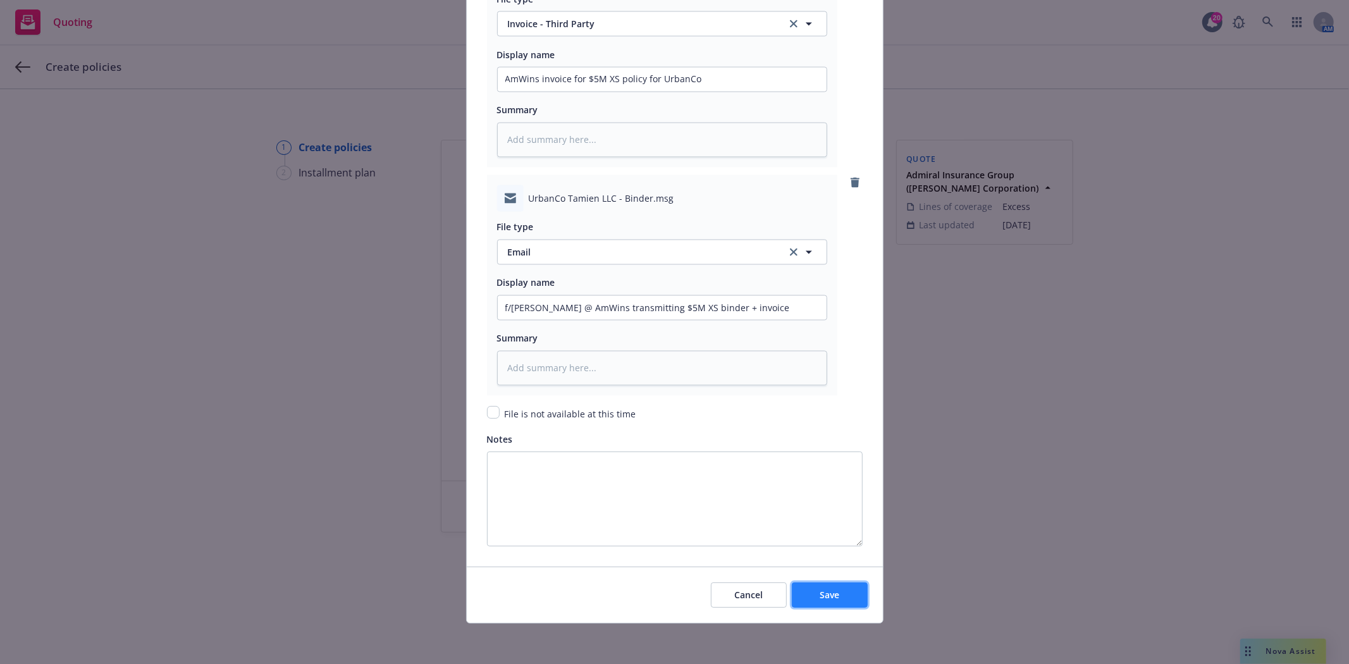
click at [820, 598] on span "Save" at bounding box center [830, 595] width 20 height 12
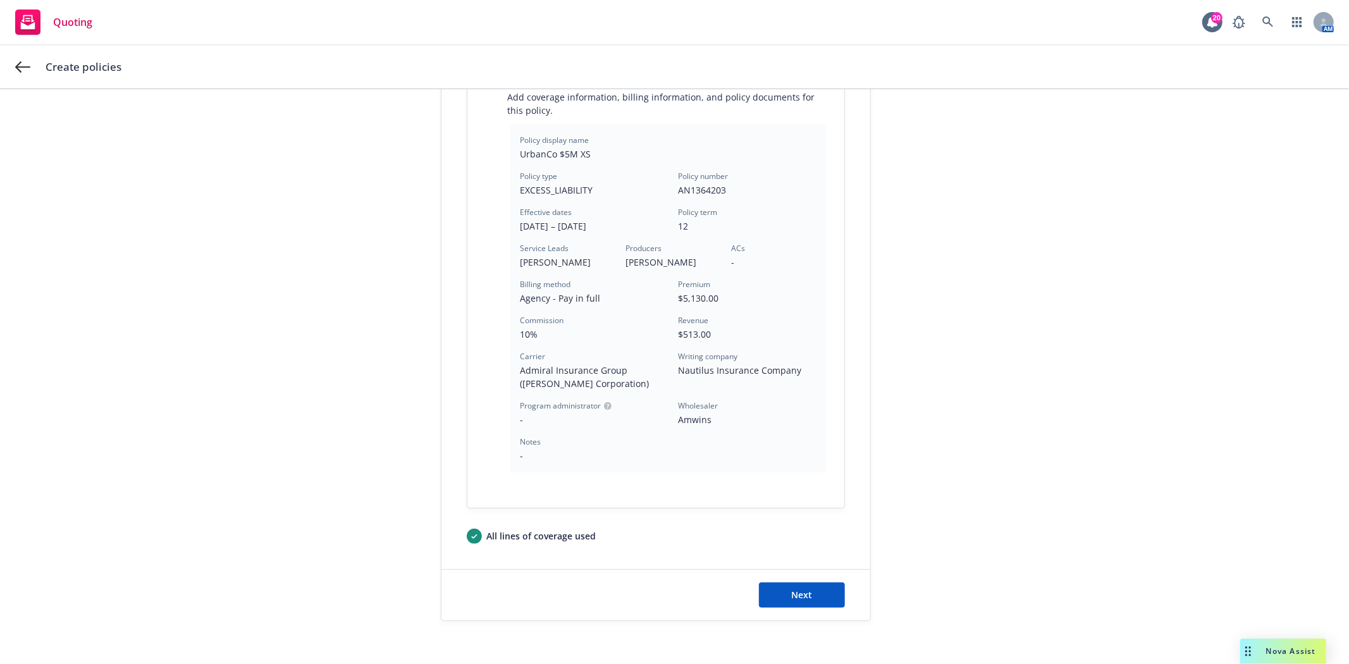
scroll to position [281, 0]
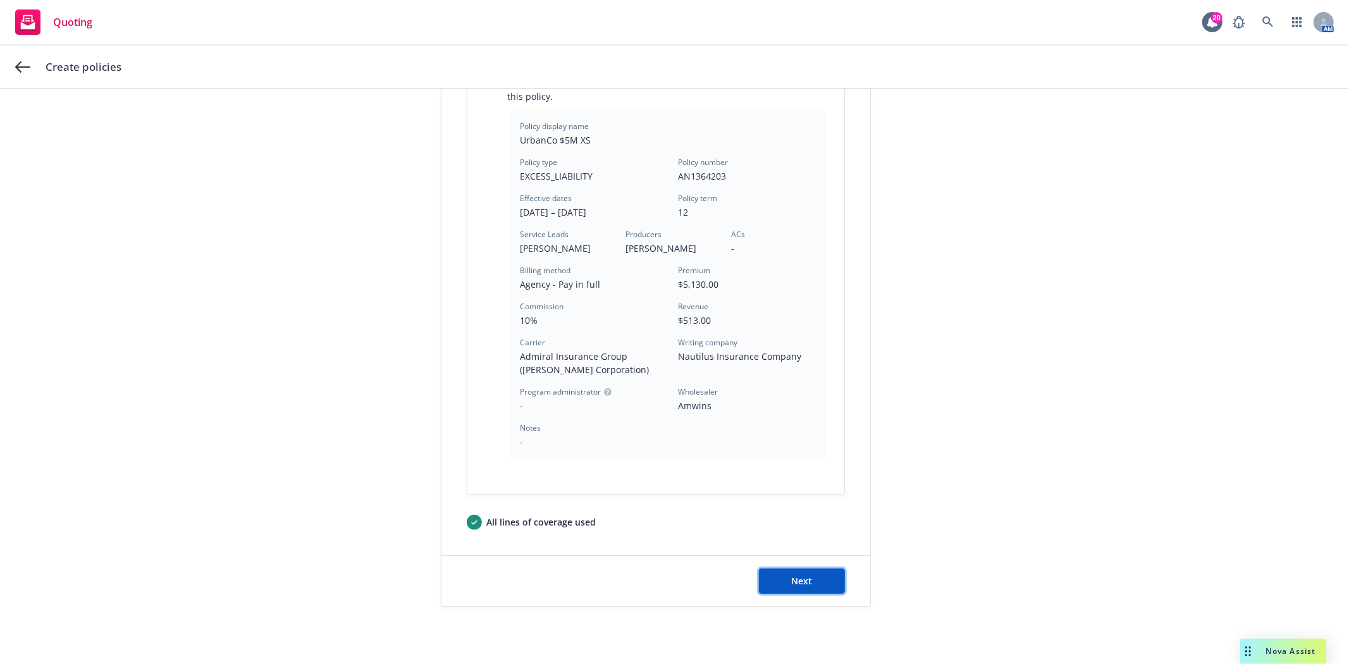
click at [769, 586] on button "Next" at bounding box center [802, 581] width 86 height 25
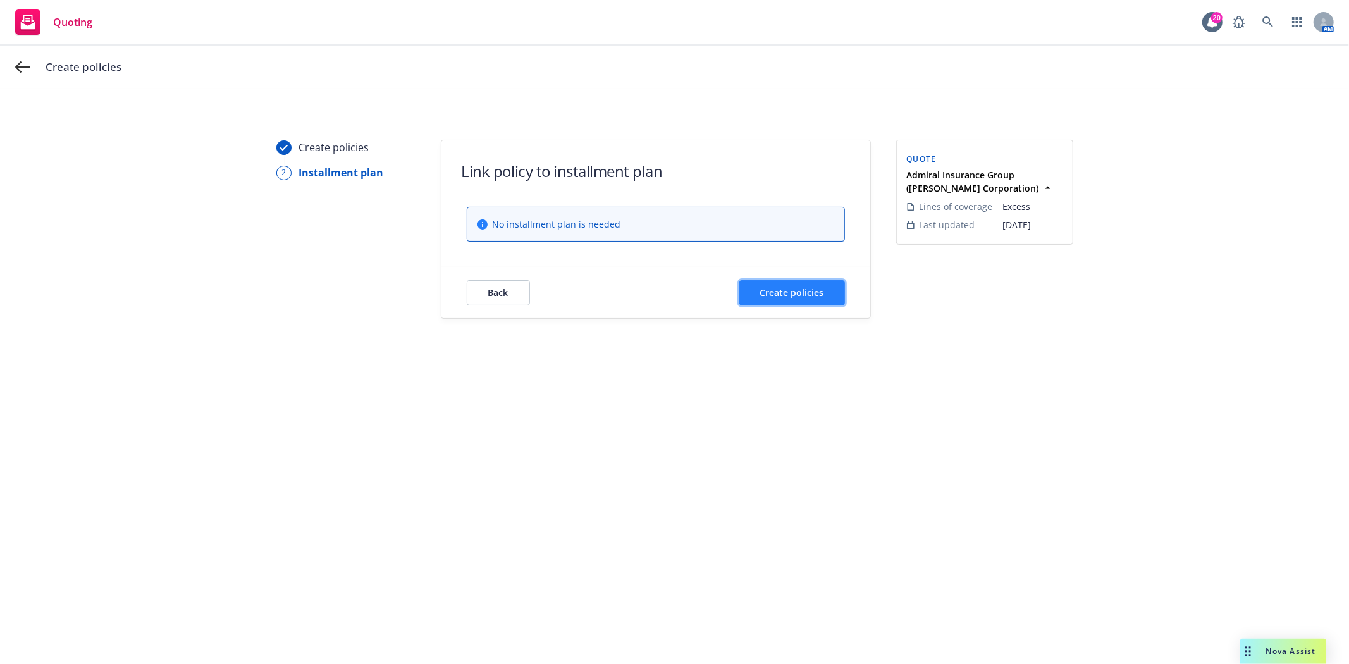
click at [779, 297] on span "Create policies" at bounding box center [792, 292] width 64 height 12
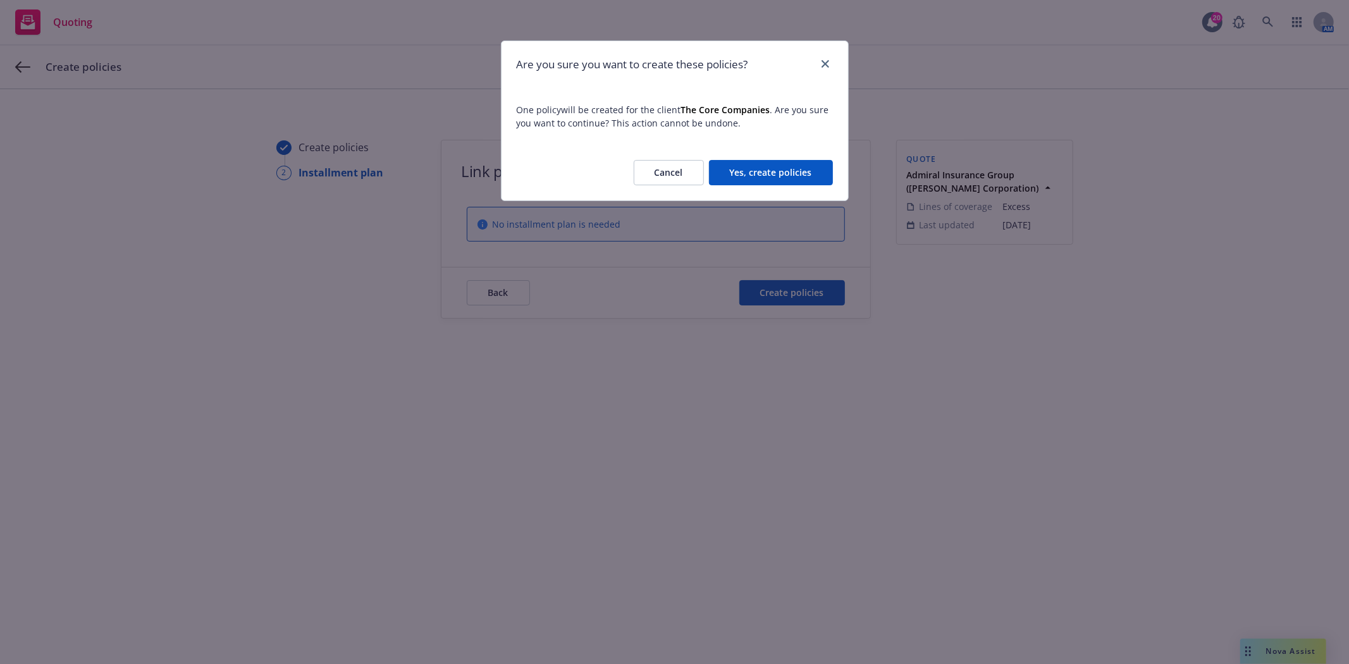
click at [763, 167] on button "Yes, create policies" at bounding box center [771, 172] width 124 height 25
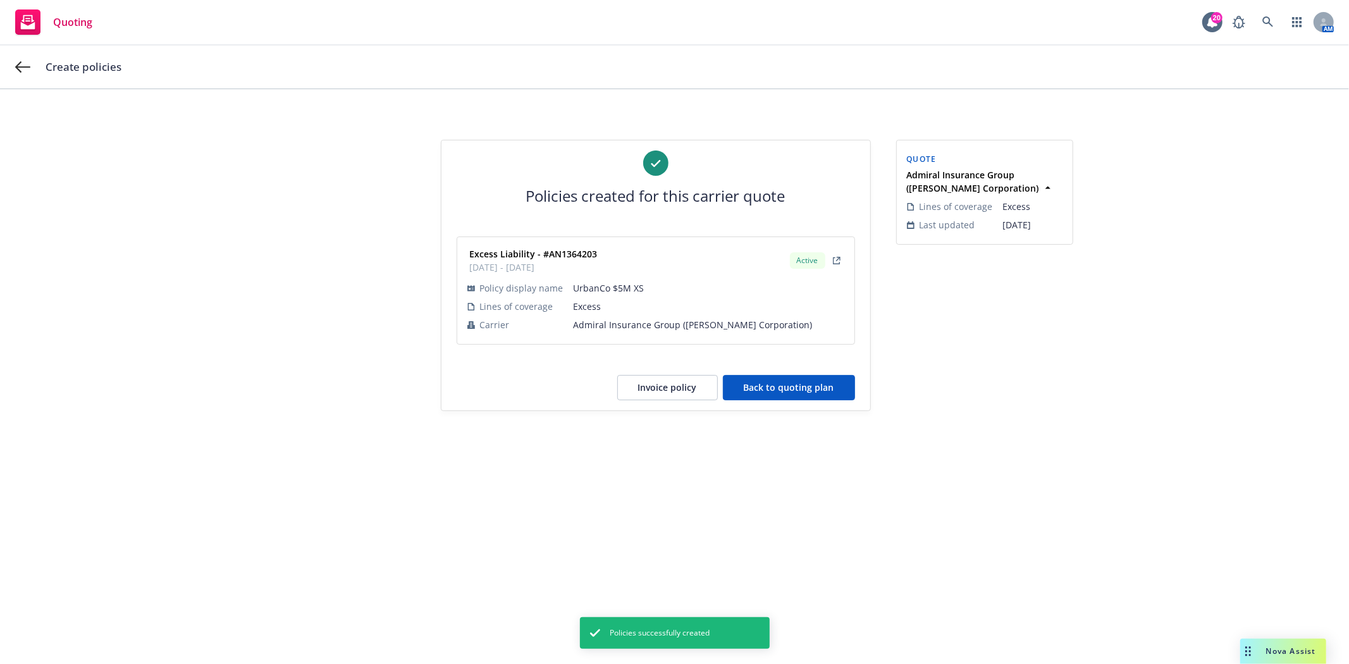
click at [812, 391] on button "Back to quoting plan" at bounding box center [789, 387] width 132 height 25
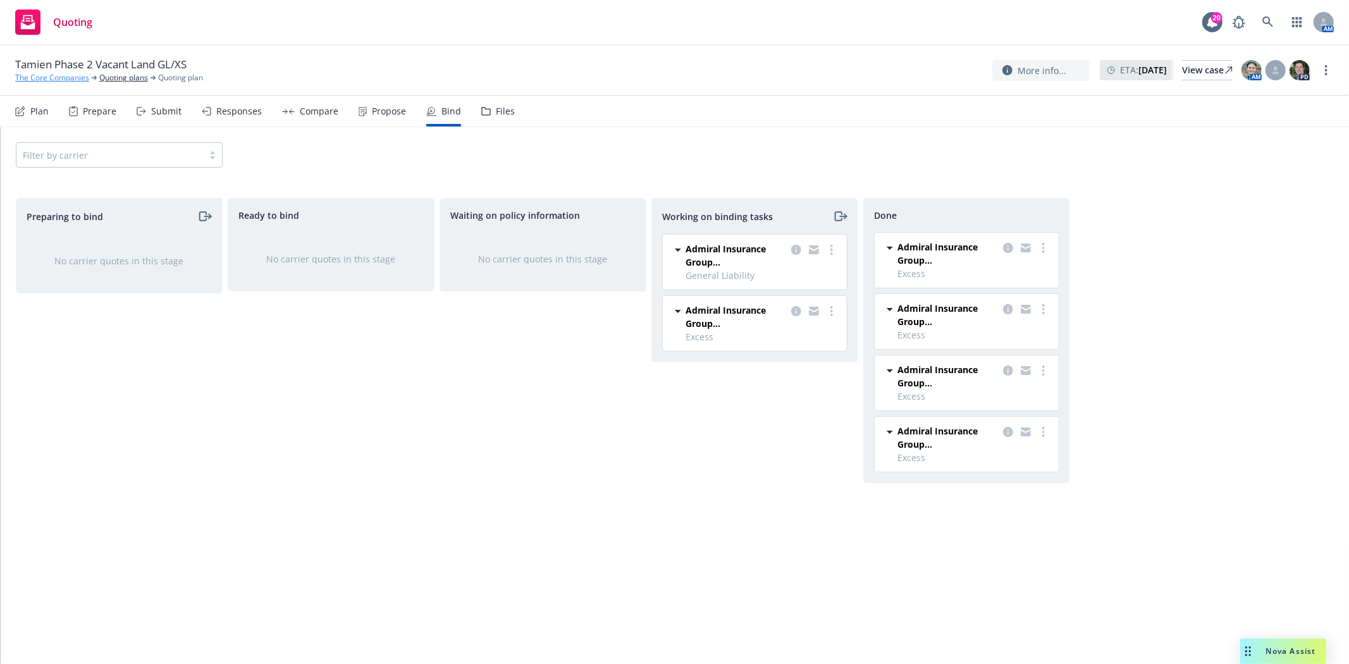
click at [57, 78] on link "The Core Companies" at bounding box center [52, 77] width 74 height 11
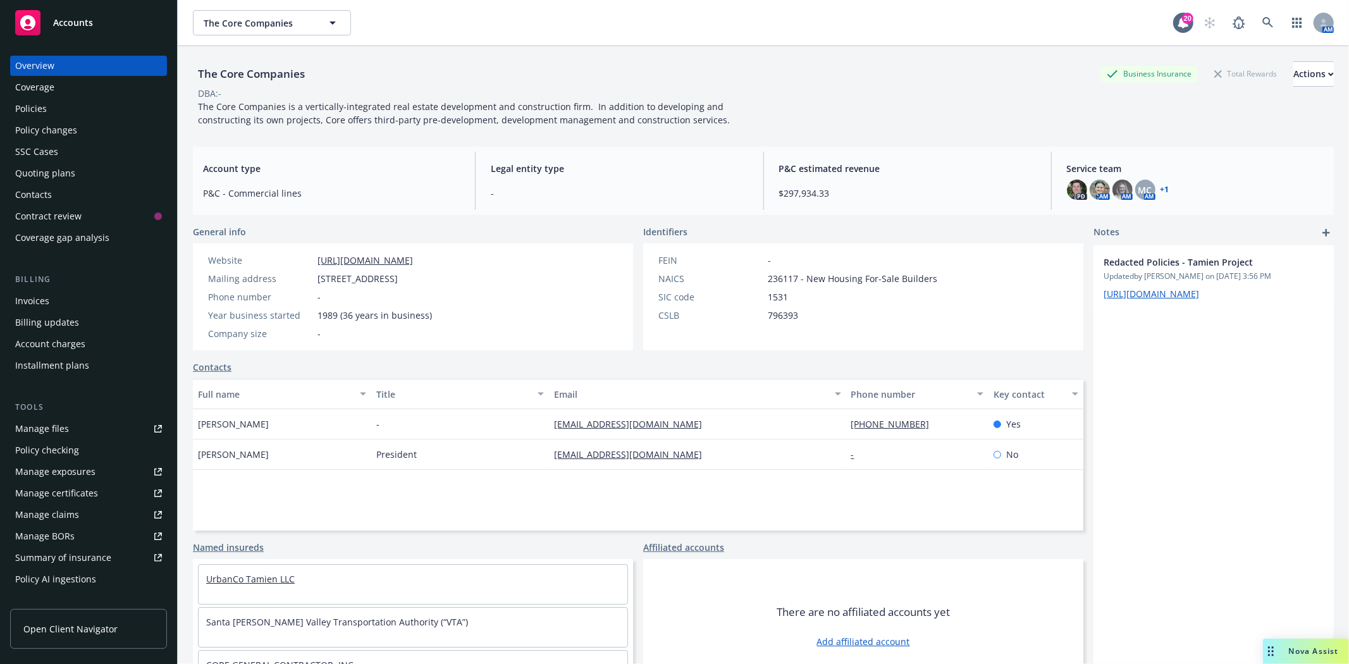
click at [267, 579] on link "UrbanCo Tamien LLC" at bounding box center [250, 579] width 89 height 12
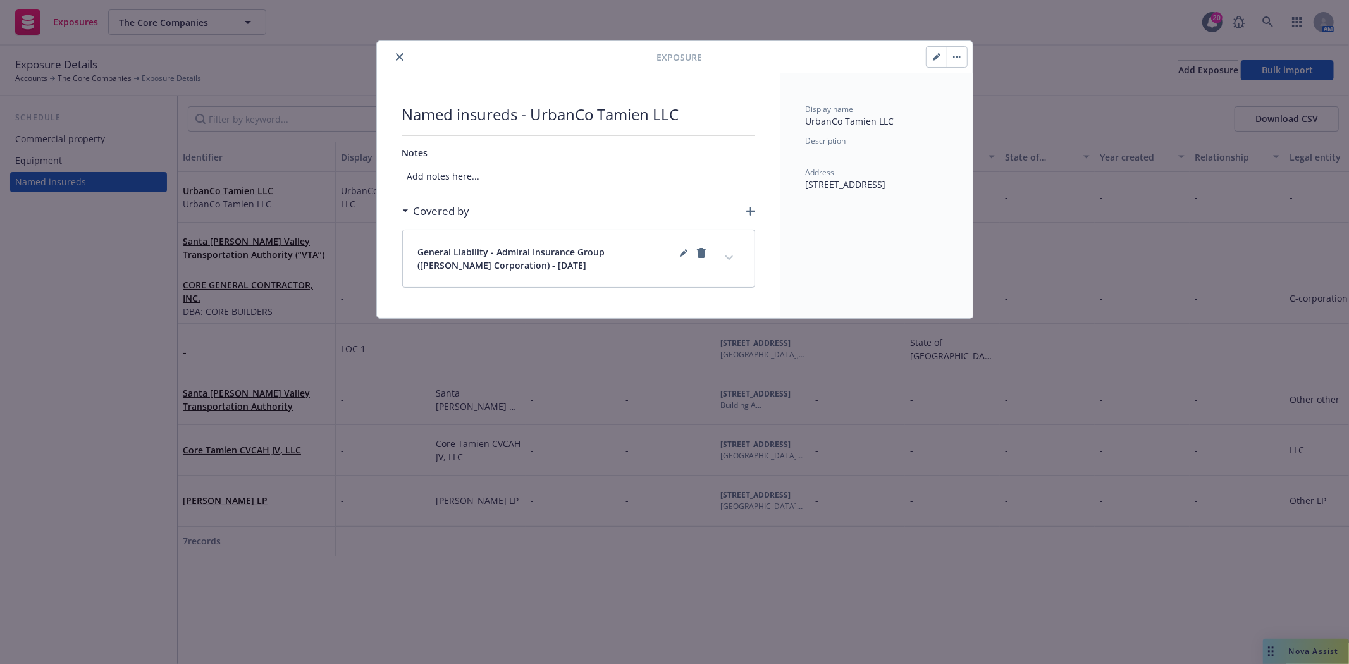
click at [753, 210] on icon "button" at bounding box center [750, 211] width 9 height 9
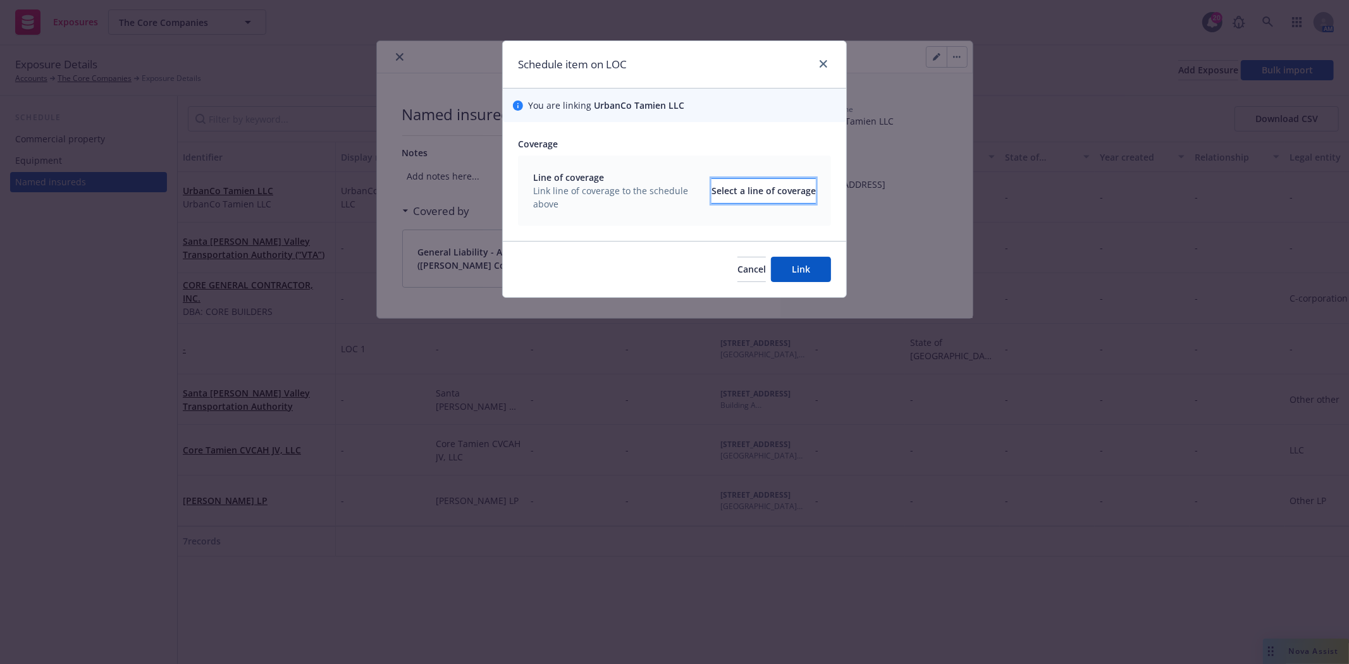
click at [711, 194] on div "Select a line of coverage" at bounding box center [763, 191] width 104 height 24
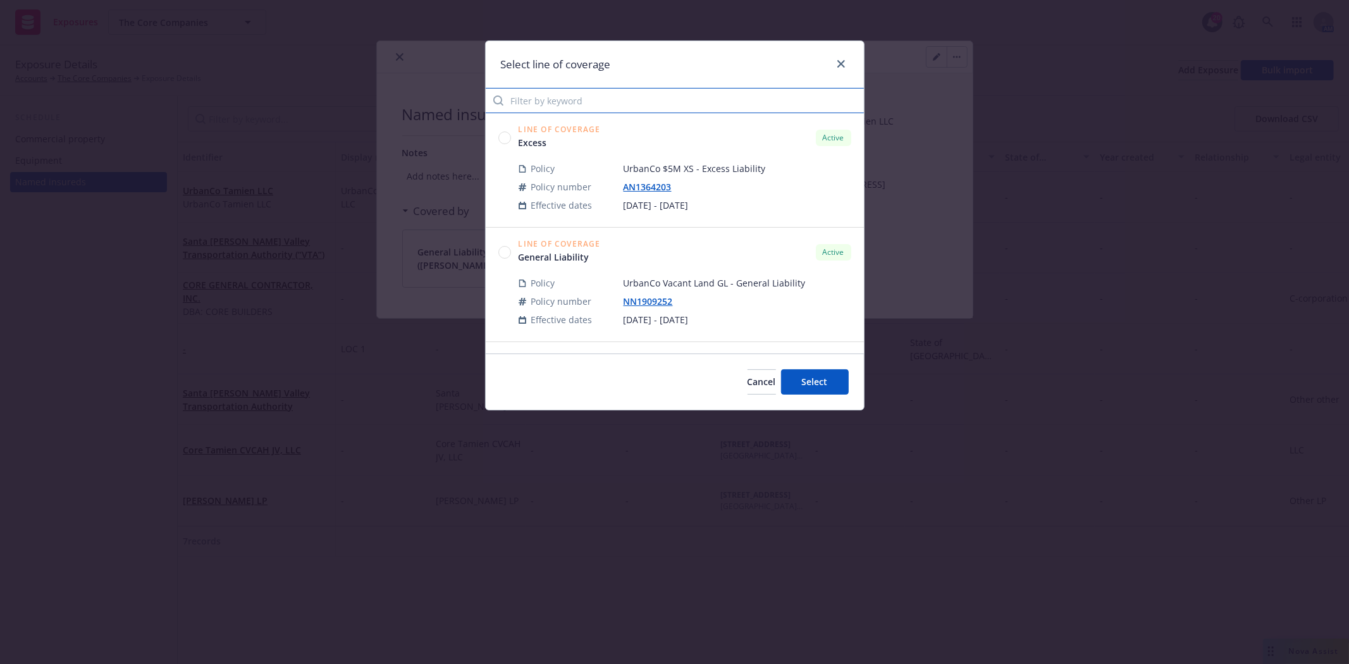
click at [584, 94] on input "Filter by keyword" at bounding box center [675, 100] width 378 height 25
type input "urban"
click at [505, 135] on circle at bounding box center [504, 138] width 12 height 12
click at [785, 378] on button "Select" at bounding box center [815, 381] width 68 height 25
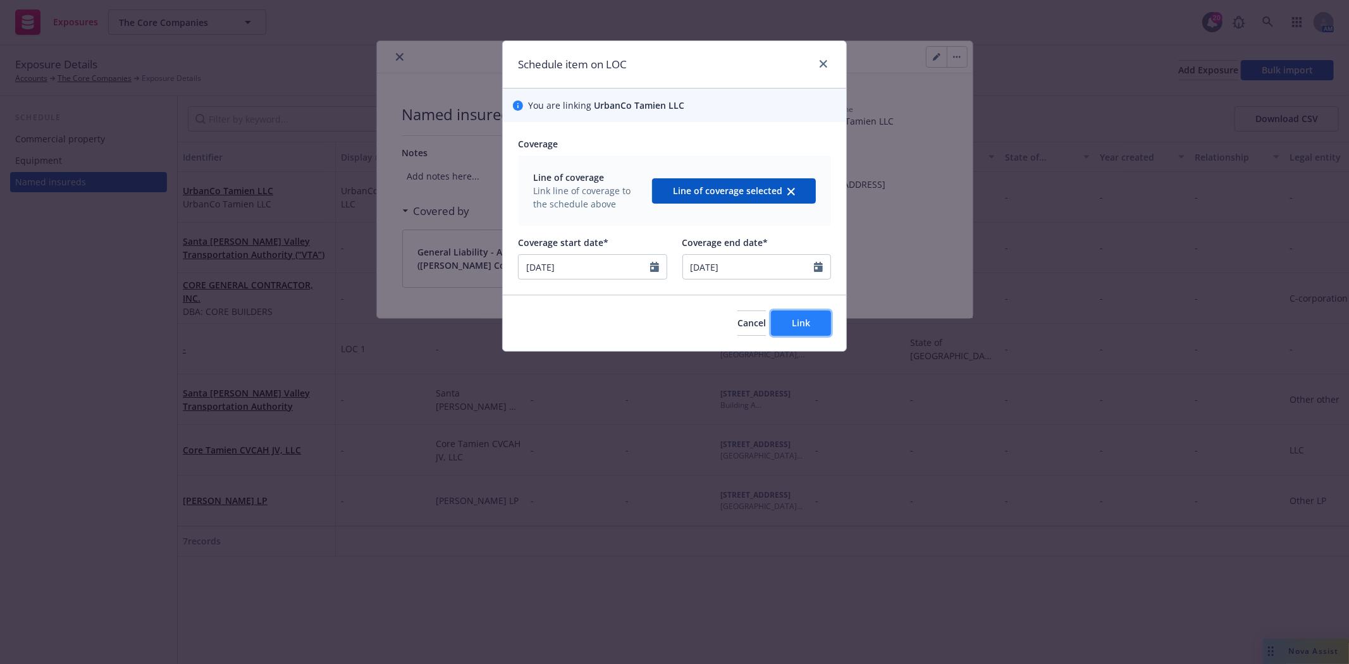
click at [792, 321] on span "Link" at bounding box center [801, 323] width 18 height 12
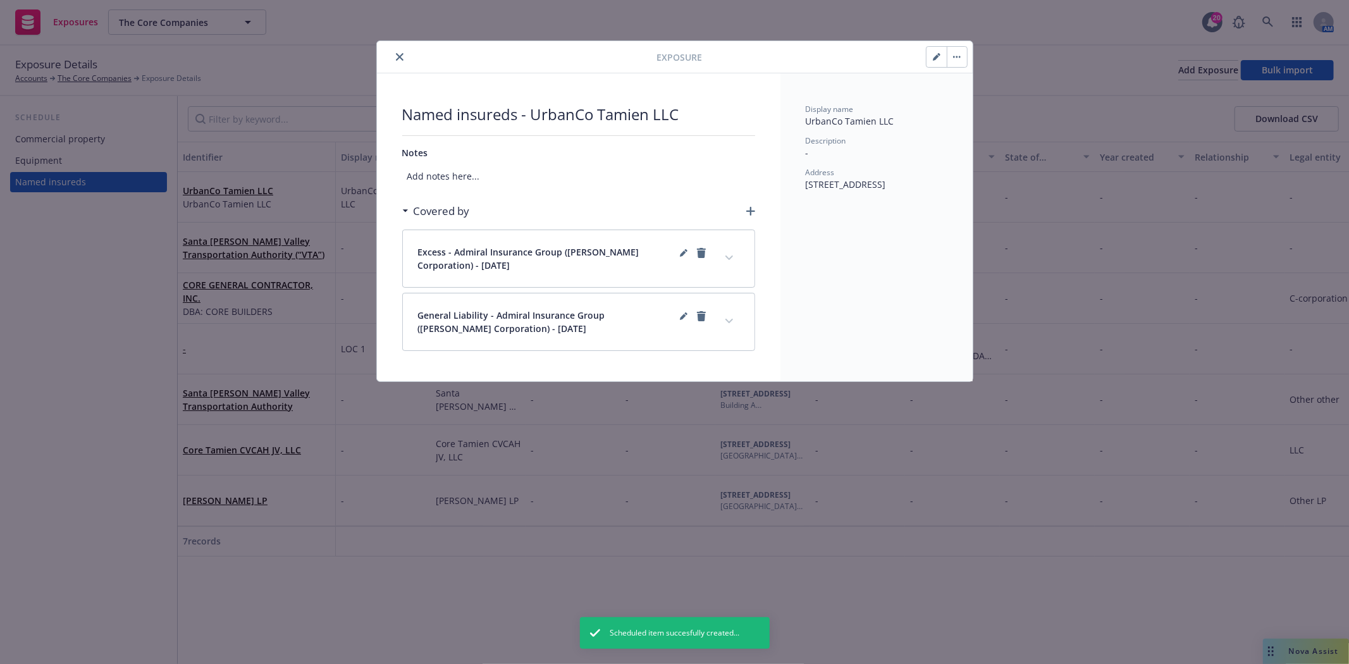
click at [398, 54] on icon "close" at bounding box center [400, 57] width 8 height 8
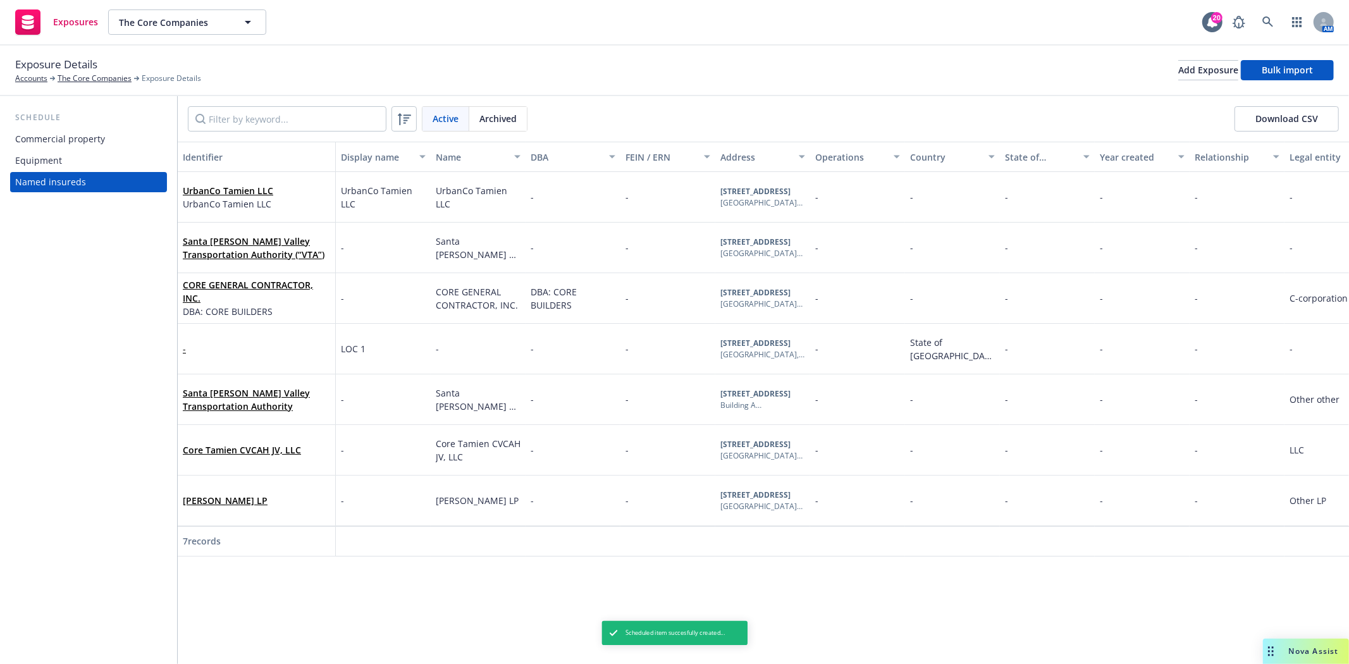
click at [56, 141] on div "Commercial property" at bounding box center [60, 139] width 90 height 20
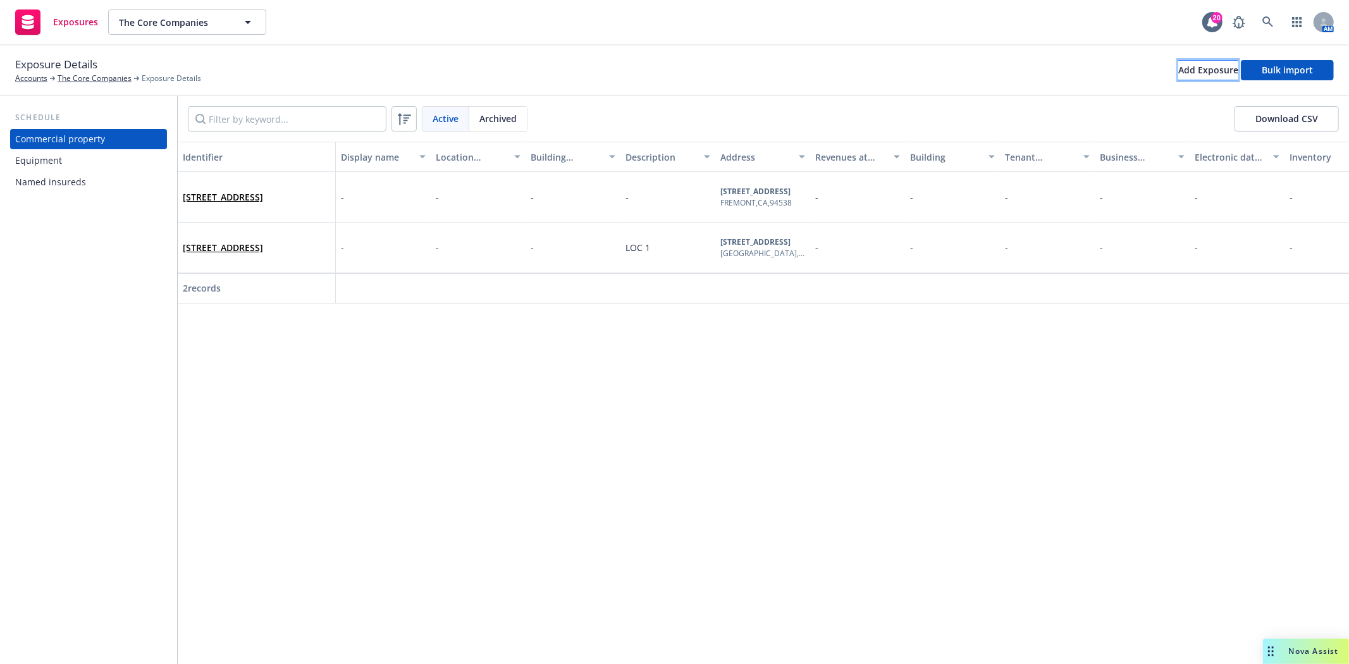
click at [1195, 68] on div "Add Exposure" at bounding box center [1208, 70] width 60 height 19
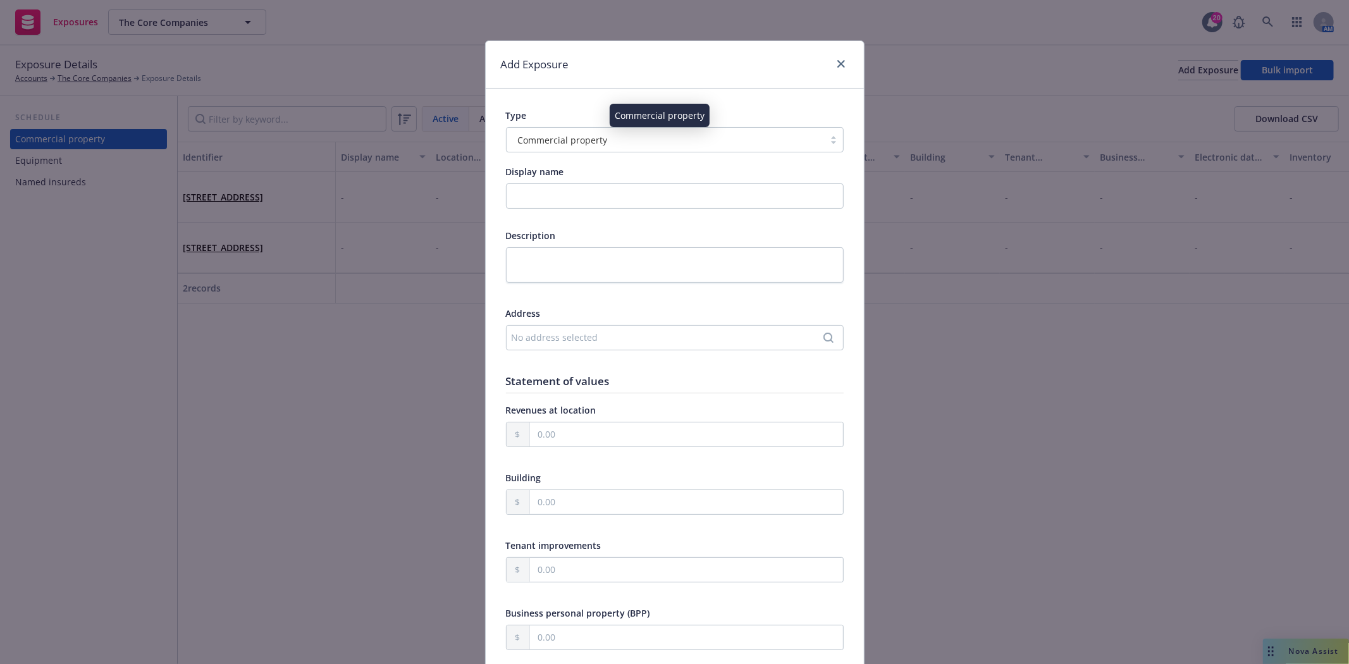
click at [634, 140] on div "Commercial property" at bounding box center [665, 139] width 305 height 13
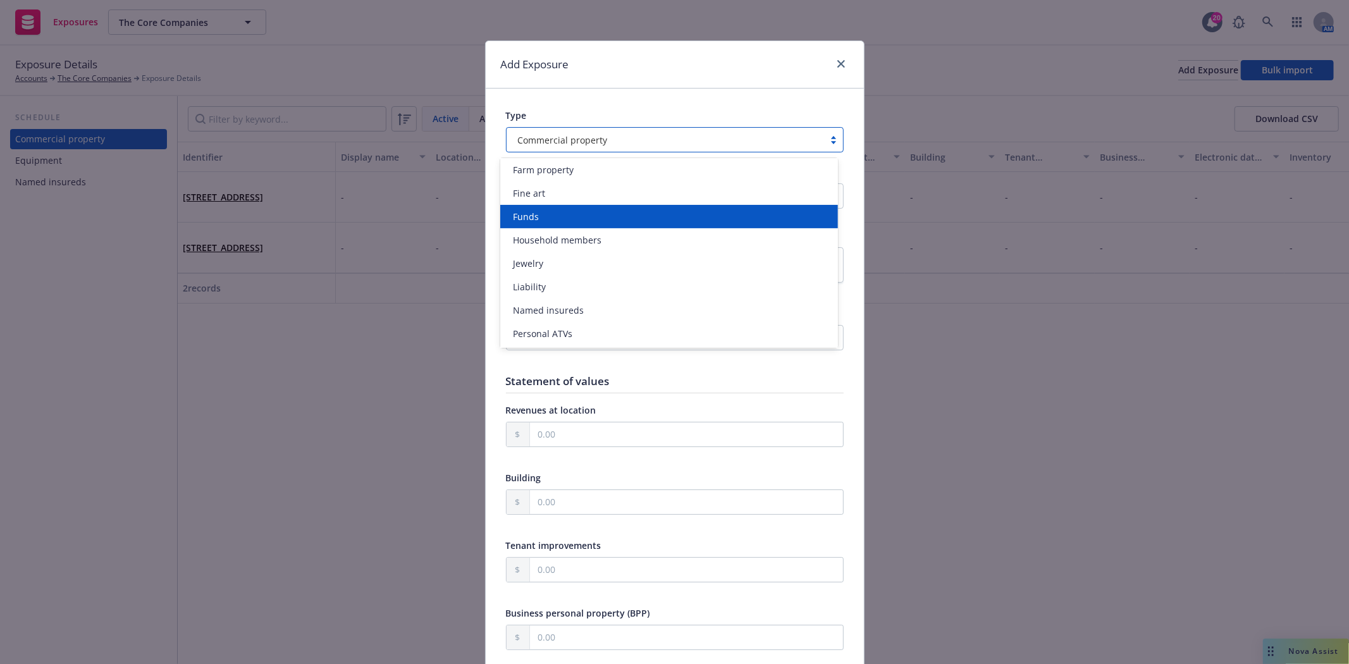
scroll to position [281, 0]
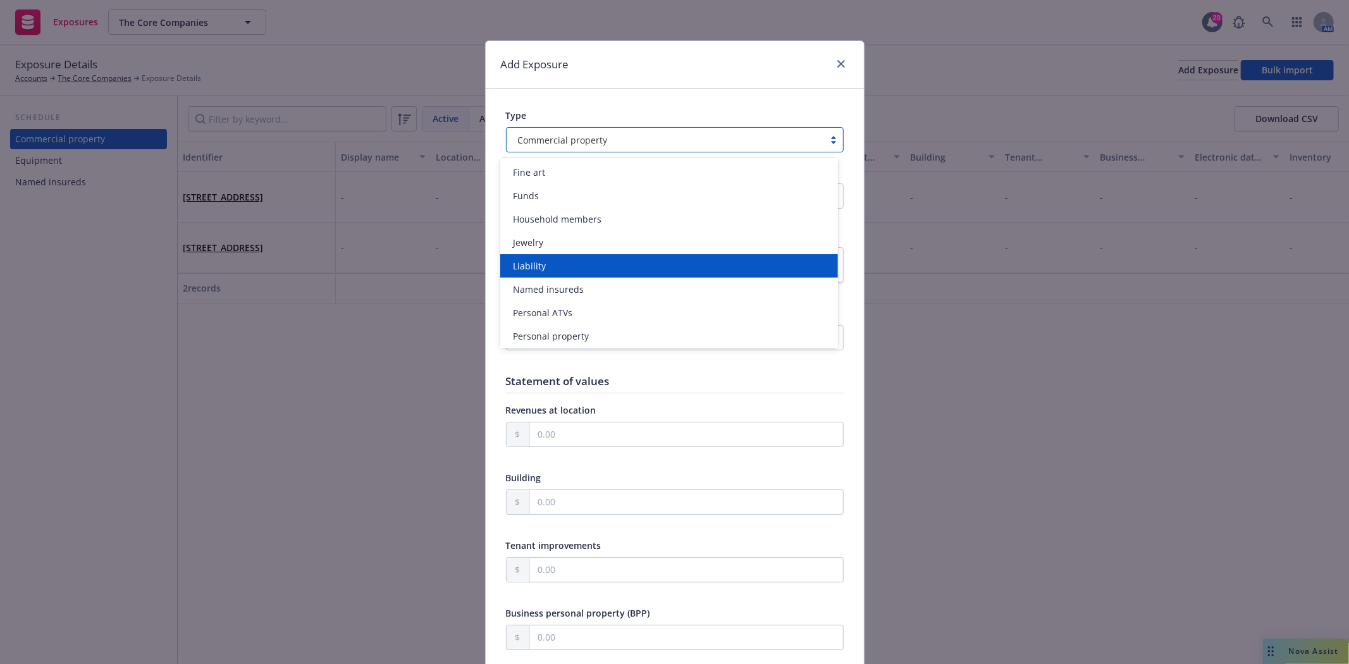
click at [555, 262] on div "Liability" at bounding box center [669, 265] width 323 height 13
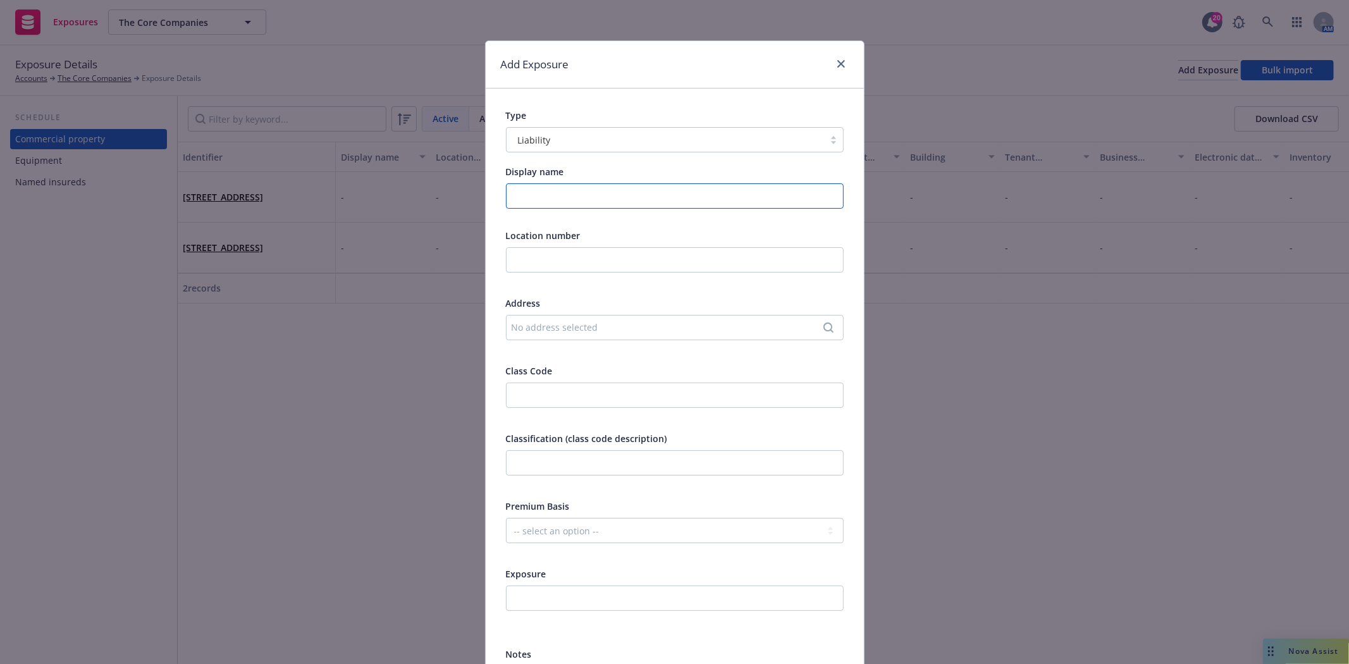
click at [541, 198] on input "Display name" at bounding box center [675, 195] width 338 height 25
type input "UrbanCo Vacant Land"
click at [548, 326] on div "No address selected" at bounding box center [669, 327] width 314 height 13
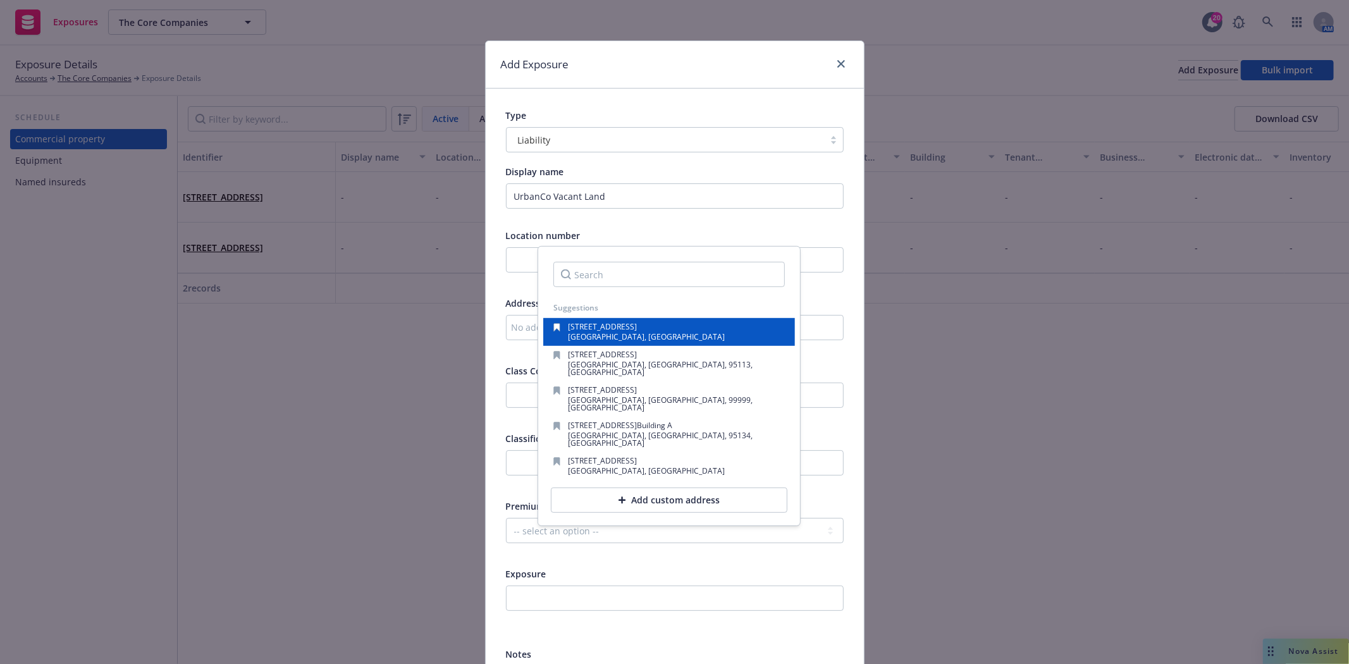
click at [563, 326] on div "button" at bounding box center [560, 332] width 15 height 18
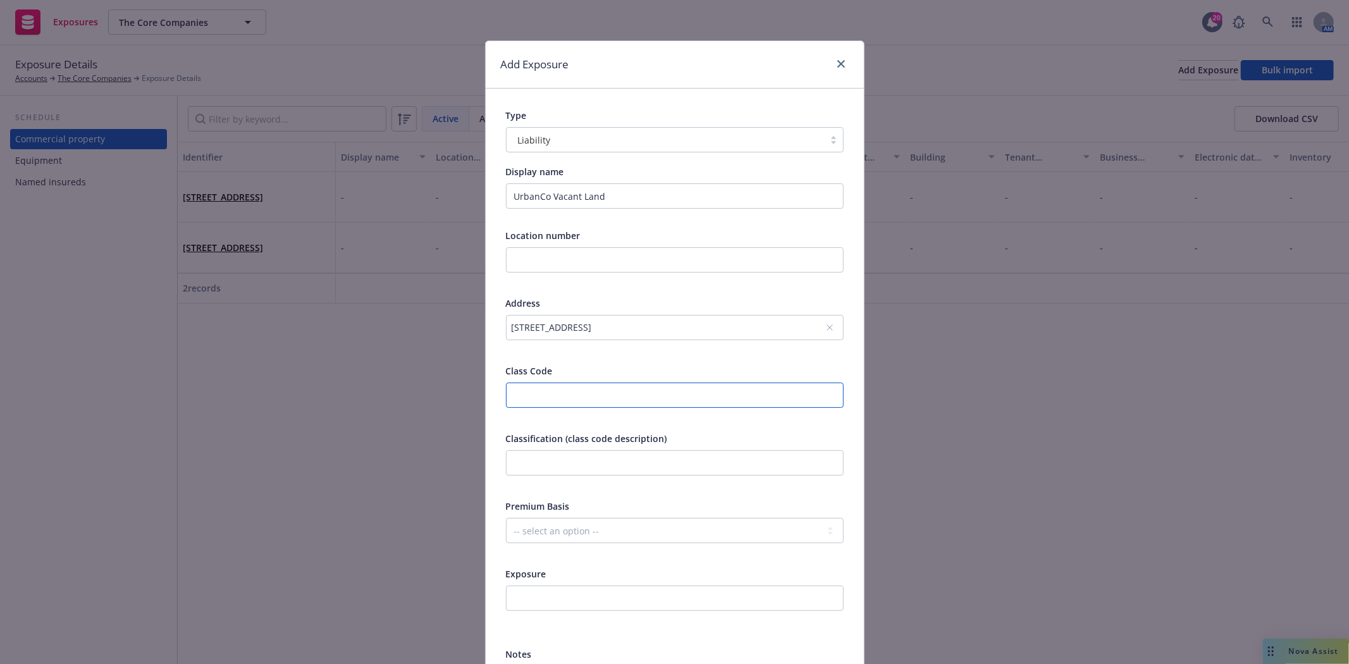
click at [546, 399] on input "number" at bounding box center [675, 395] width 338 height 25
type input "49452"
click at [569, 458] on input "text" at bounding box center [675, 462] width 338 height 25
type input "Vacant Land - Urban - per acre"
click at [562, 532] on select "-- select an option -- Revenue ($) Payroll ($) Square footage Headcount Unit Ac…" at bounding box center [675, 530] width 338 height 25
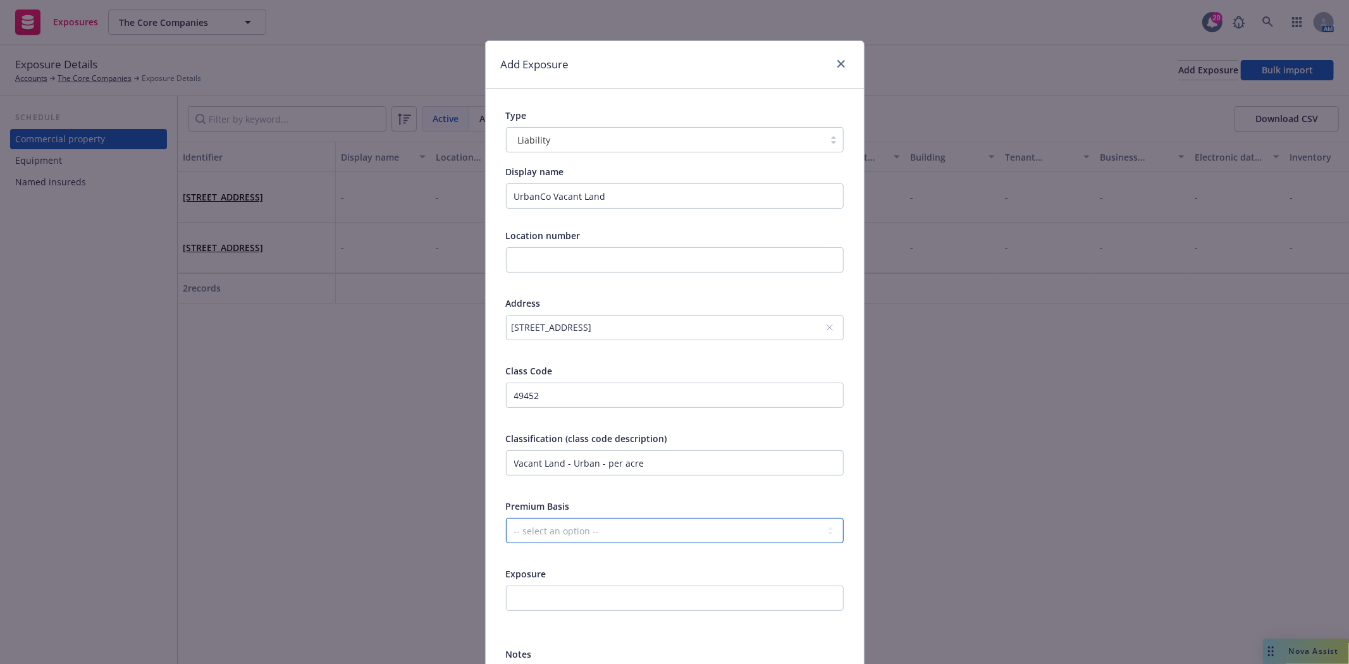
select select "ACREAGE"
click at [506, 518] on select "-- select an option -- Revenue ($) Payroll ($) Square footage Headcount Unit Ac…" at bounding box center [675, 530] width 338 height 25
click at [547, 601] on input "number" at bounding box center [675, 598] width 338 height 25
type input "5"
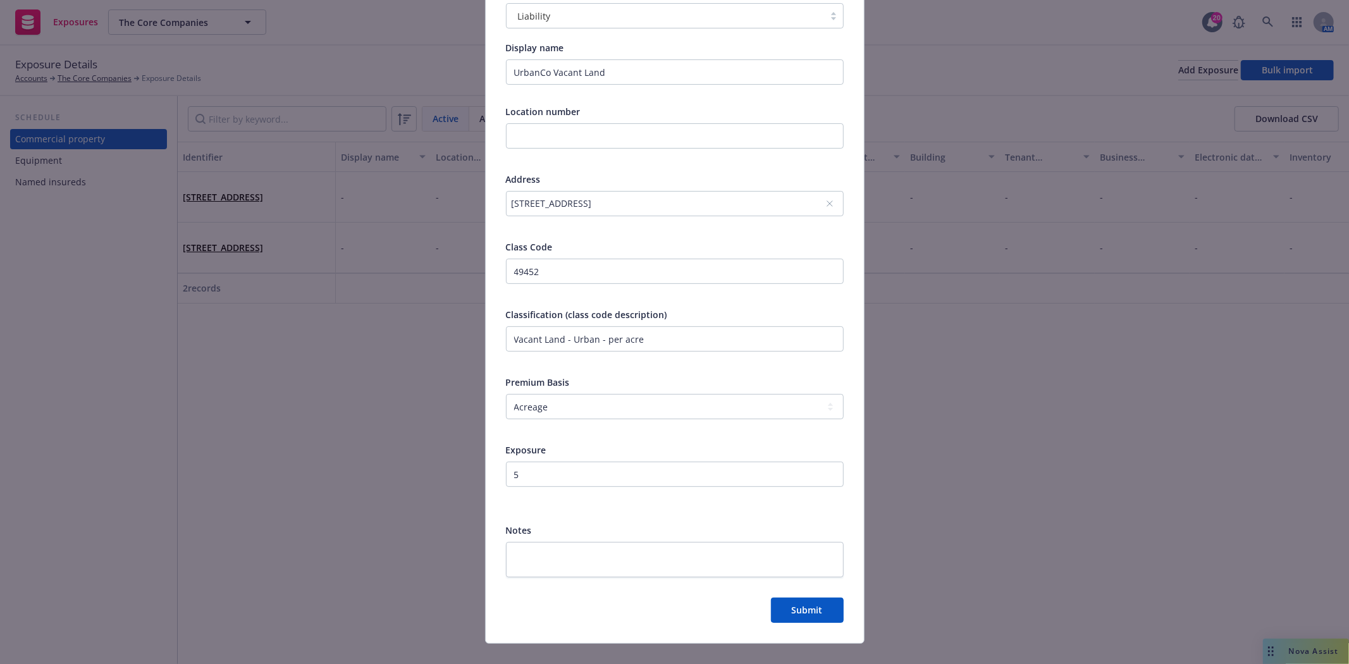
scroll to position [140, 0]
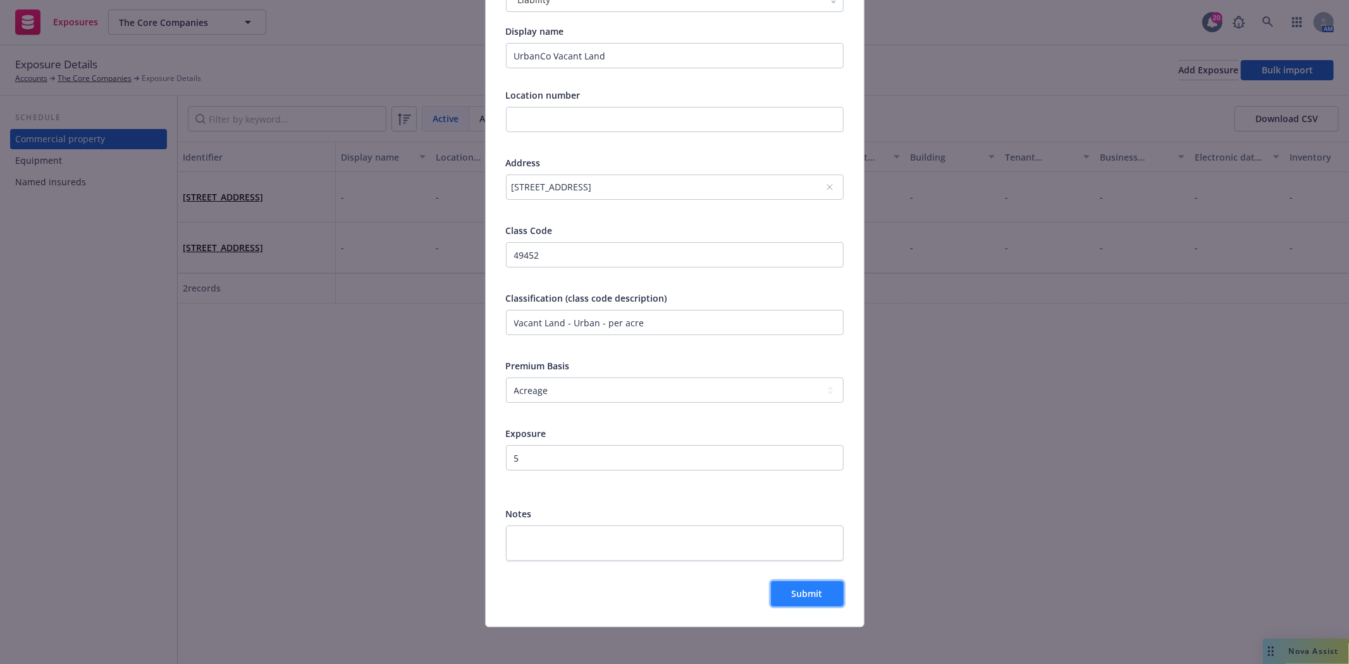
click at [780, 597] on button "Submit" at bounding box center [807, 593] width 73 height 25
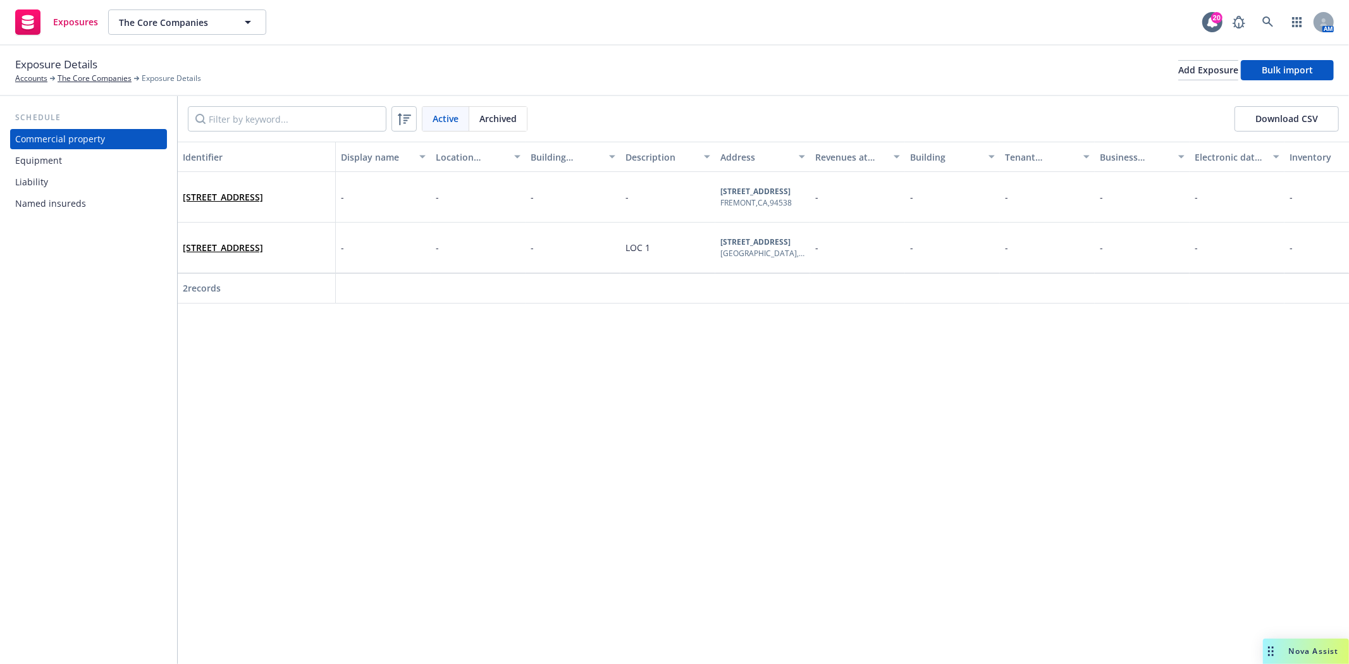
click at [32, 187] on div "Liability" at bounding box center [31, 182] width 33 height 20
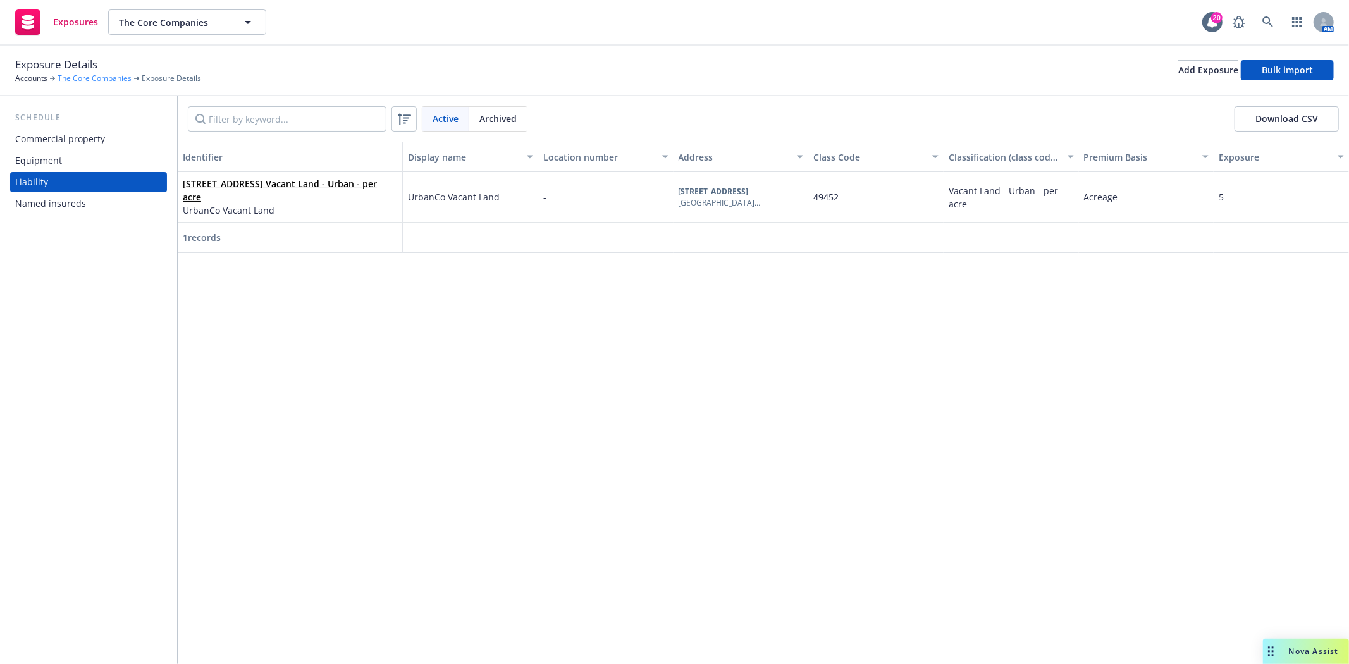
click at [83, 73] on link "The Core Companies" at bounding box center [95, 78] width 74 height 11
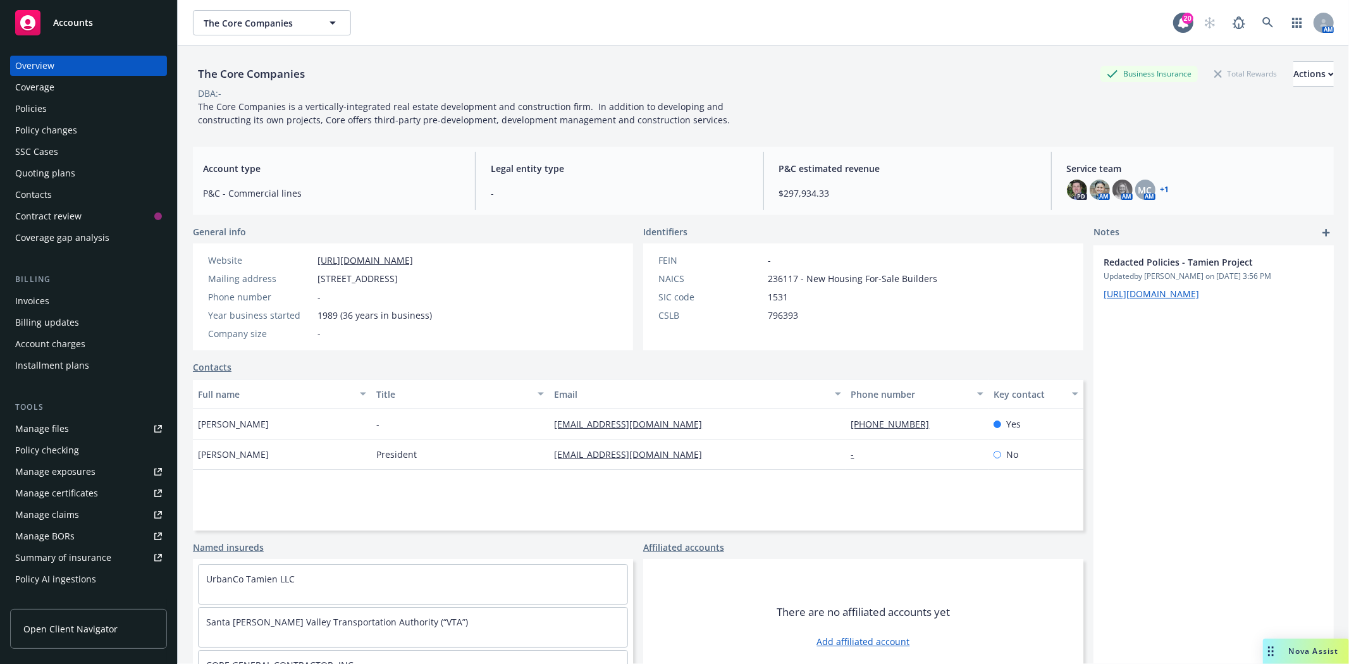
click at [65, 111] on div "Policies" at bounding box center [88, 109] width 147 height 20
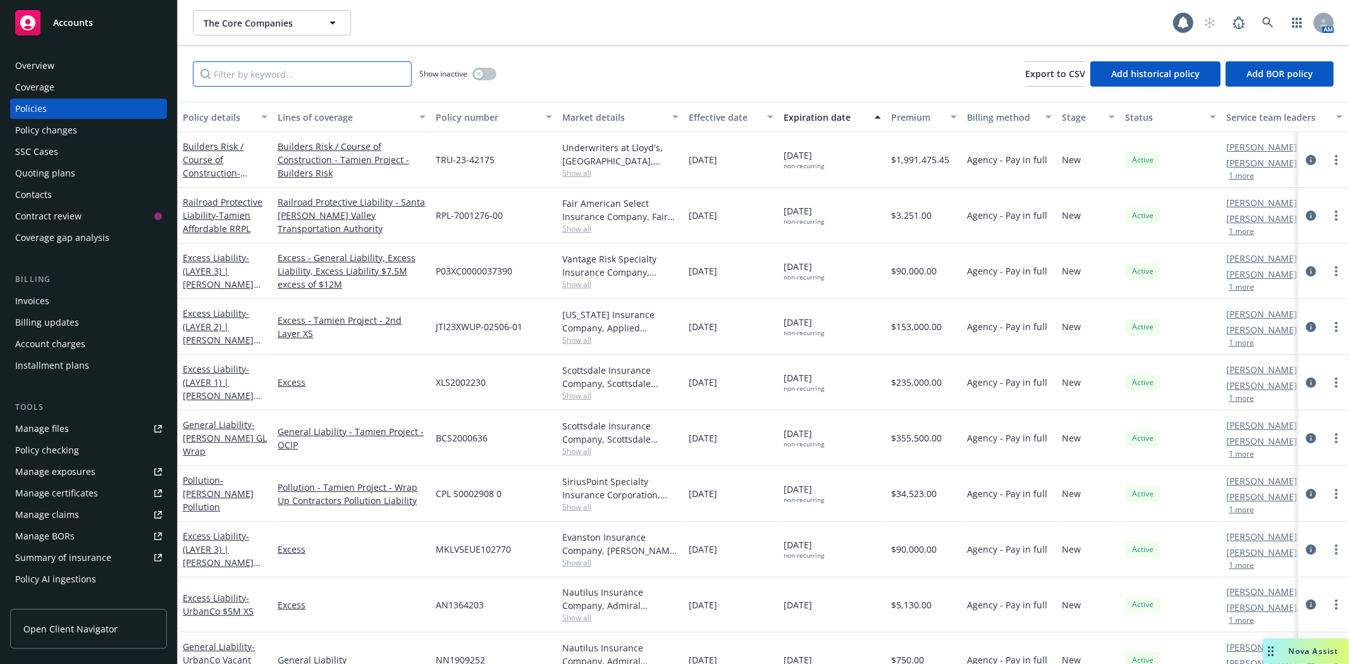
click at [293, 75] on input "Filter by keyword..." at bounding box center [302, 73] width 219 height 25
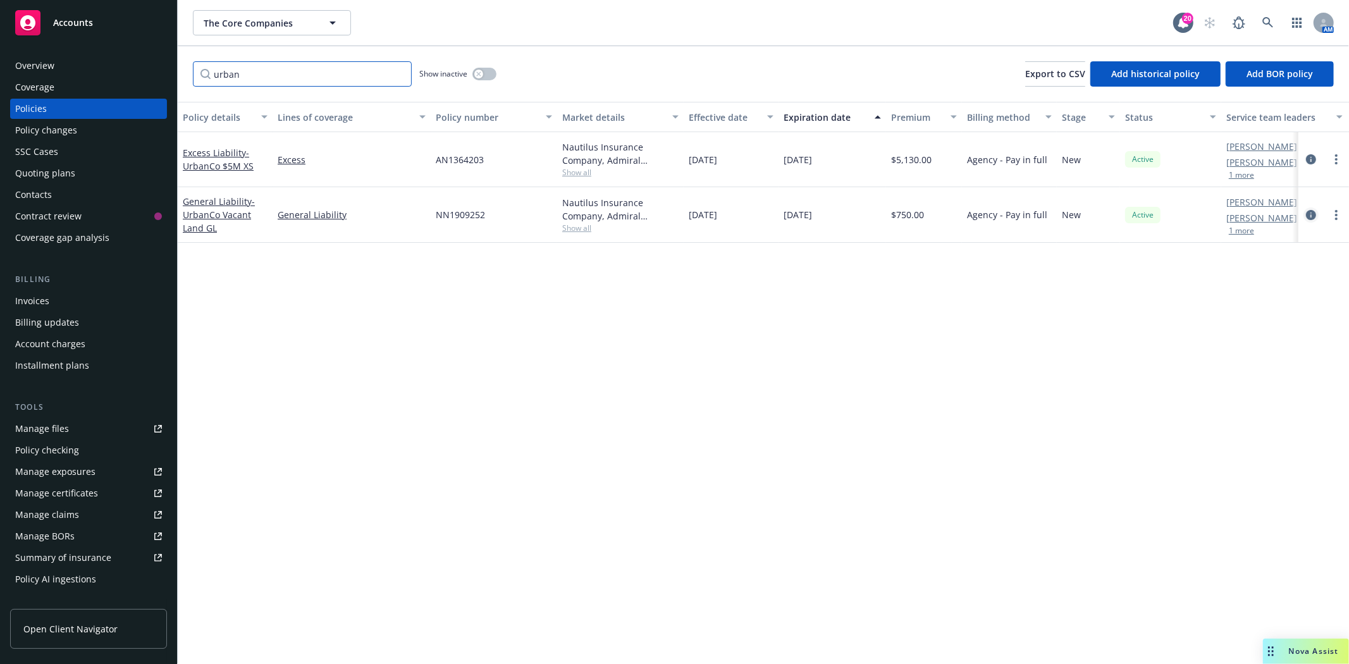
type input "urban"
click at [1310, 216] on icon "circleInformation" at bounding box center [1311, 215] width 10 height 10
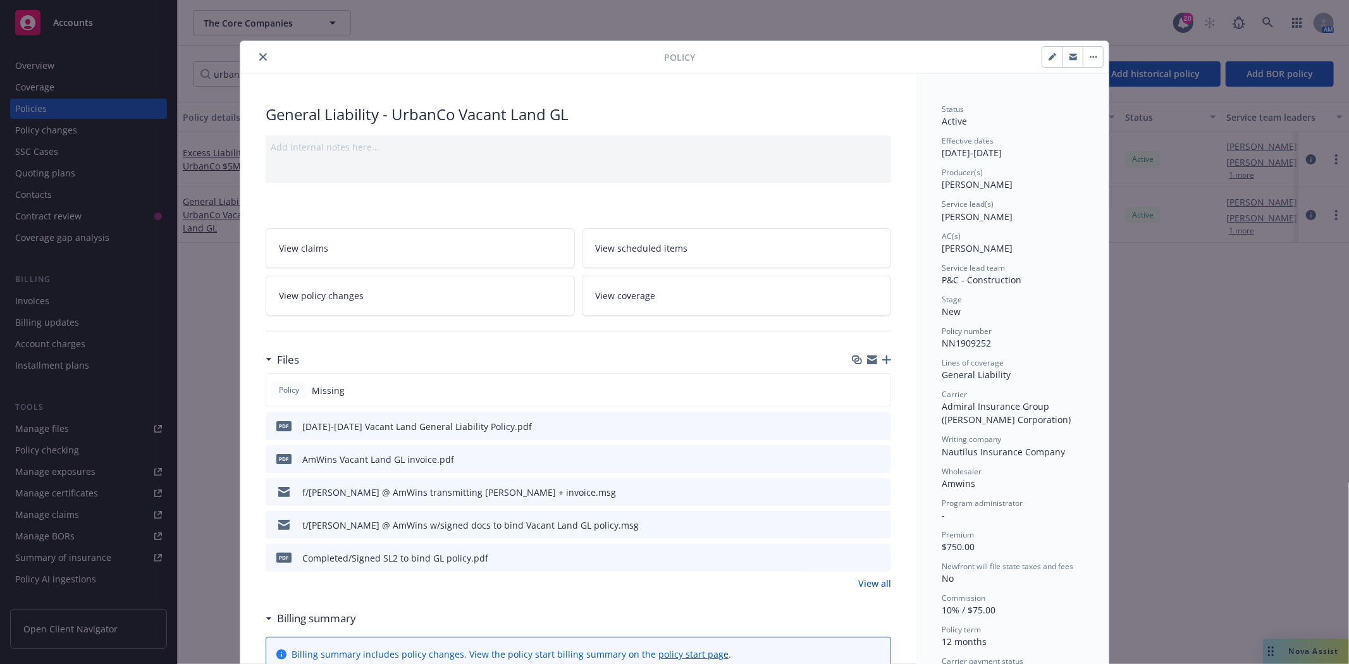
click at [1045, 65] on button "button" at bounding box center [1052, 57] width 20 height 20
select select "NEW"
select select "12"
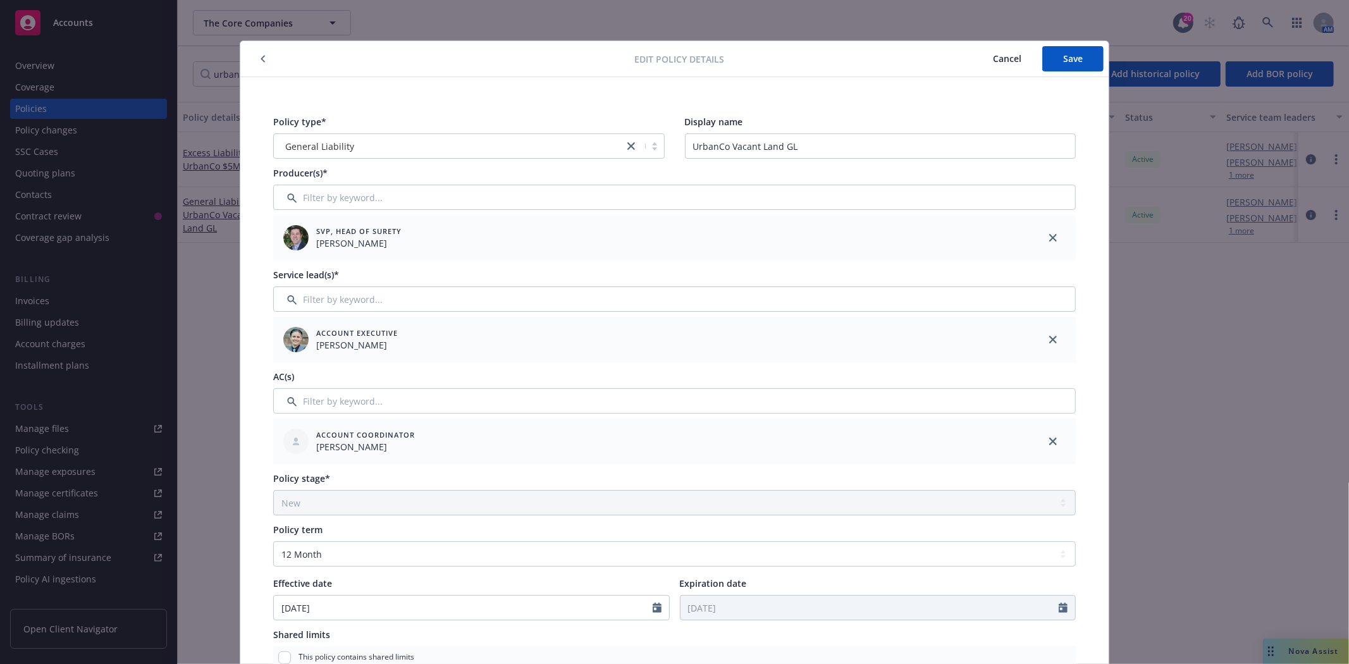
click at [997, 59] on span "Cancel" at bounding box center [1007, 58] width 28 height 12
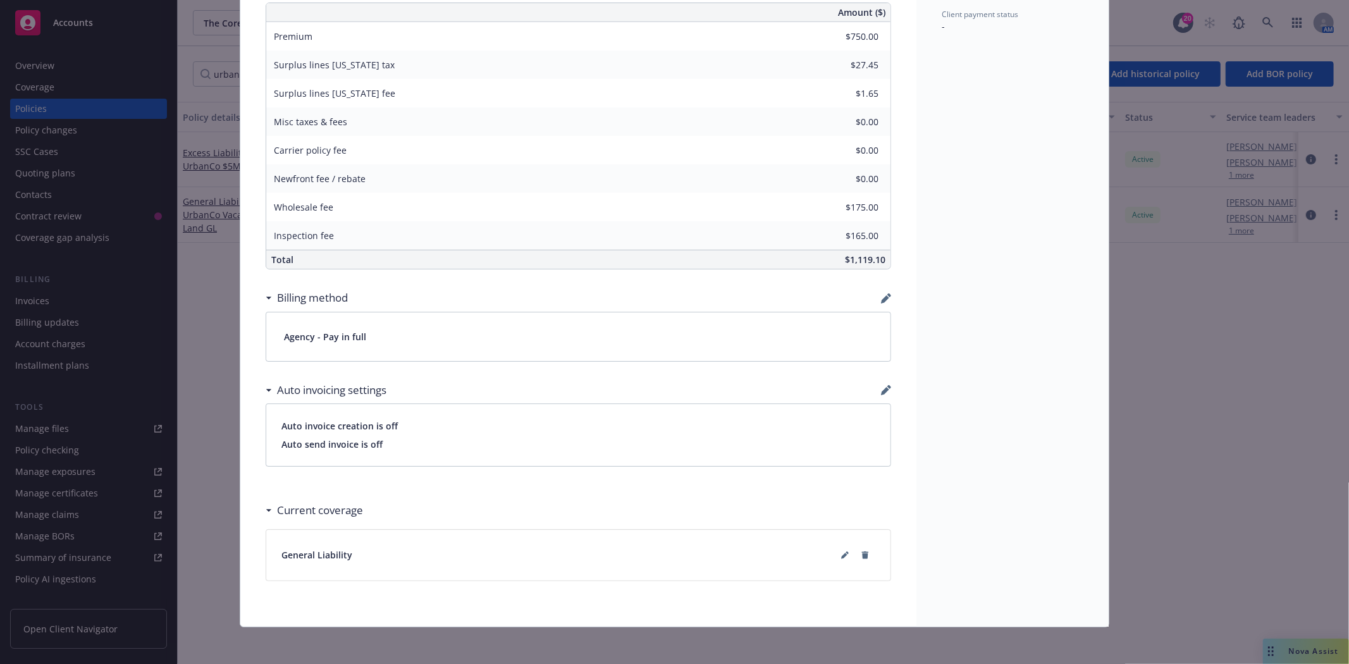
scroll to position [684, 0]
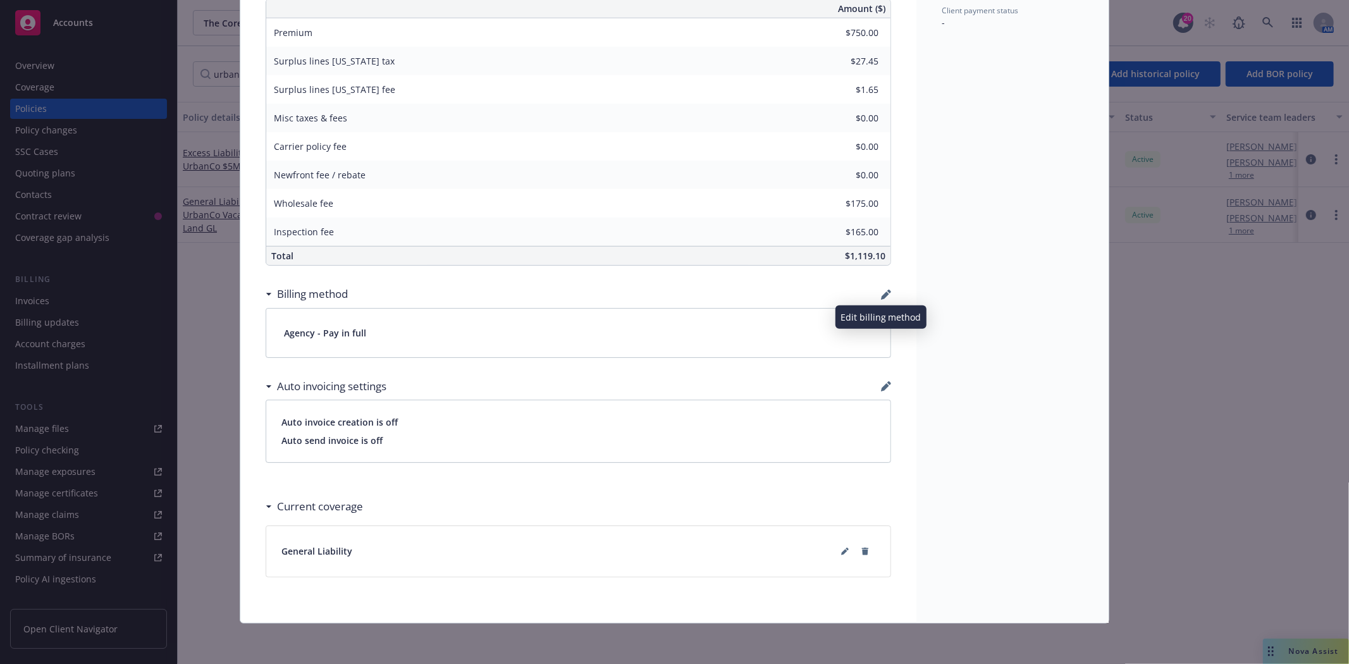
click at [881, 293] on icon "button" at bounding box center [885, 296] width 8 height 8
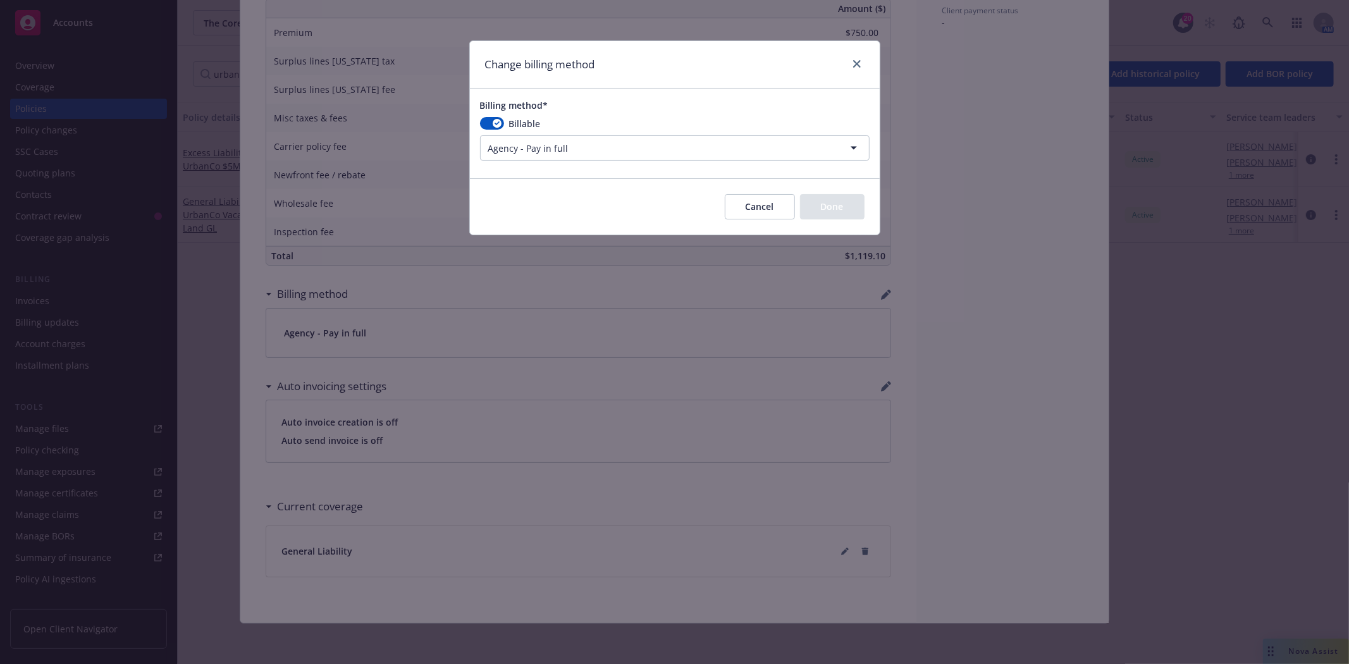
click at [589, 154] on html "Accounts Overview Coverage Policies Policy changes SSC Cases Quoting plans Cont…" at bounding box center [674, 332] width 1349 height 664
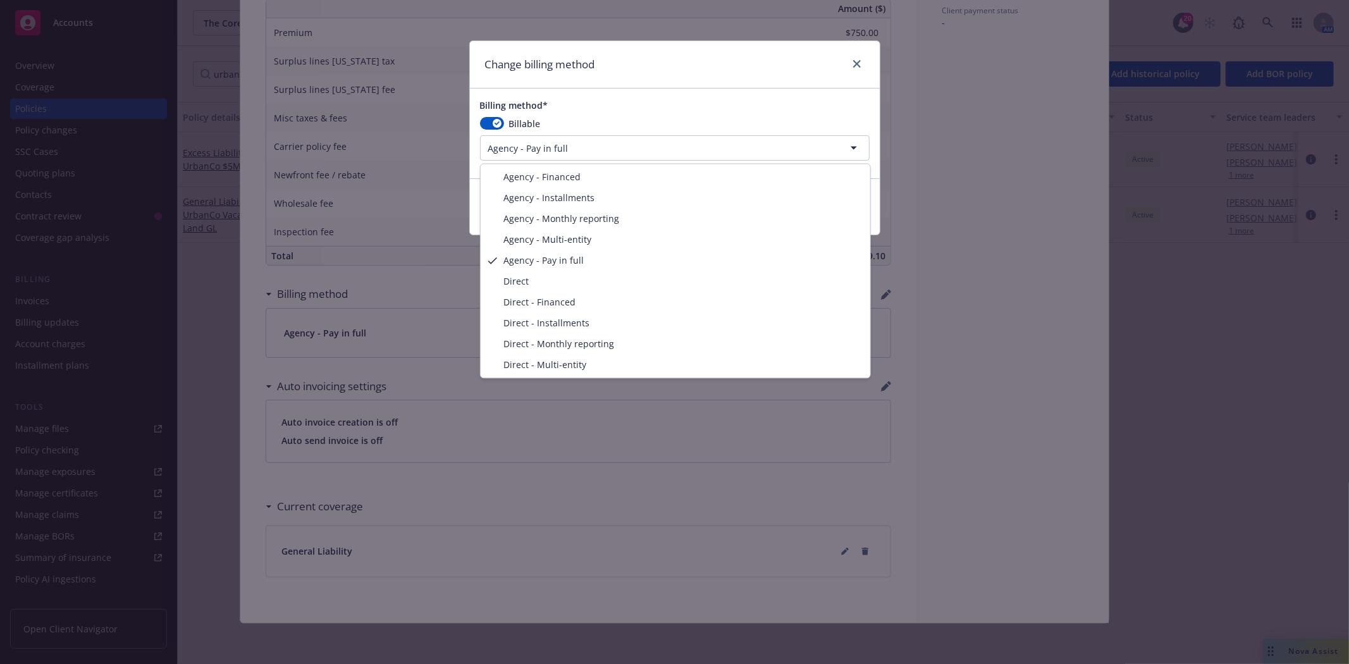
select select "AGENCY_MULTI_ENTITY"
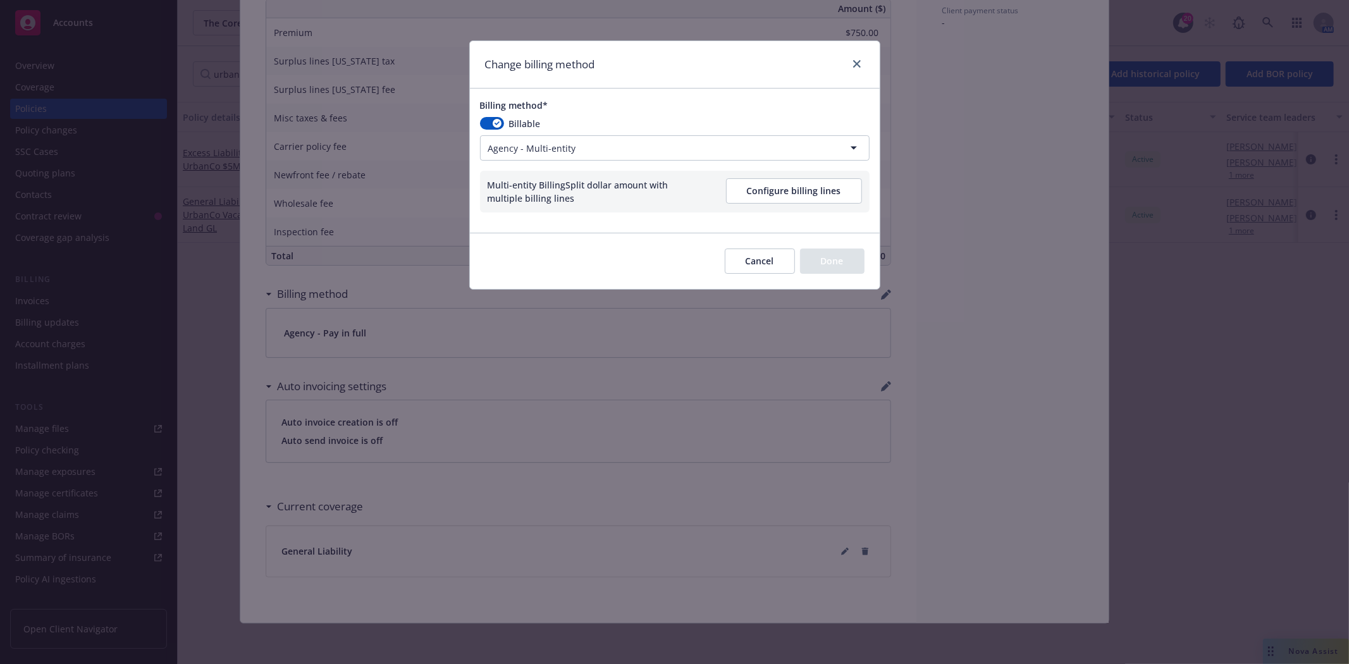
click at [793, 190] on button "Configure billing lines" at bounding box center [794, 190] width 136 height 25
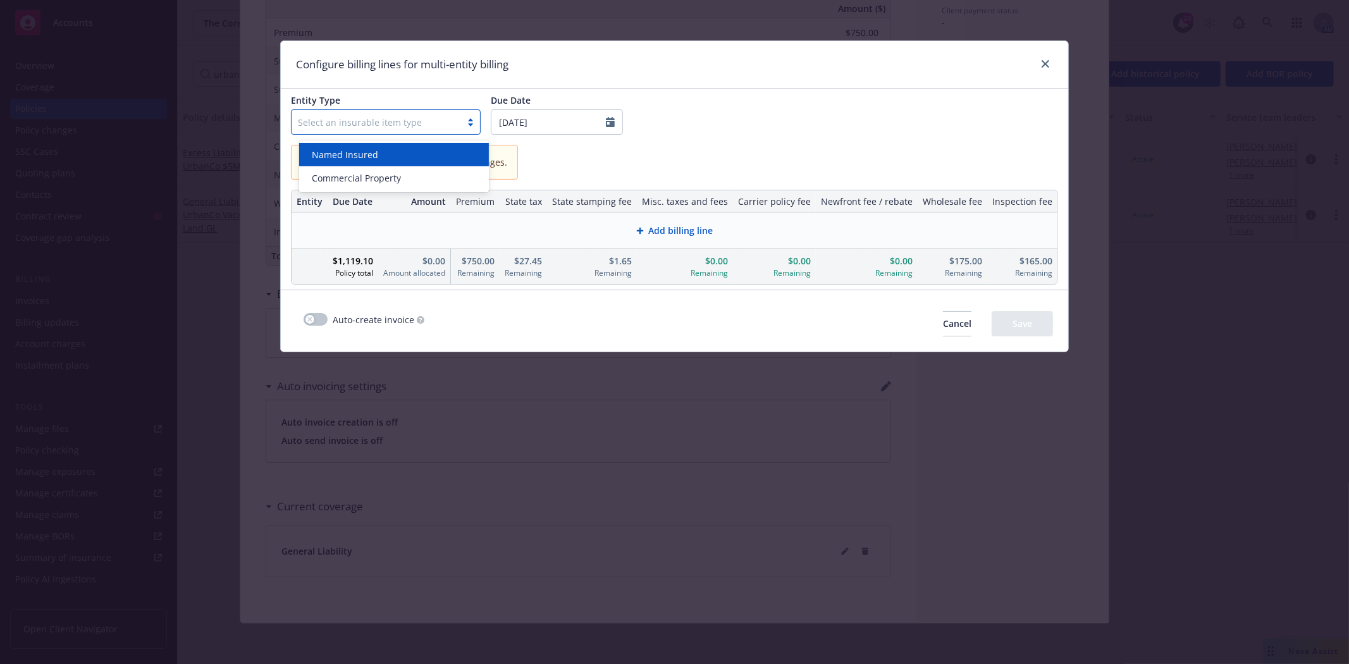
click at [358, 115] on div at bounding box center [376, 121] width 157 height 15
click at [350, 154] on span "Named Insured" at bounding box center [345, 154] width 66 height 13
click at [631, 229] on div "Add billing line" at bounding box center [674, 230] width 744 height 15
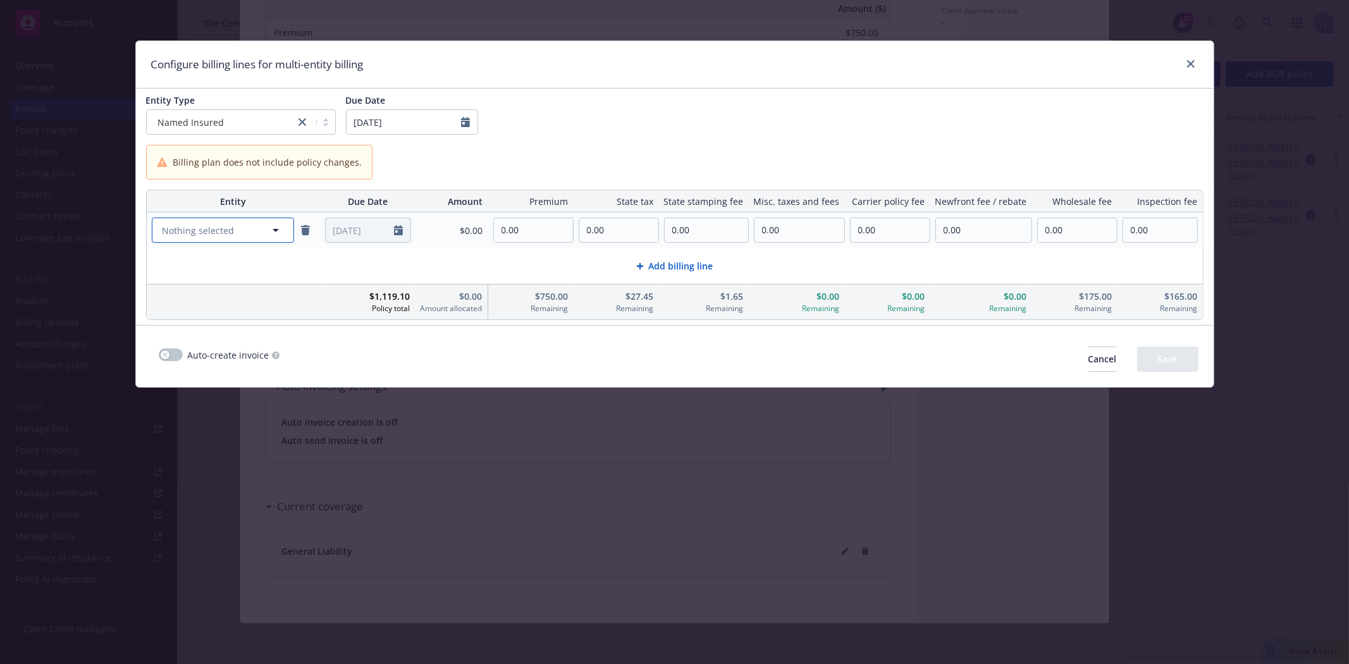
click at [206, 224] on span "Nothing selected" at bounding box center [199, 230] width 72 height 13
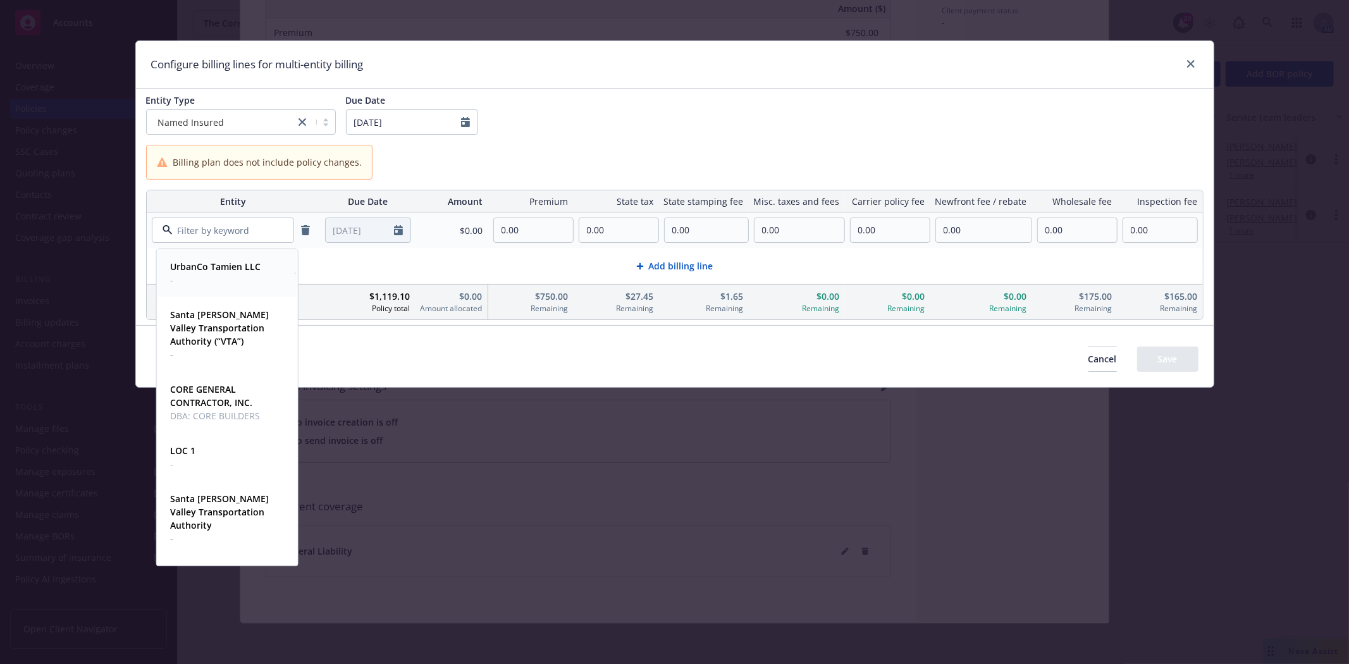
click at [202, 269] on strong "UrbanCo Tamien LLC" at bounding box center [215, 267] width 90 height 12
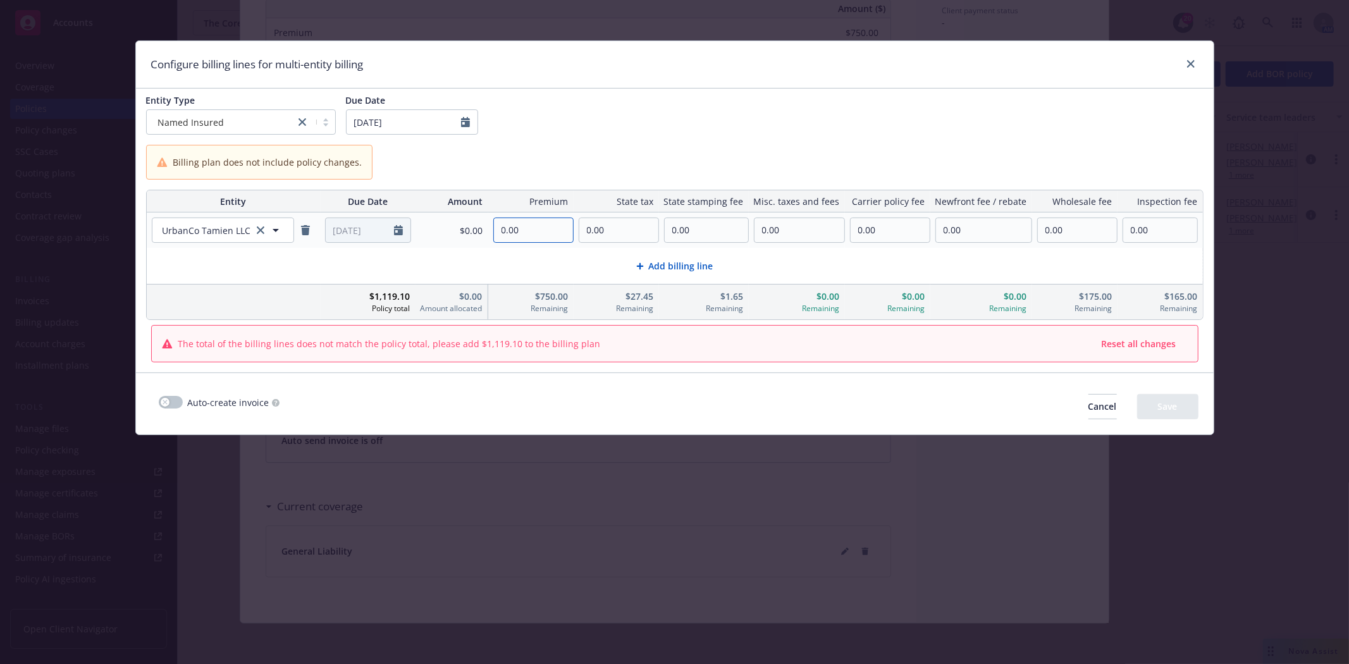
click at [530, 223] on input "0.00" at bounding box center [533, 230] width 79 height 24
type input "750.00"
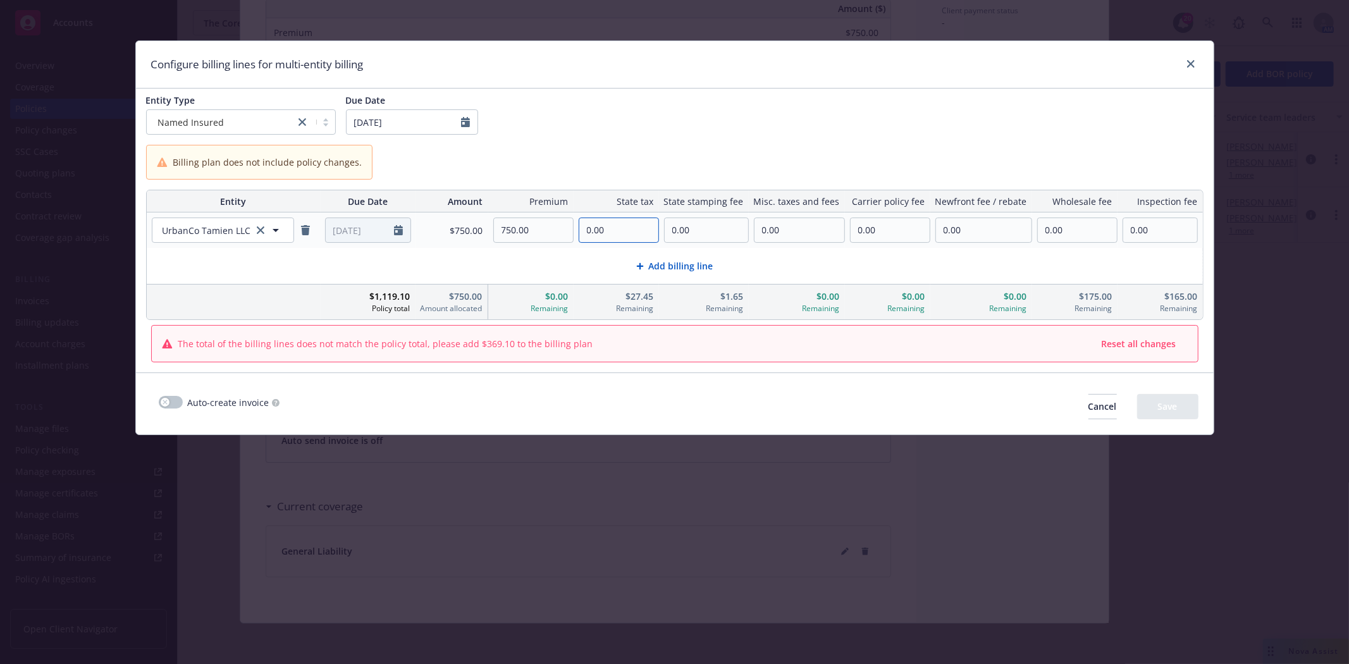
click at [598, 230] on input "0.00" at bounding box center [618, 230] width 79 height 24
type input "27.45"
type input "1.65"
type input "175.00"
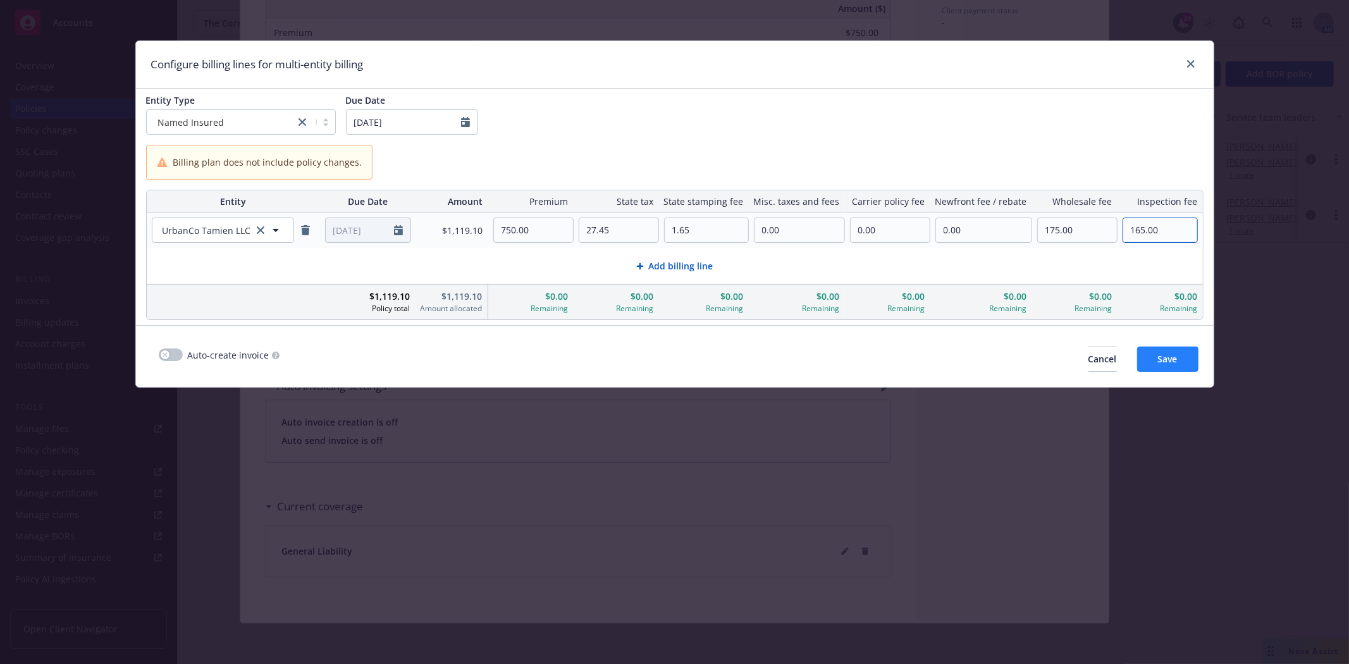
type input "165.00"
click at [1158, 362] on span "Save" at bounding box center [1168, 359] width 20 height 12
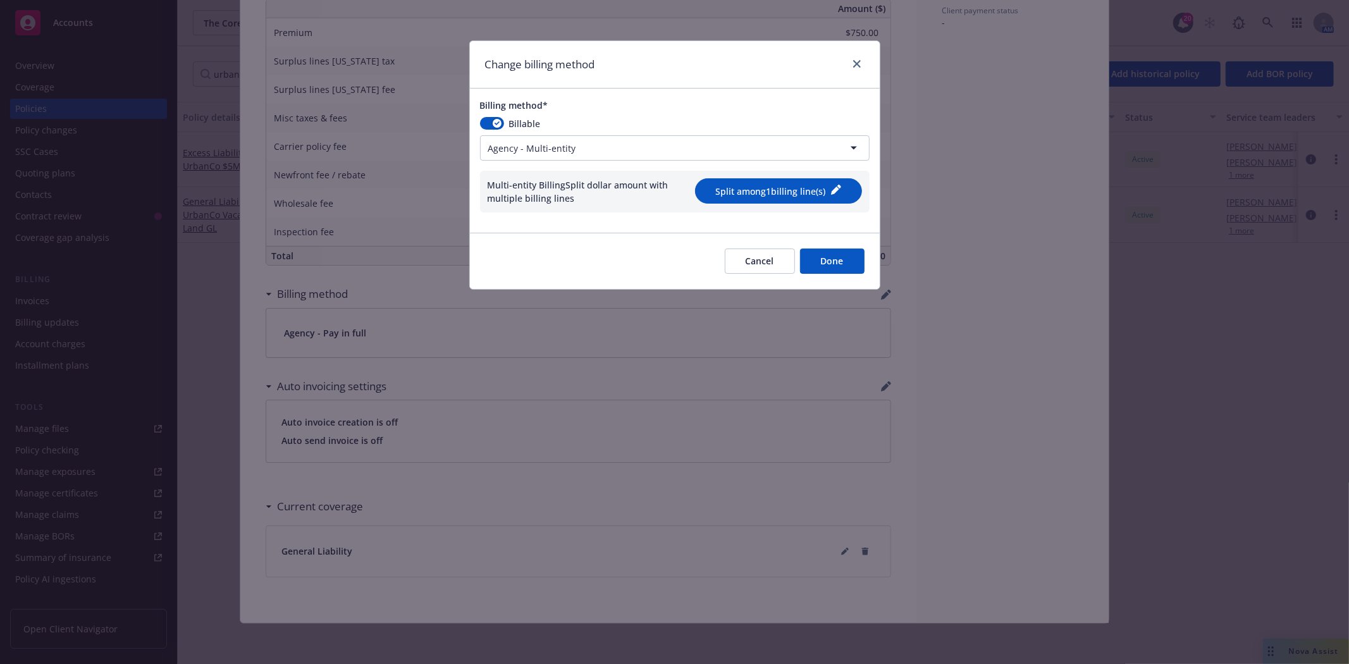
click at [836, 264] on button "Done" at bounding box center [832, 261] width 65 height 25
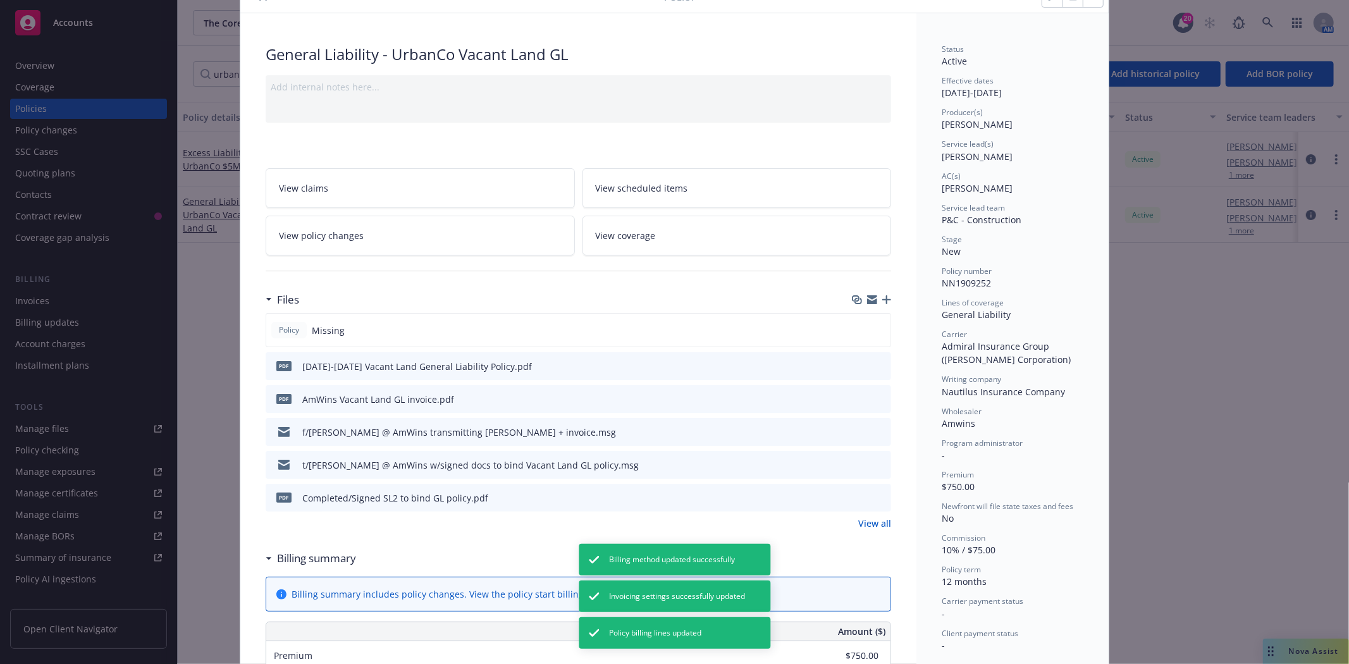
scroll to position [0, 0]
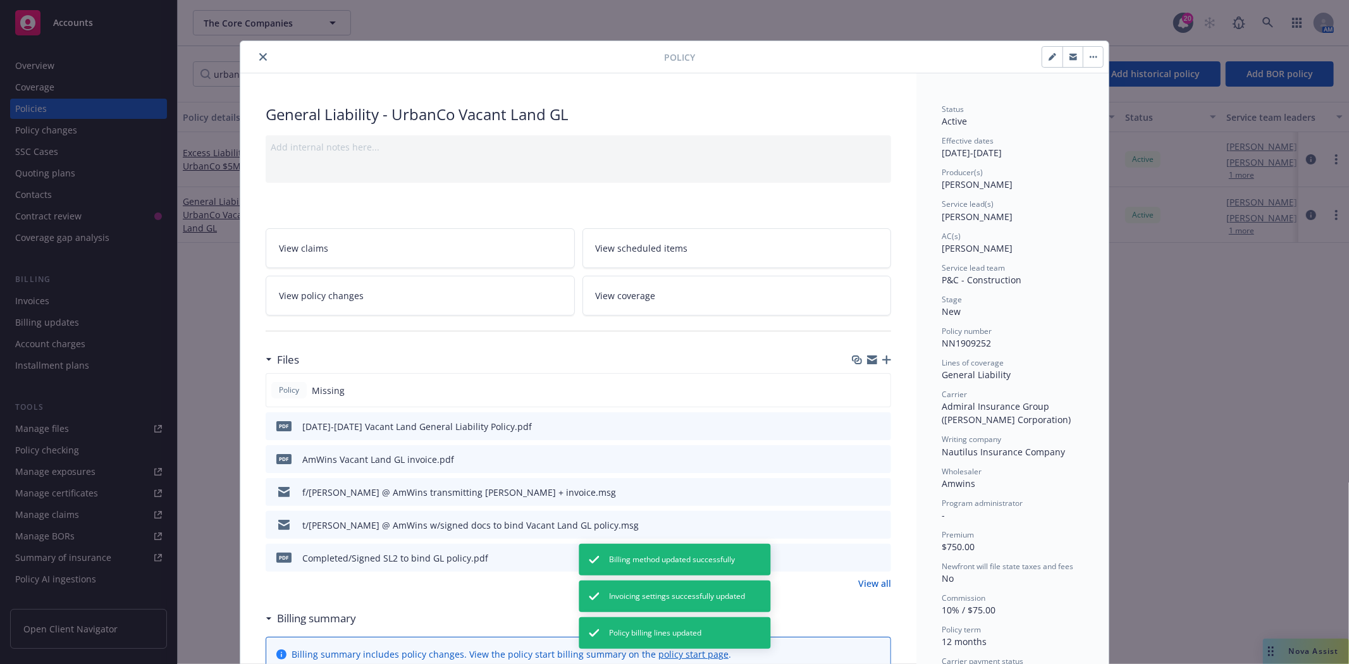
click at [259, 59] on icon "close" at bounding box center [263, 57] width 8 height 8
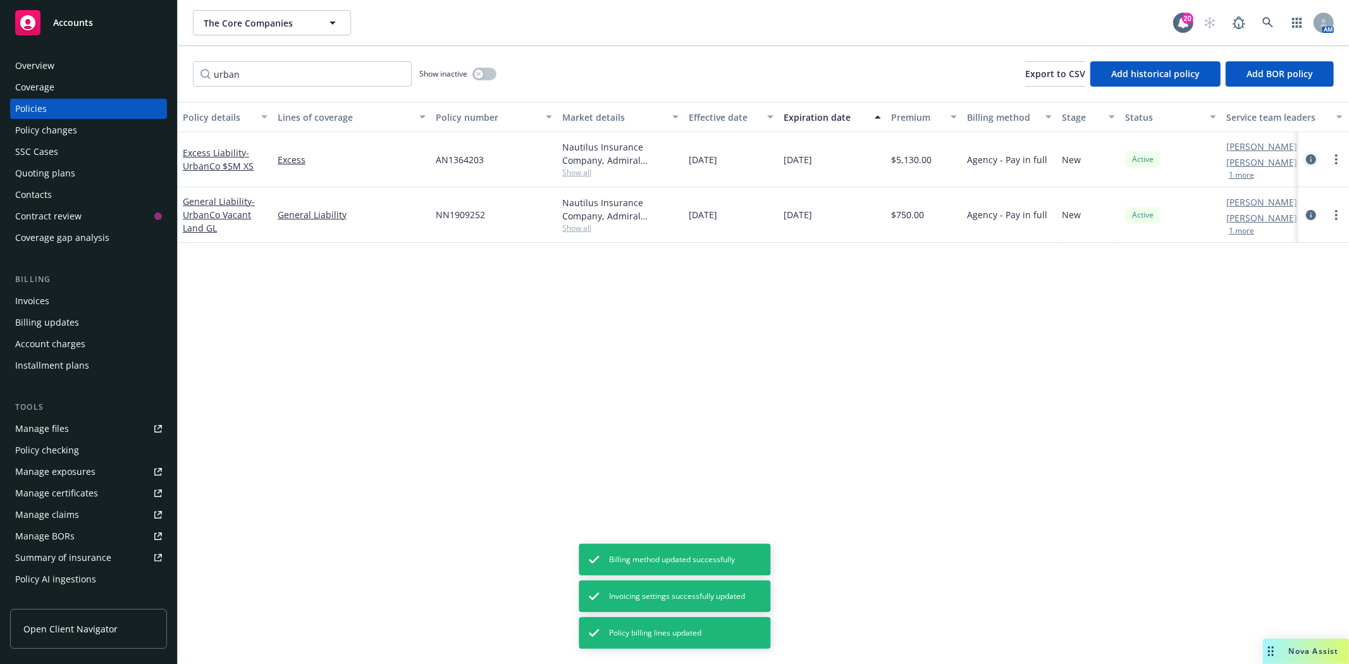
click at [1310, 159] on icon "circleInformation" at bounding box center [1311, 159] width 10 height 10
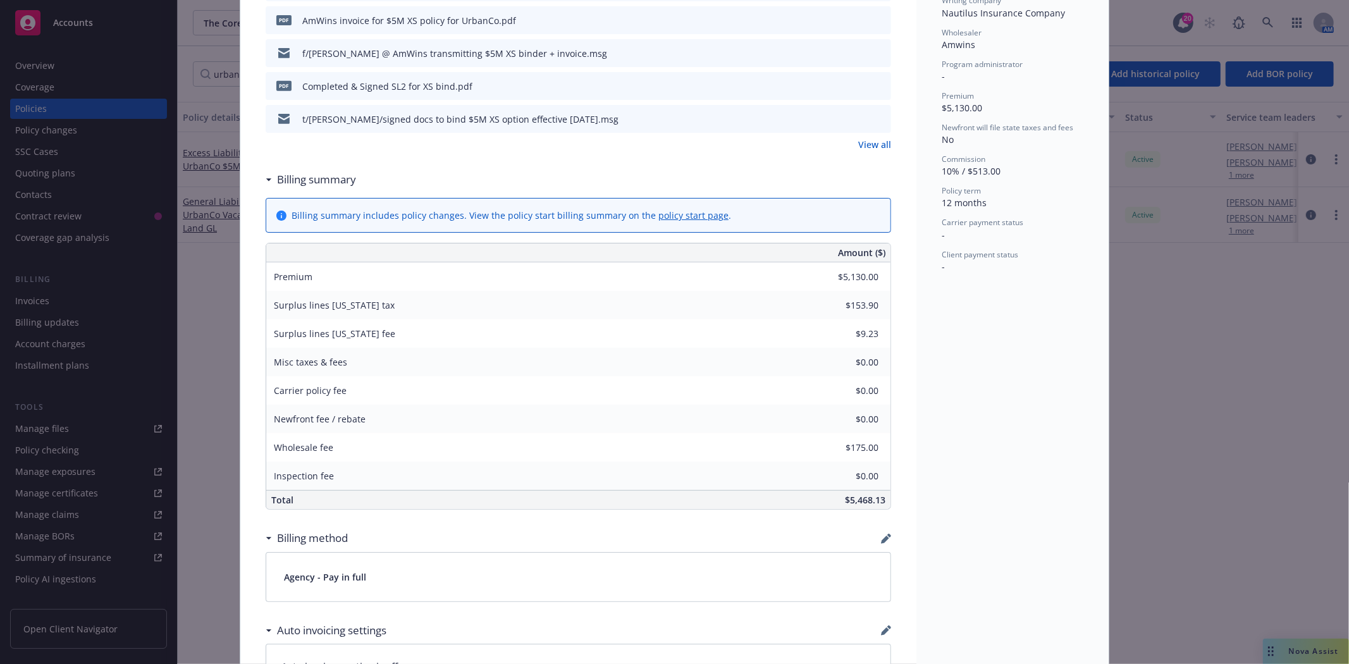
scroll to position [562, 0]
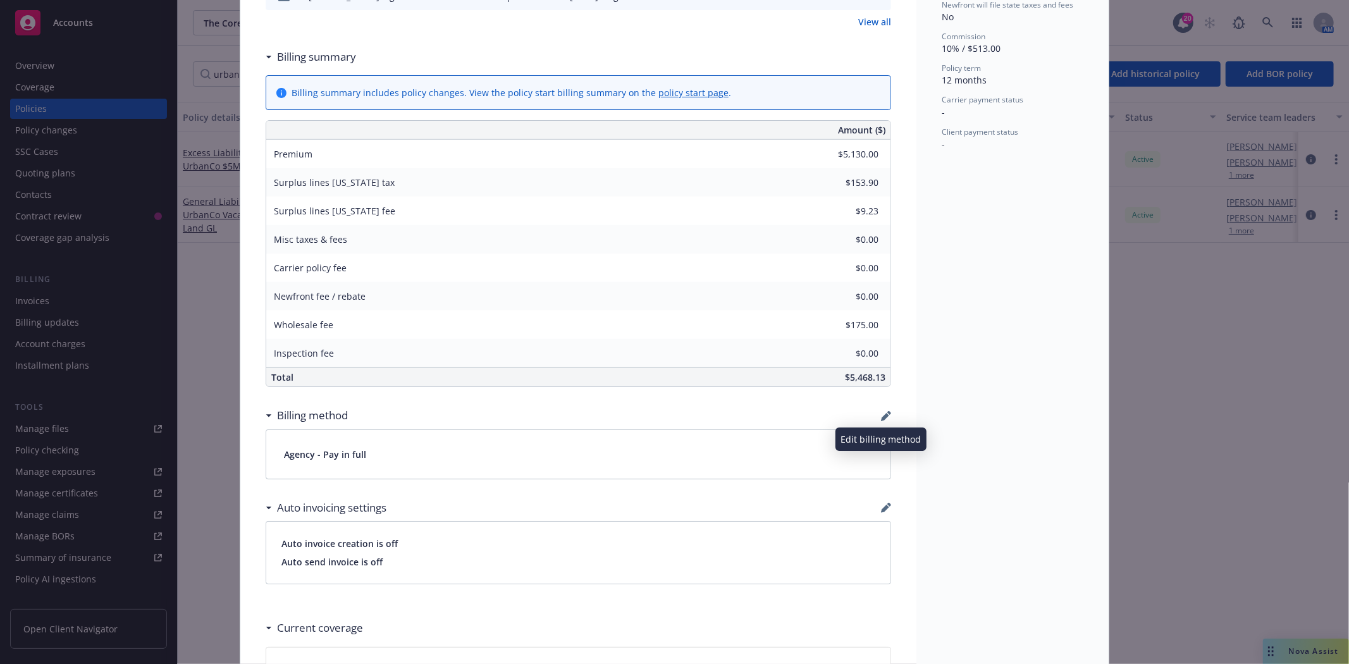
click at [881, 412] on icon "button" at bounding box center [886, 416] width 10 height 10
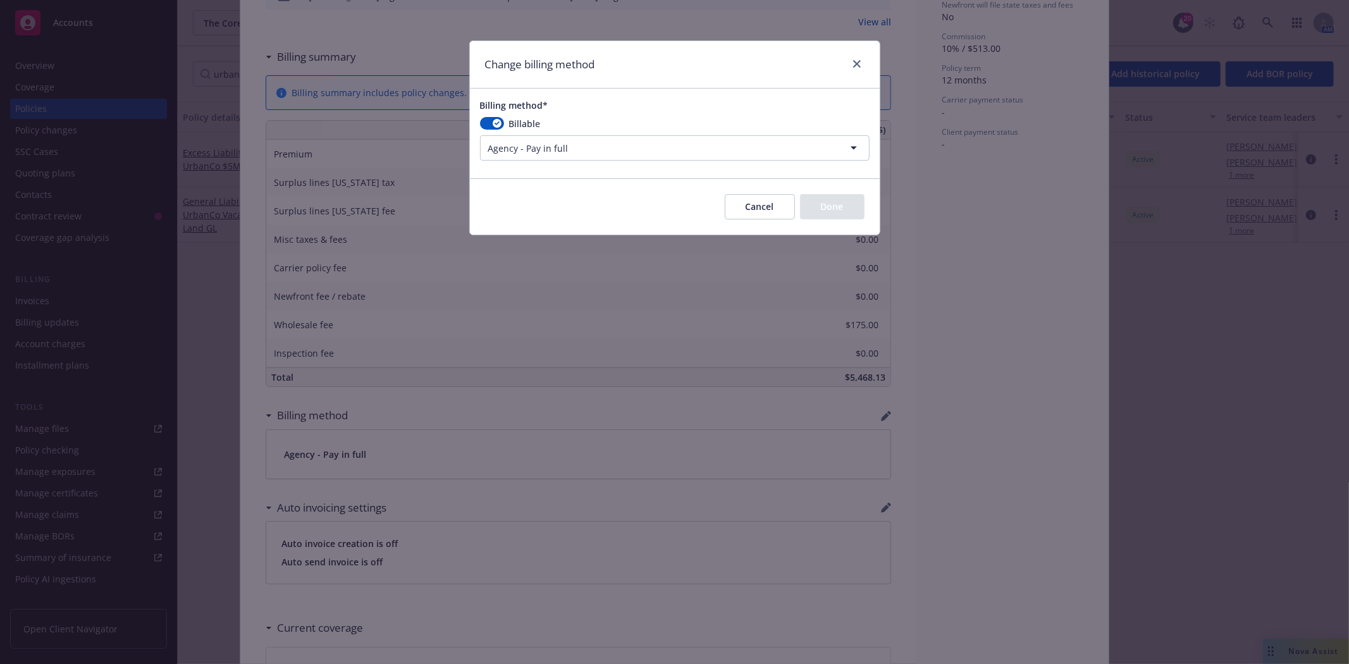
click at [546, 153] on html "Accounts Overview Coverage Policies Policy changes SSC Cases Quoting plans Cont…" at bounding box center [674, 332] width 1349 height 664
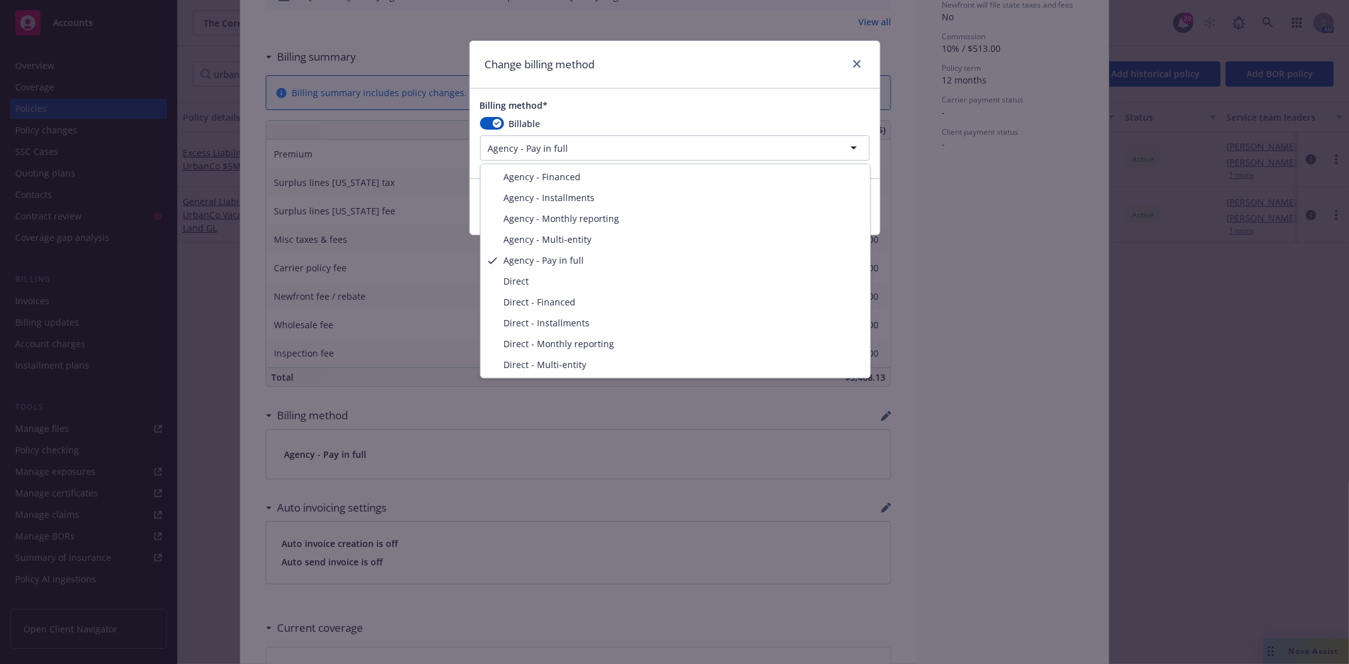
select select "AGENCY_MULTI_ENTITY"
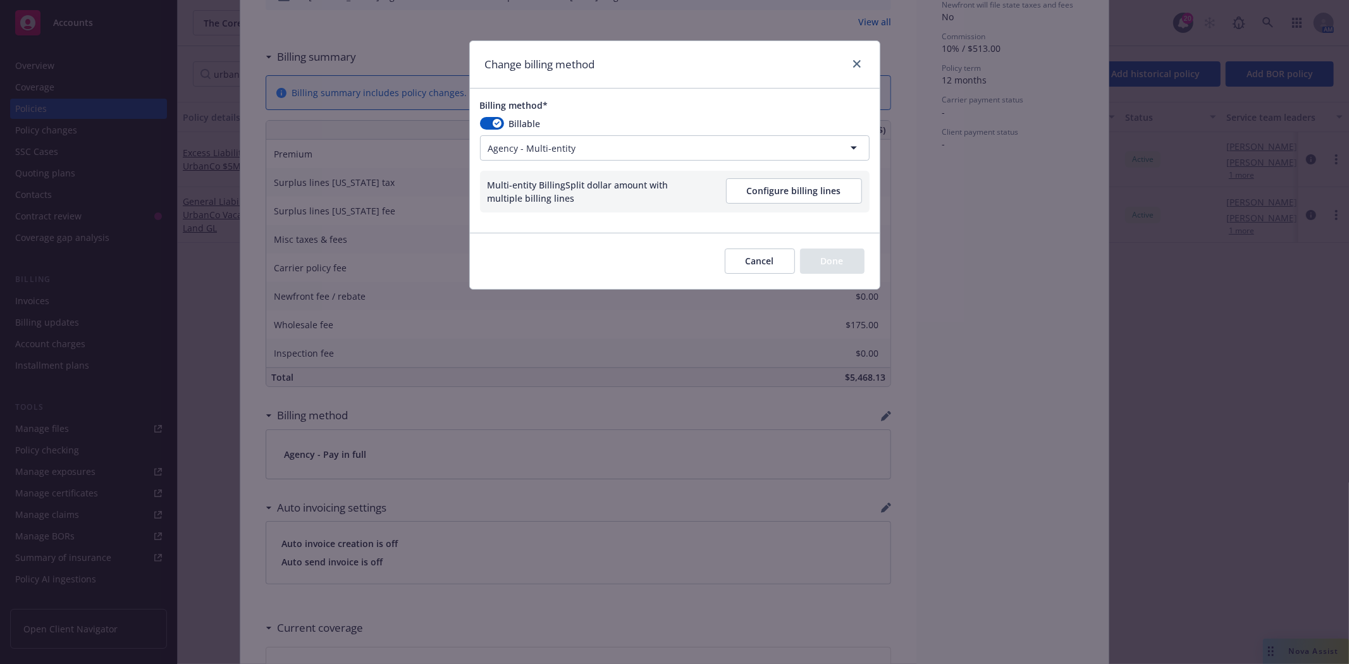
click at [735, 197] on button "Configure billing lines" at bounding box center [794, 190] width 136 height 25
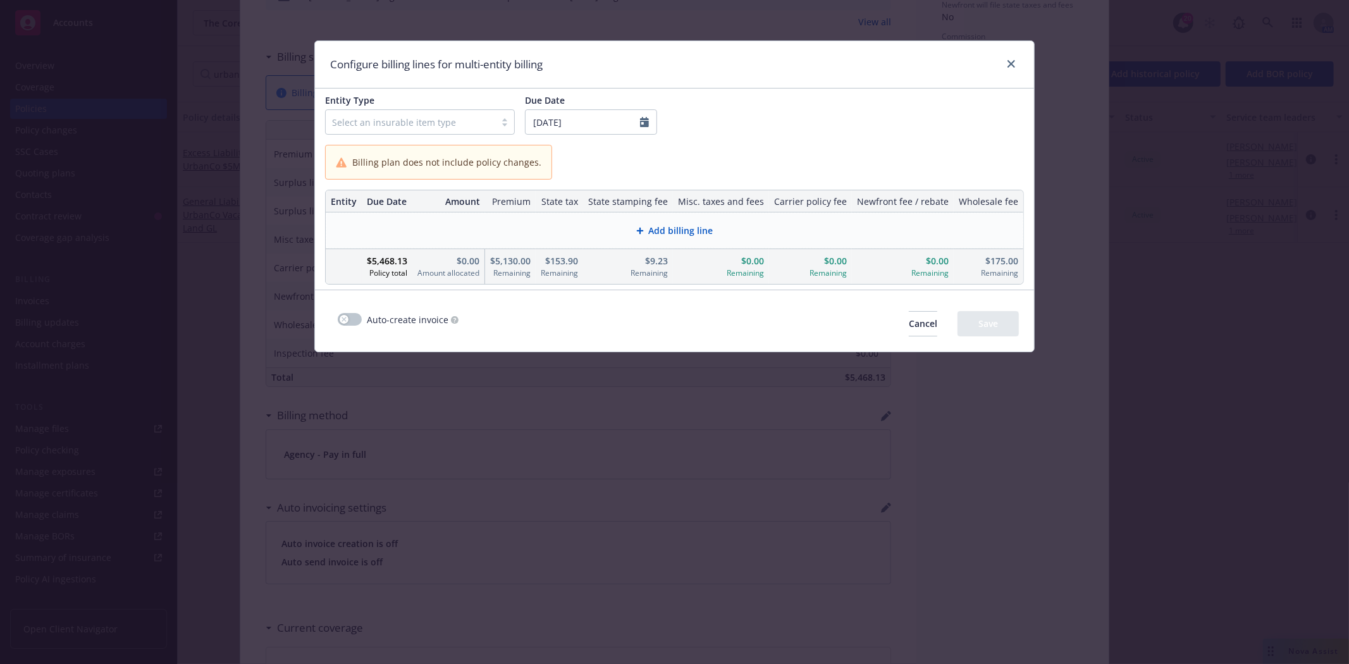
click at [386, 120] on div at bounding box center [410, 121] width 157 height 15
click at [393, 158] on span "Named Insured" at bounding box center [378, 154] width 66 height 13
click at [656, 229] on span "Add billing line" at bounding box center [681, 230] width 65 height 13
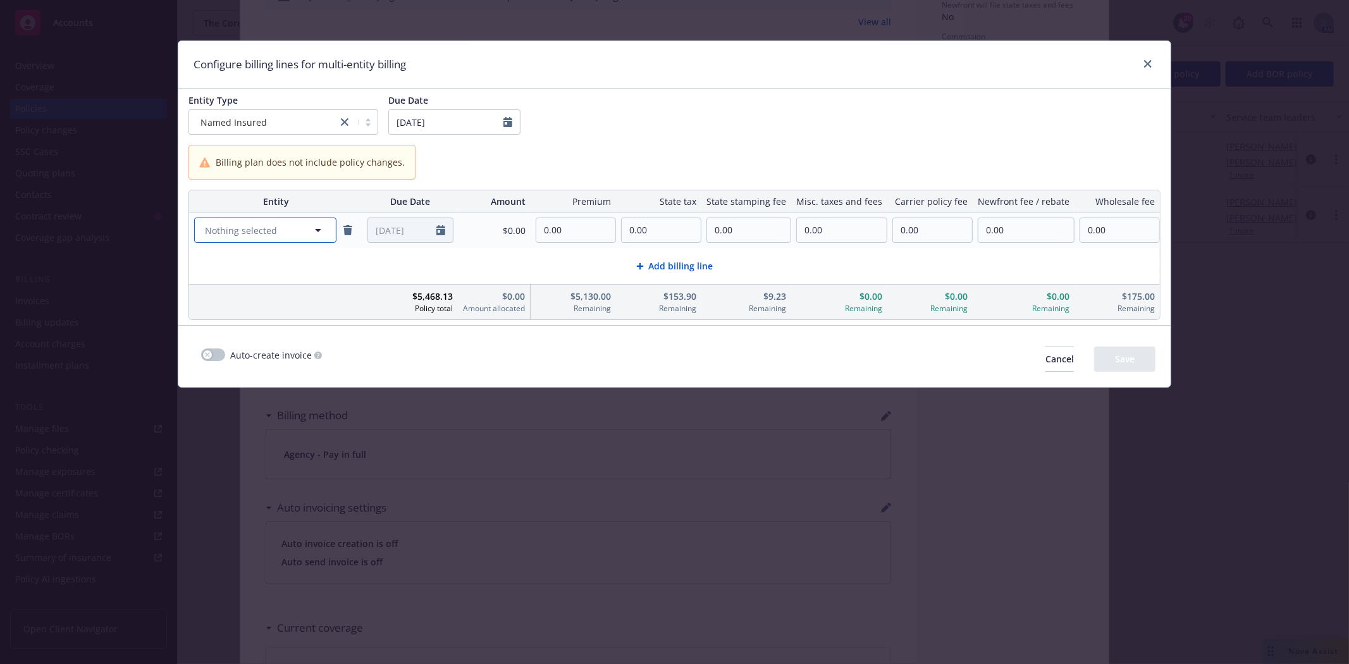
click at [270, 226] on span "Nothing selected" at bounding box center [241, 230] width 72 height 13
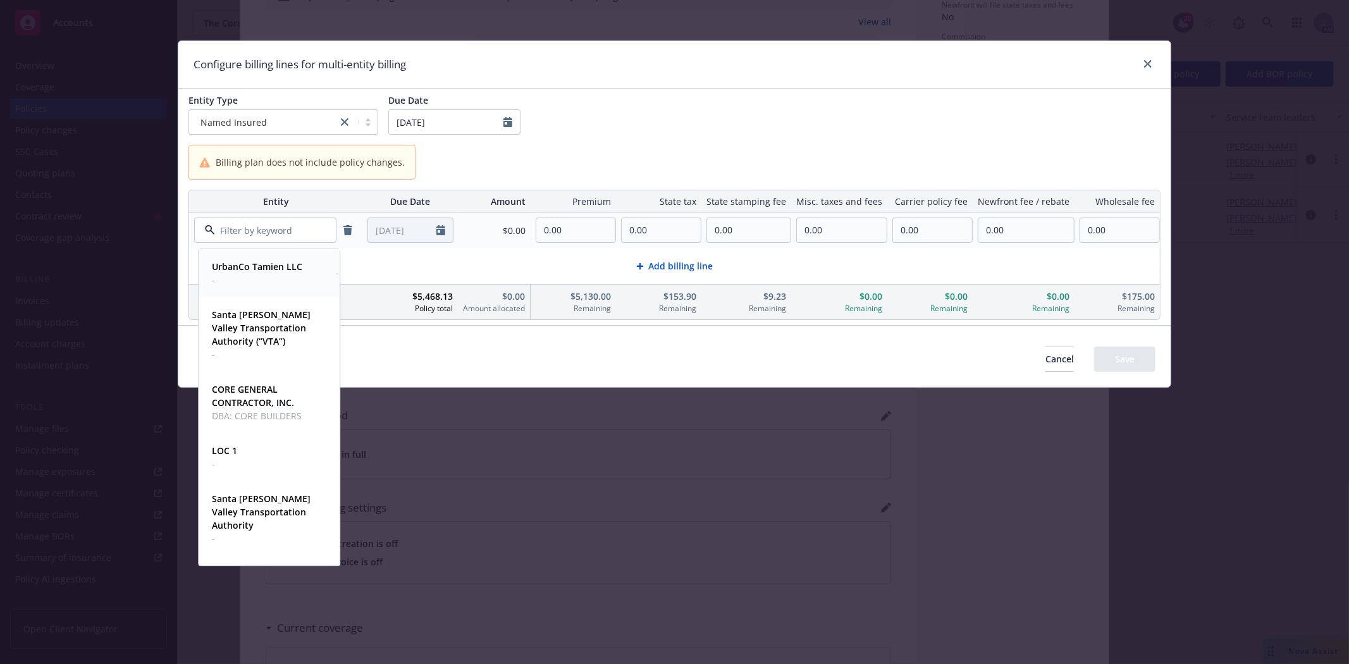
click at [258, 257] on div "UrbanCo Tamien LLC -" at bounding box center [256, 273] width 98 height 32
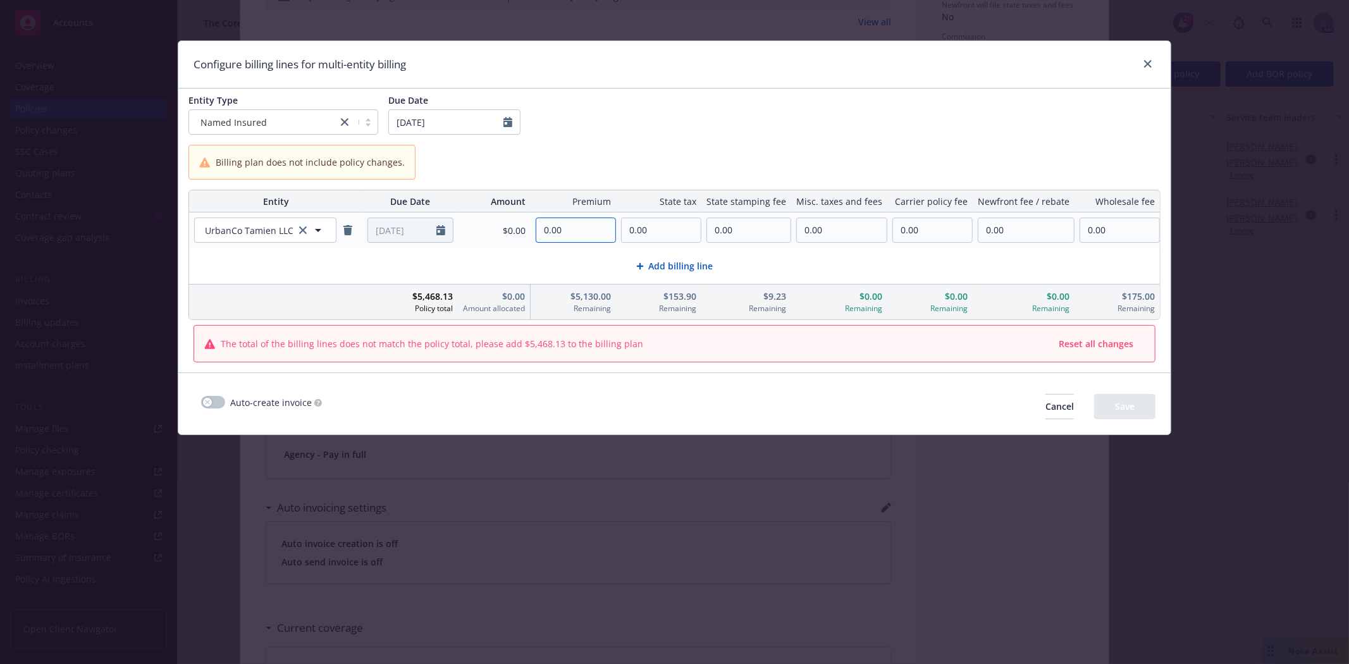
click at [583, 231] on input "0.00" at bounding box center [575, 230] width 79 height 24
type input "5,130.00"
type input "153.90"
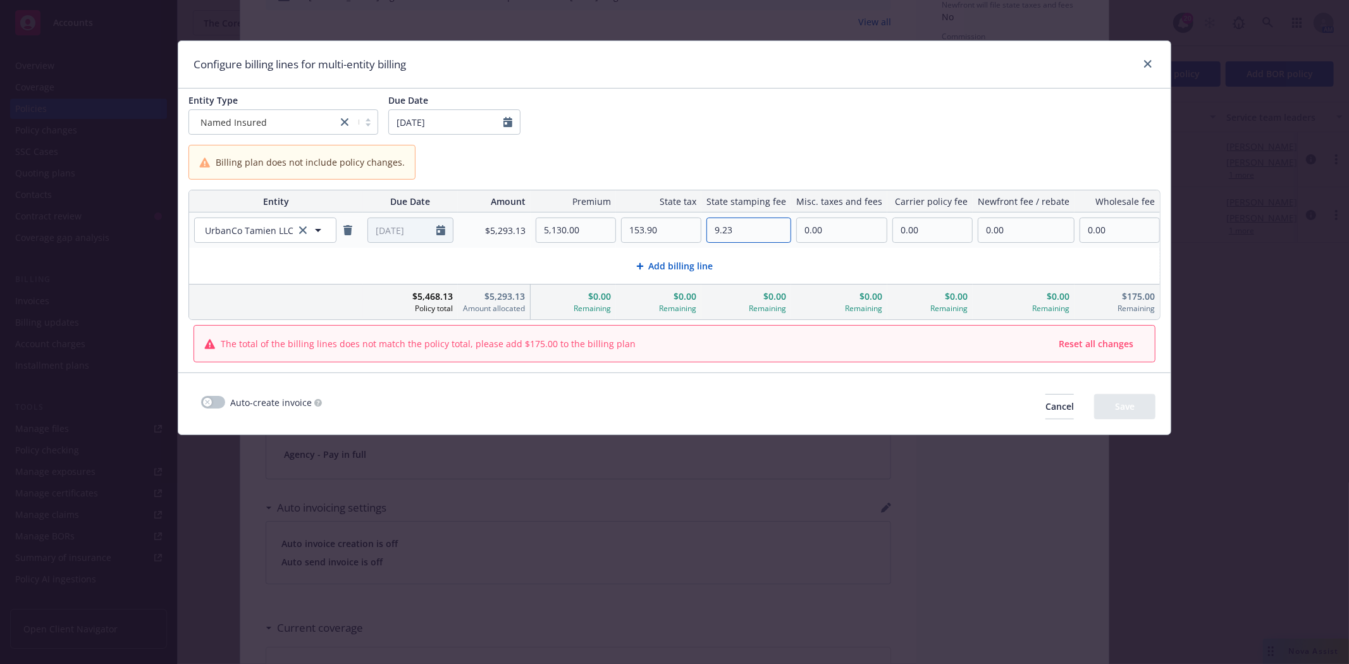
type input "9.23"
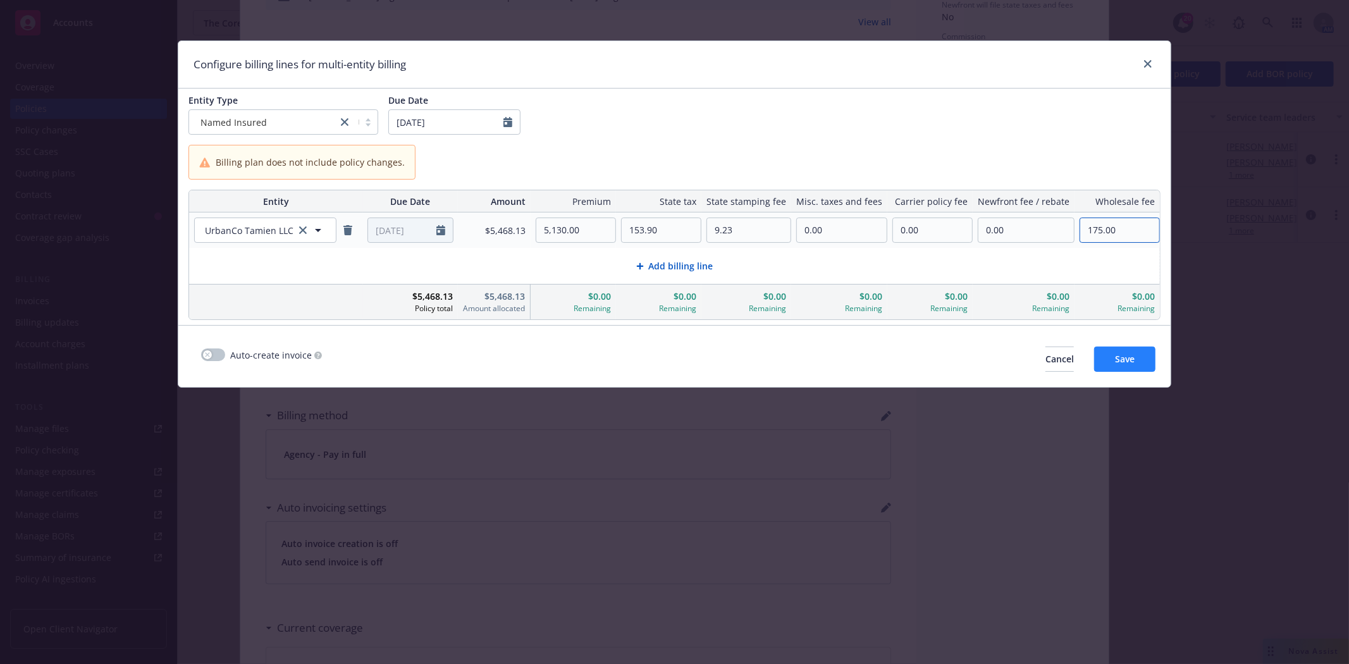
type input "175.00"
click at [1122, 364] on span "Save" at bounding box center [1125, 359] width 20 height 12
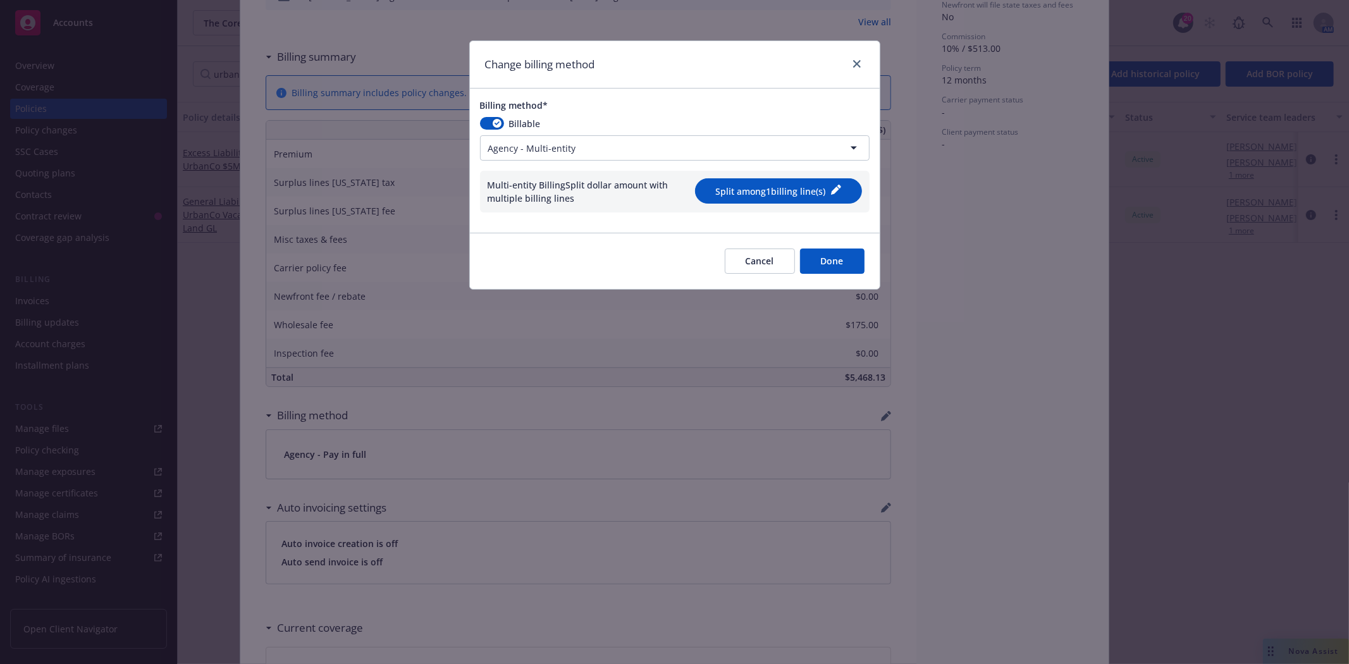
click at [812, 259] on button "Done" at bounding box center [832, 261] width 65 height 25
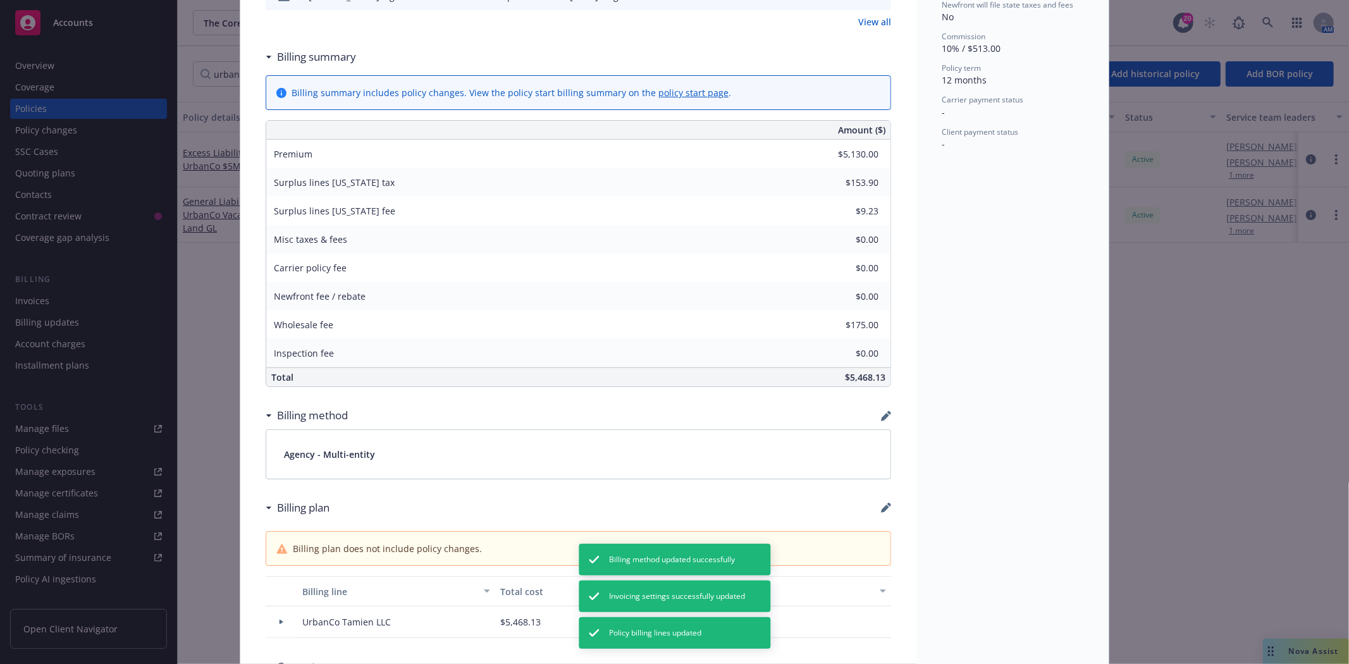
click at [970, 434] on div "Status Active Effective dates 10/10/2025 - 10/10/2026 Producer(s) Bryan Martin …" at bounding box center [1012, 147] width 192 height 1271
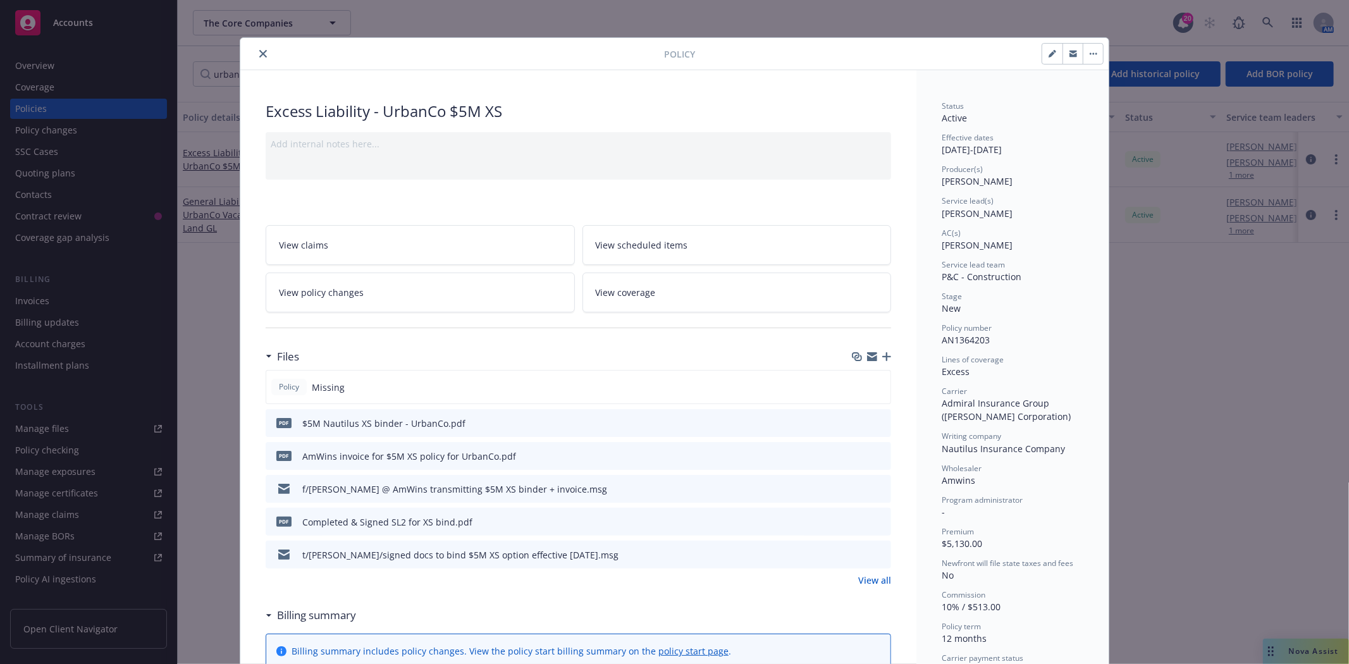
scroll to position [0, 0]
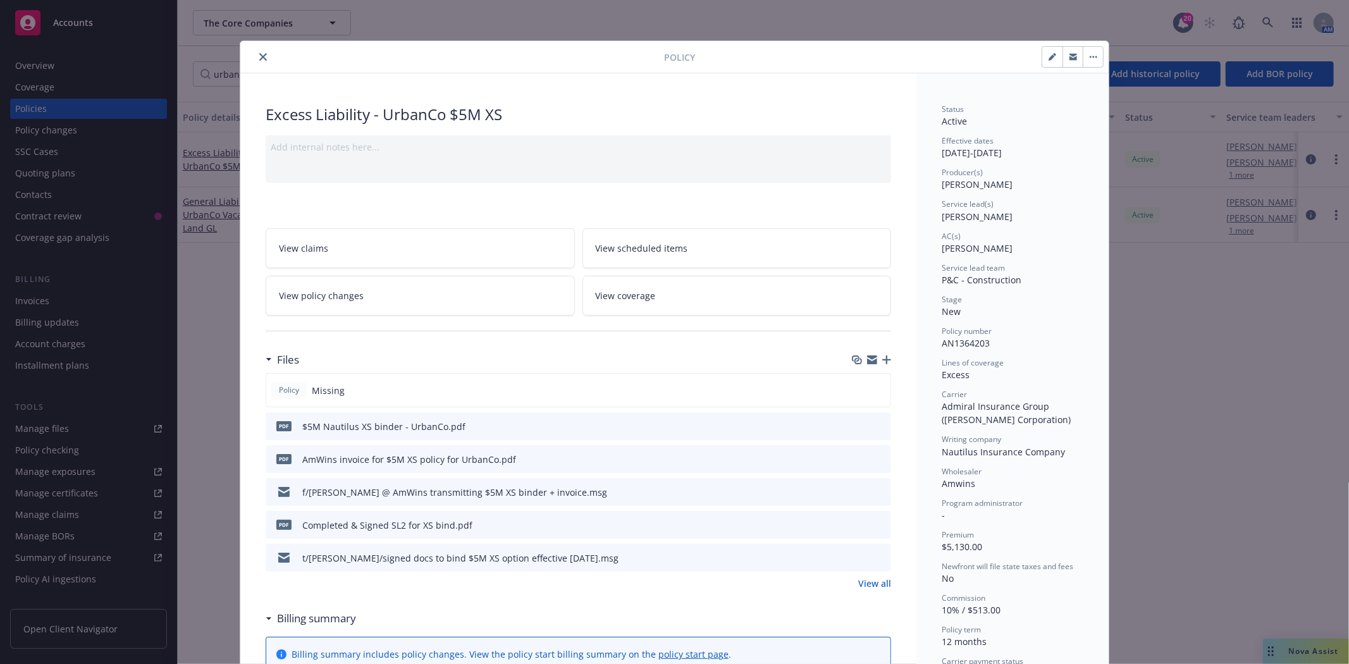
click at [259, 60] on icon "close" at bounding box center [263, 57] width 8 height 8
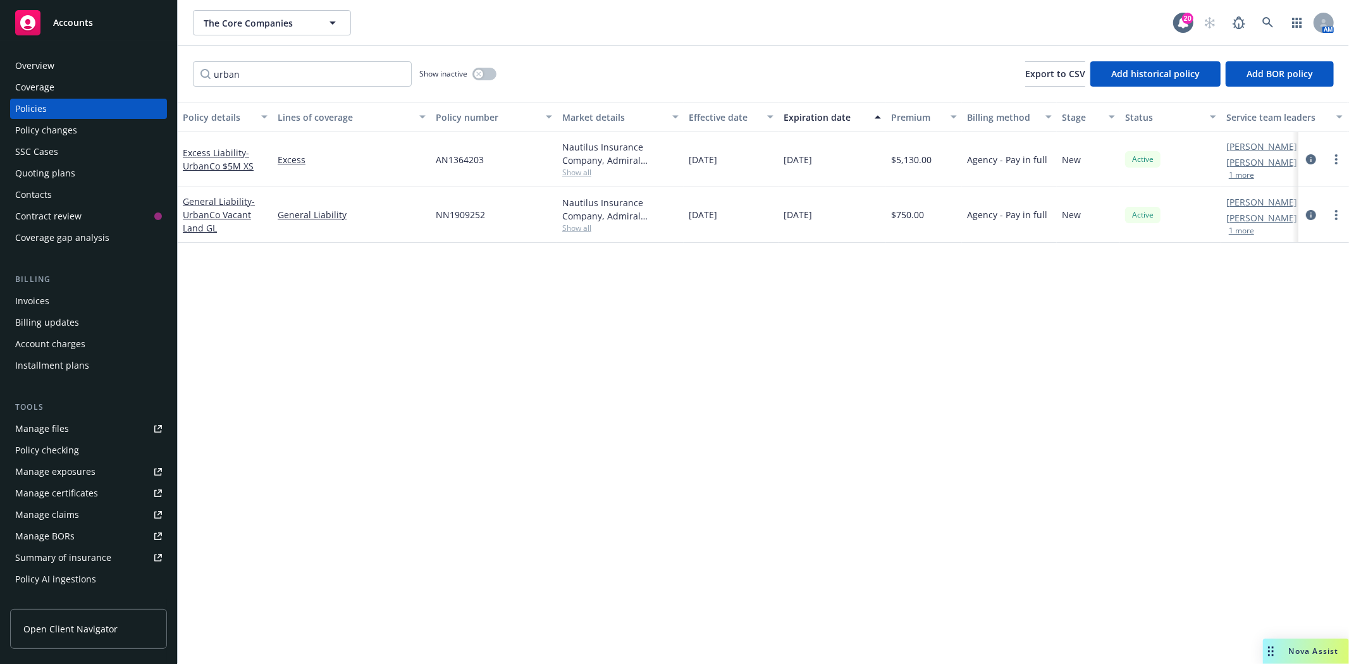
click at [42, 307] on div "Invoices" at bounding box center [32, 301] width 34 height 20
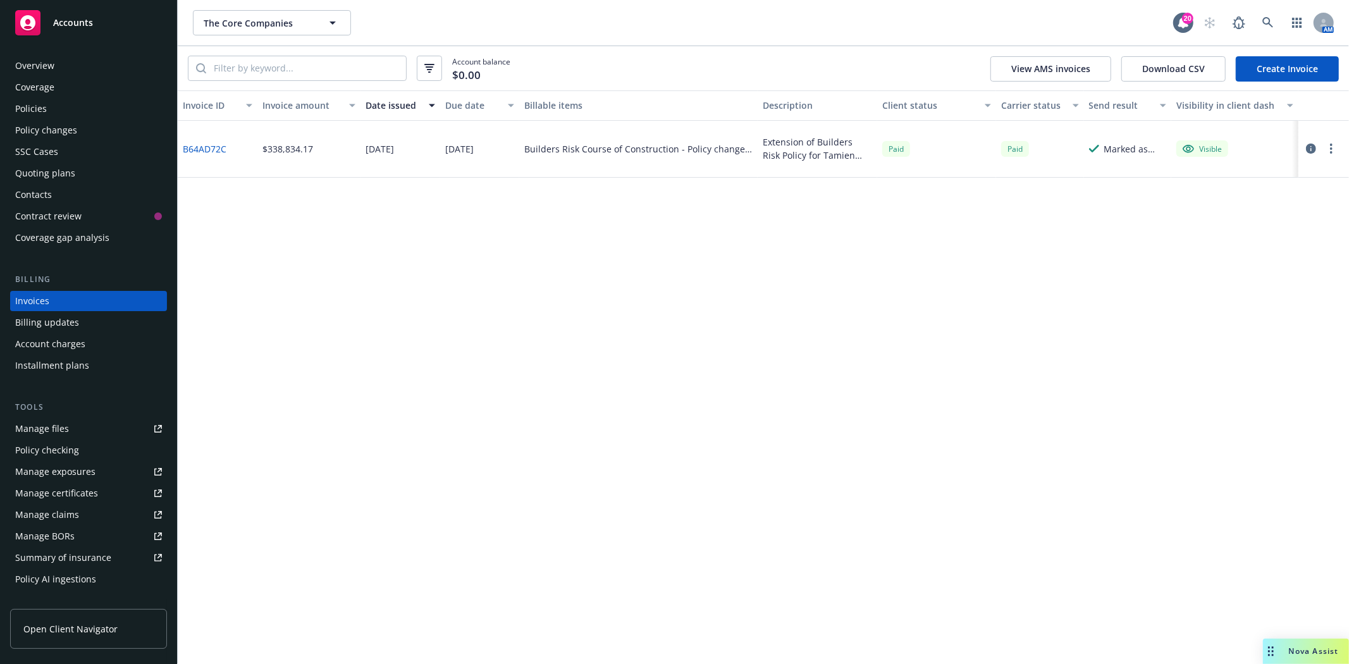
click at [1289, 70] on link "Create Invoice" at bounding box center [1287, 68] width 103 height 25
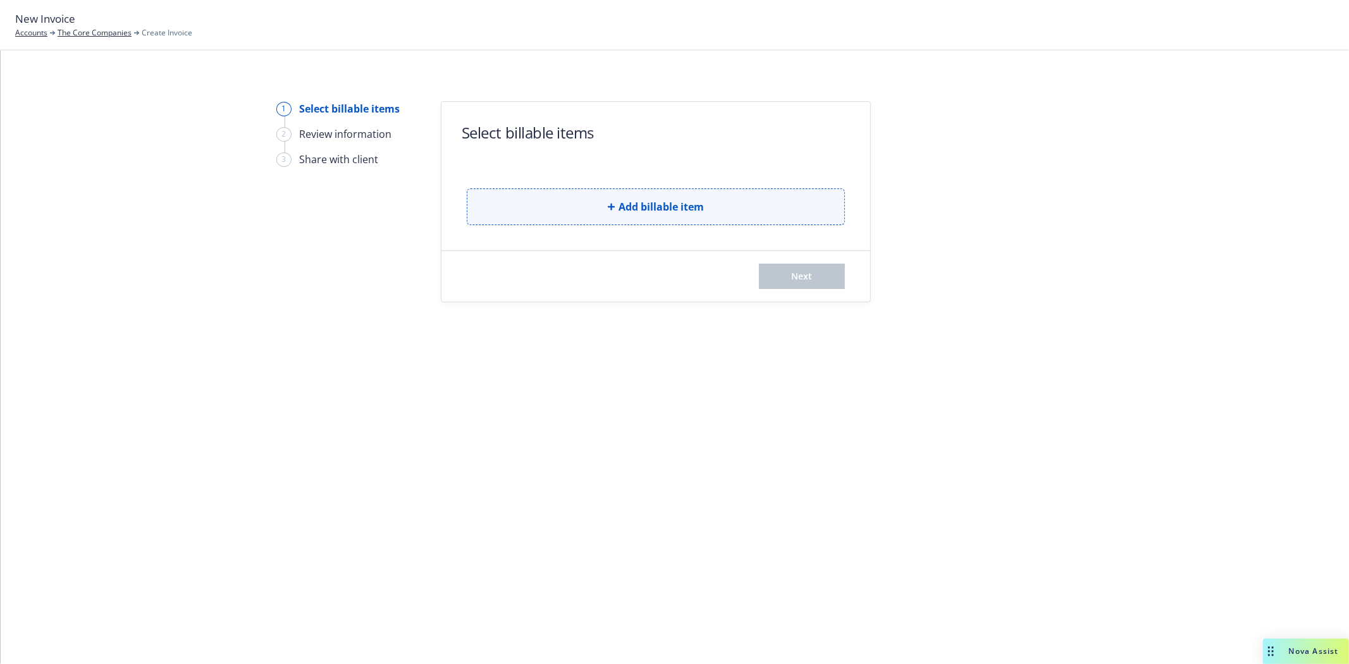
click at [685, 219] on button "Add billable item" at bounding box center [656, 206] width 378 height 37
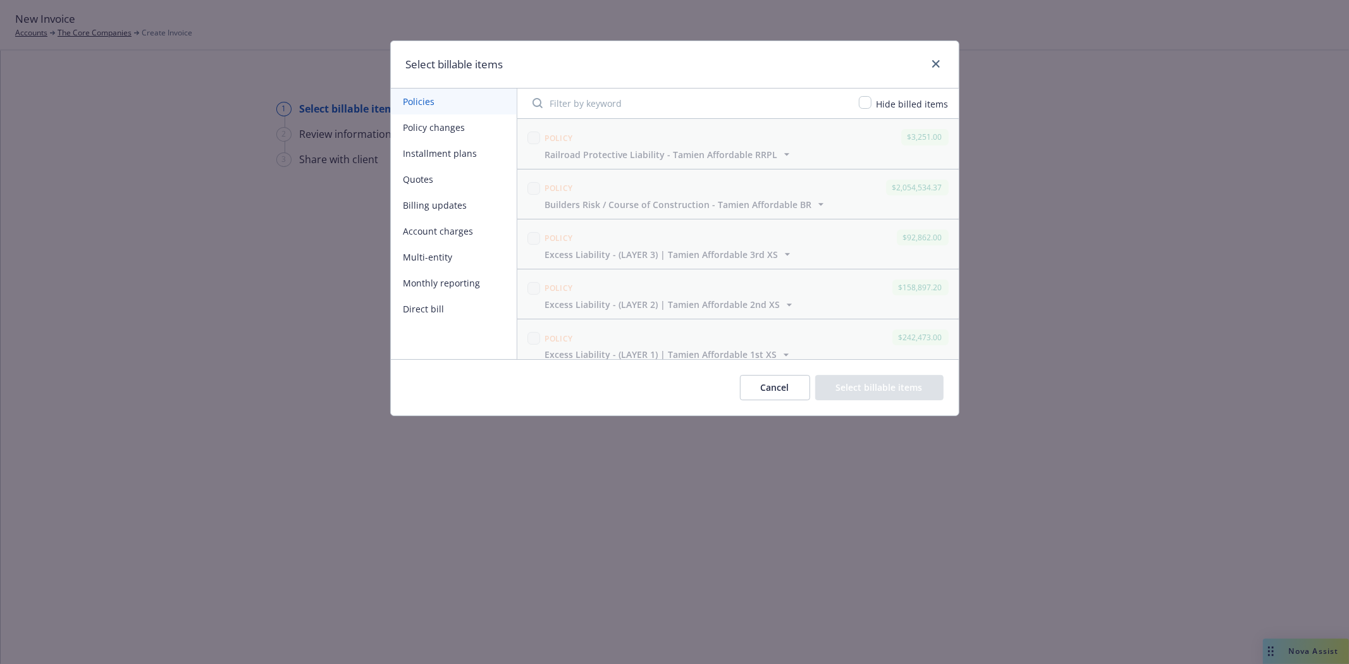
click at [446, 255] on button "Multi-entity" at bounding box center [454, 257] width 126 height 26
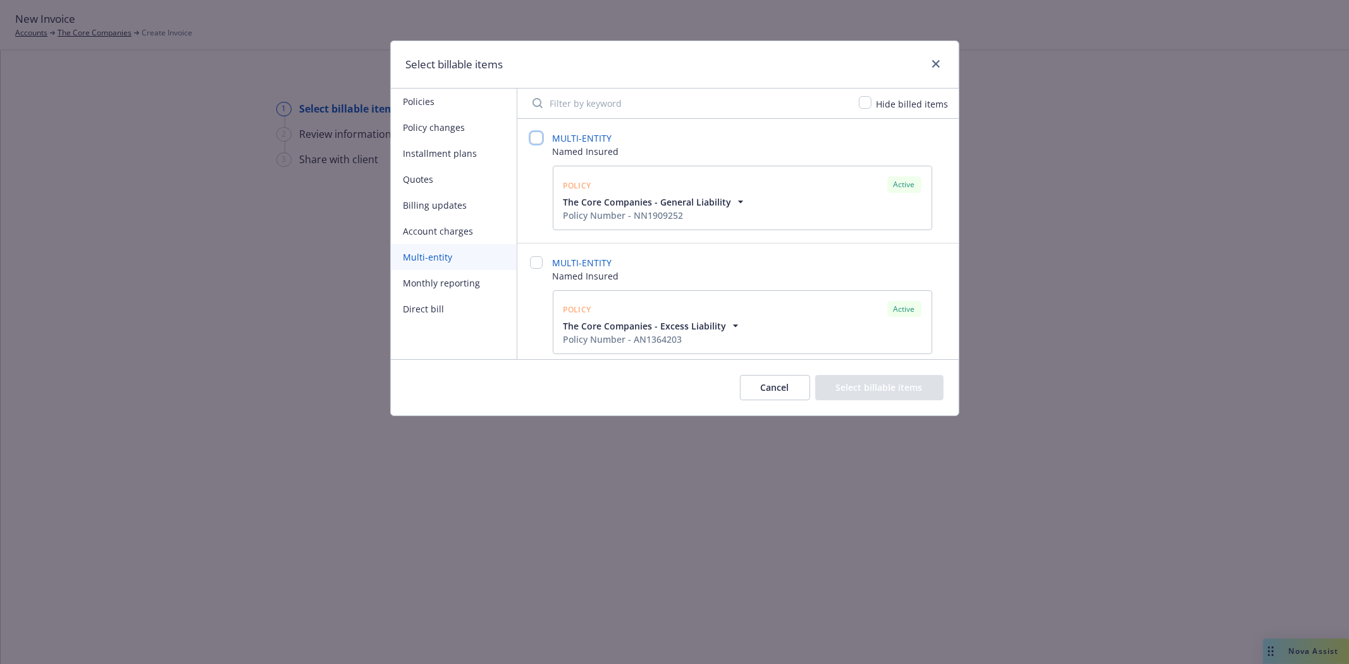
click at [533, 138] on input "checkbox" at bounding box center [536, 138] width 13 height 13
checkbox input "false"
click at [558, 255] on input "checkbox" at bounding box center [559, 255] width 13 height 13
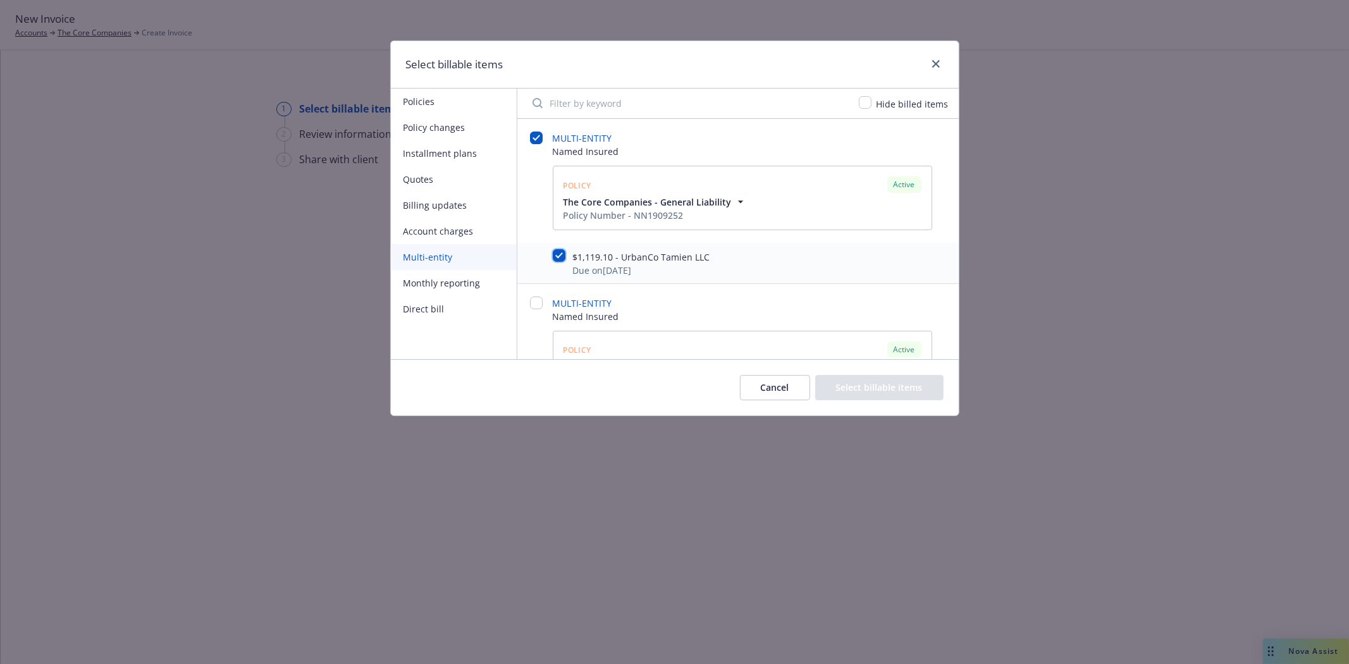
checkbox input "true"
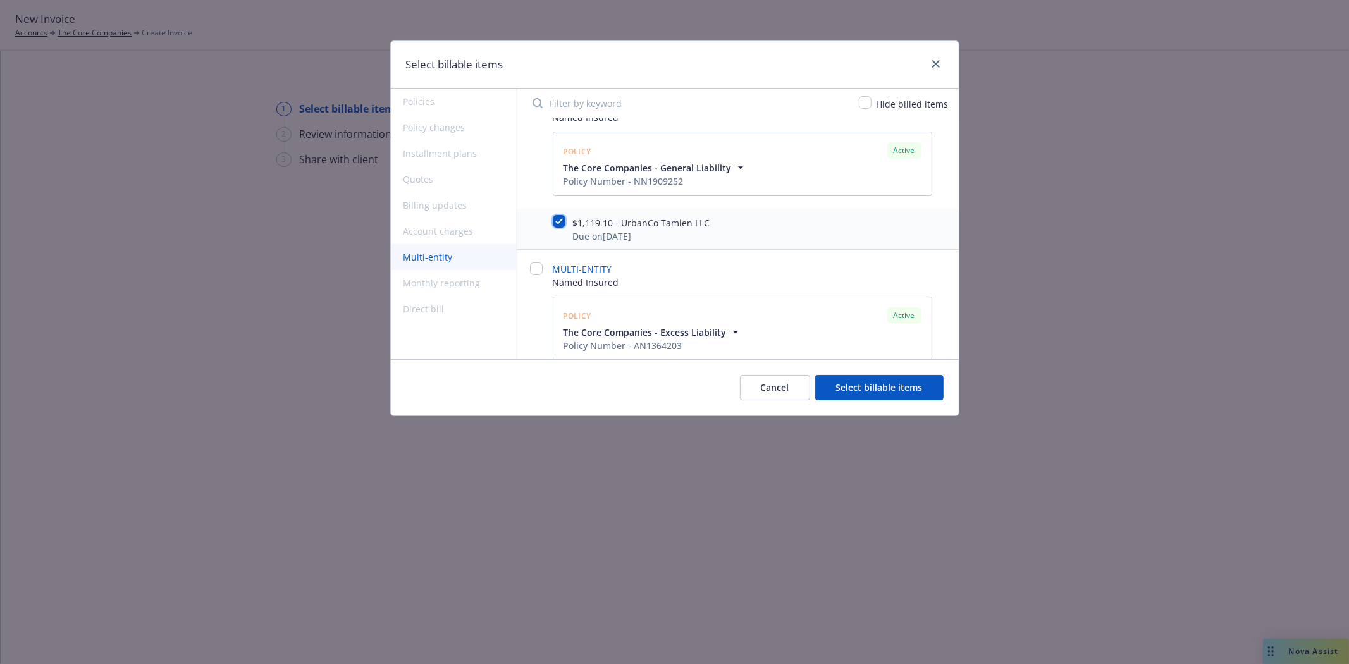
scroll to position [49, 0]
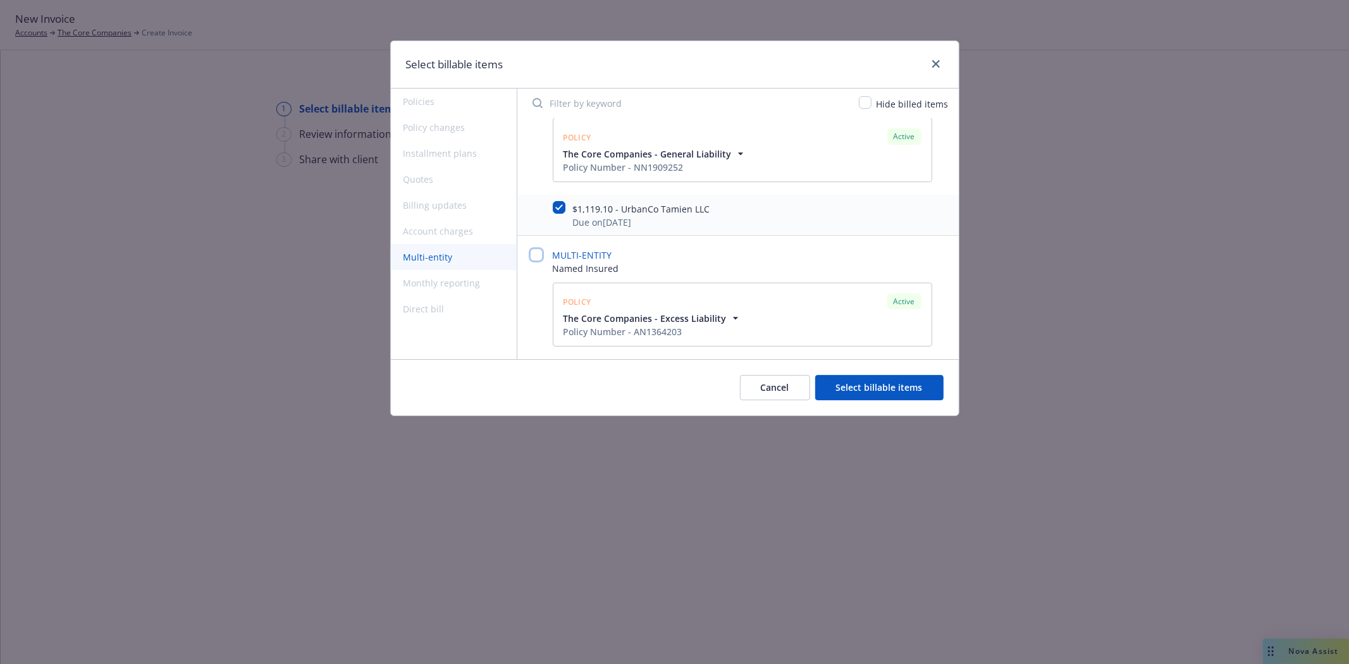
click at [536, 254] on input "checkbox" at bounding box center [536, 255] width 13 height 13
checkbox input "false"
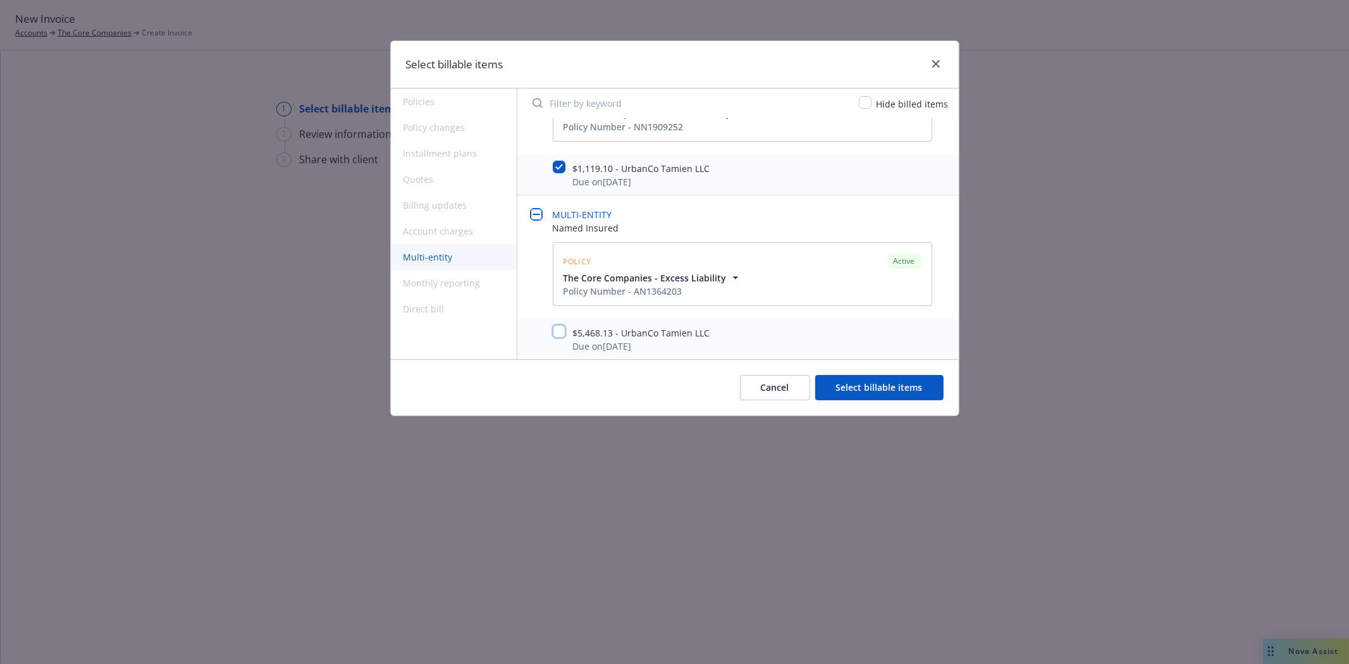
click at [561, 331] on input "checkbox" at bounding box center [559, 331] width 13 height 13
checkbox input "true"
click at [882, 386] on button "Select billable items" at bounding box center [879, 387] width 128 height 25
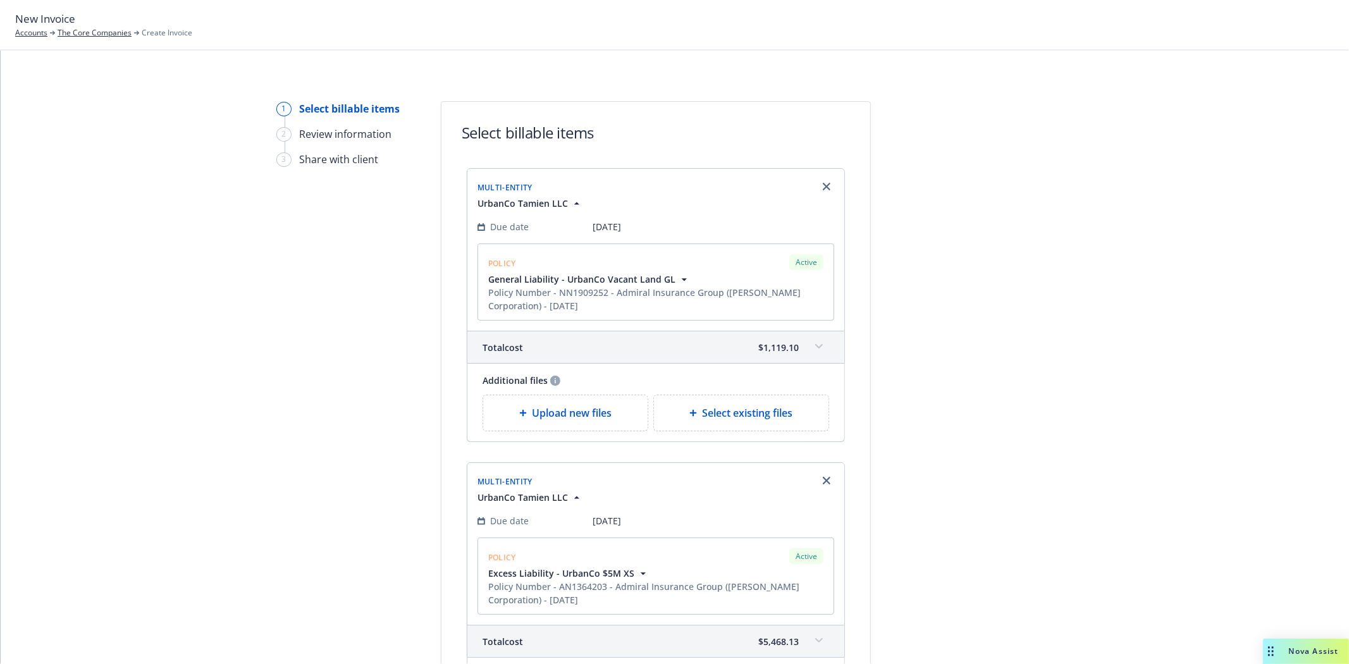
click at [725, 421] on span "Select existing files" at bounding box center [747, 412] width 90 height 15
select select "Invoice - Third Party"
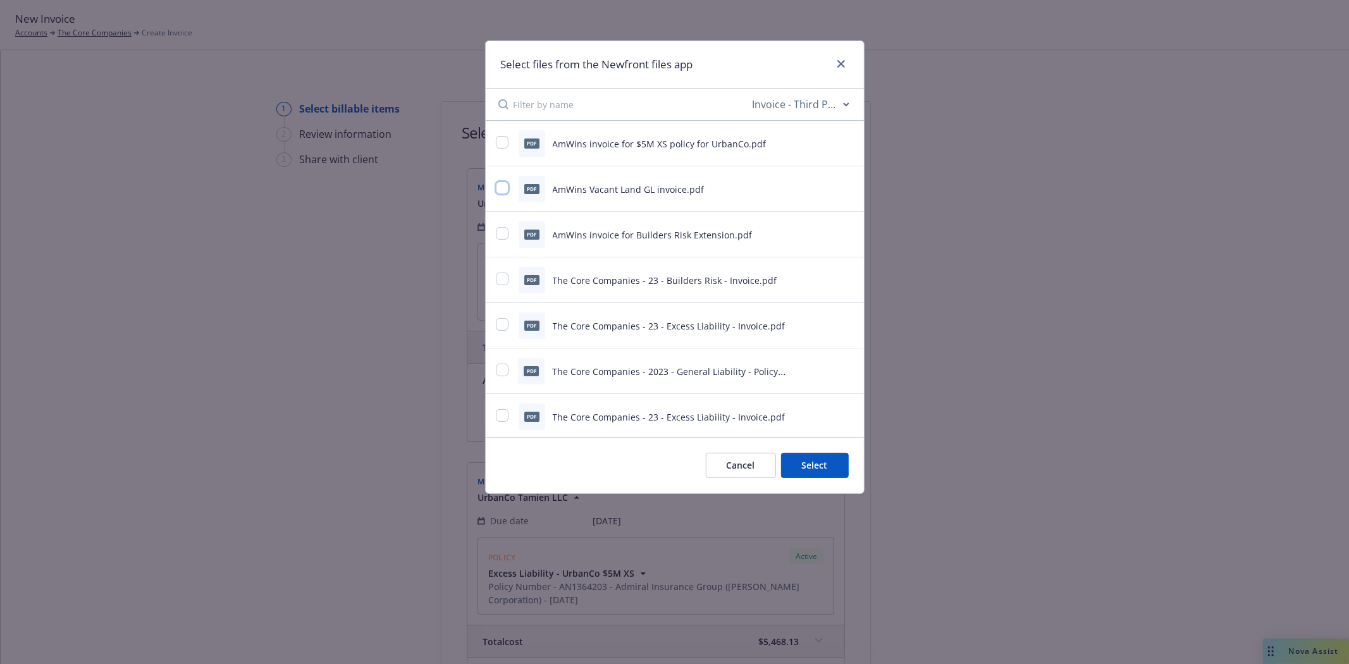
click at [501, 188] on input "checkbox" at bounding box center [502, 187] width 13 height 13
checkbox input "true"
click at [789, 466] on button "Select 1 file" at bounding box center [803, 465] width 91 height 25
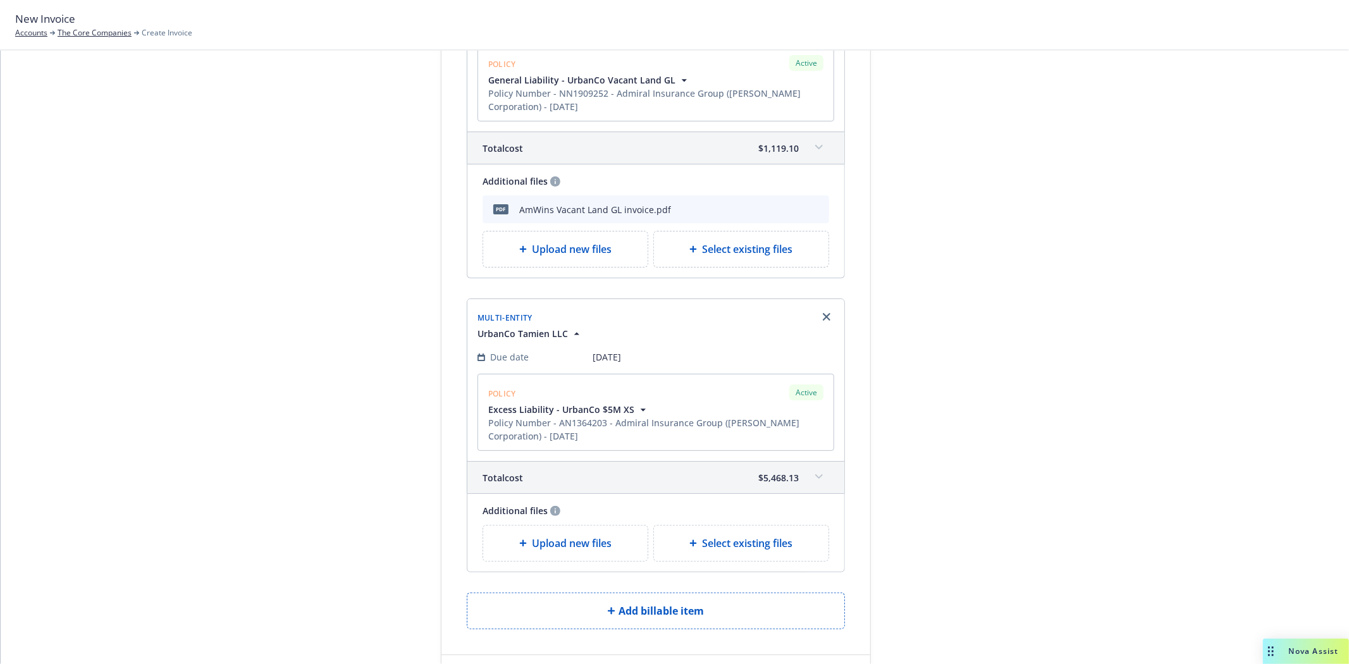
scroll to position [211, 0]
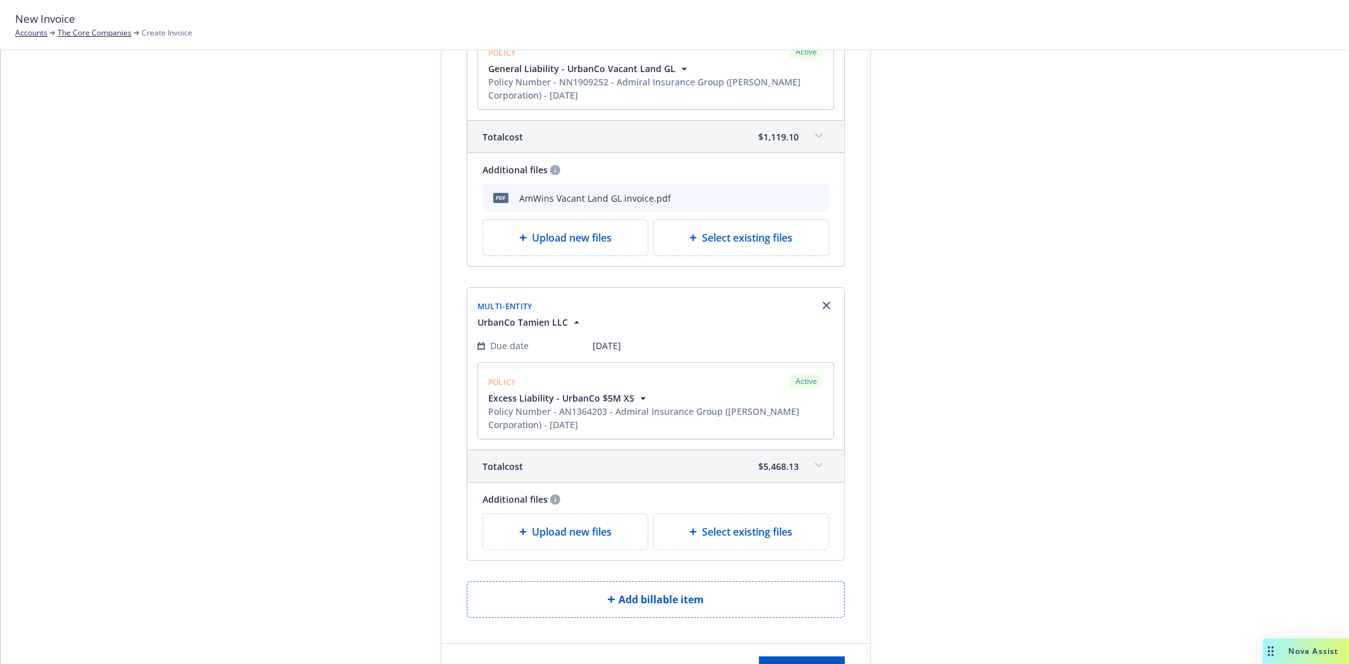
click at [753, 528] on span "Select existing files" at bounding box center [747, 531] width 90 height 15
select select "Invoice - Third Party"
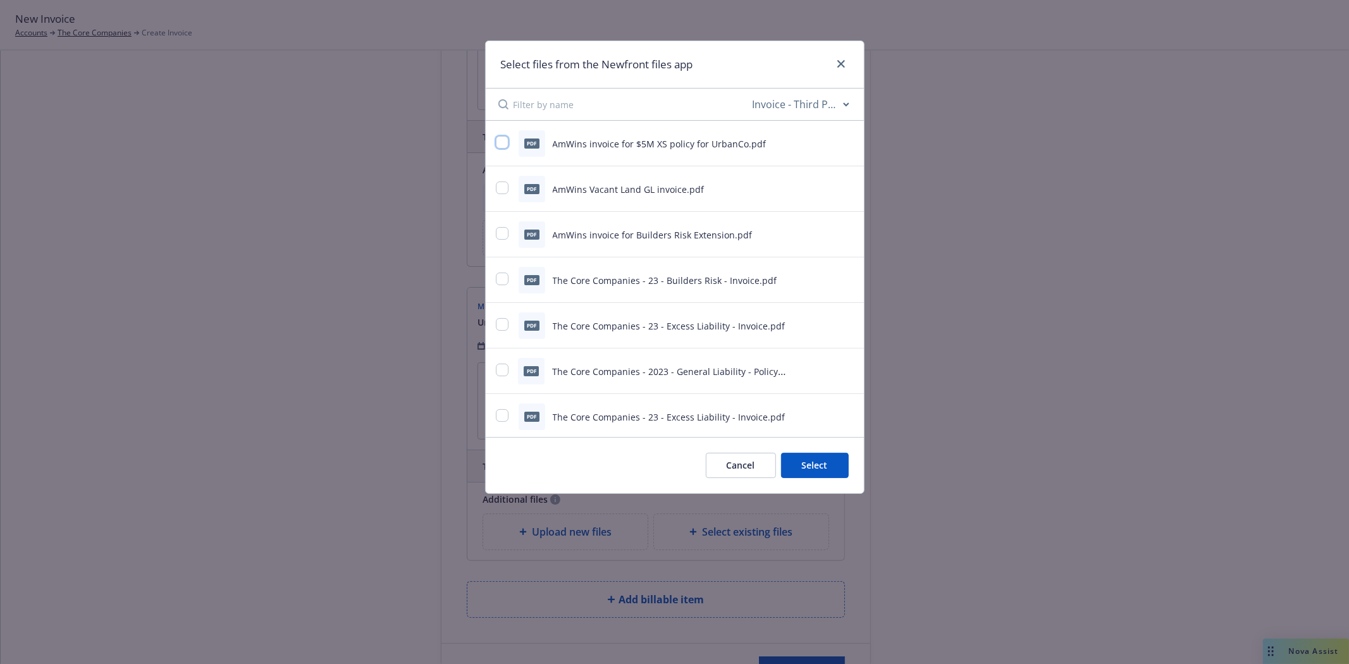
click at [501, 140] on input "checkbox" at bounding box center [502, 142] width 13 height 13
checkbox input "true"
click at [797, 470] on button "Select 1 file" at bounding box center [803, 465] width 91 height 25
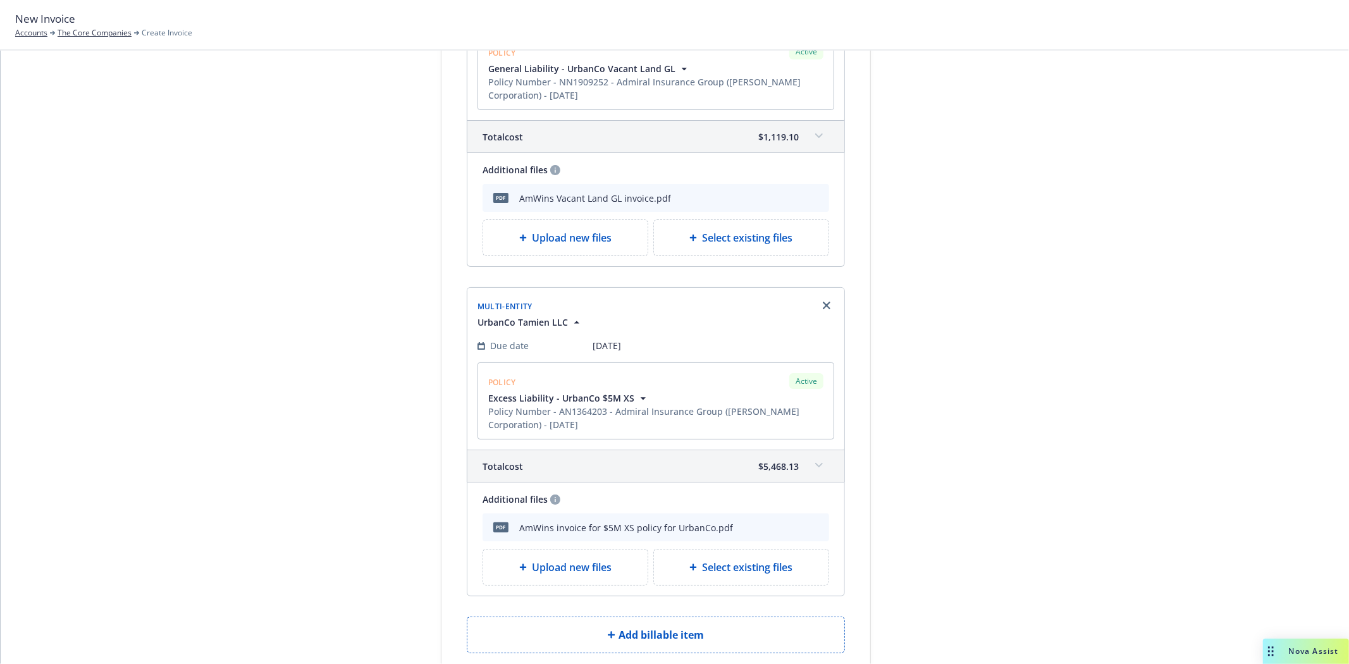
click at [791, 201] on icon "preview file" at bounding box center [796, 197] width 11 height 9
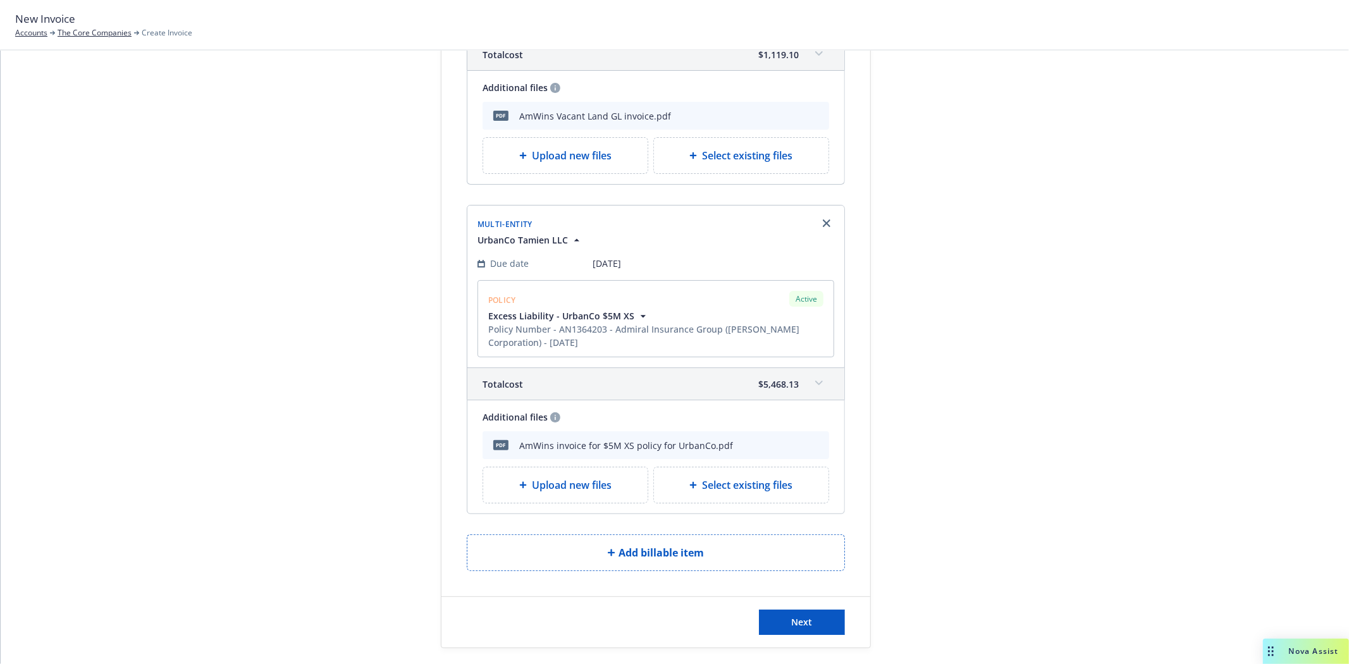
scroll to position [359, 0]
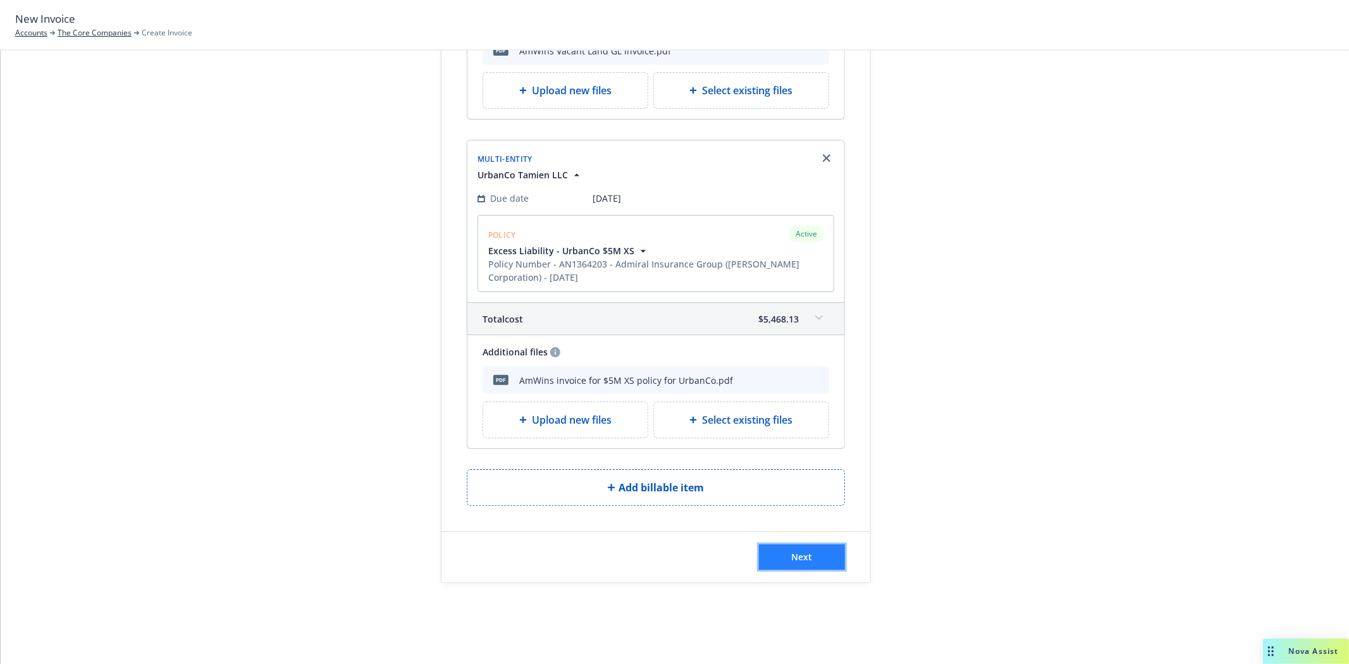
click at [814, 553] on button "Next" at bounding box center [802, 556] width 86 height 25
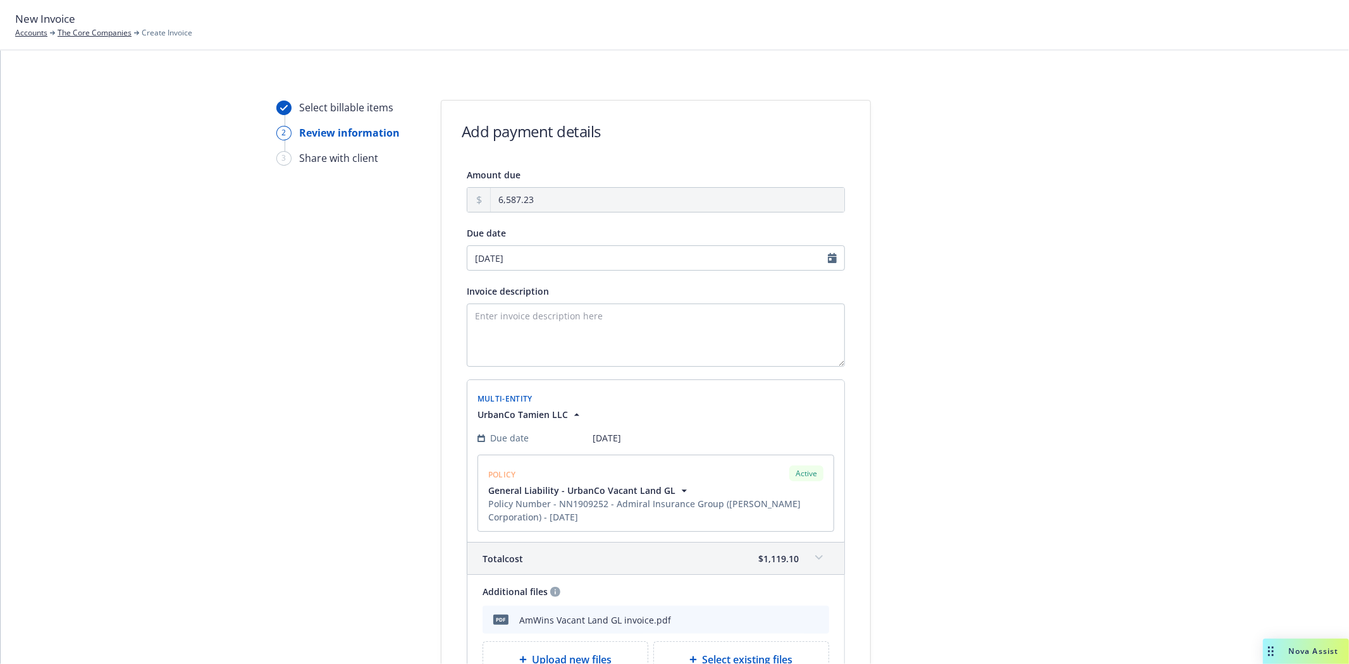
scroll to position [0, 0]
click at [515, 314] on textarea "Invoice description" at bounding box center [656, 336] width 378 height 63
type textarea "Liability Insurance for UrbanCo Tamien LLC"
select select "October"
select select "2025"
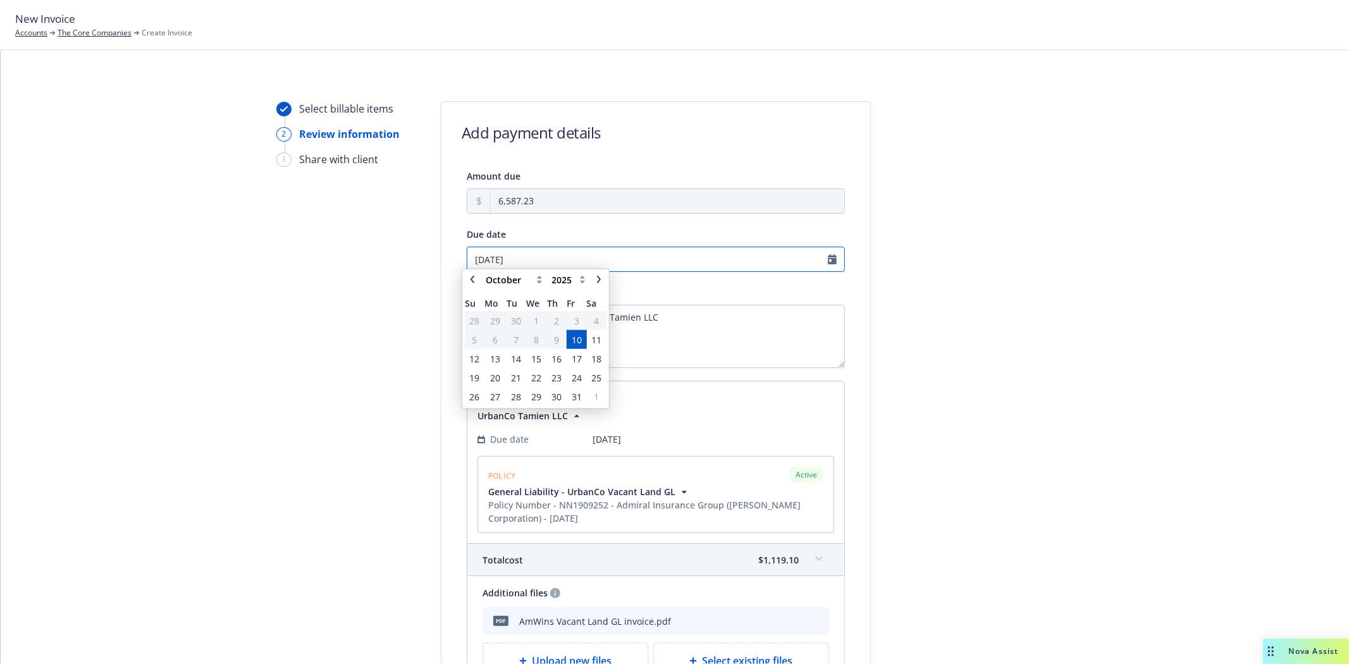
click at [684, 269] on input "[DATE]" at bounding box center [656, 259] width 378 height 25
click at [572, 382] on span "24" at bounding box center [577, 383] width 10 height 13
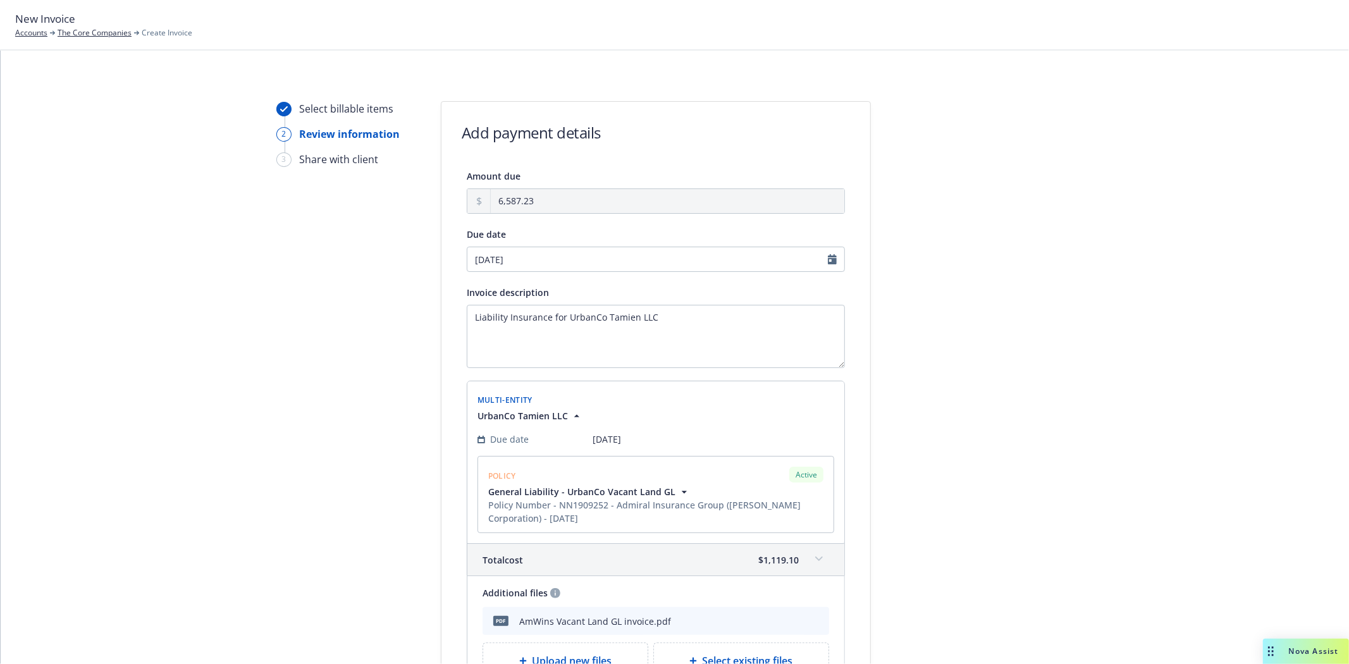
type input "10/24/2025"
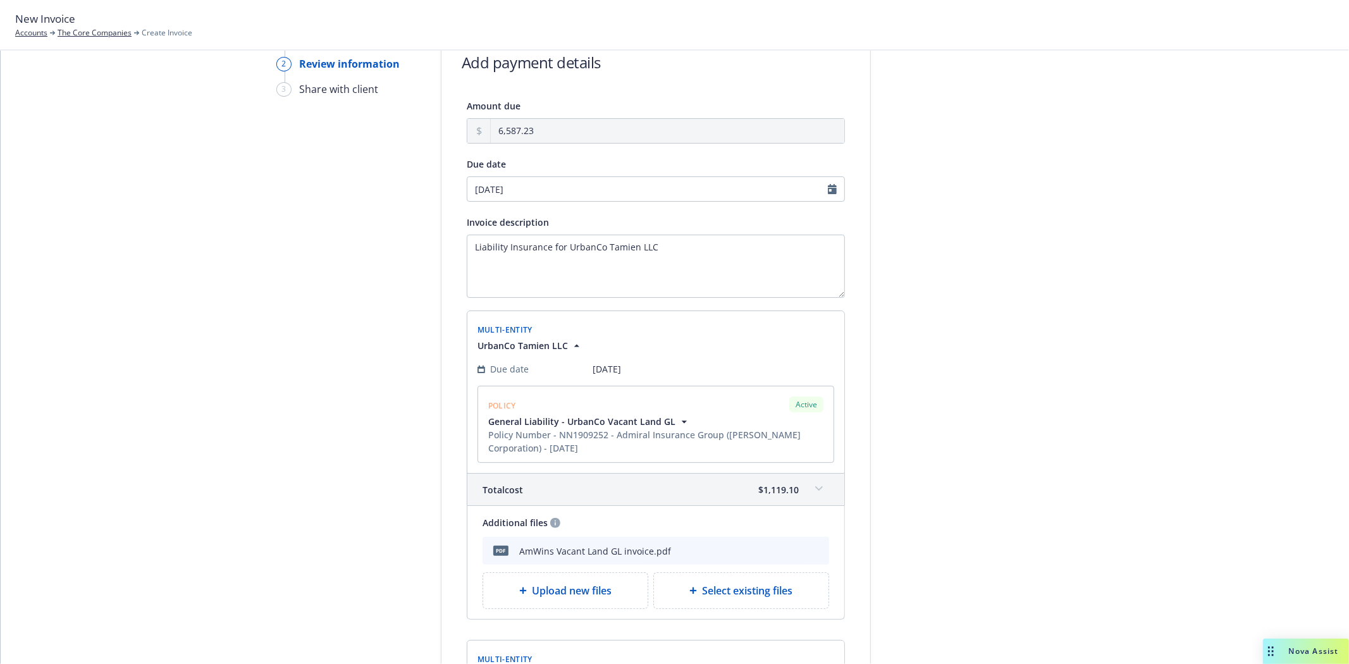
click at [609, 367] on span "[DATE]" at bounding box center [607, 368] width 28 height 13
click at [491, 372] on span "Due date" at bounding box center [509, 368] width 39 height 13
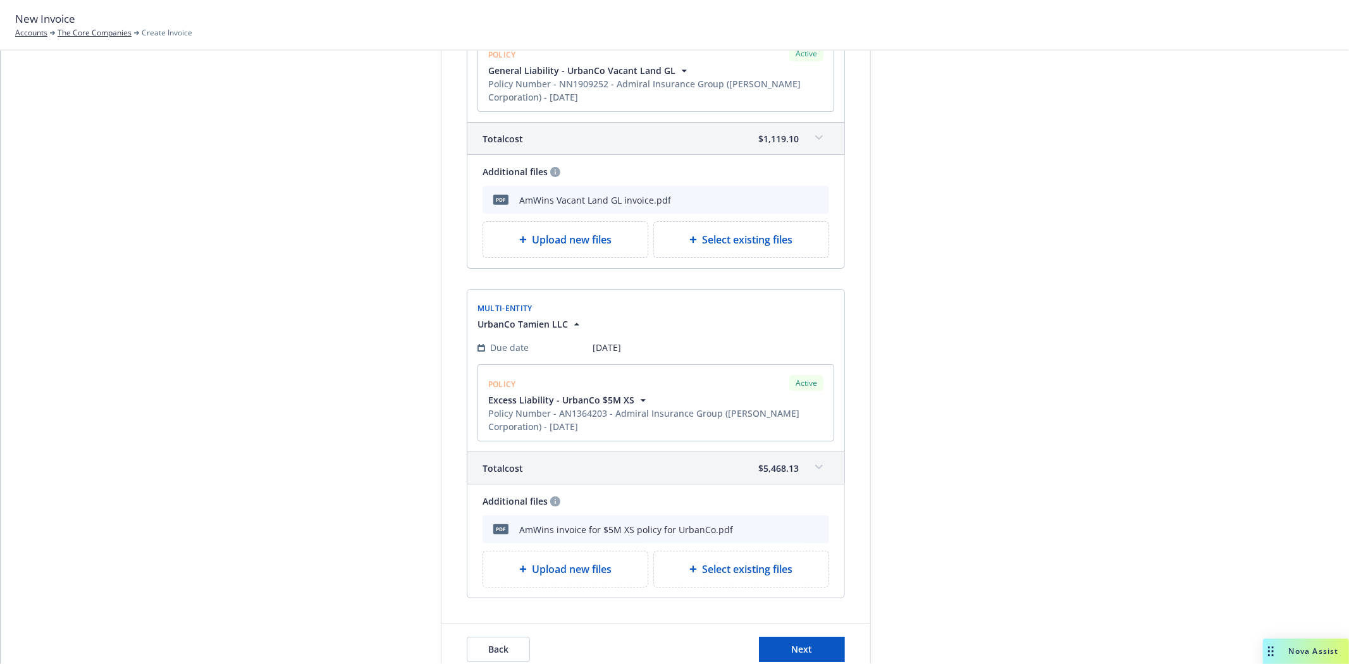
scroll to position [491, 0]
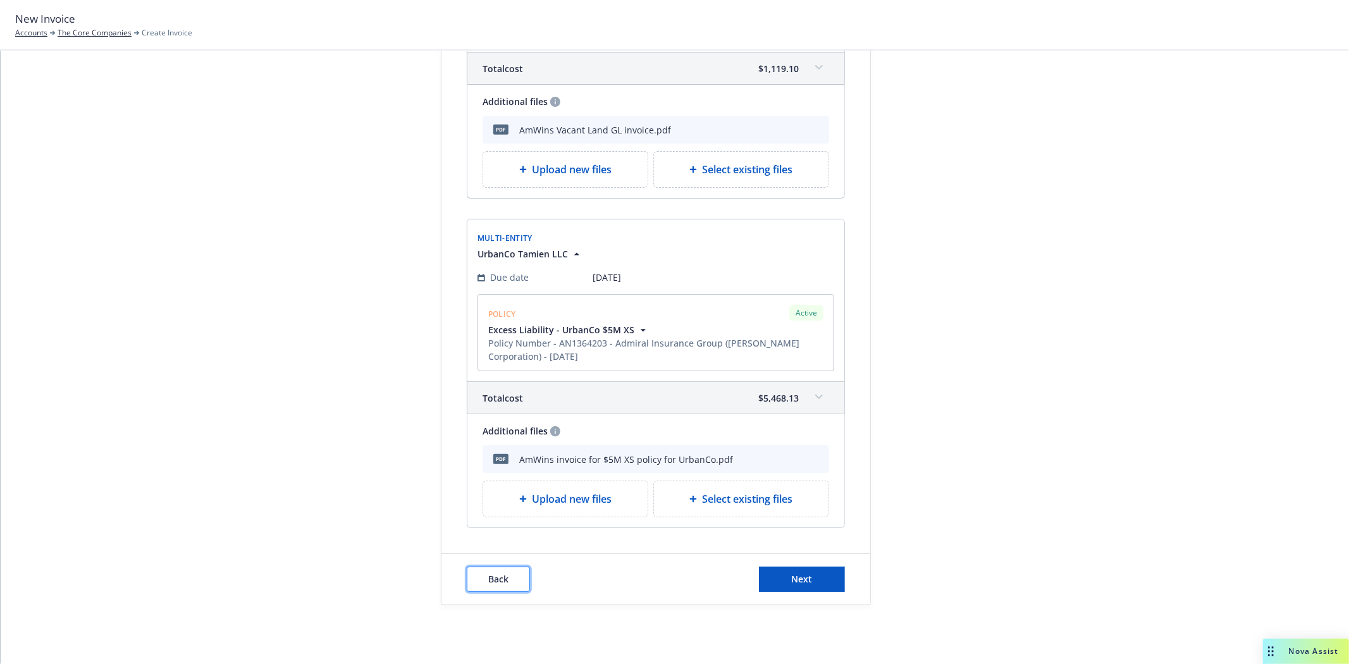
click at [500, 577] on span "Back" at bounding box center [498, 579] width 20 height 12
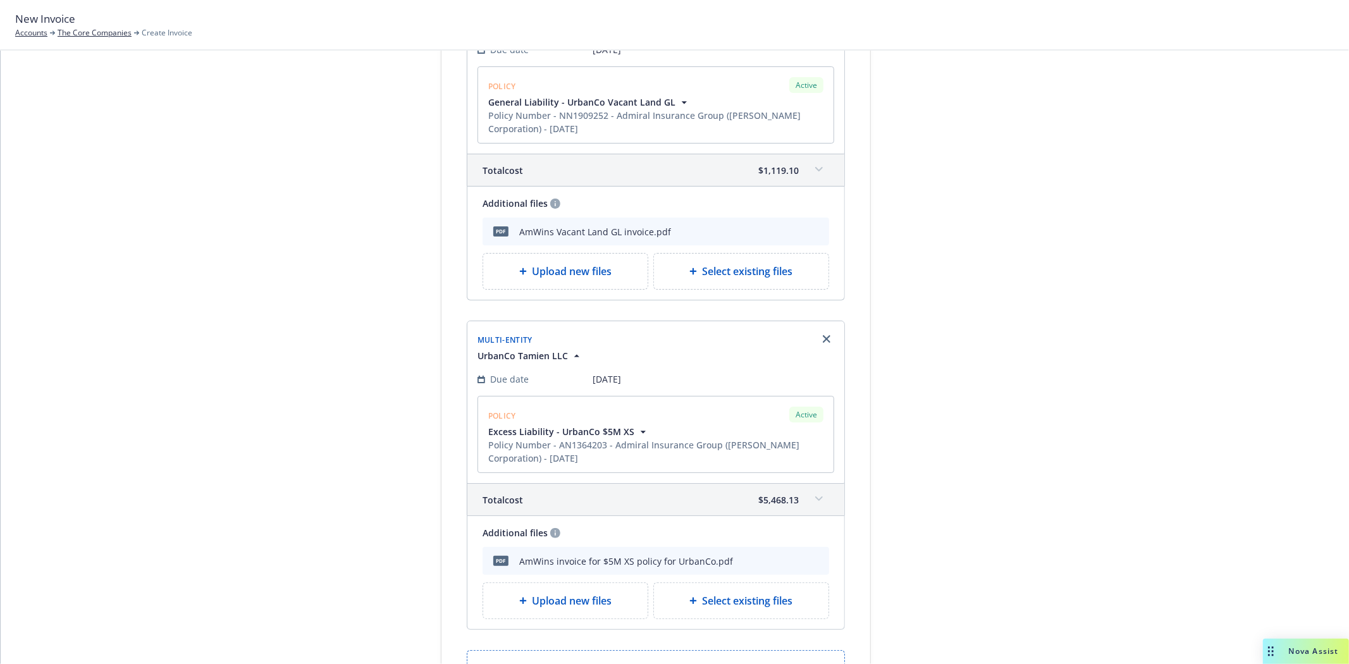
scroll to position [0, 0]
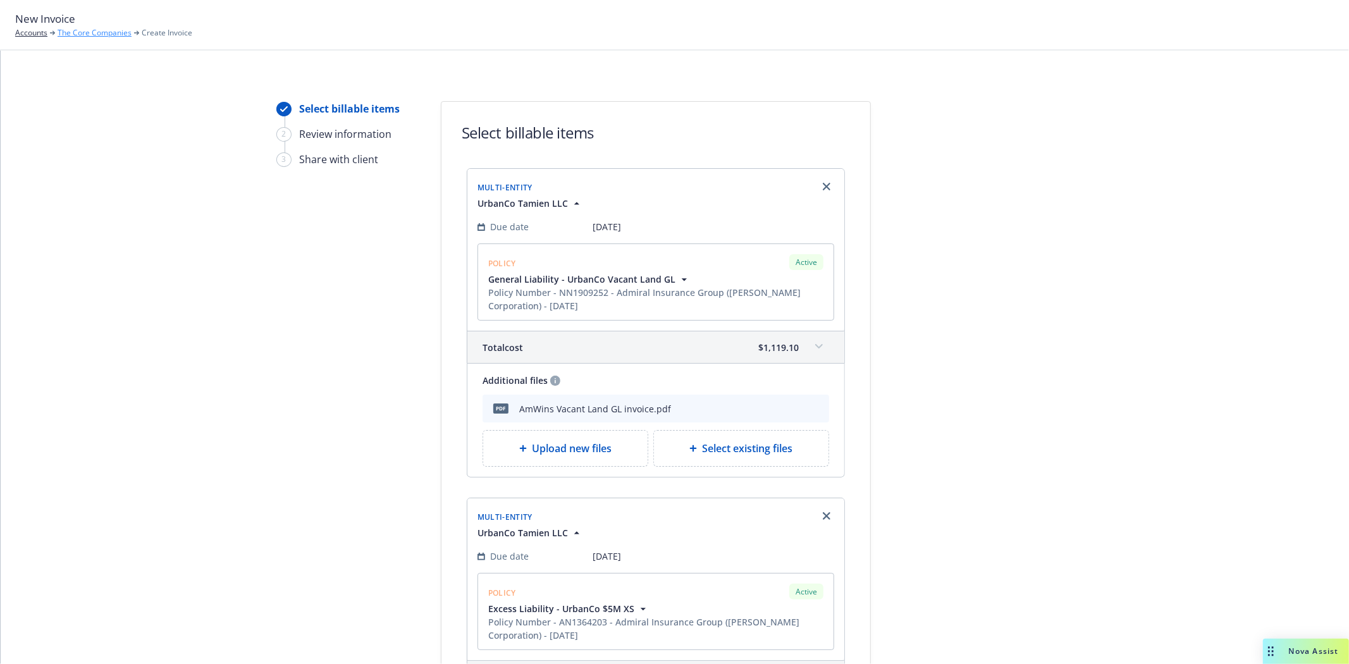
click at [85, 30] on link "The Core Companies" at bounding box center [95, 32] width 74 height 11
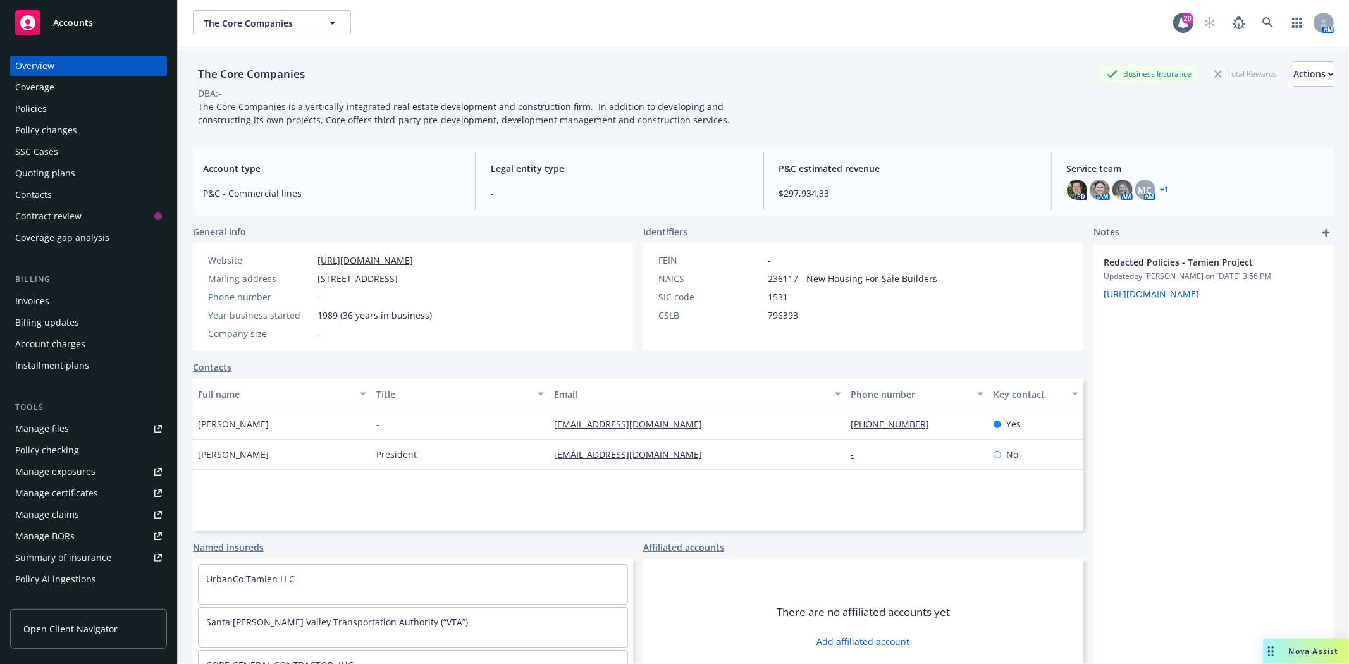
click at [54, 304] on div "Invoices" at bounding box center [88, 301] width 147 height 20
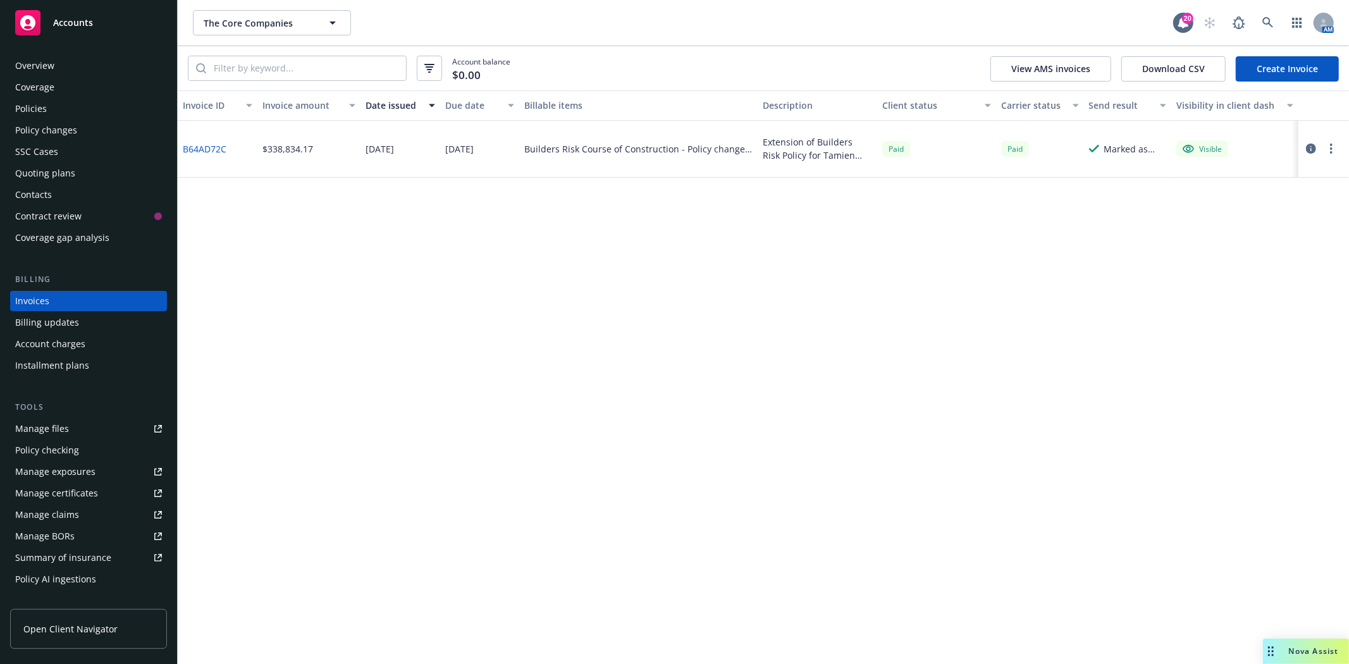
click at [43, 104] on div "Policies" at bounding box center [31, 109] width 32 height 20
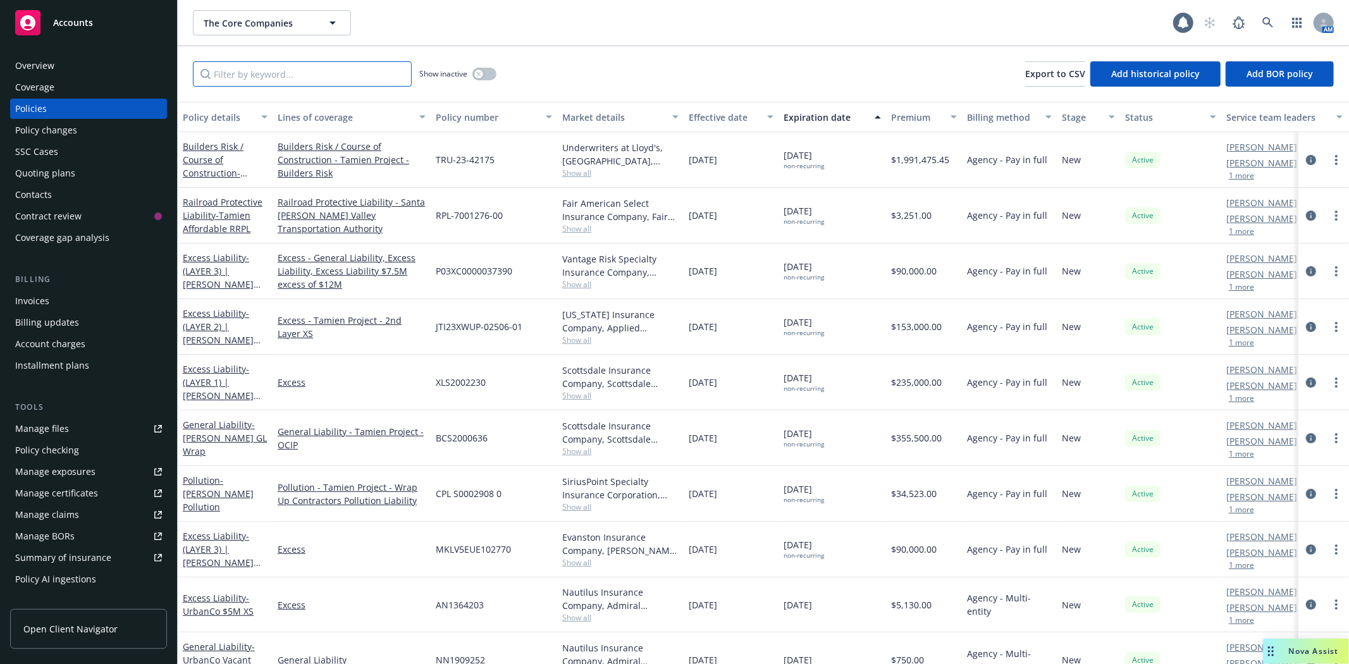
click at [294, 77] on input "Filter by keyword..." at bounding box center [302, 73] width 219 height 25
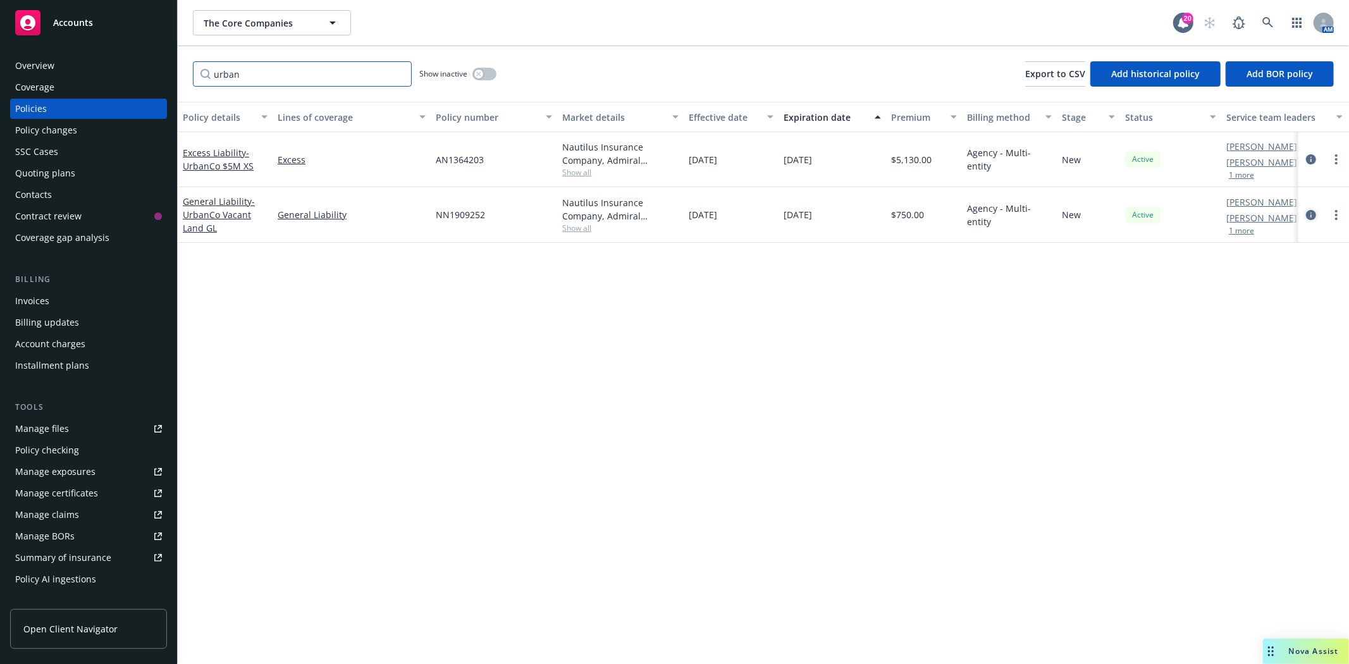
type input "urban"
click at [1312, 218] on icon "circleInformation" at bounding box center [1311, 215] width 10 height 10
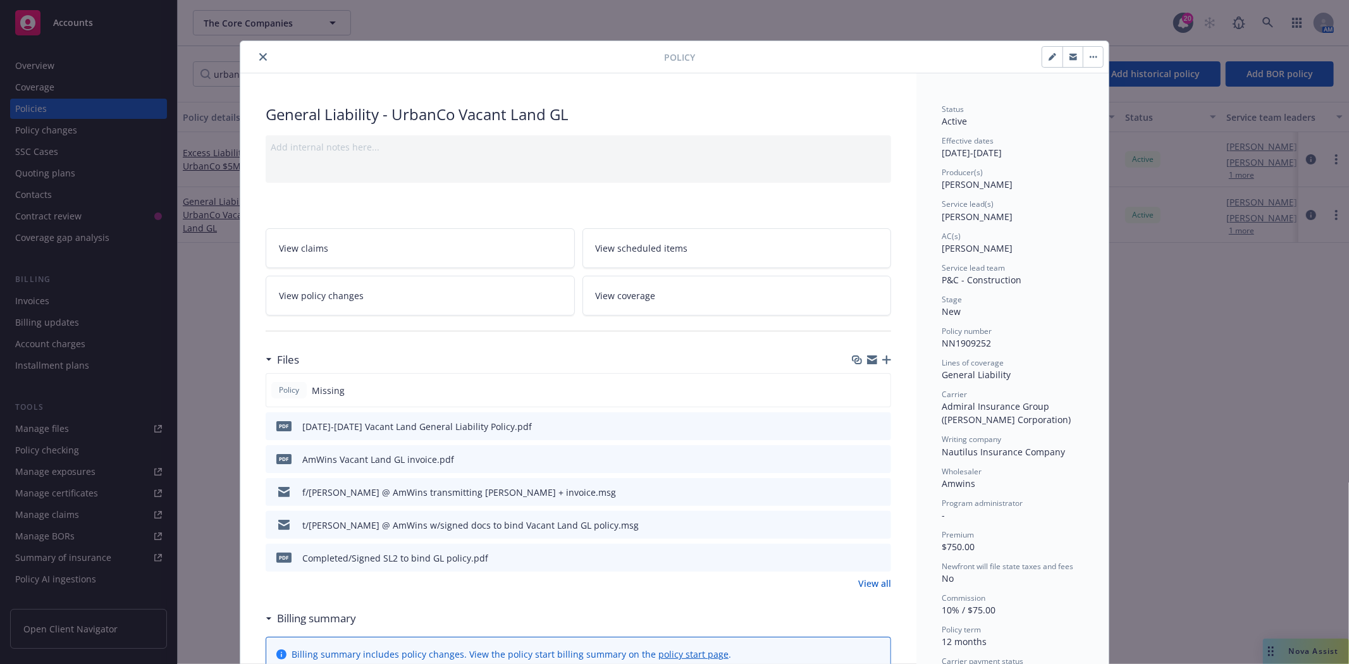
click at [1042, 61] on button "button" at bounding box center [1052, 57] width 20 height 20
select select "NEW"
select select "12"
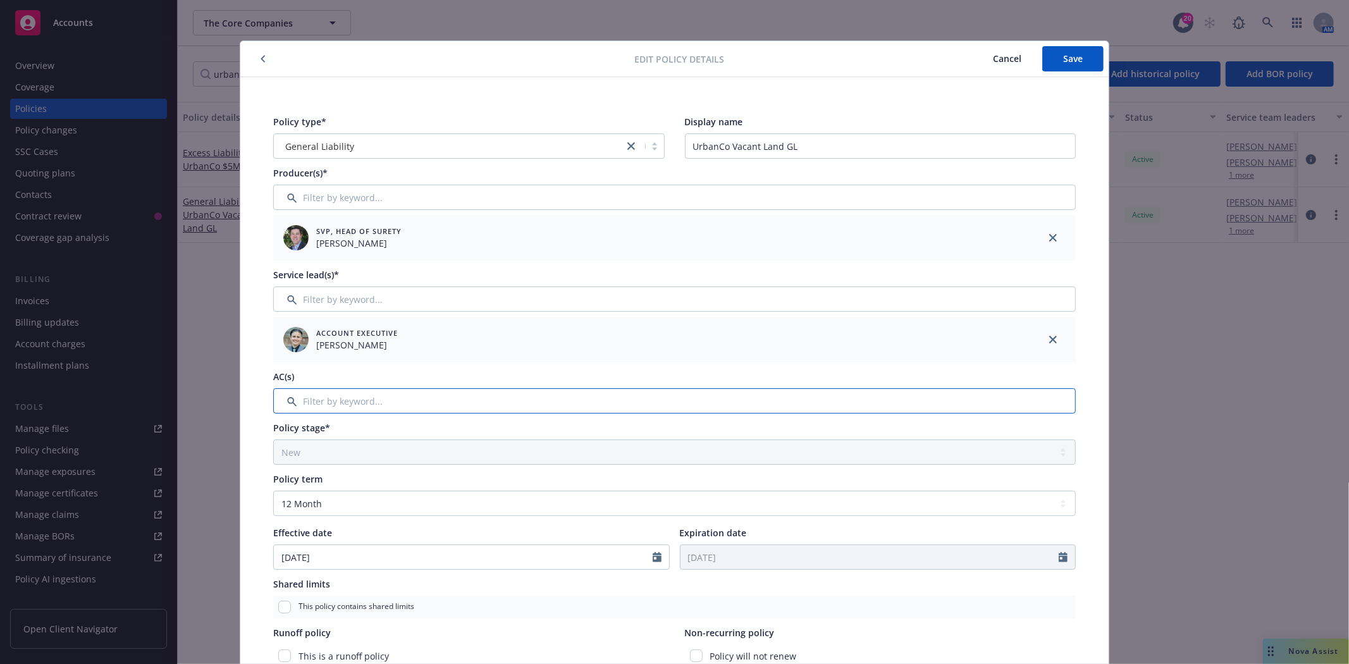
click at [378, 409] on input "Filter by keyword..." at bounding box center [674, 400] width 802 height 25
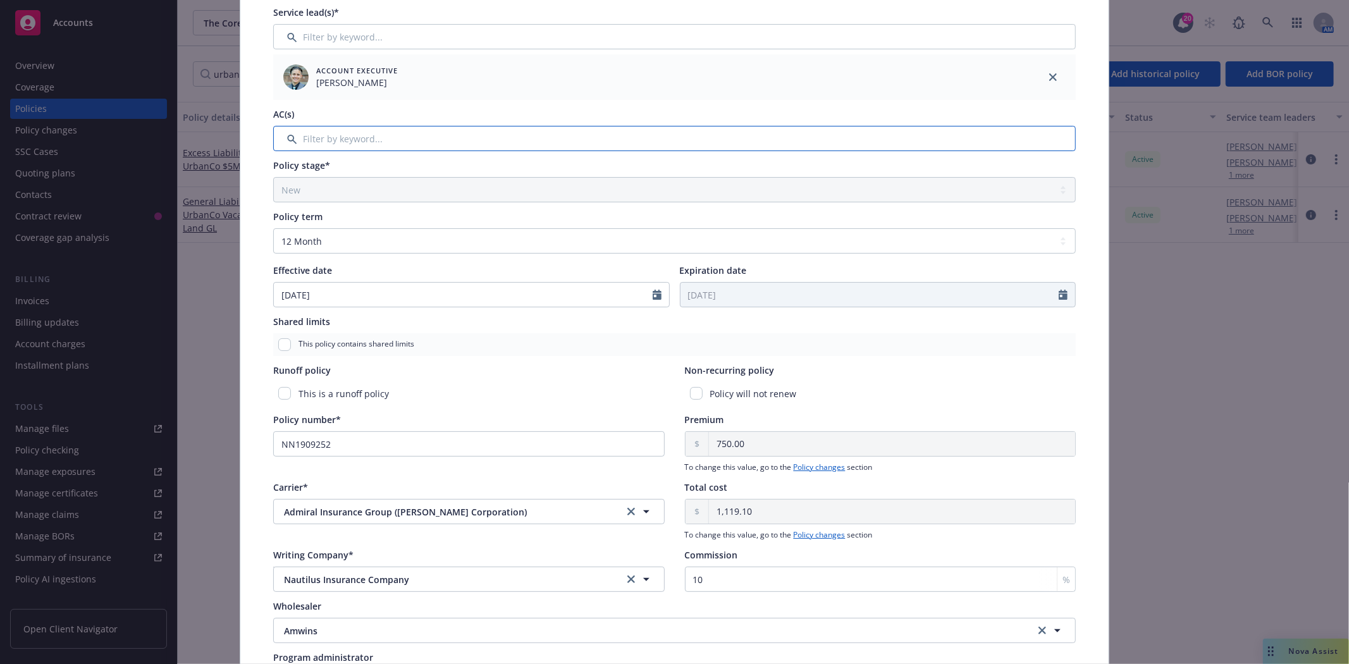
scroll to position [281, 0]
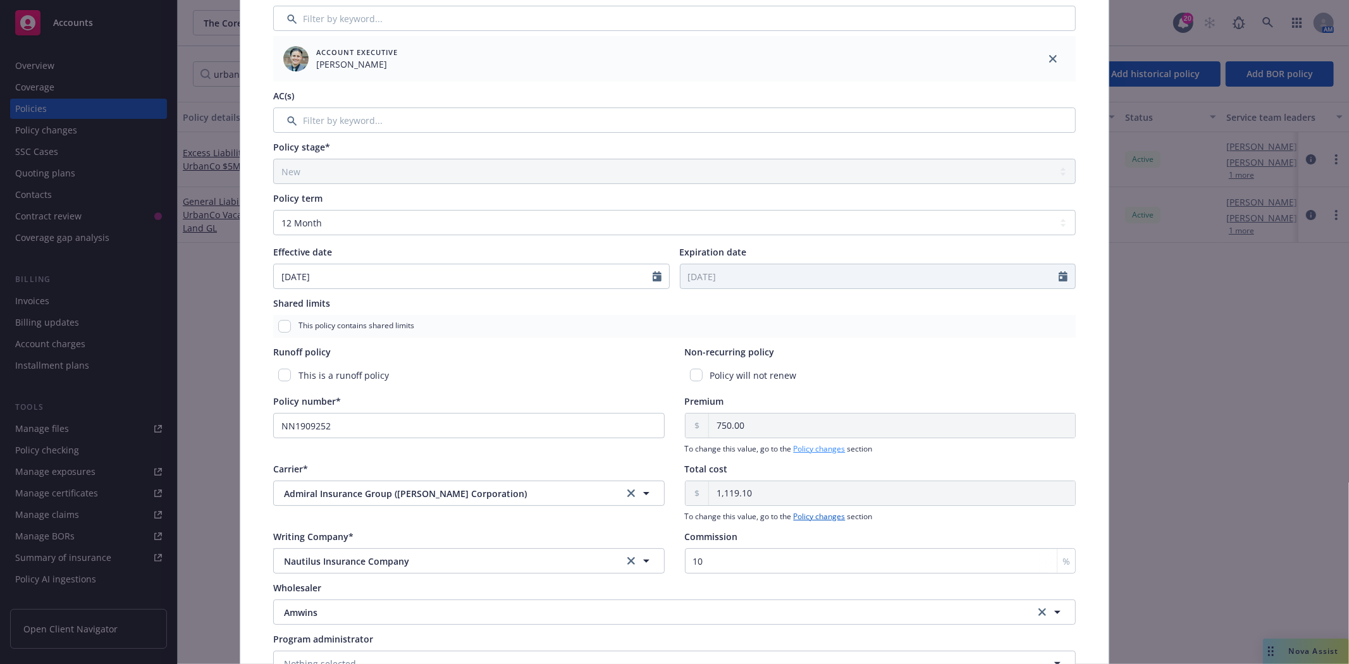
click at [814, 446] on link "Policy changes" at bounding box center [820, 448] width 52 height 11
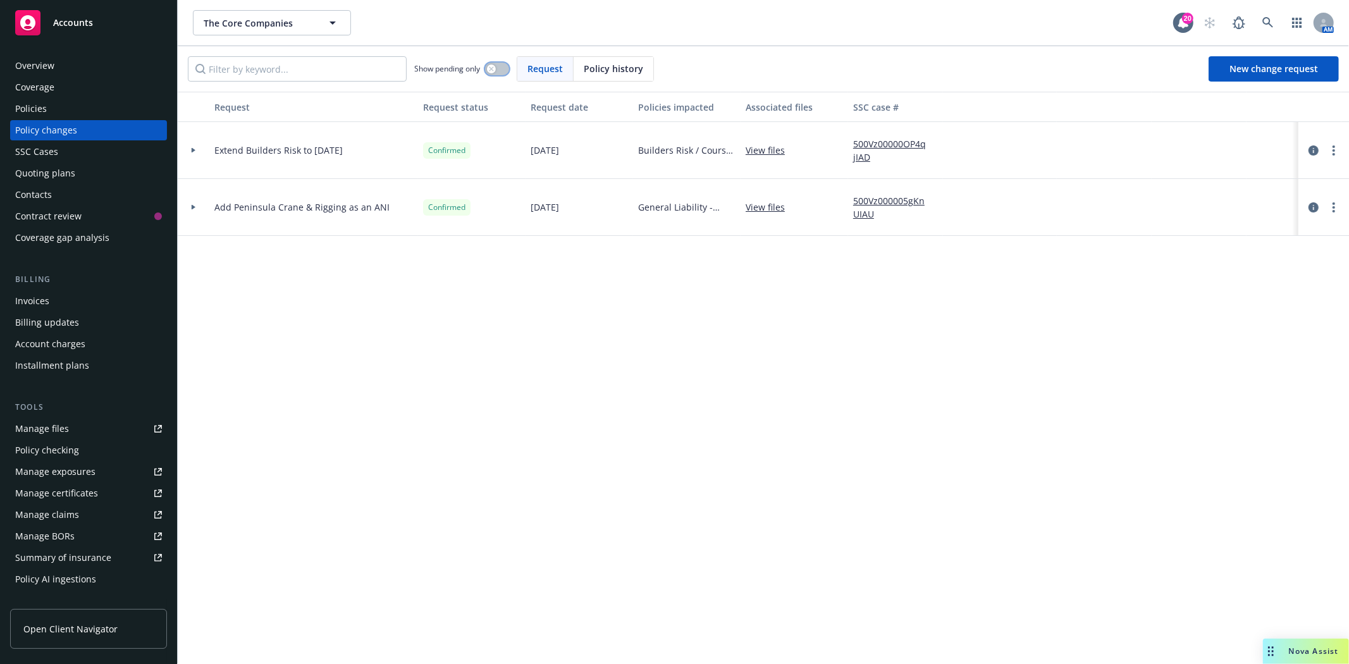
click at [492, 70] on icon "button" at bounding box center [491, 68] width 5 height 5
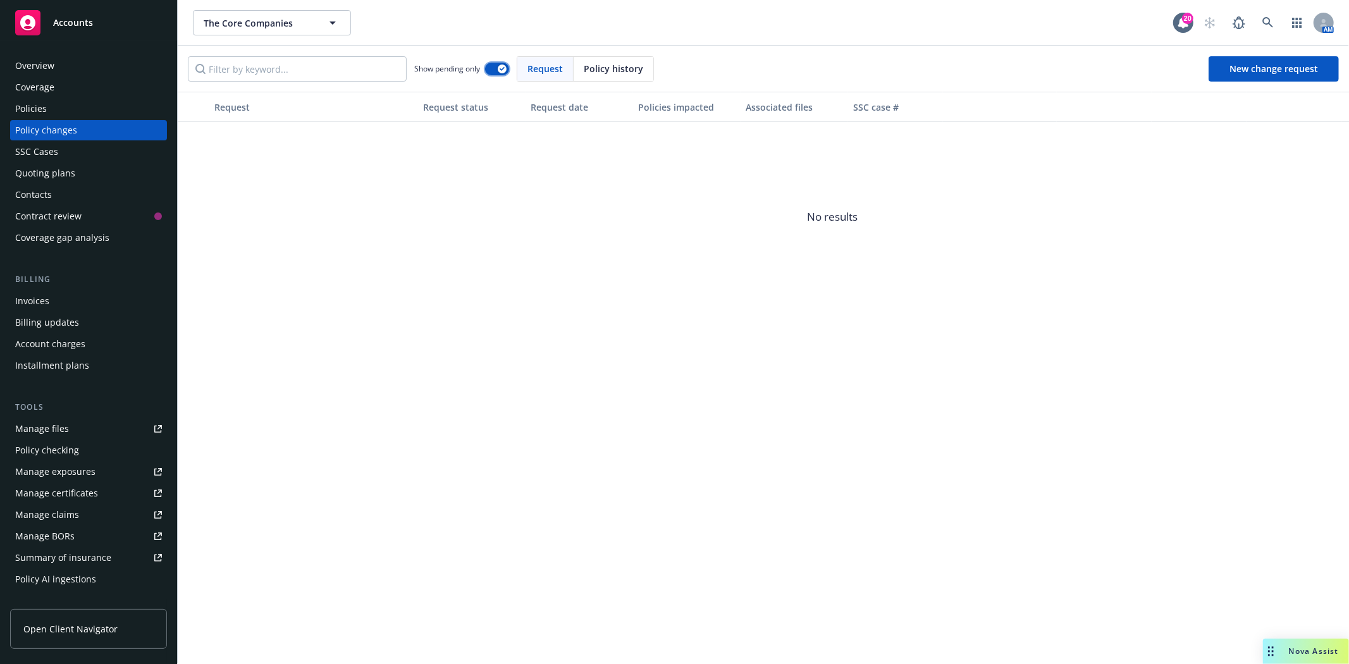
click at [492, 70] on button "button" at bounding box center [497, 69] width 24 height 13
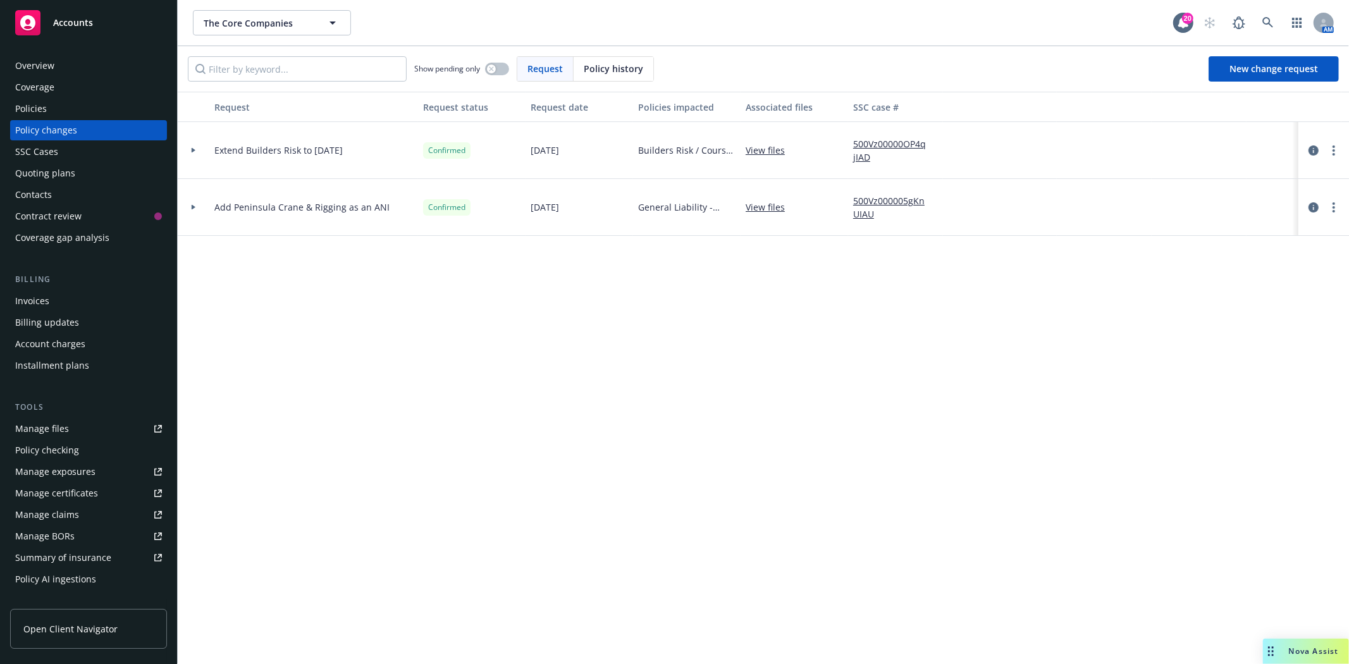
click at [595, 72] on span "Policy history" at bounding box center [613, 68] width 59 height 13
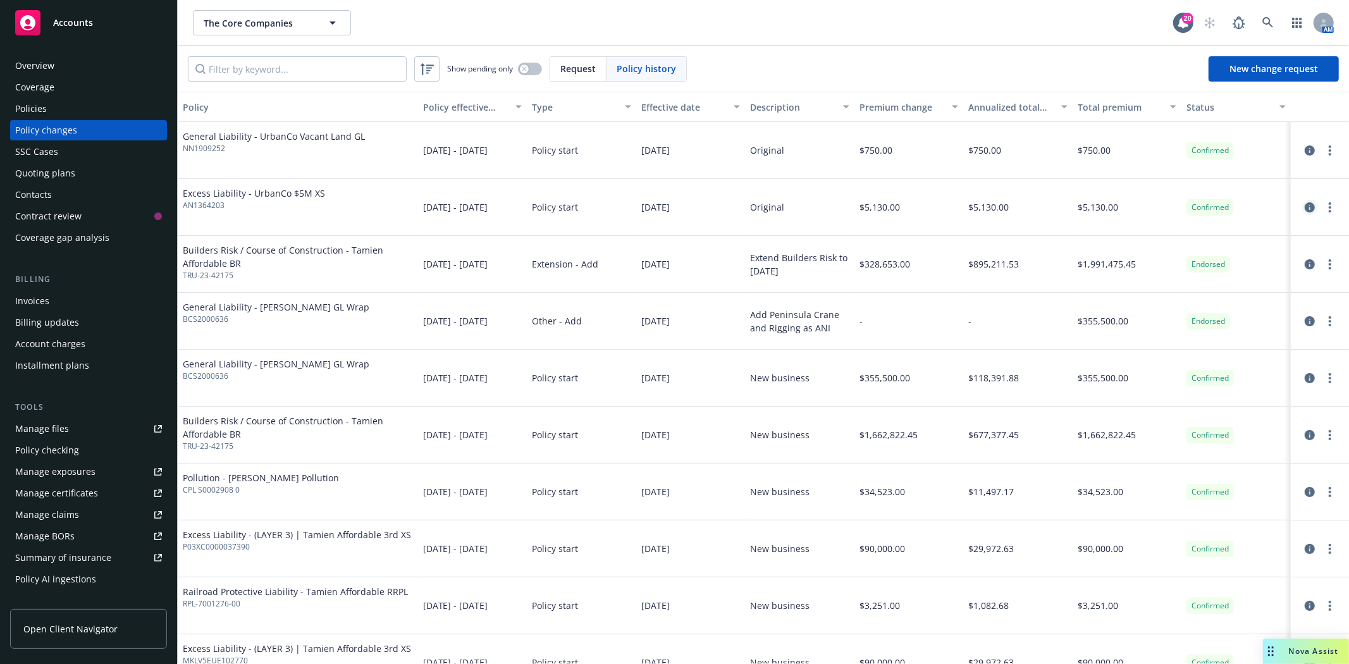
click at [1305, 207] on icon "circleInformation" at bounding box center [1310, 207] width 10 height 10
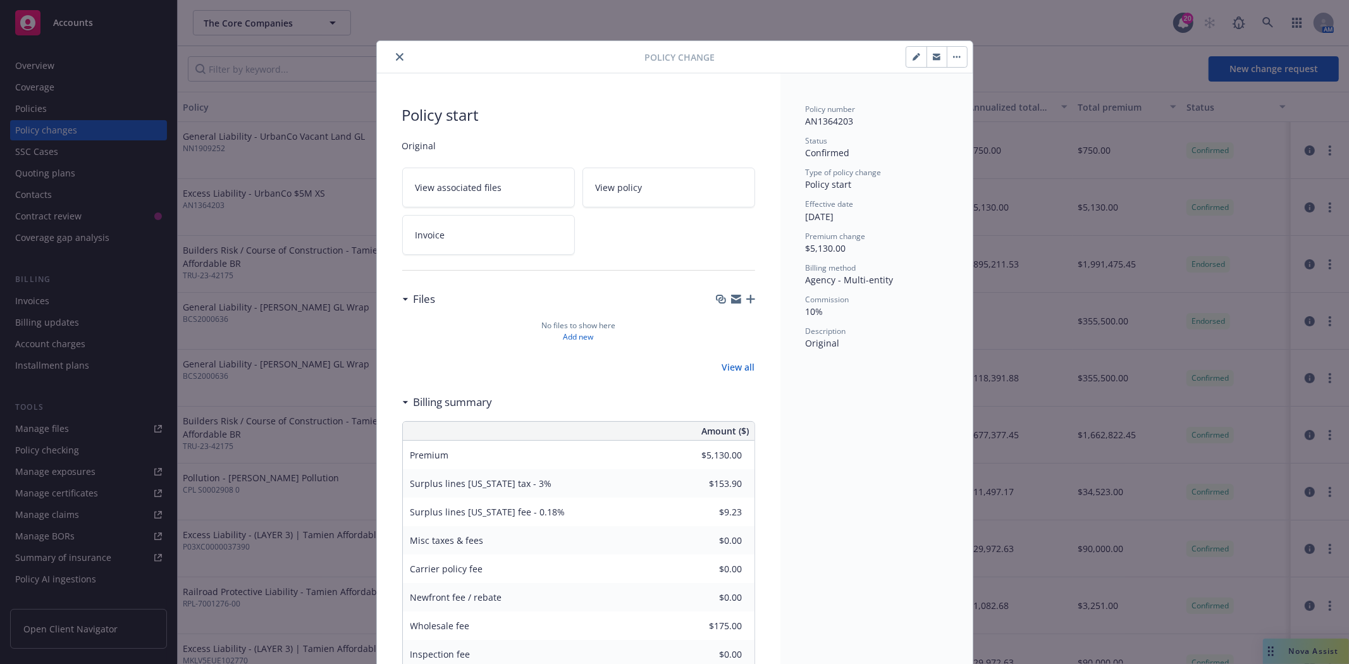
click at [913, 58] on icon "button" at bounding box center [917, 57] width 8 height 8
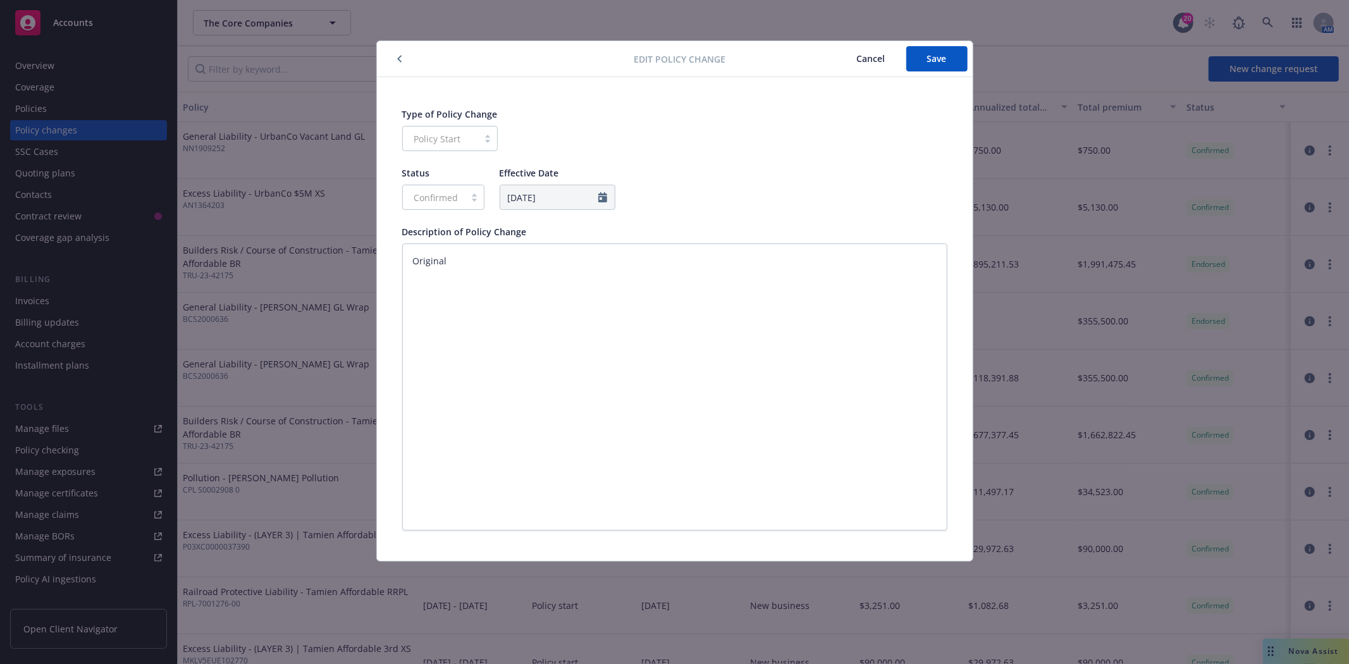
click at [871, 61] on span "Cancel" at bounding box center [871, 58] width 28 height 12
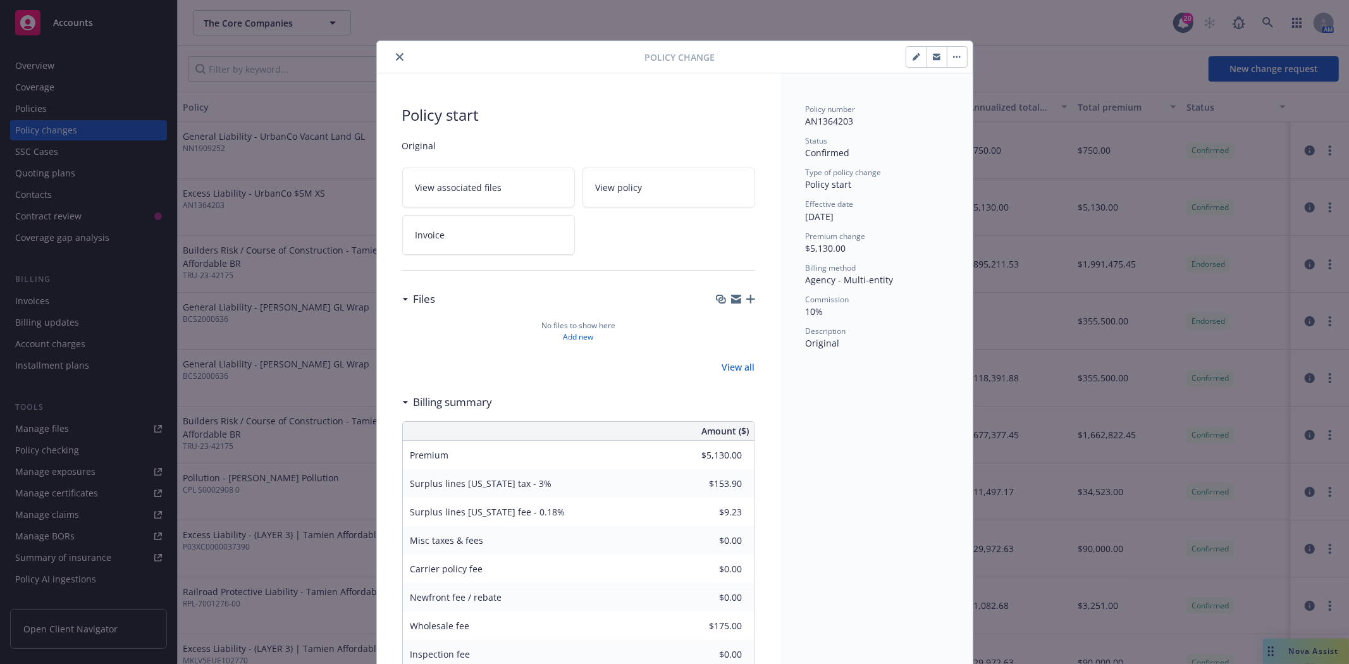
click at [953, 58] on button "button" at bounding box center [957, 57] width 20 height 20
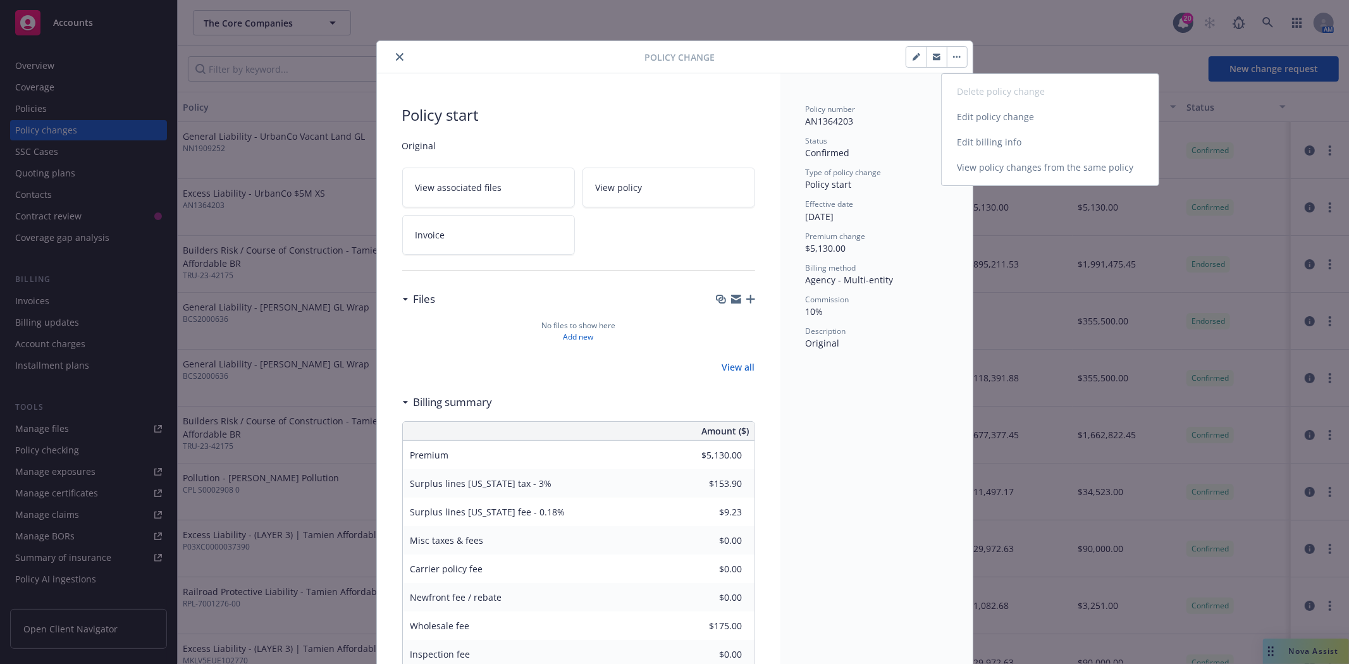
click at [963, 142] on link "Edit billing info" at bounding box center [1050, 142] width 217 height 25
select select "CA"
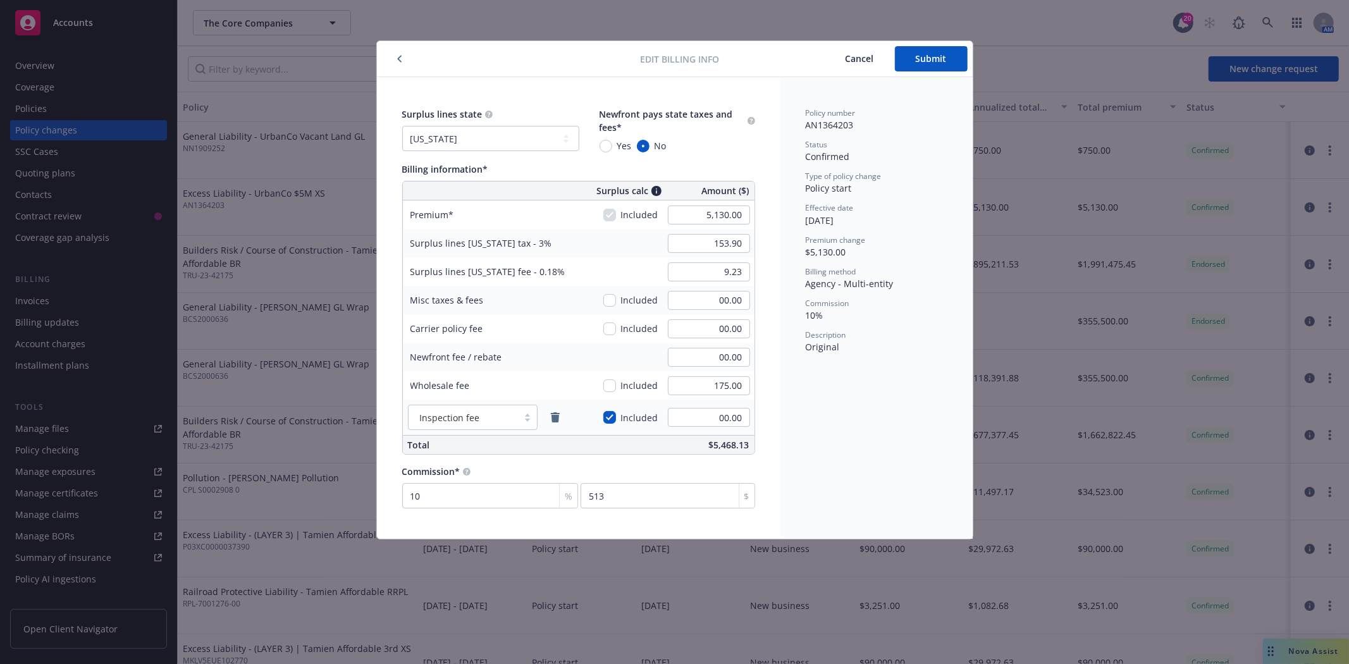
click at [856, 51] on button "Cancel" at bounding box center [860, 58] width 70 height 25
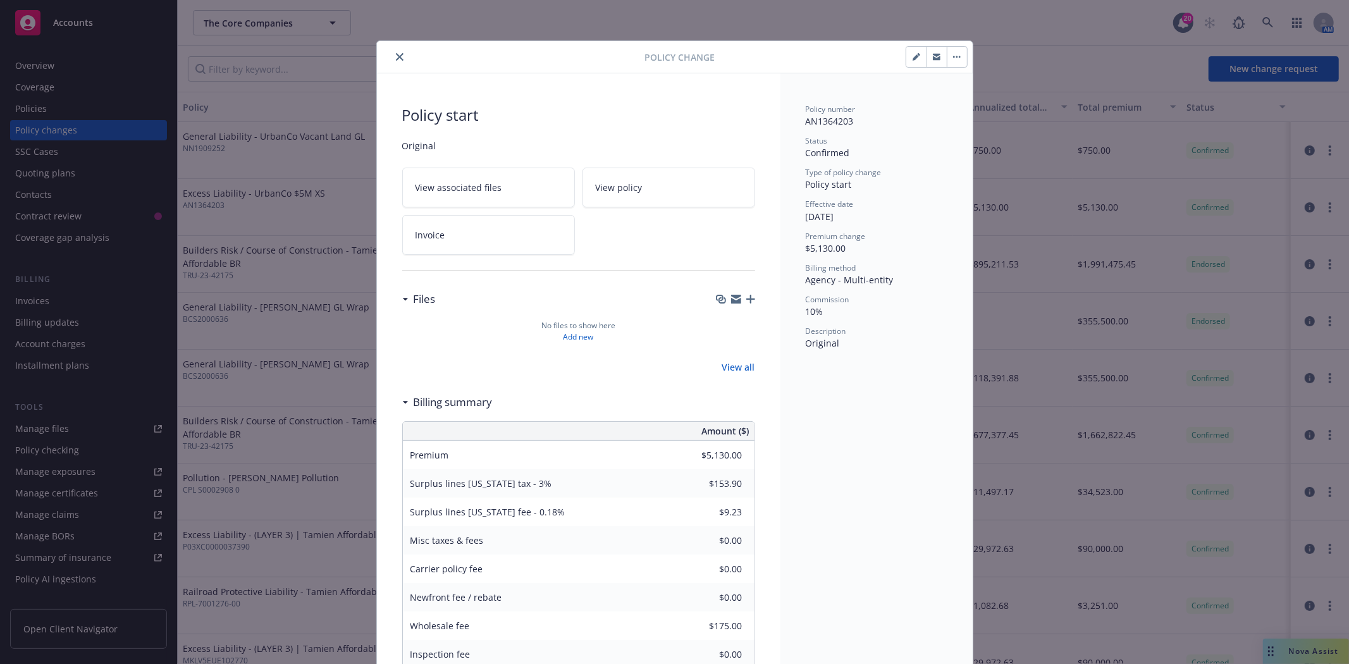
click at [396, 51] on button "close" at bounding box center [399, 56] width 15 height 15
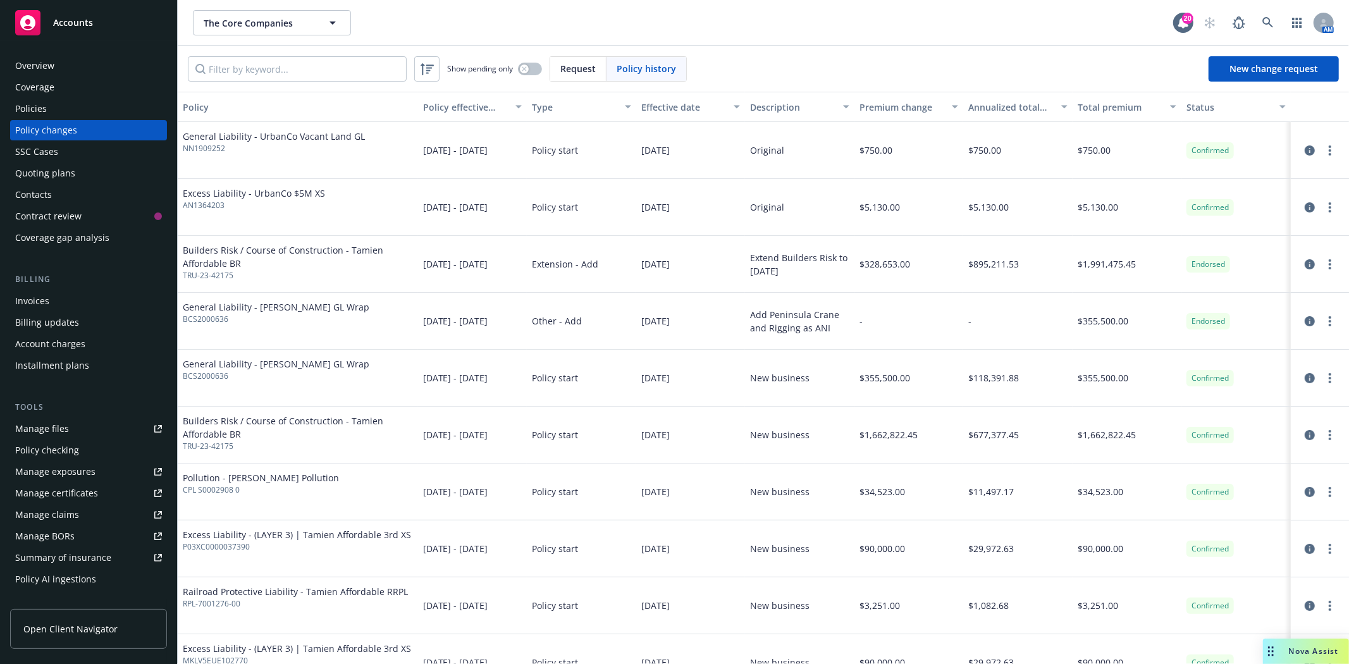
click at [35, 306] on div "Invoices" at bounding box center [32, 301] width 34 height 20
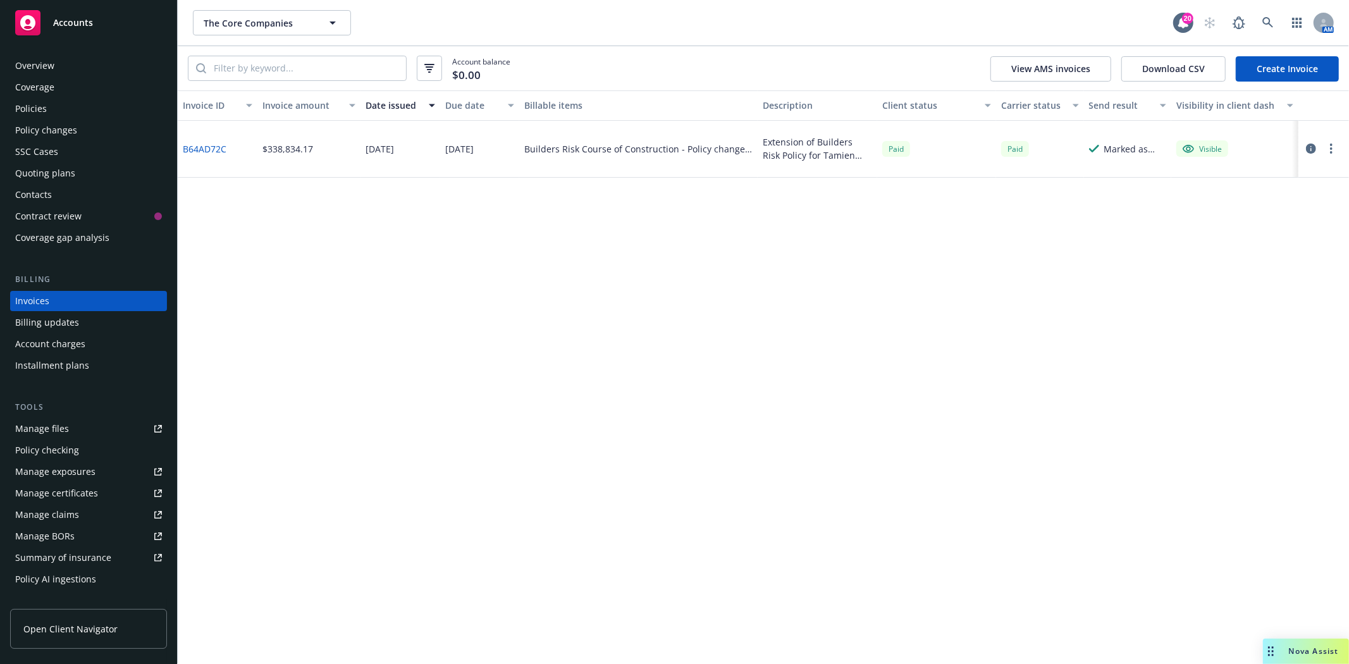
click at [1253, 74] on link "Create Invoice" at bounding box center [1287, 68] width 103 height 25
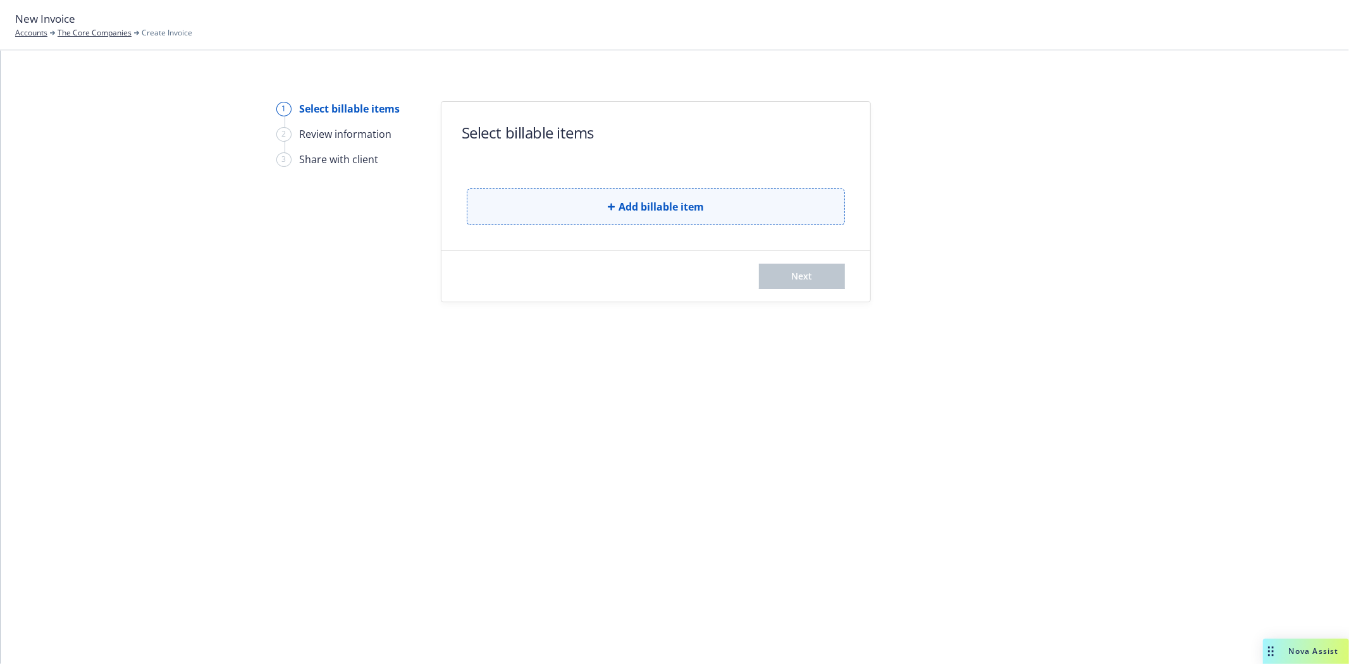
click at [690, 222] on button "Add billable item" at bounding box center [656, 206] width 378 height 37
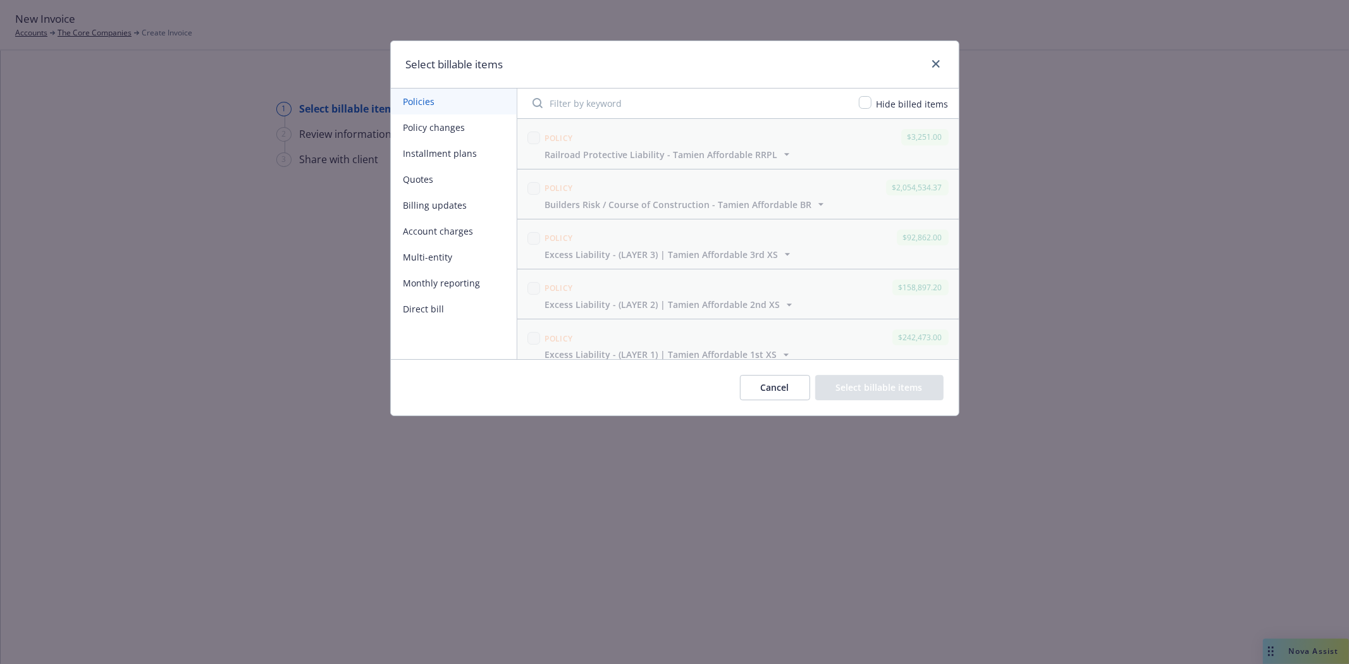
click at [453, 252] on button "Multi-entity" at bounding box center [454, 257] width 126 height 26
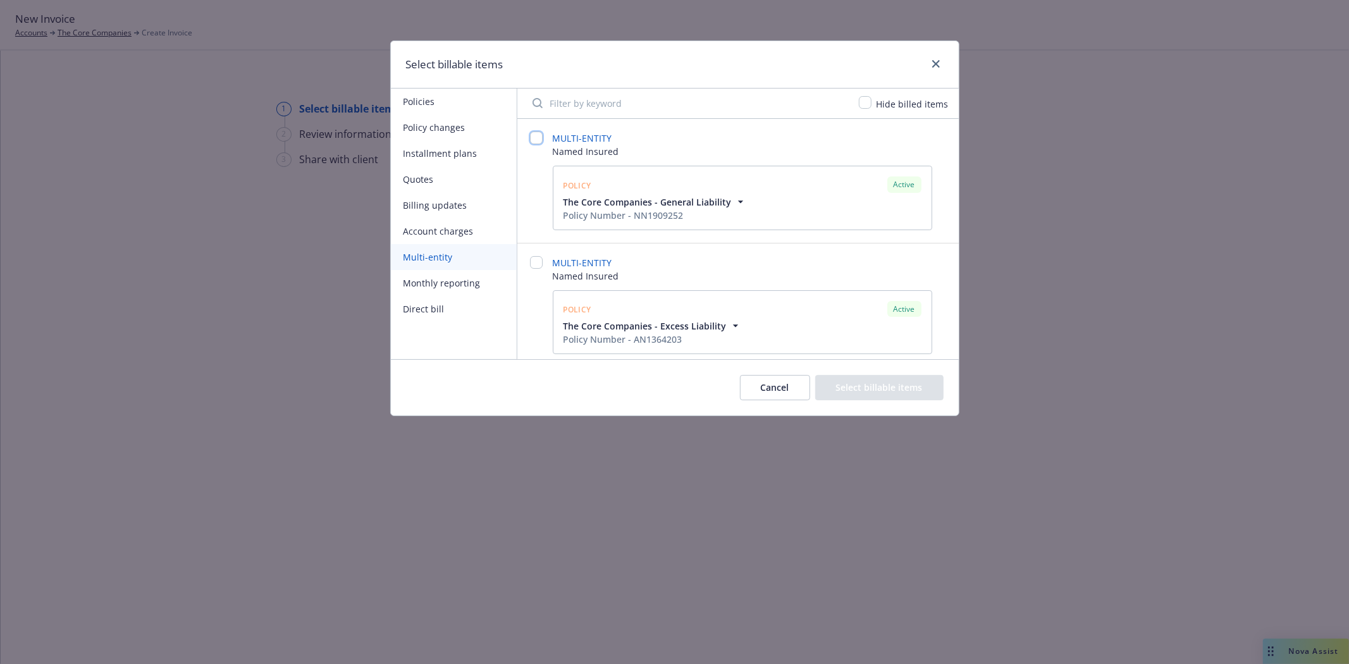
click at [534, 137] on input "checkbox" at bounding box center [536, 138] width 13 height 13
checkbox input "false"
click at [737, 201] on icon "button" at bounding box center [739, 201] width 5 height 3
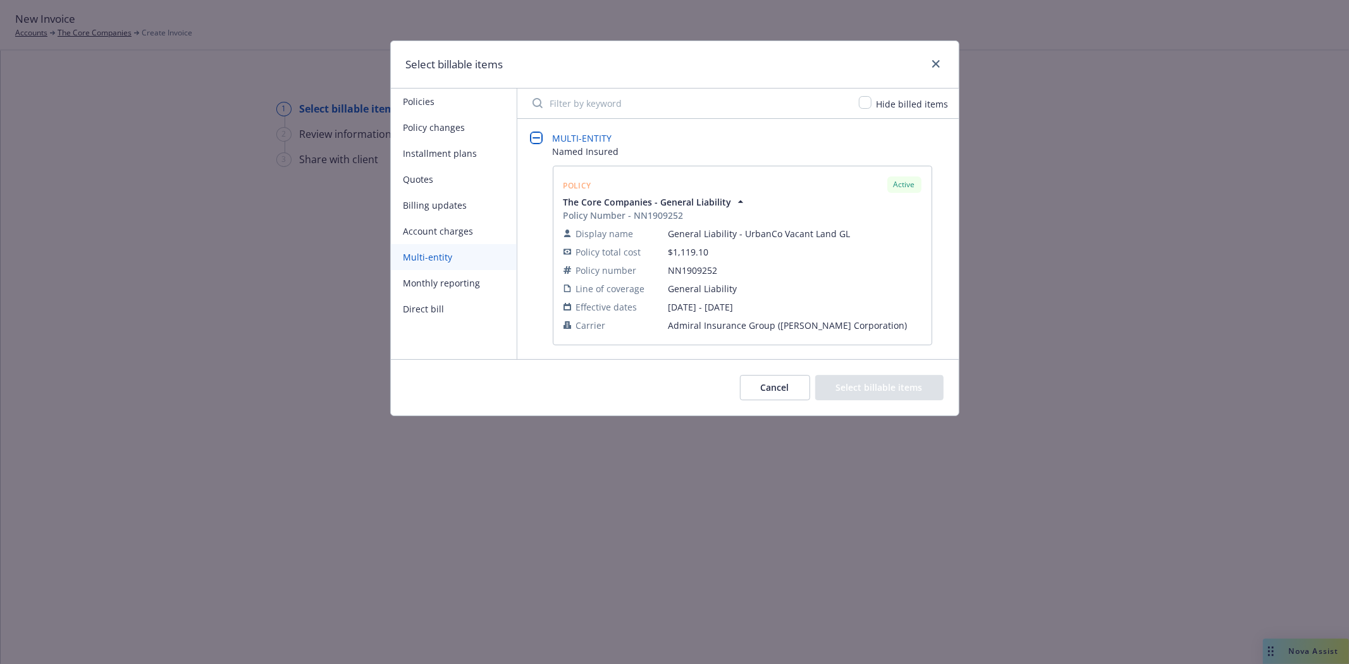
scroll to position [70, 0]
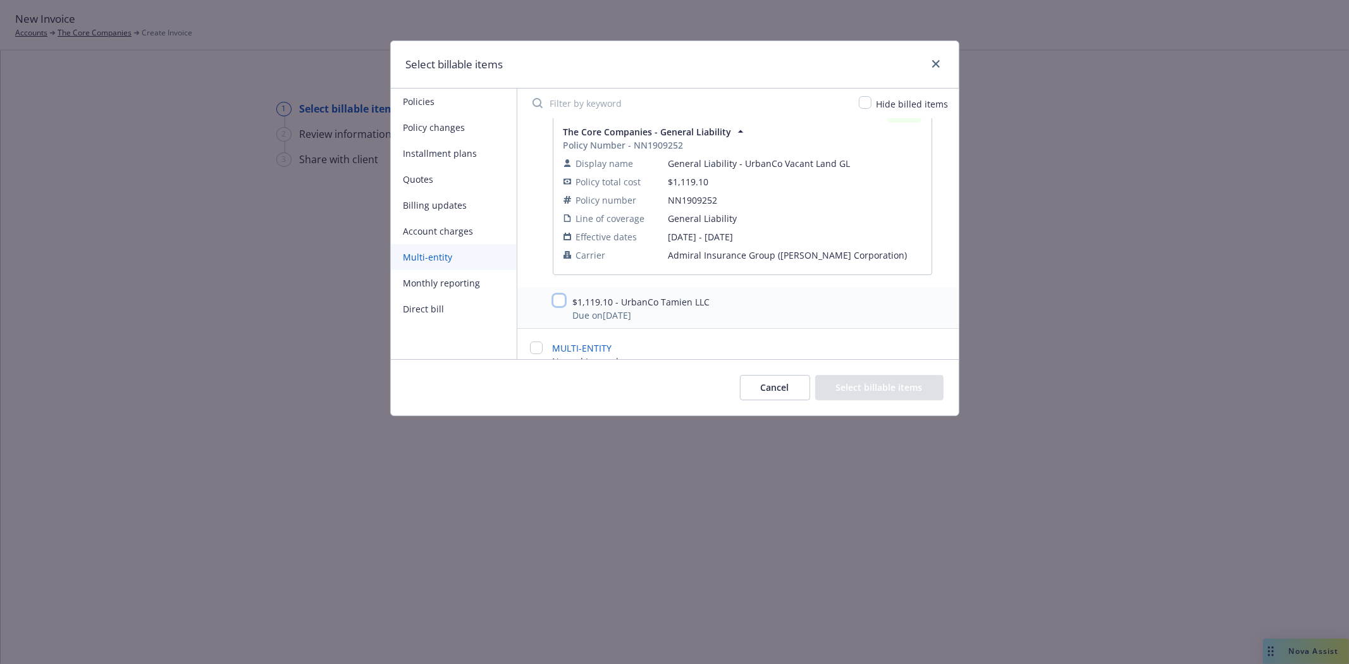
click at [560, 302] on input "checkbox" at bounding box center [559, 300] width 13 height 13
checkbox input "true"
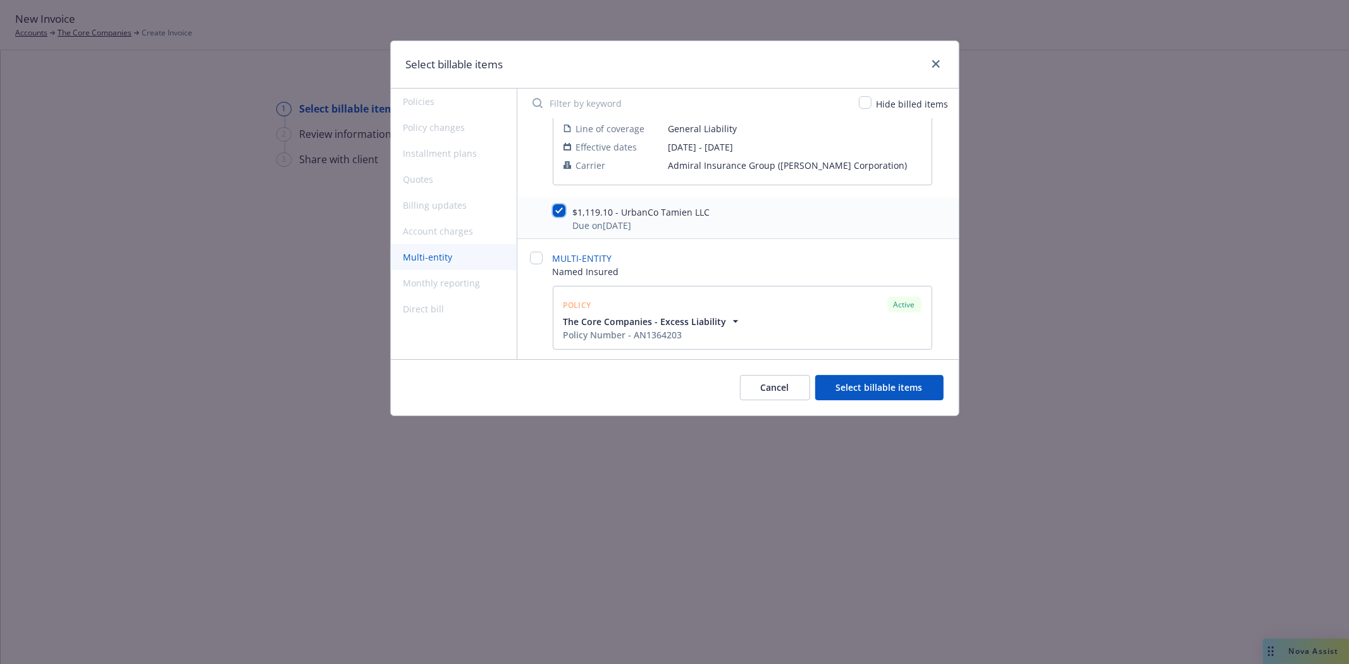
scroll to position [164, 0]
click at [533, 257] on input "checkbox" at bounding box center [536, 255] width 13 height 13
checkbox input "false"
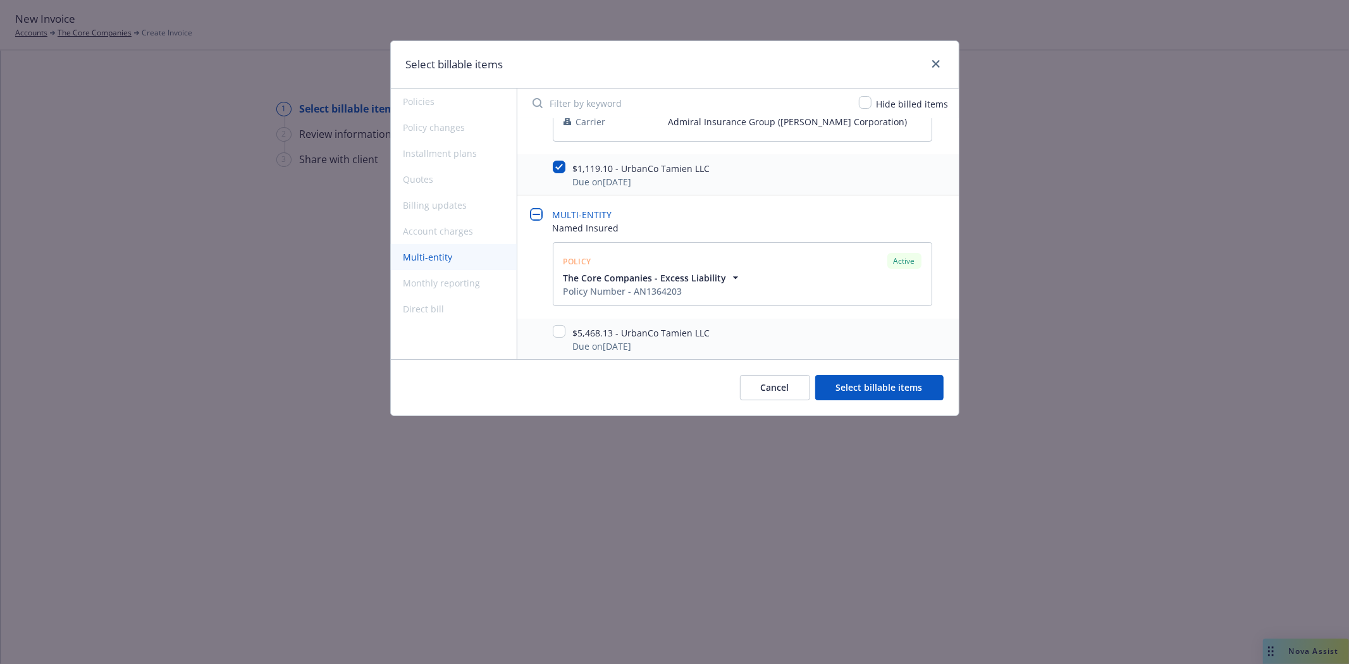
click at [554, 337] on div at bounding box center [559, 332] width 13 height 15
click at [555, 333] on input "checkbox" at bounding box center [559, 331] width 13 height 13
checkbox input "true"
click at [852, 389] on button "Select billable items" at bounding box center [879, 387] width 128 height 25
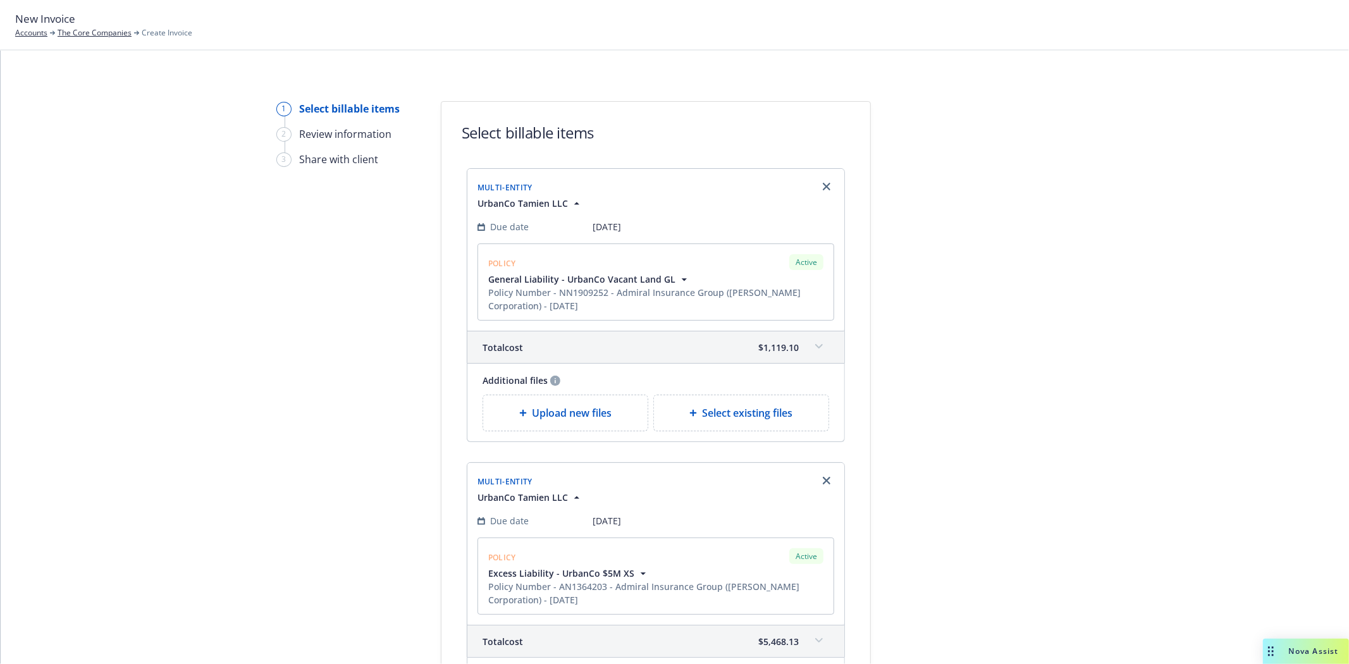
click at [815, 348] on icon at bounding box center [819, 346] width 8 height 4
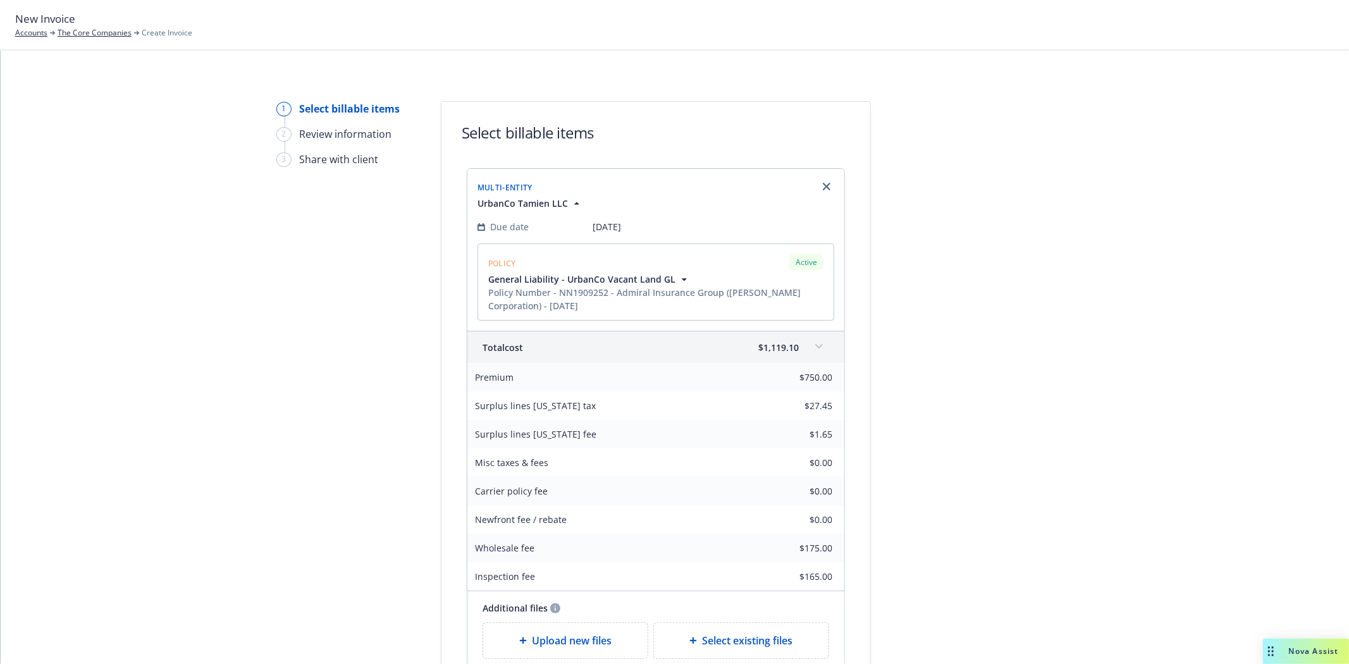
click at [678, 280] on icon "button" at bounding box center [684, 279] width 13 height 13
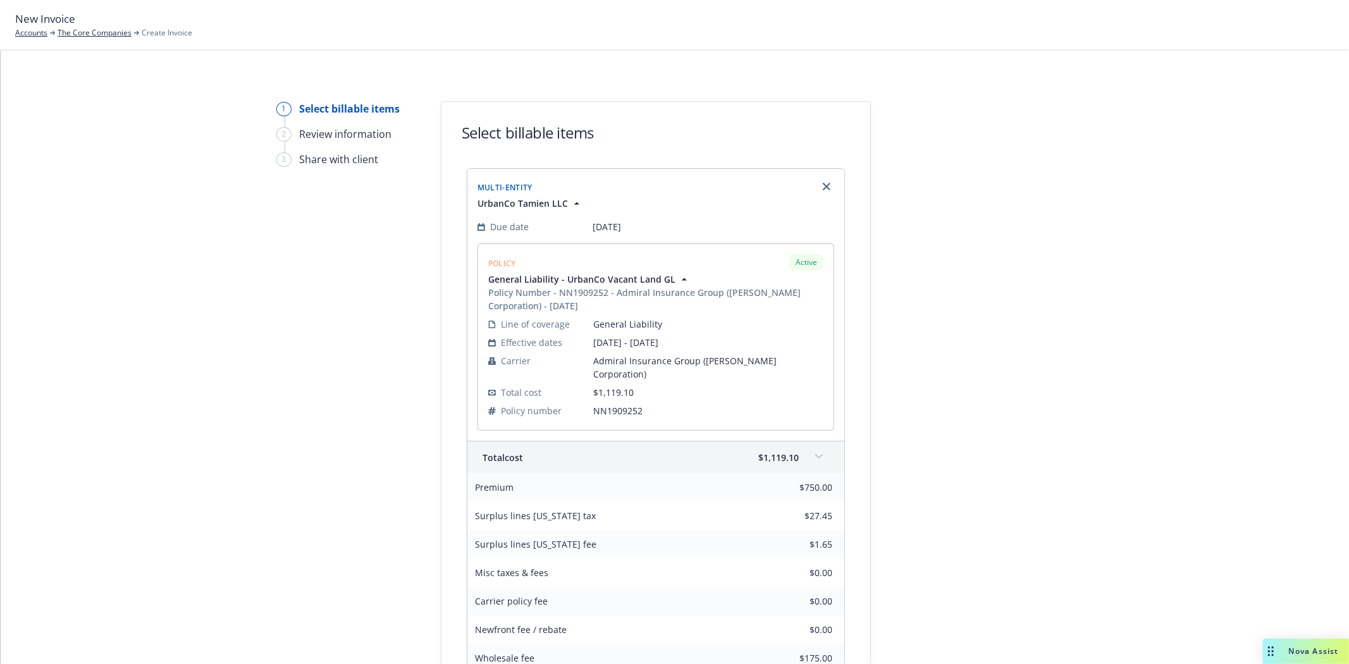
click at [576, 304] on div "Policy Number - NN1909252 - Admiral Insurance Group (W.R. Berkley Corporation) …" at bounding box center [657, 299] width 338 height 27
click at [575, 304] on div "Policy Number - NN1909252 - Admiral Insurance Group (W.R. Berkley Corporation) …" at bounding box center [657, 299] width 338 height 27
click at [610, 224] on span "[DATE]" at bounding box center [607, 226] width 28 height 13
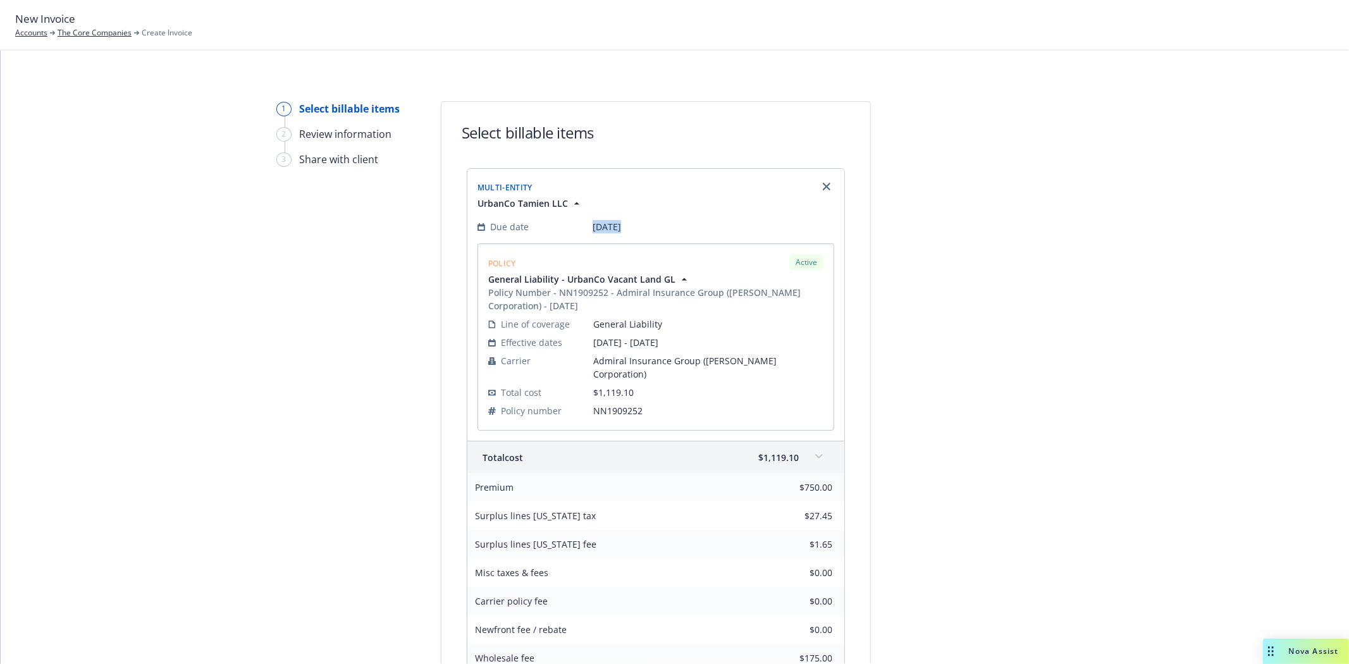
click at [610, 224] on span "[DATE]" at bounding box center [607, 226] width 28 height 13
click at [570, 206] on icon "button" at bounding box center [576, 203] width 13 height 13
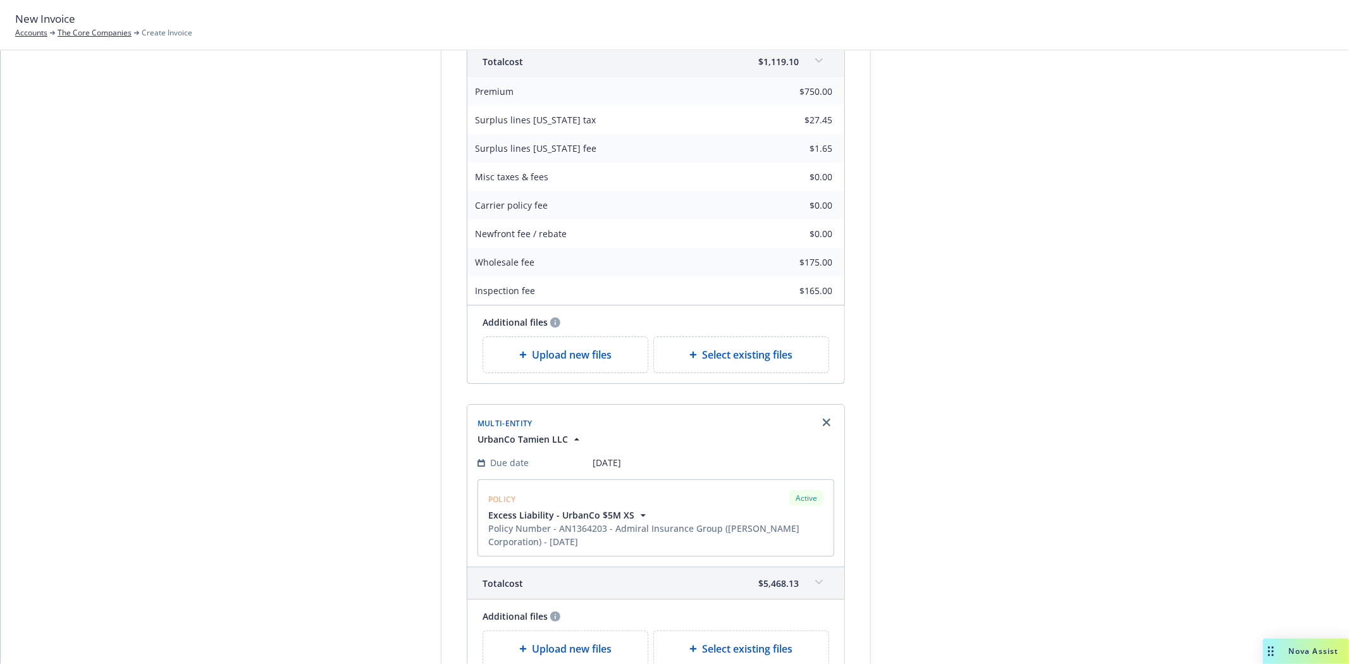
scroll to position [211, 0]
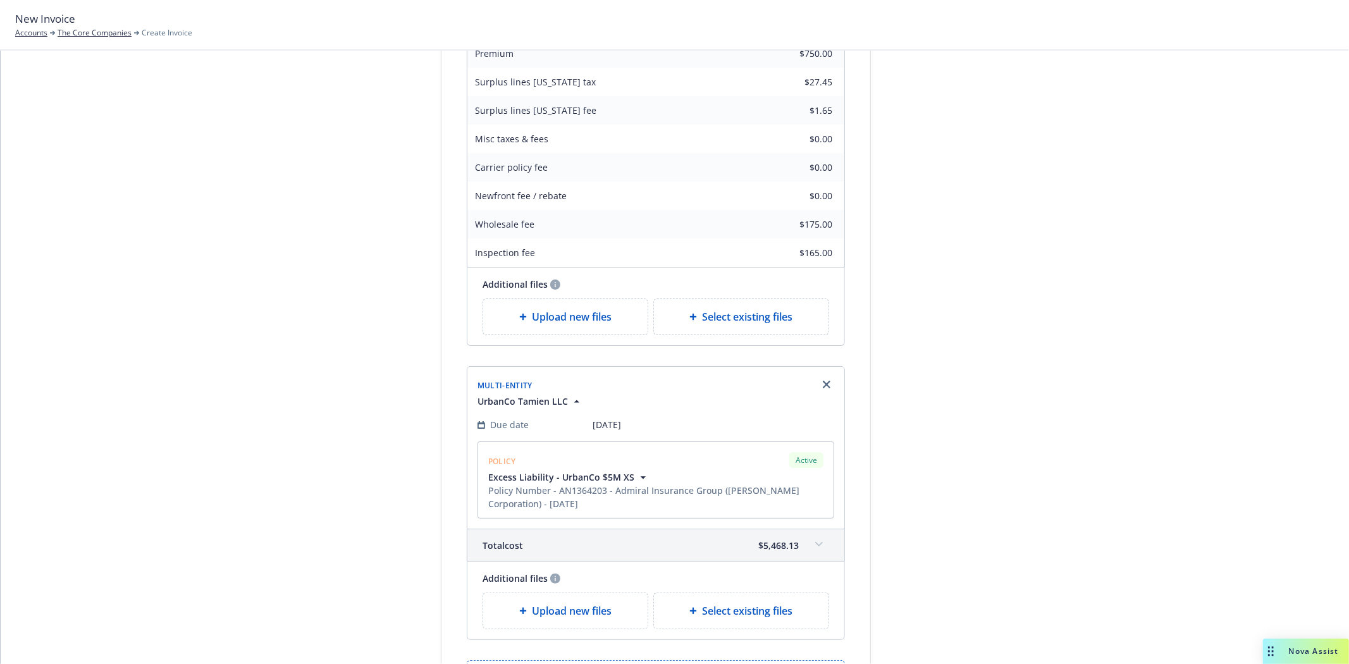
click at [718, 323] on span "Select existing files" at bounding box center [747, 316] width 90 height 15
select select "Invoice - Third Party"
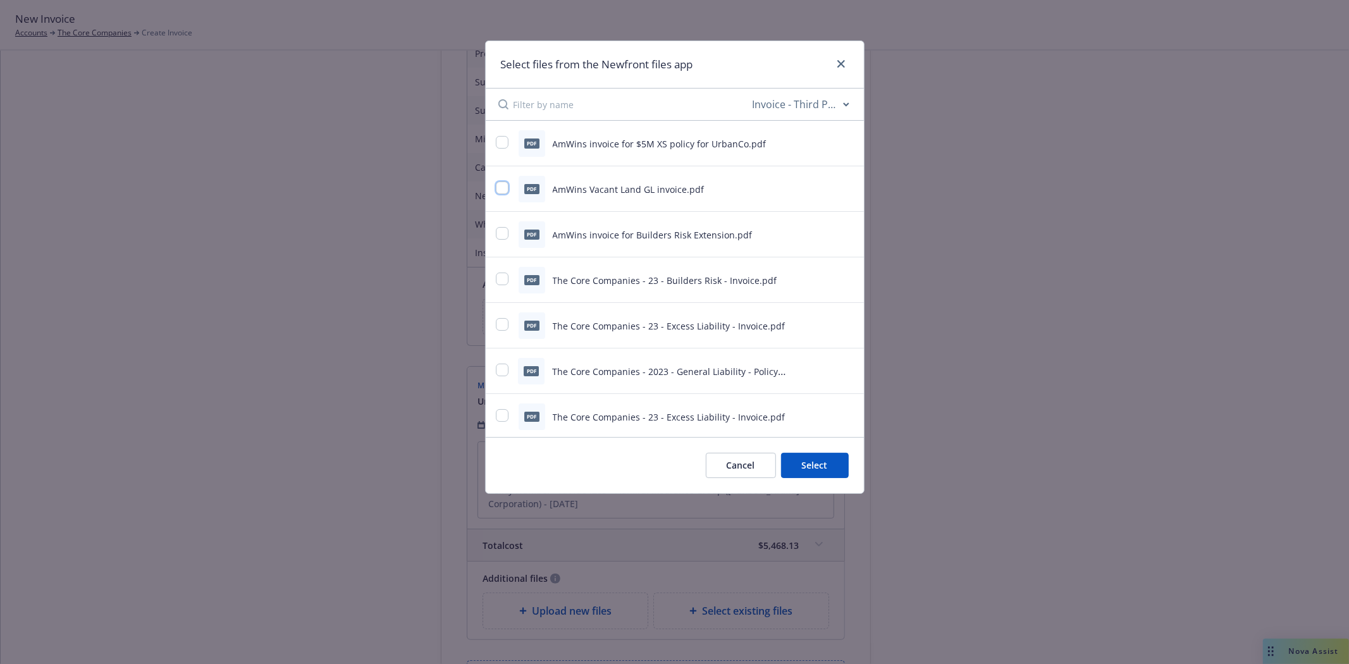
click at [501, 188] on input "checkbox" at bounding box center [502, 187] width 13 height 13
checkbox input "true"
click at [803, 472] on button "Select 1 file" at bounding box center [803, 465] width 91 height 25
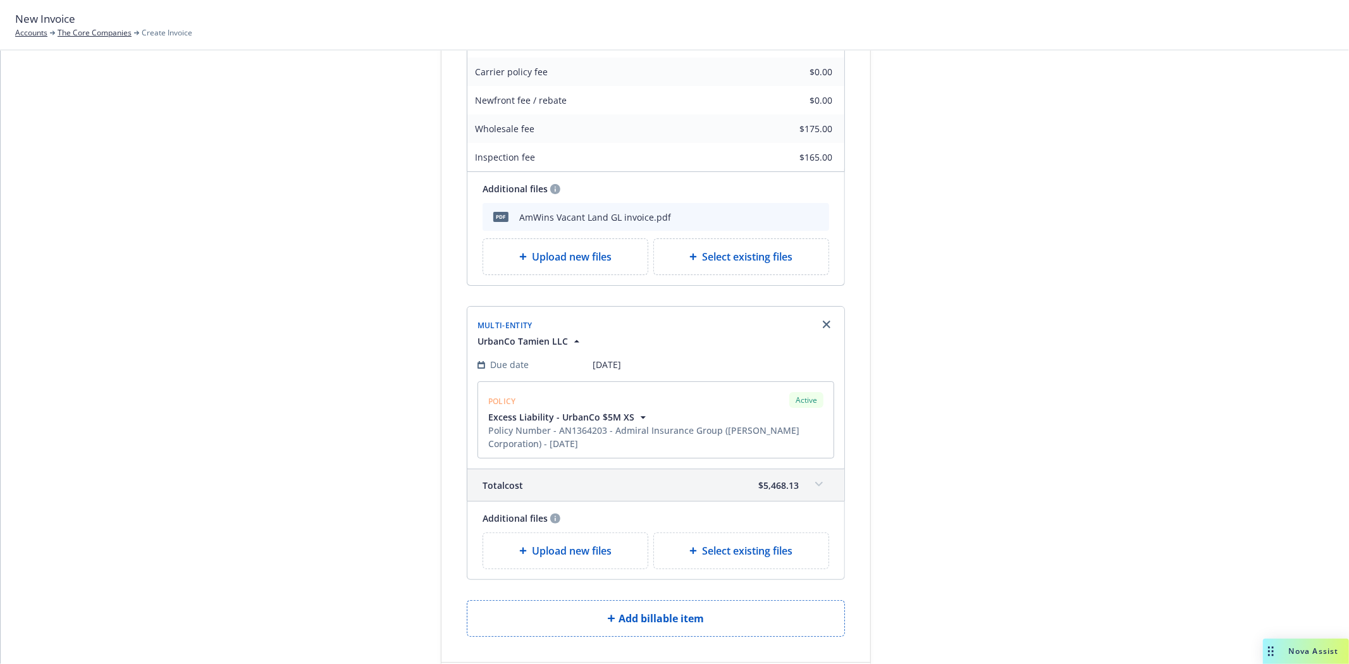
scroll to position [351, 0]
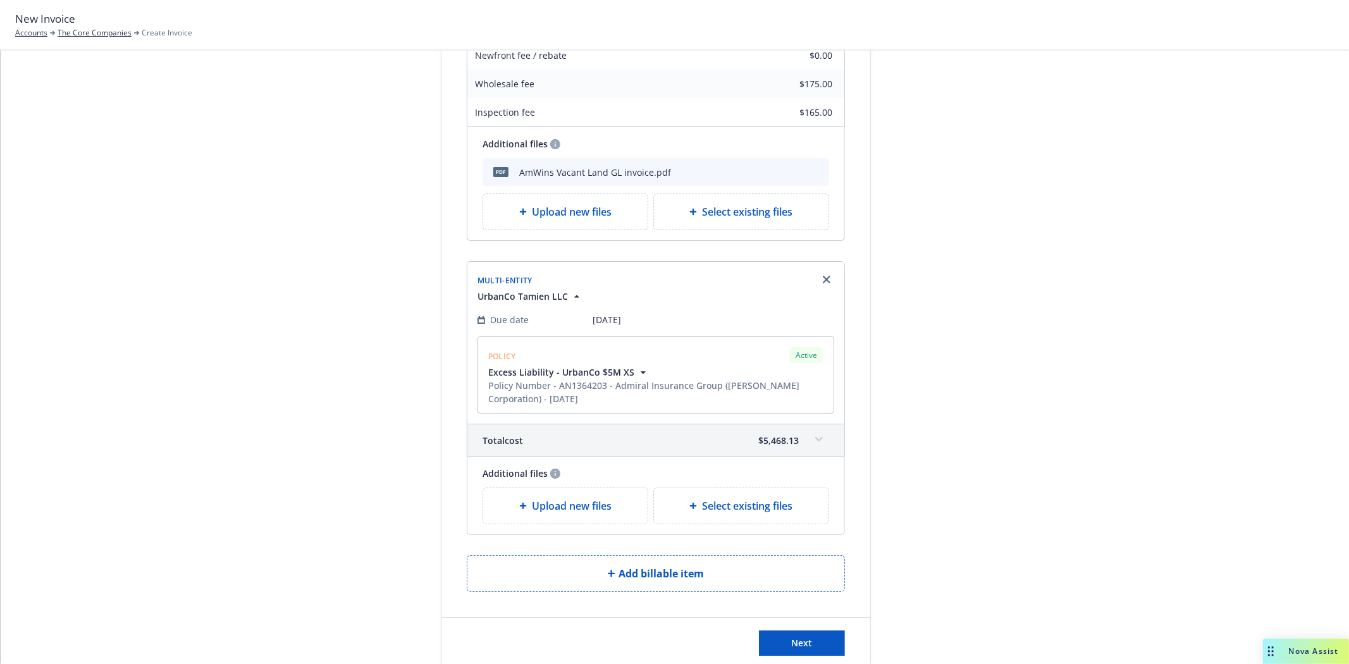
click at [738, 515] on div "Select existing files" at bounding box center [741, 505] width 175 height 35
select select "Invoice - Third Party"
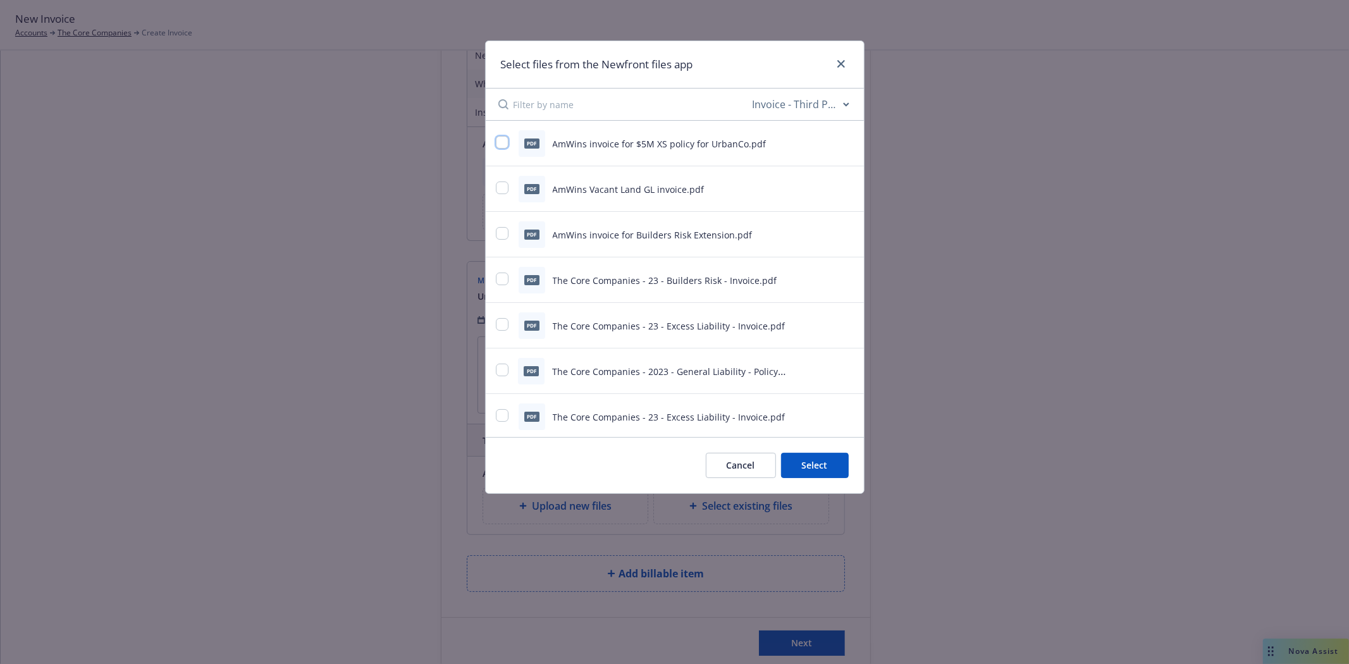
click at [503, 144] on input "checkbox" at bounding box center [502, 142] width 13 height 13
checkbox input "true"
click at [785, 465] on button "Select 1 file" at bounding box center [803, 465] width 91 height 25
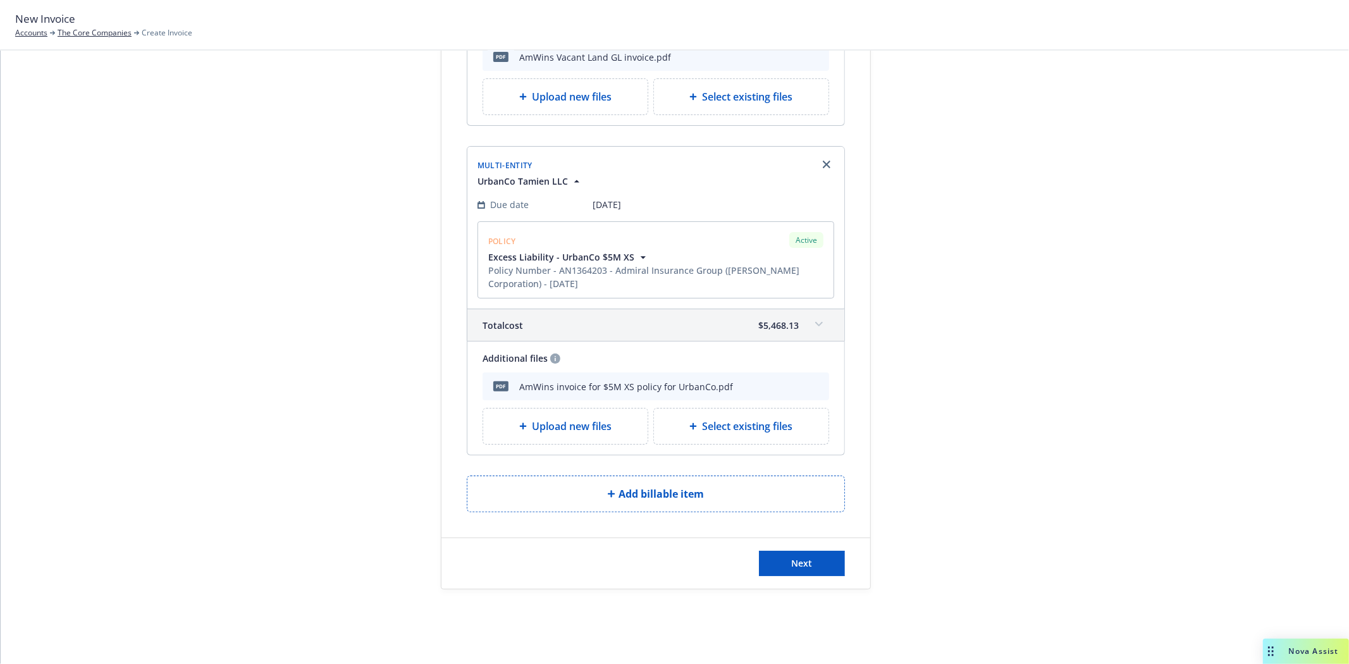
scroll to position [473, 0]
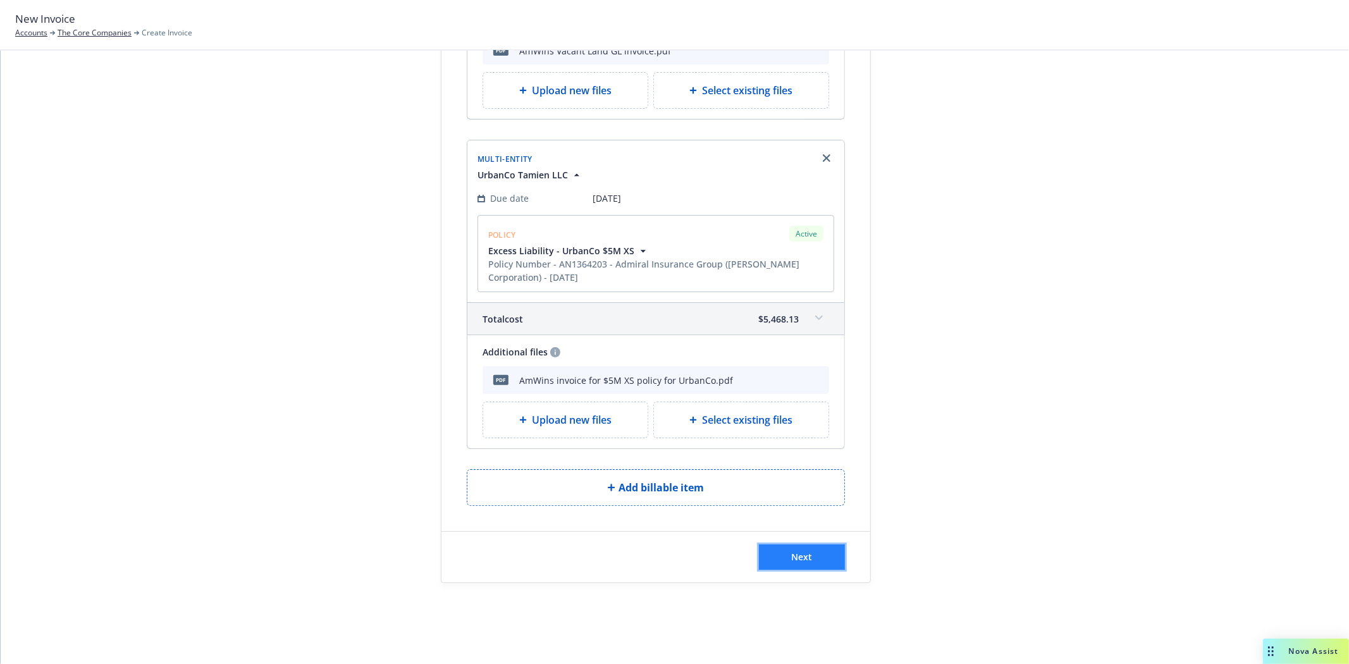
click at [796, 558] on span "Next" at bounding box center [802, 557] width 21 height 12
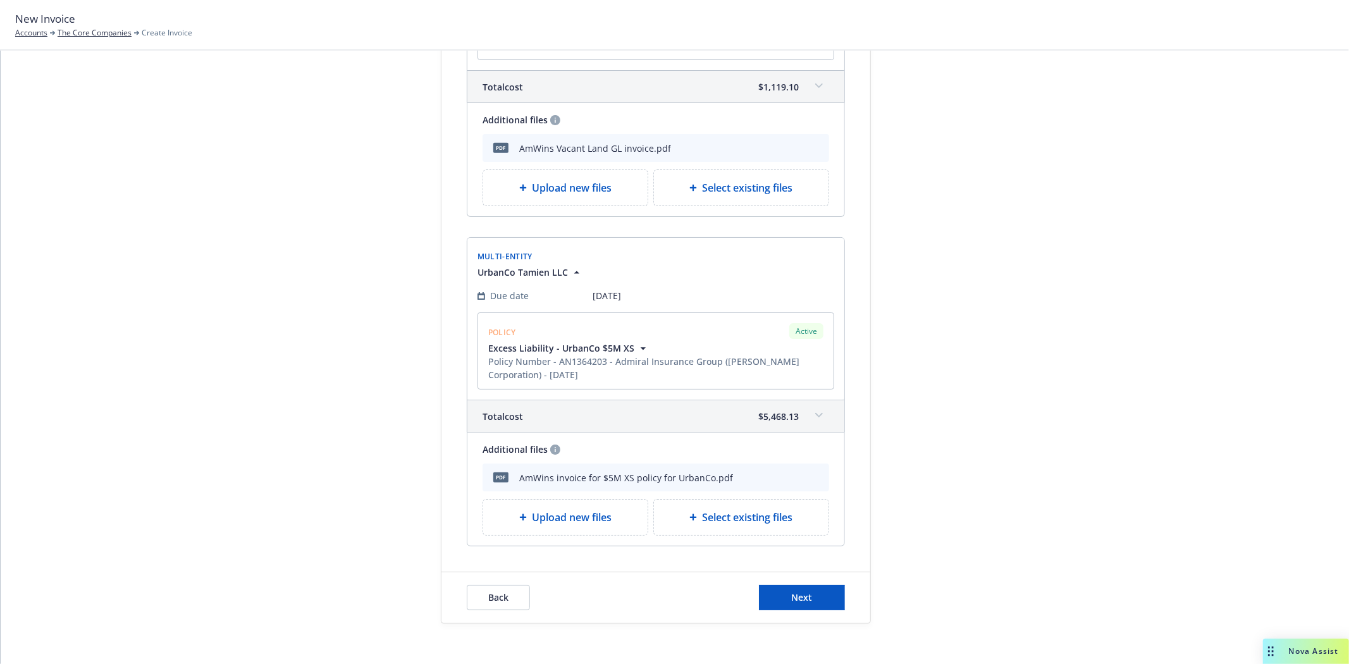
scroll to position [0, 0]
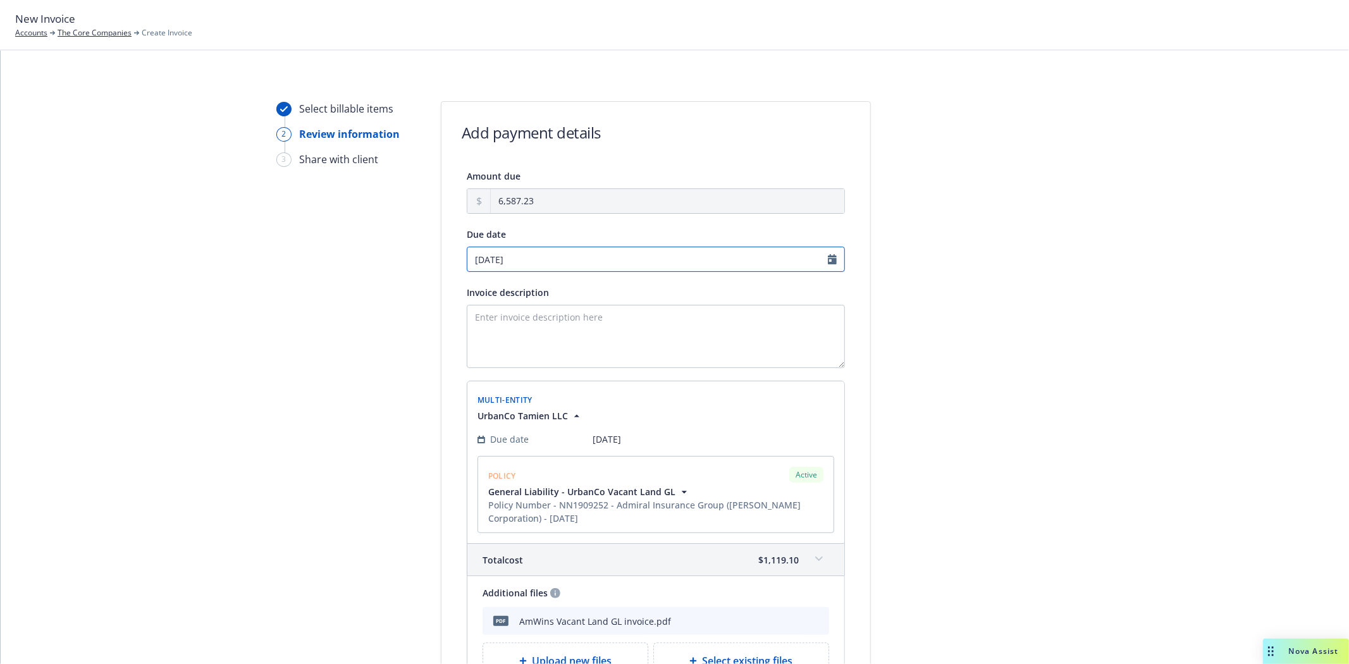
click at [536, 262] on input "[DATE]" at bounding box center [656, 259] width 378 height 25
select select "October"
select select "2025"
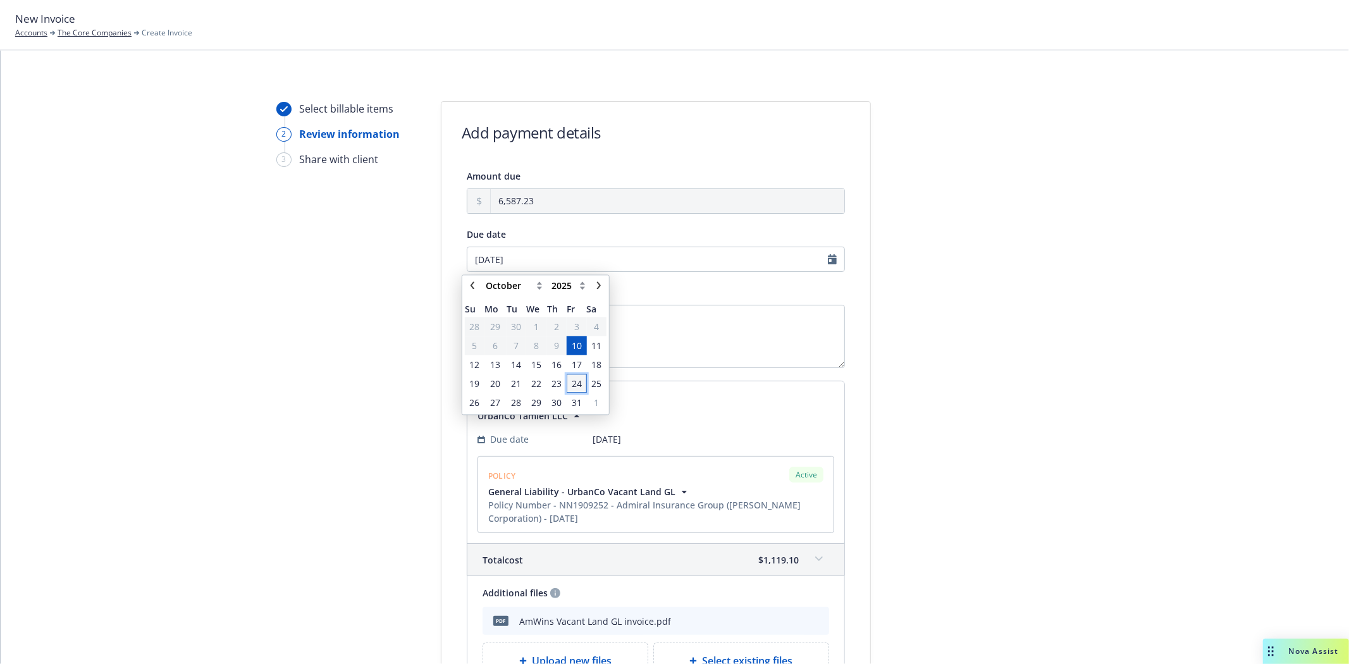
click at [582, 382] on span "24" at bounding box center [576, 384] width 17 height 16
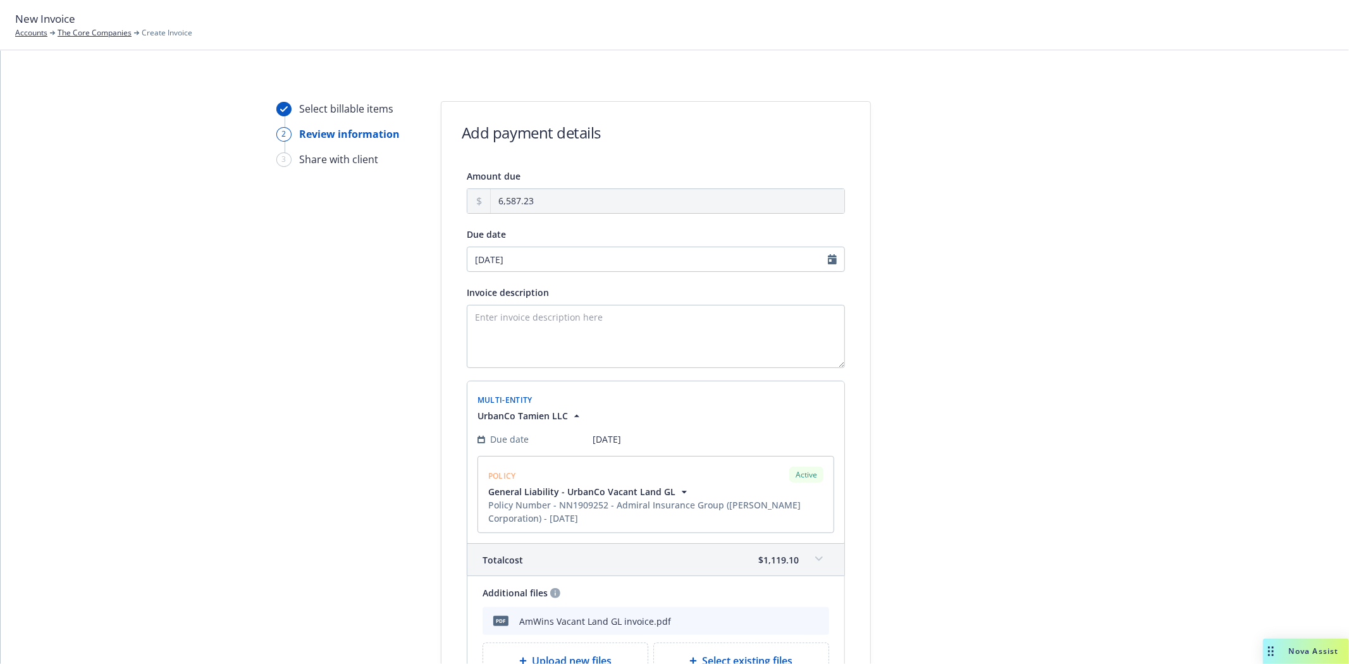
type input "[DATE]"
click at [508, 329] on textarea "Invoice description" at bounding box center [656, 336] width 378 height 63
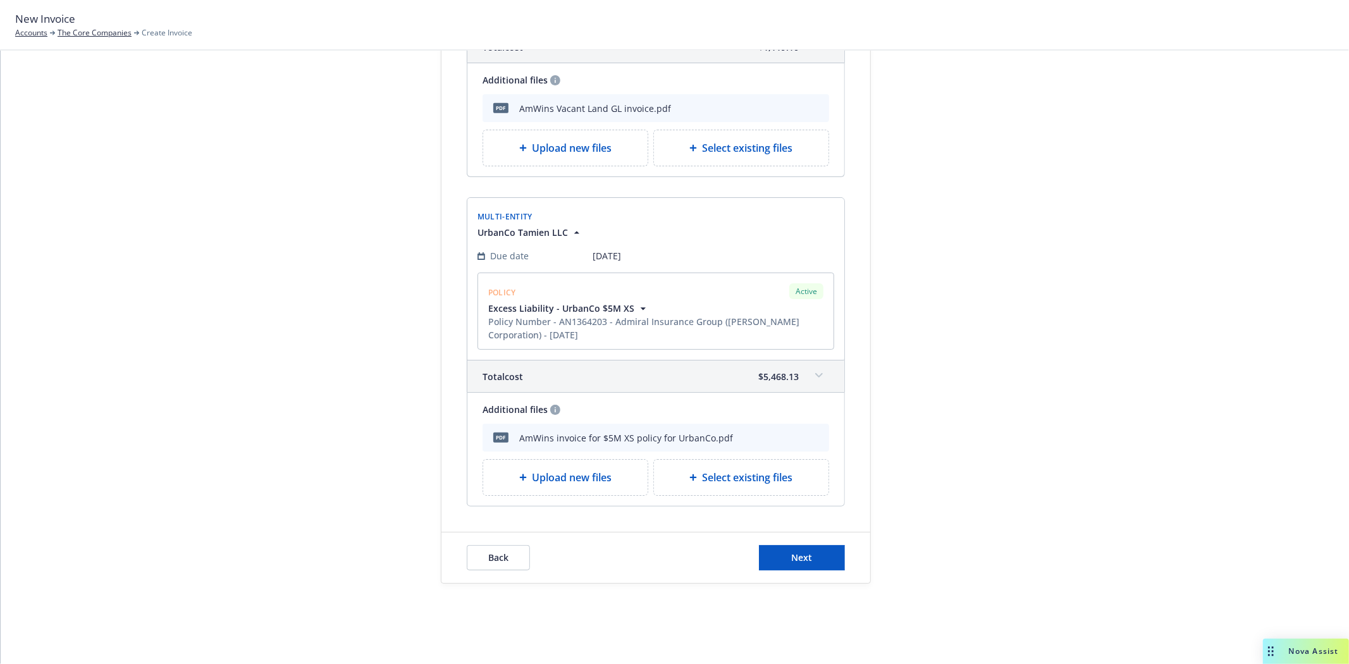
scroll to position [515, 0]
type textarea "Liability Insurance for UrbanCo Tamien LLC"
click at [783, 551] on button "Next" at bounding box center [802, 556] width 86 height 25
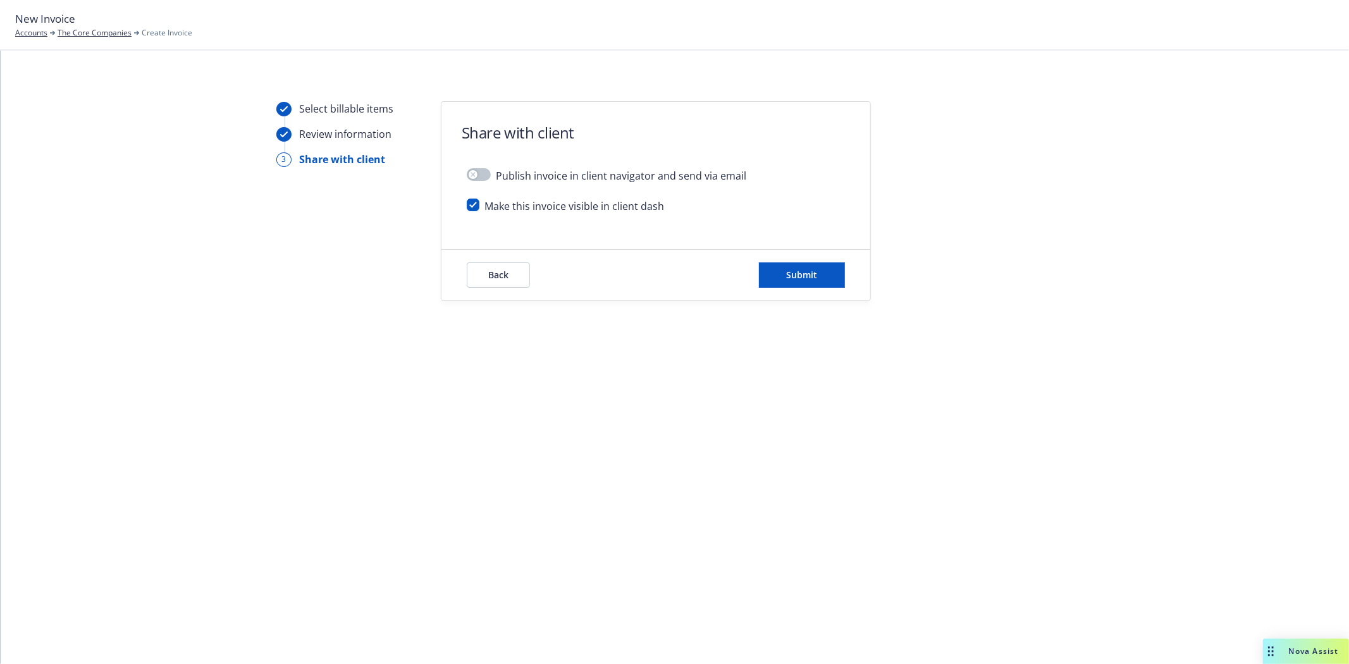
scroll to position [0, 0]
click at [792, 280] on span "Submit" at bounding box center [802, 275] width 31 height 12
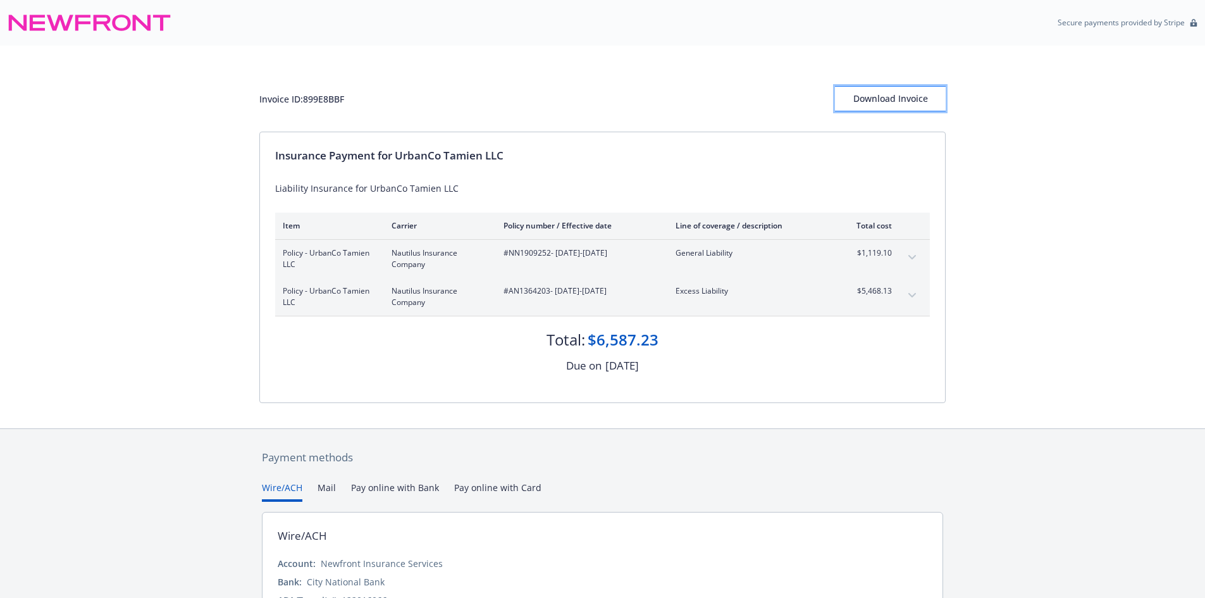
click at [890, 102] on div "Download Invoice" at bounding box center [890, 99] width 111 height 24
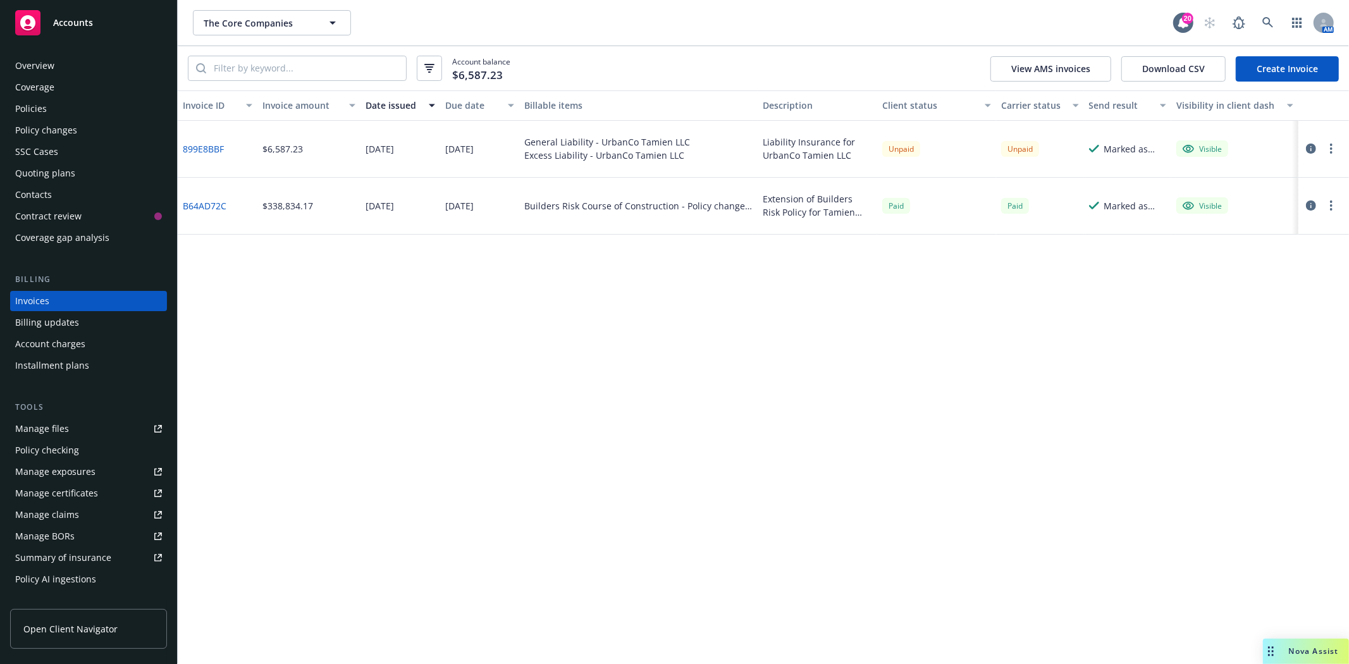
click at [53, 175] on div "Quoting plans" at bounding box center [45, 173] width 60 height 20
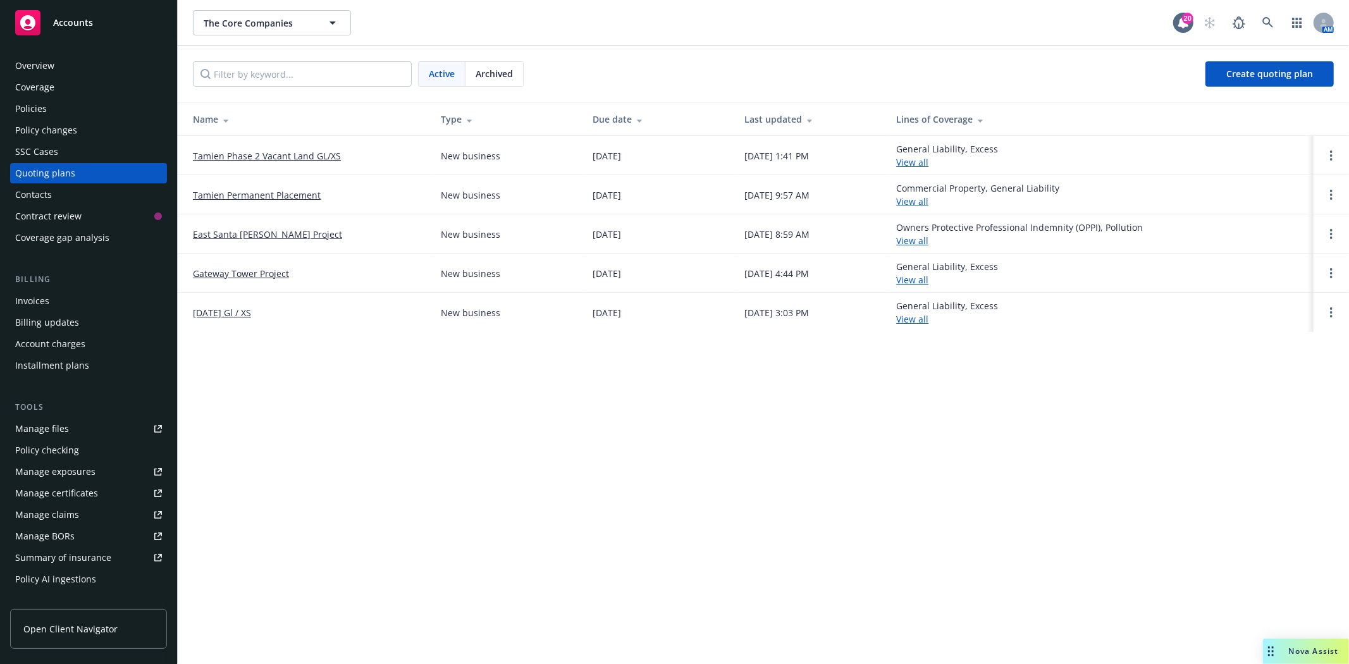
click at [323, 156] on link "Tamien Phase 2 Vacant Land GL/XS" at bounding box center [267, 155] width 148 height 13
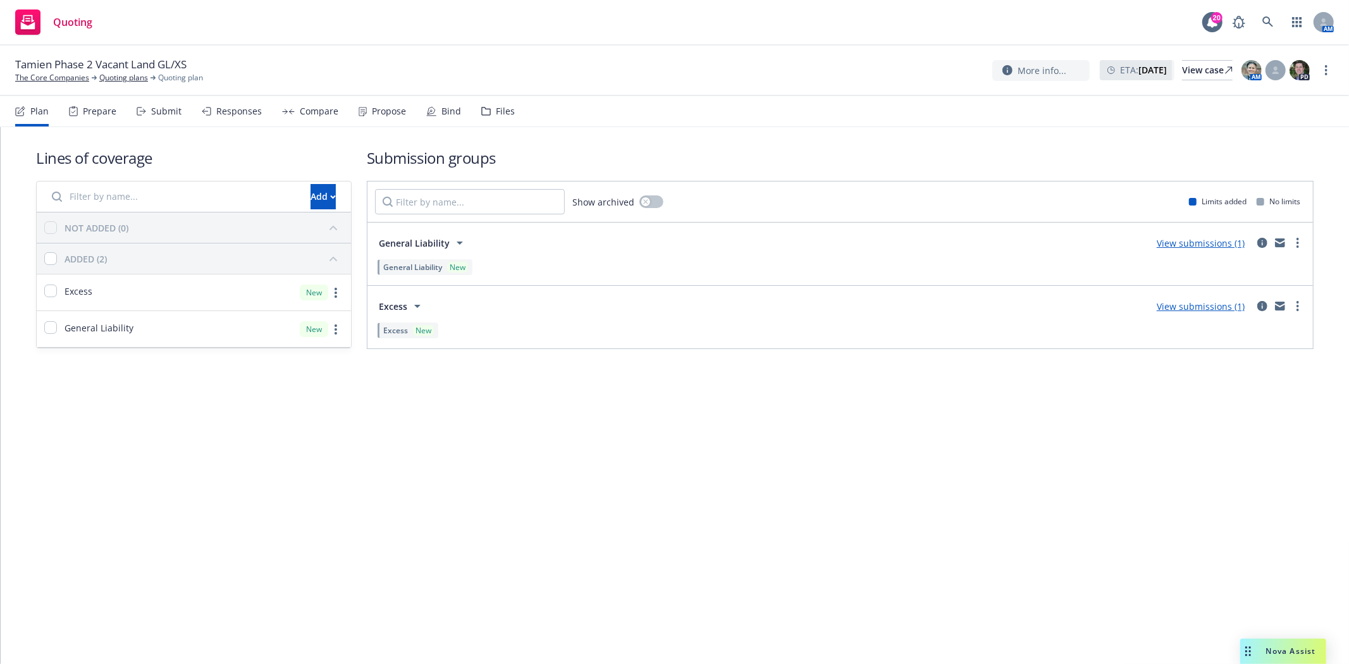
click at [441, 112] on div "Bind" at bounding box center [451, 111] width 20 height 10
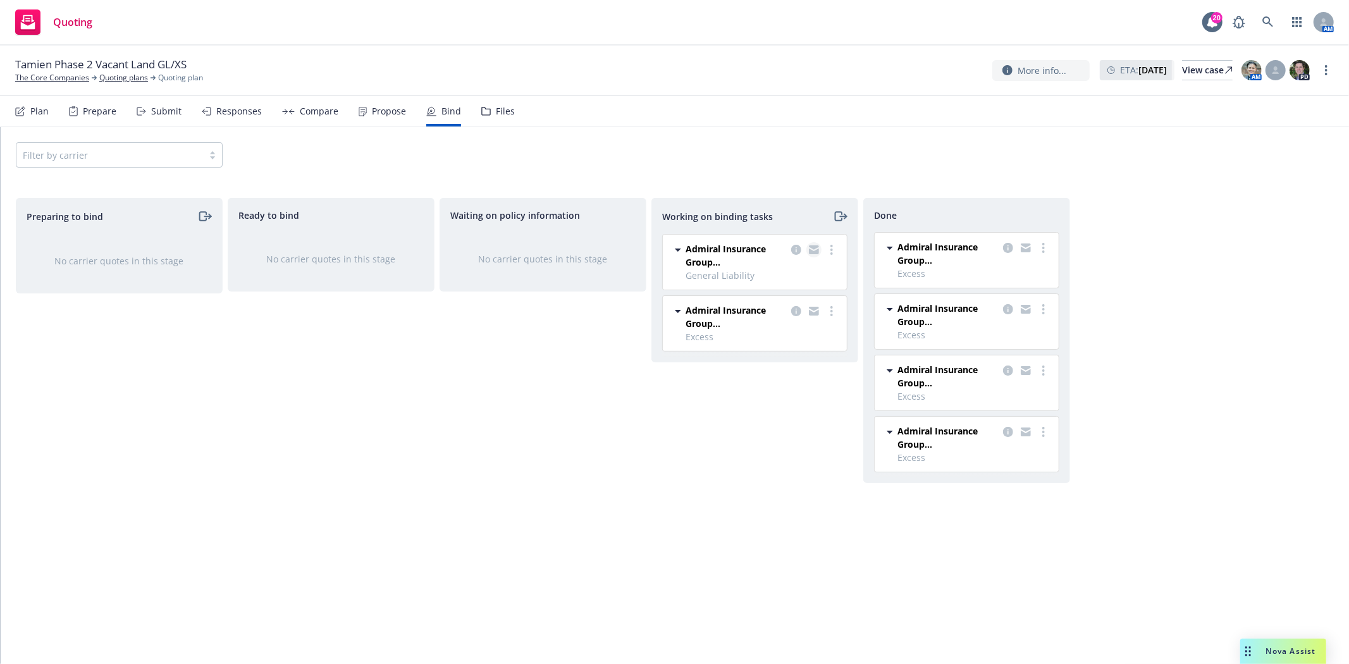
click at [813, 249] on icon "copy logging email" at bounding box center [814, 247] width 10 height 4
